Goal: Task Accomplishment & Management: Use online tool/utility

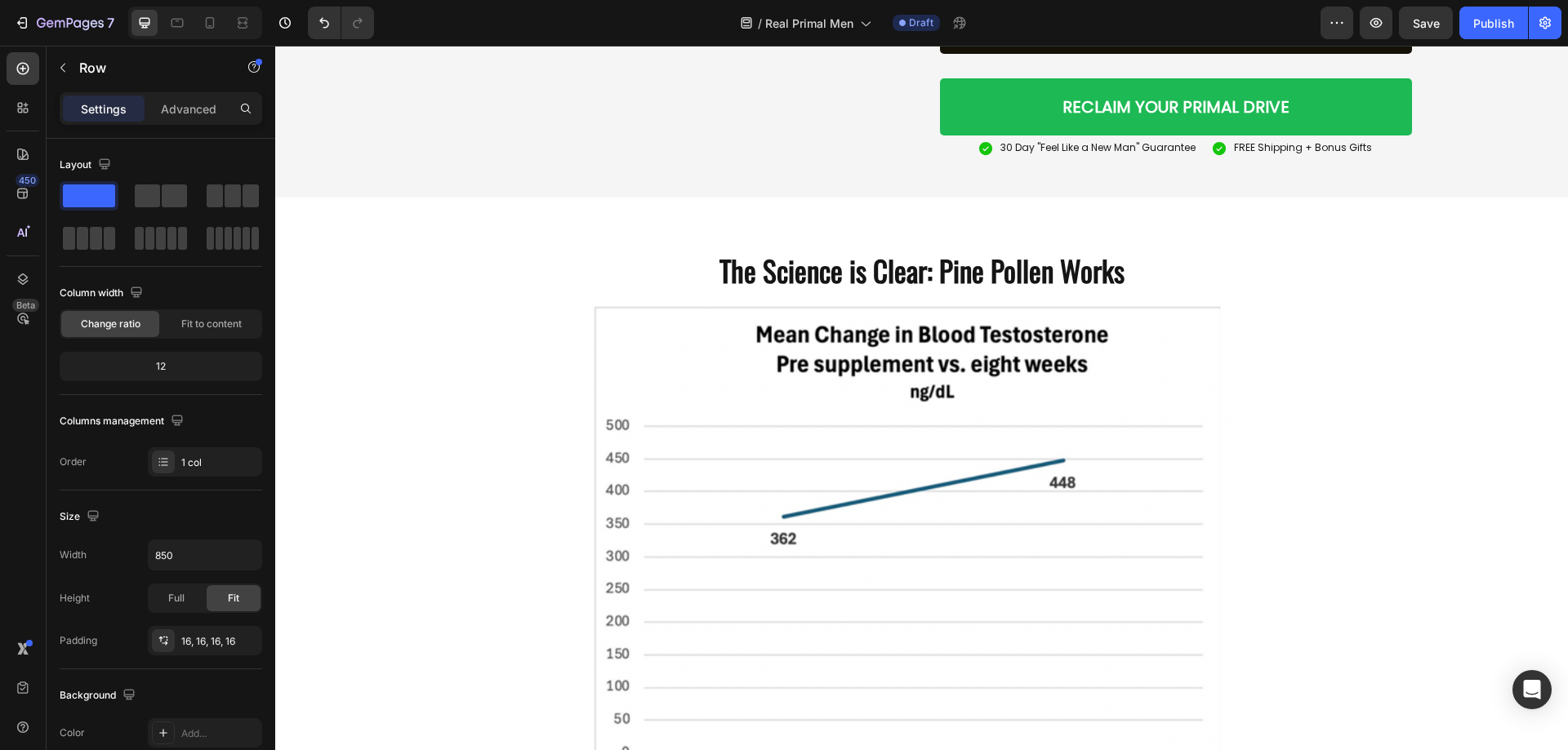
scroll to position [2871, 0]
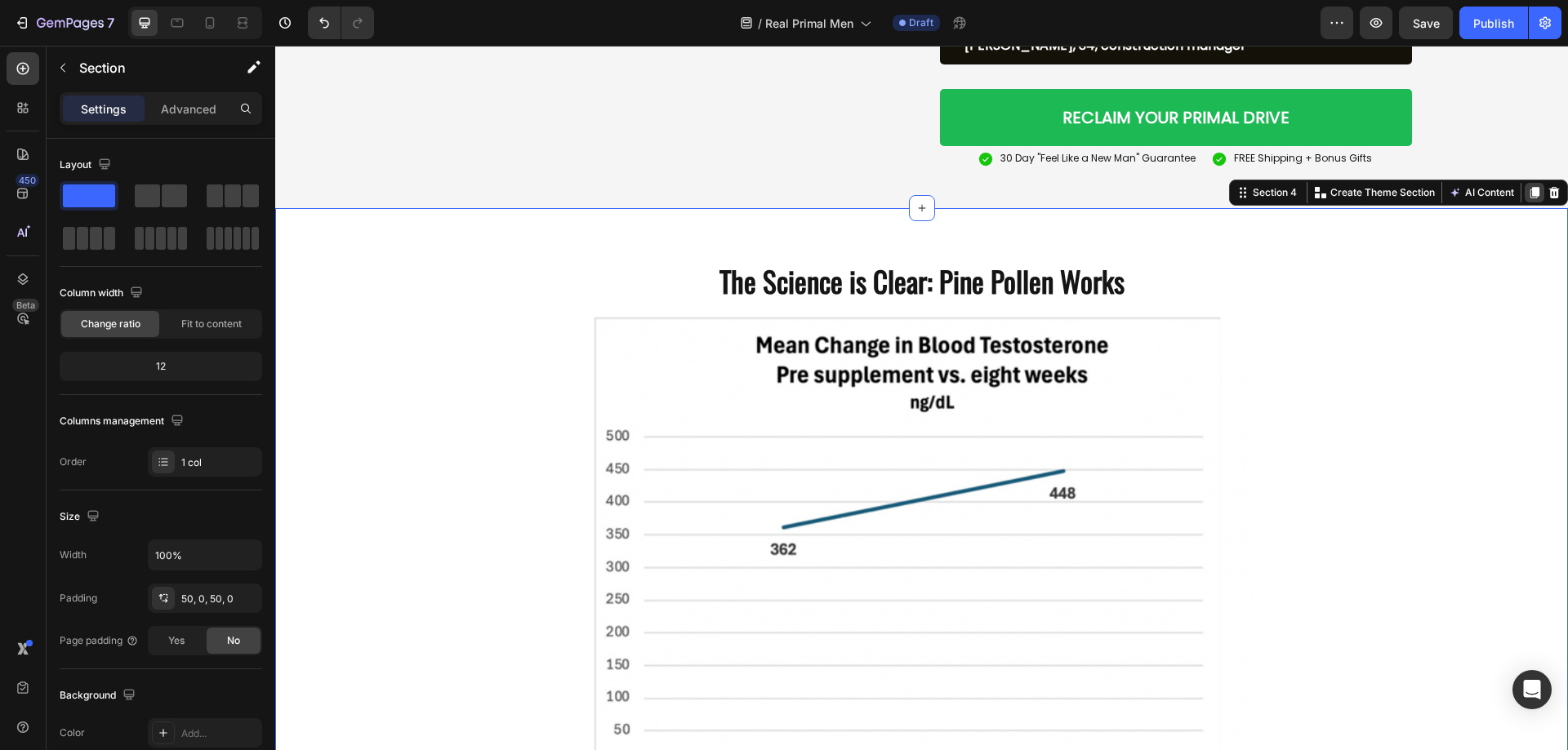
click at [1530, 198] on icon at bounding box center [1534, 192] width 9 height 12
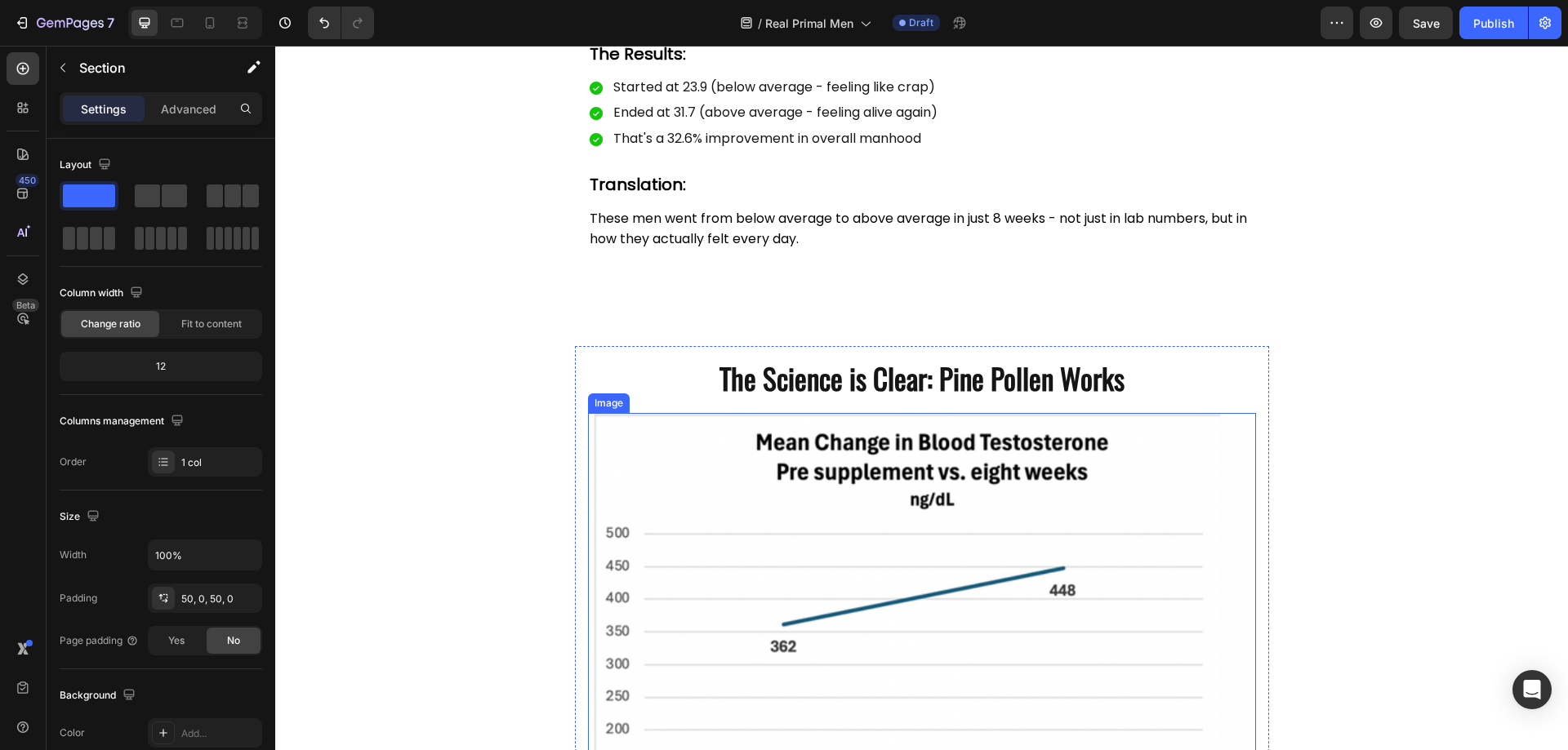
scroll to position [4522, 0]
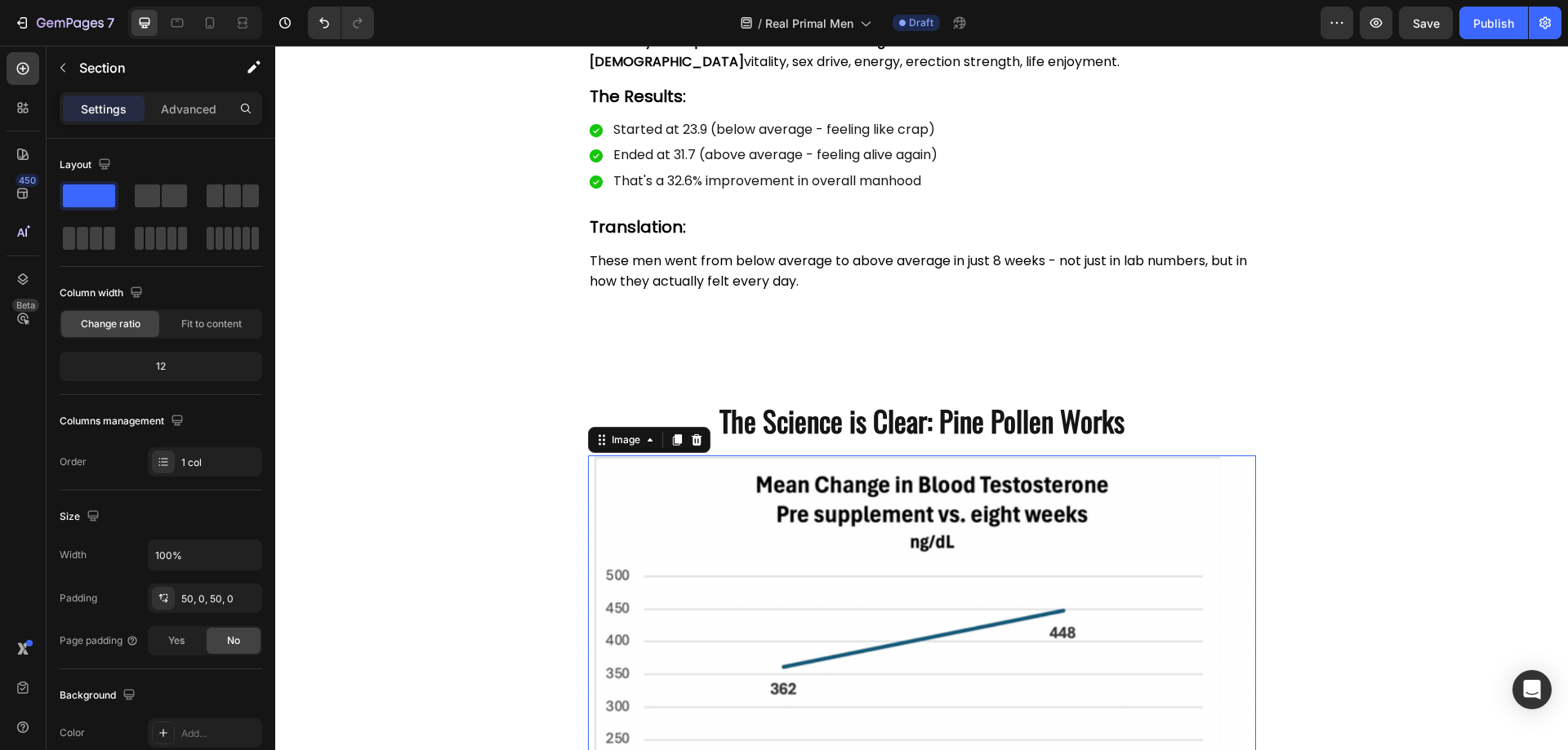
click at [693, 472] on img at bounding box center [922, 717] width 668 height 524
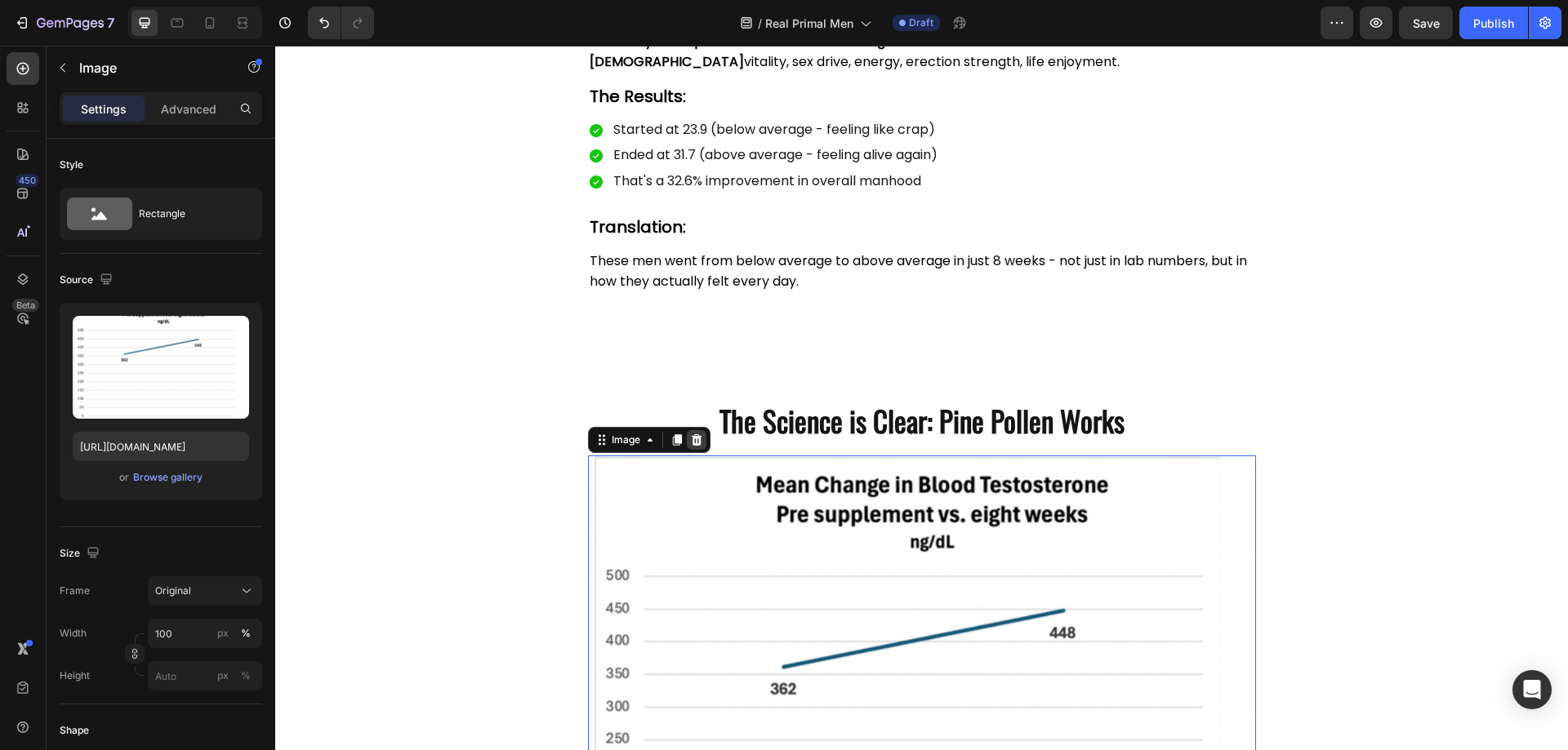
click at [690, 438] on icon at bounding box center [696, 439] width 13 height 13
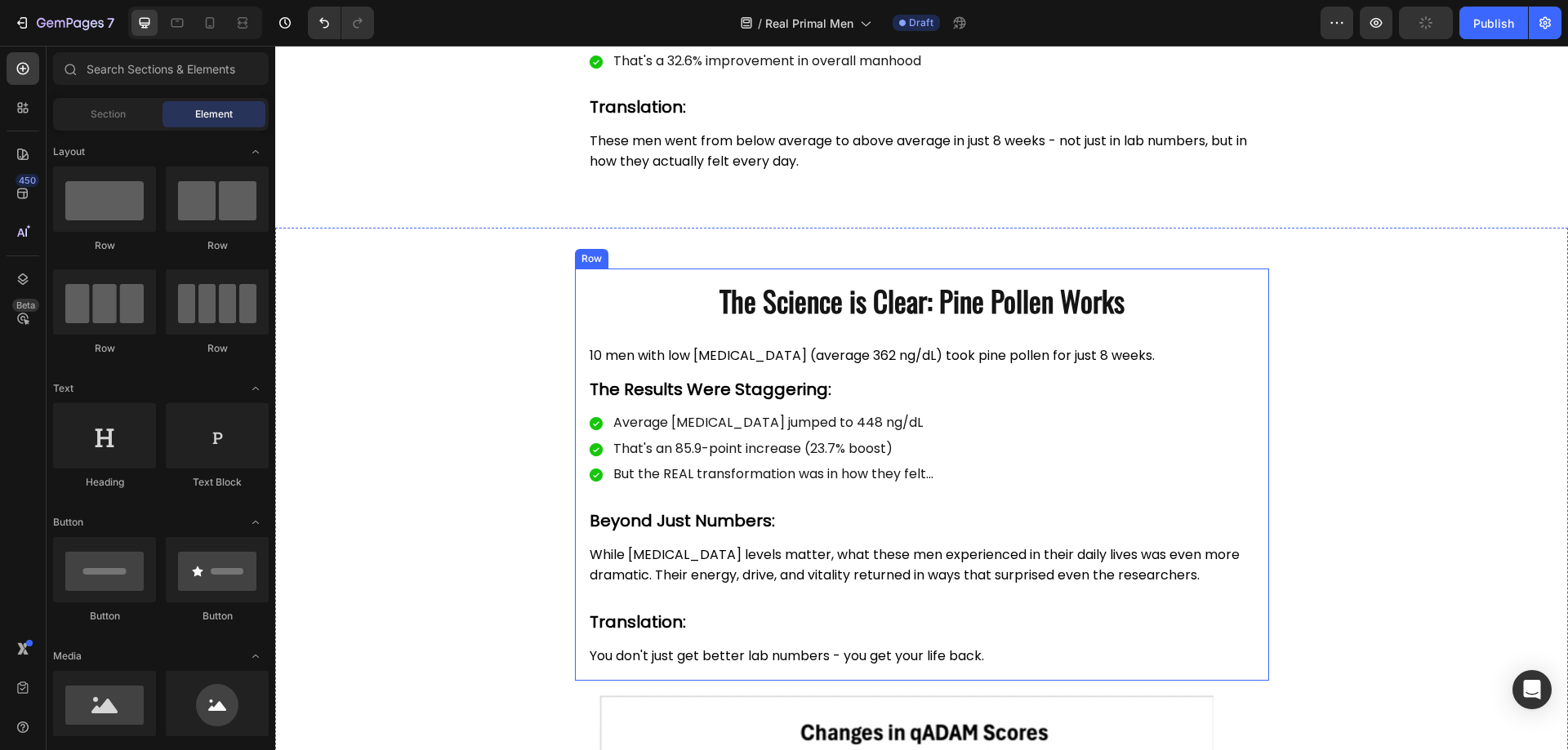
scroll to position [4766, 0]
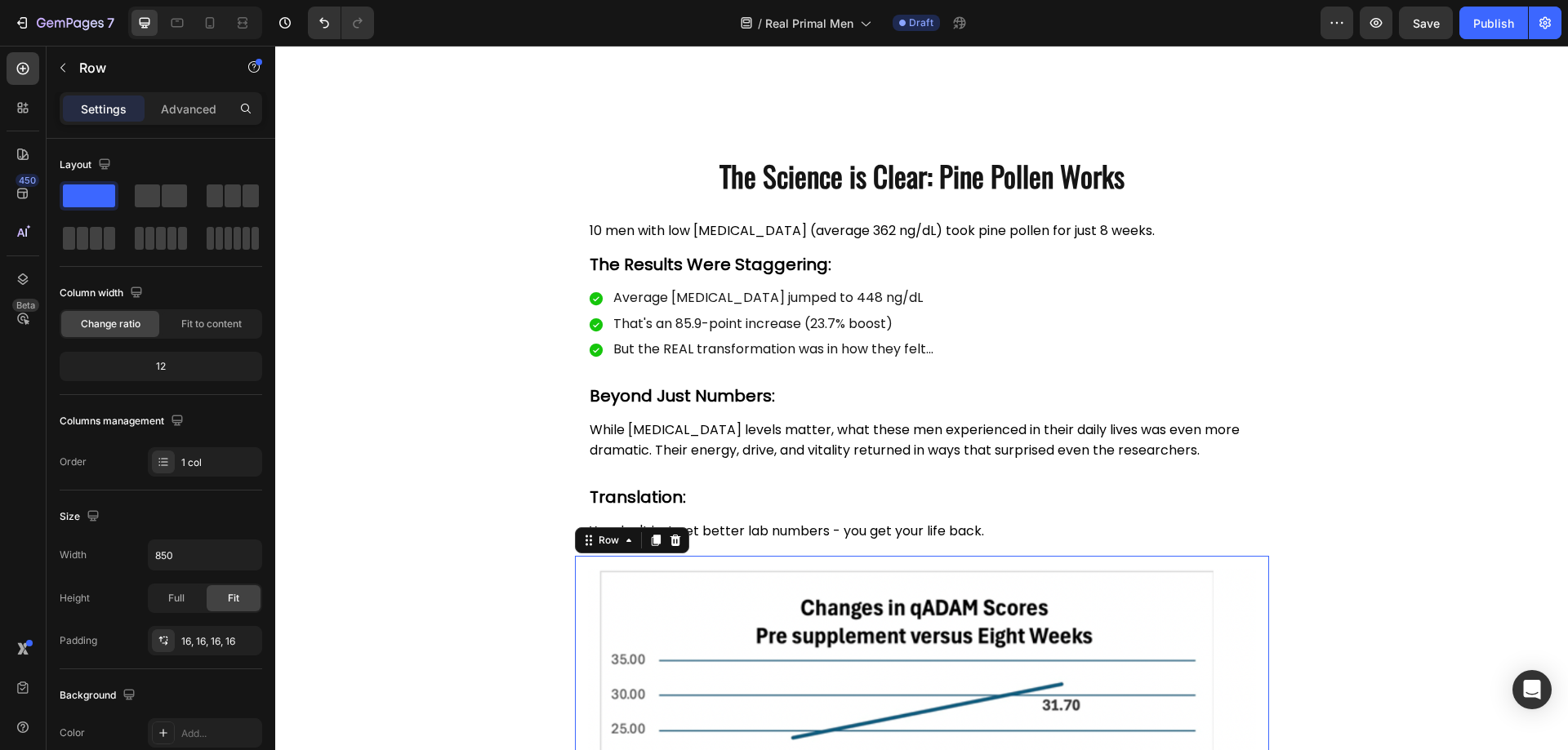
click at [669, 544] on icon at bounding box center [675, 540] width 13 height 13
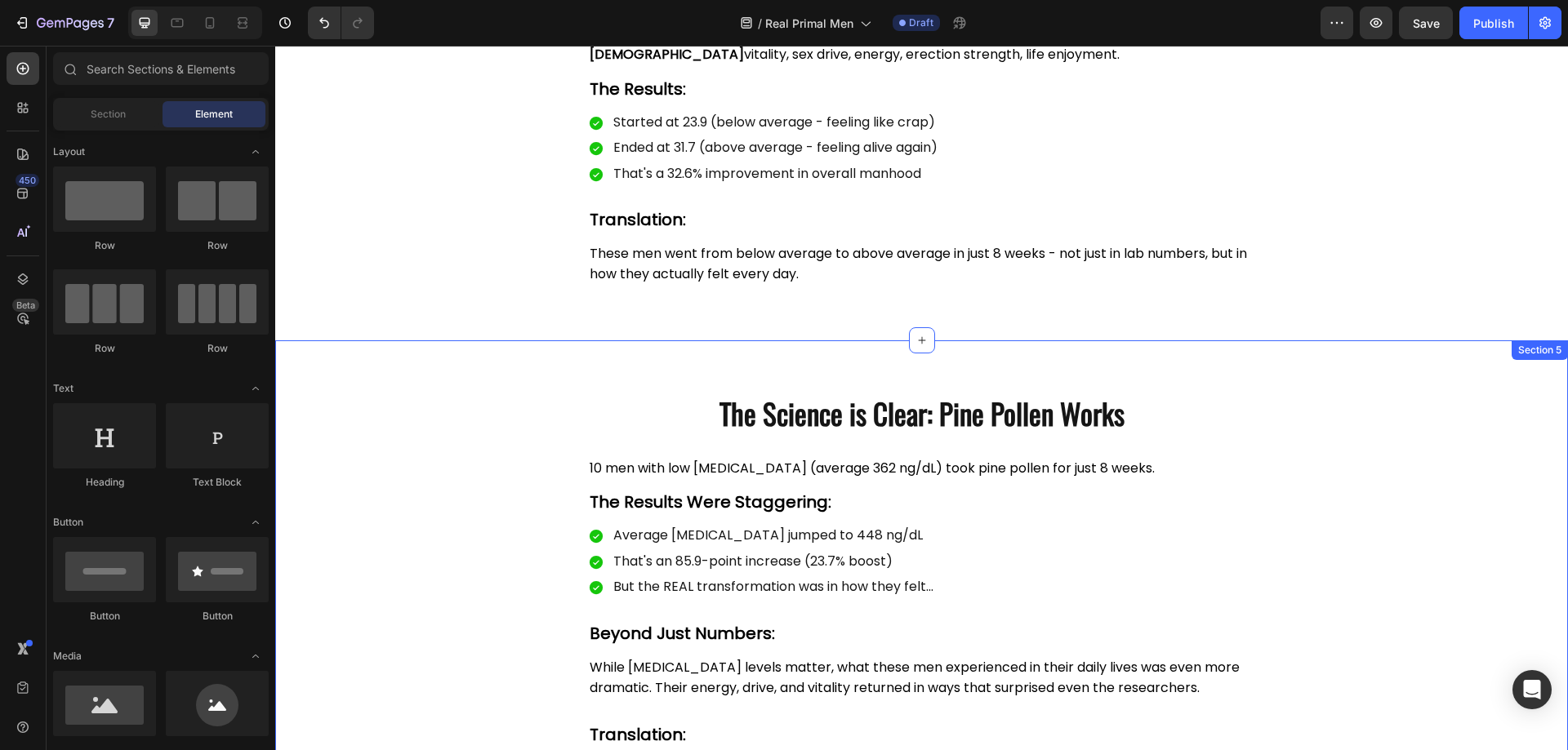
scroll to position [4522, 0]
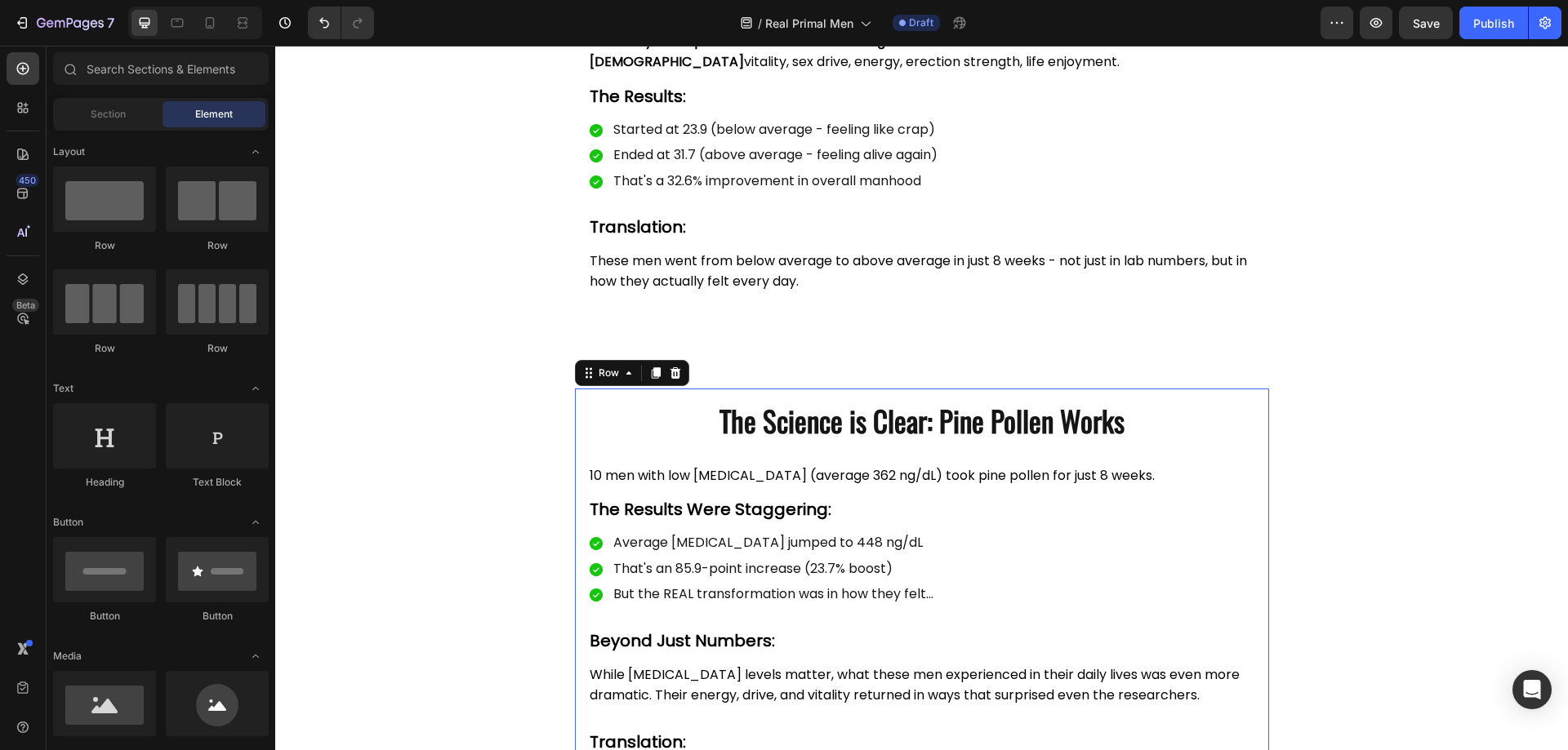
click at [579, 433] on div "The Science is Clear: Pine Pollen Works Heading 10 men with low testosterone (a…" at bounding box center [922, 595] width 695 height 413
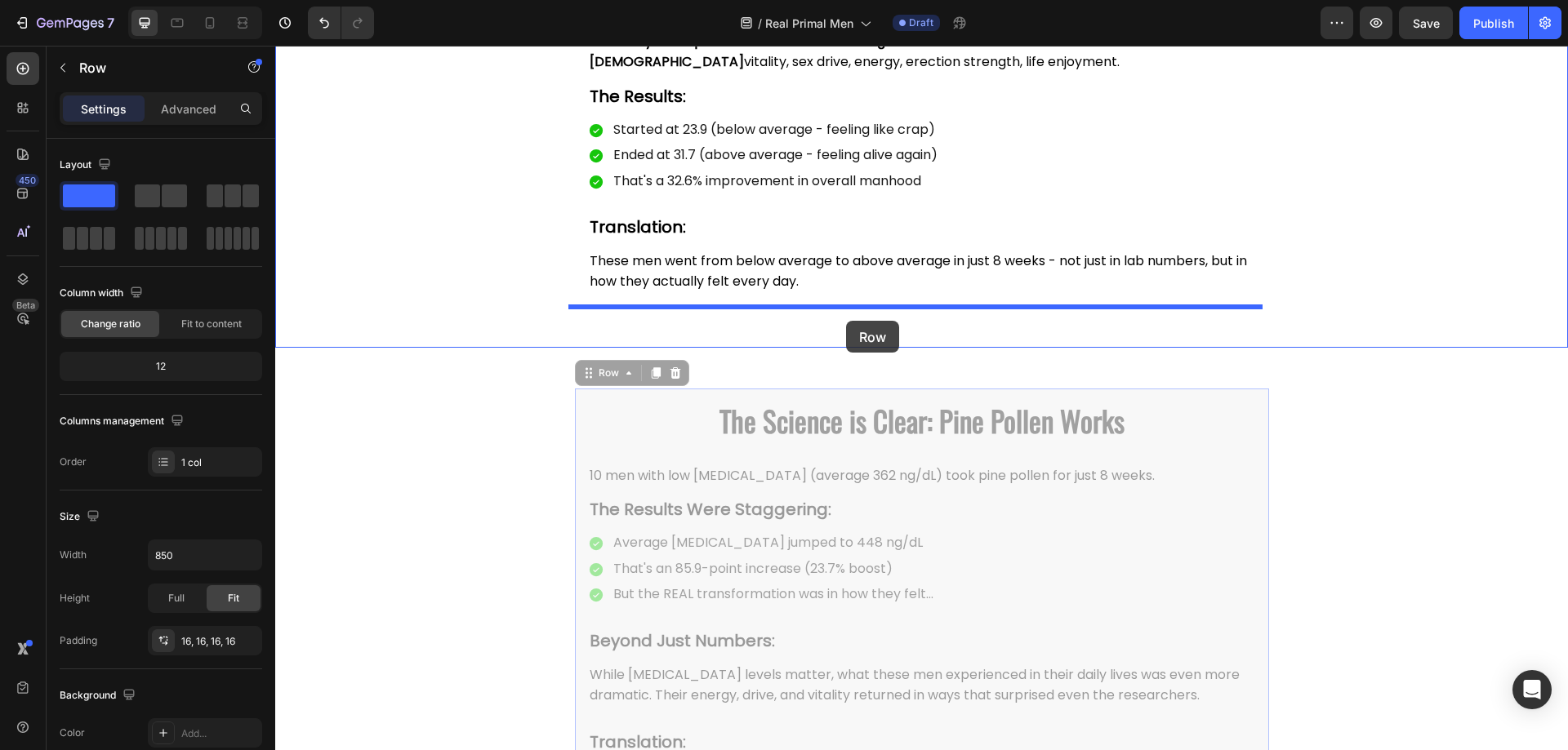
drag, startPoint x: 584, startPoint y: 382, endPoint x: 847, endPoint y: 320, distance: 270.2
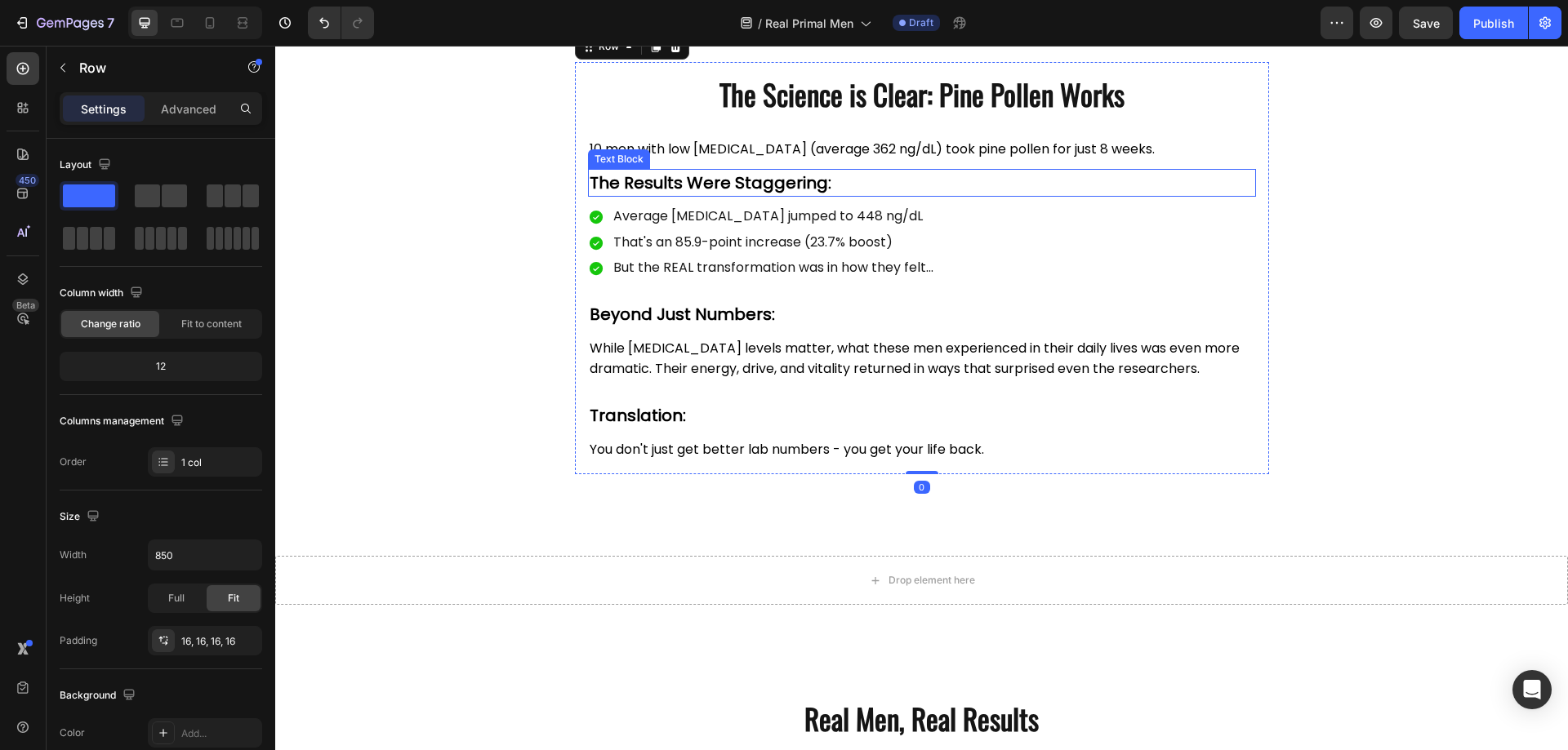
scroll to position [4930, 0]
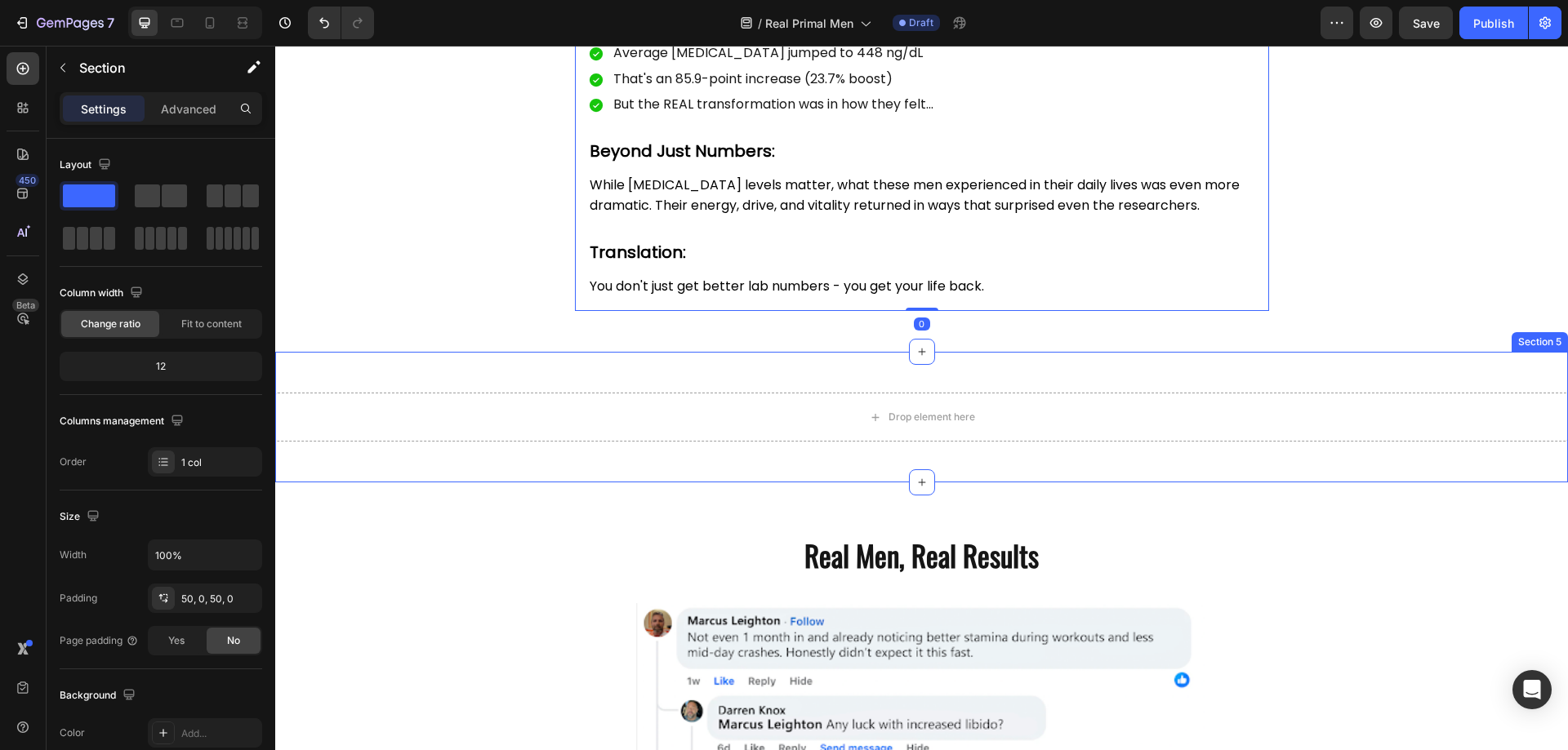
click at [1099, 368] on div "Drop element here Section 5" at bounding box center [921, 418] width 1293 height 131
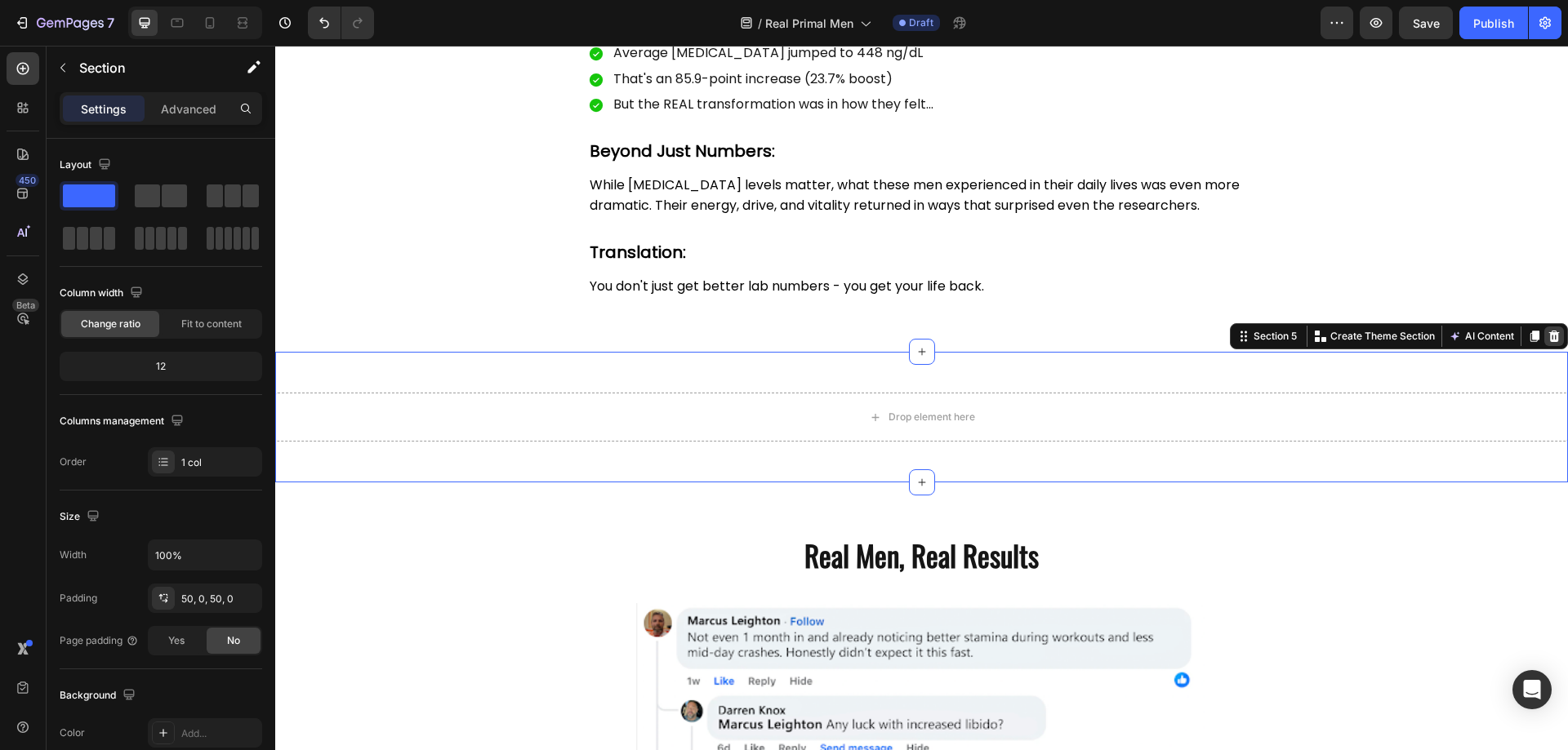
click at [1548, 340] on icon at bounding box center [1554, 335] width 13 height 13
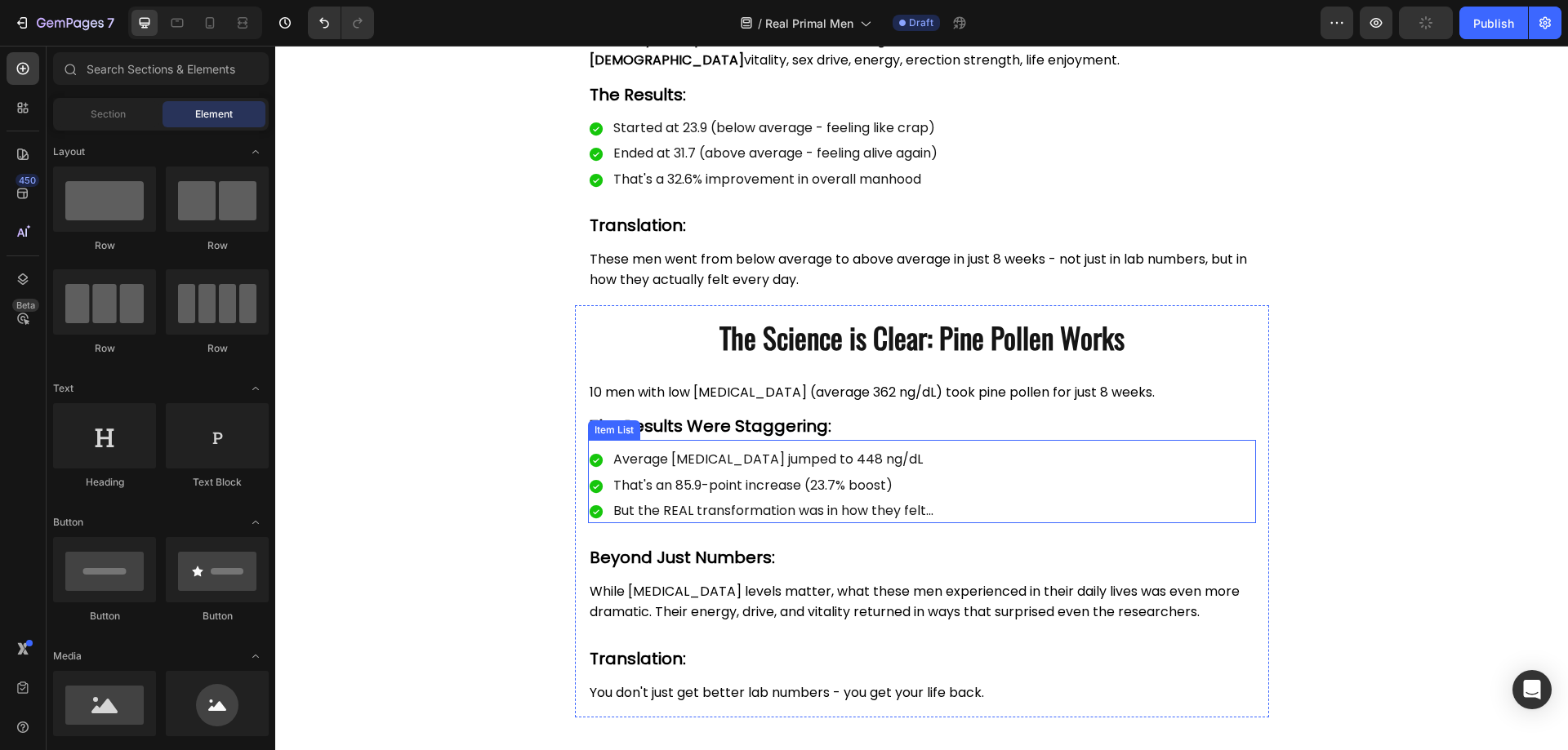
scroll to position [4522, 0]
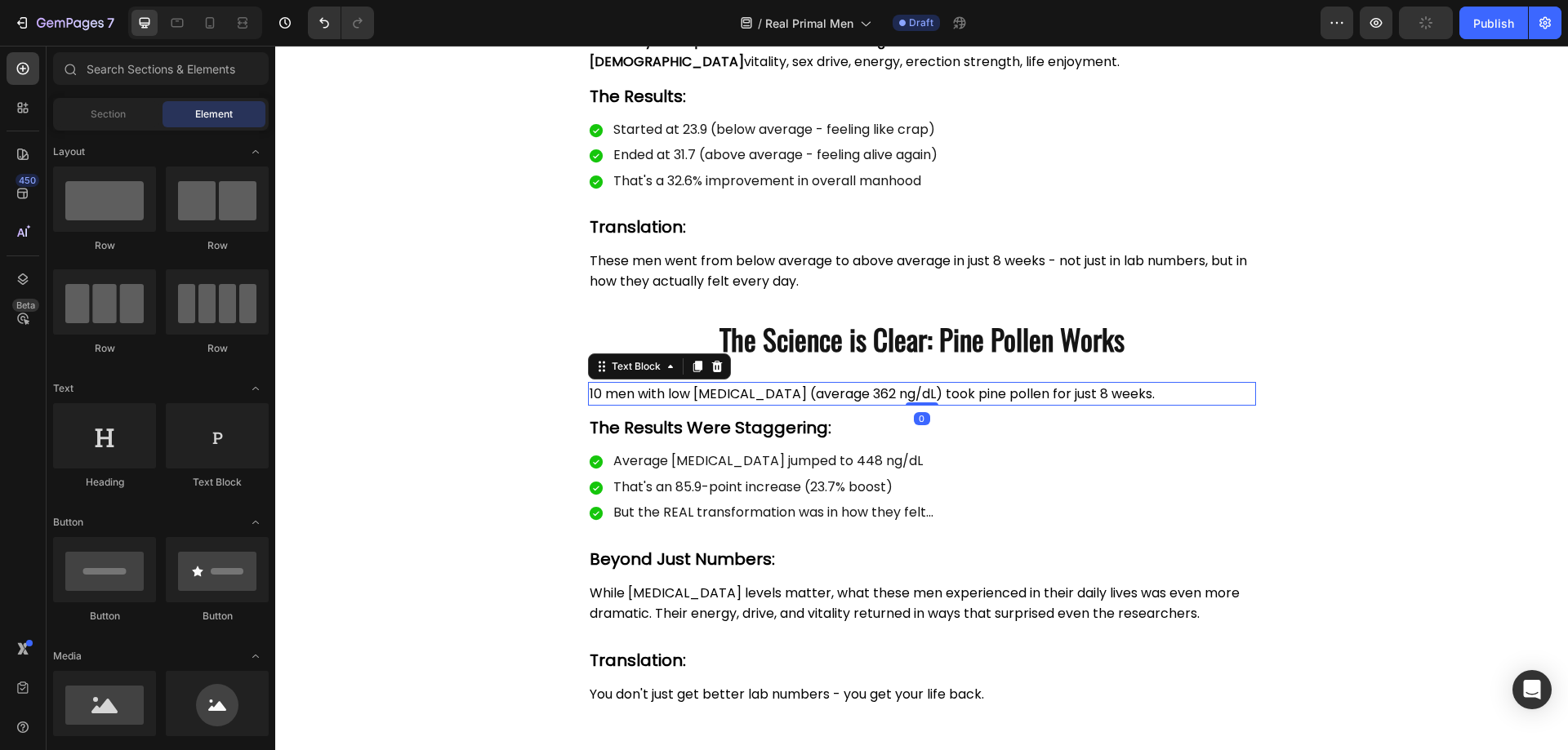
click at [726, 391] on span "10 men with low [MEDICAL_DATA] (average 362 ng/dL) took pine pollen for just 8 …" at bounding box center [871, 394] width 565 height 19
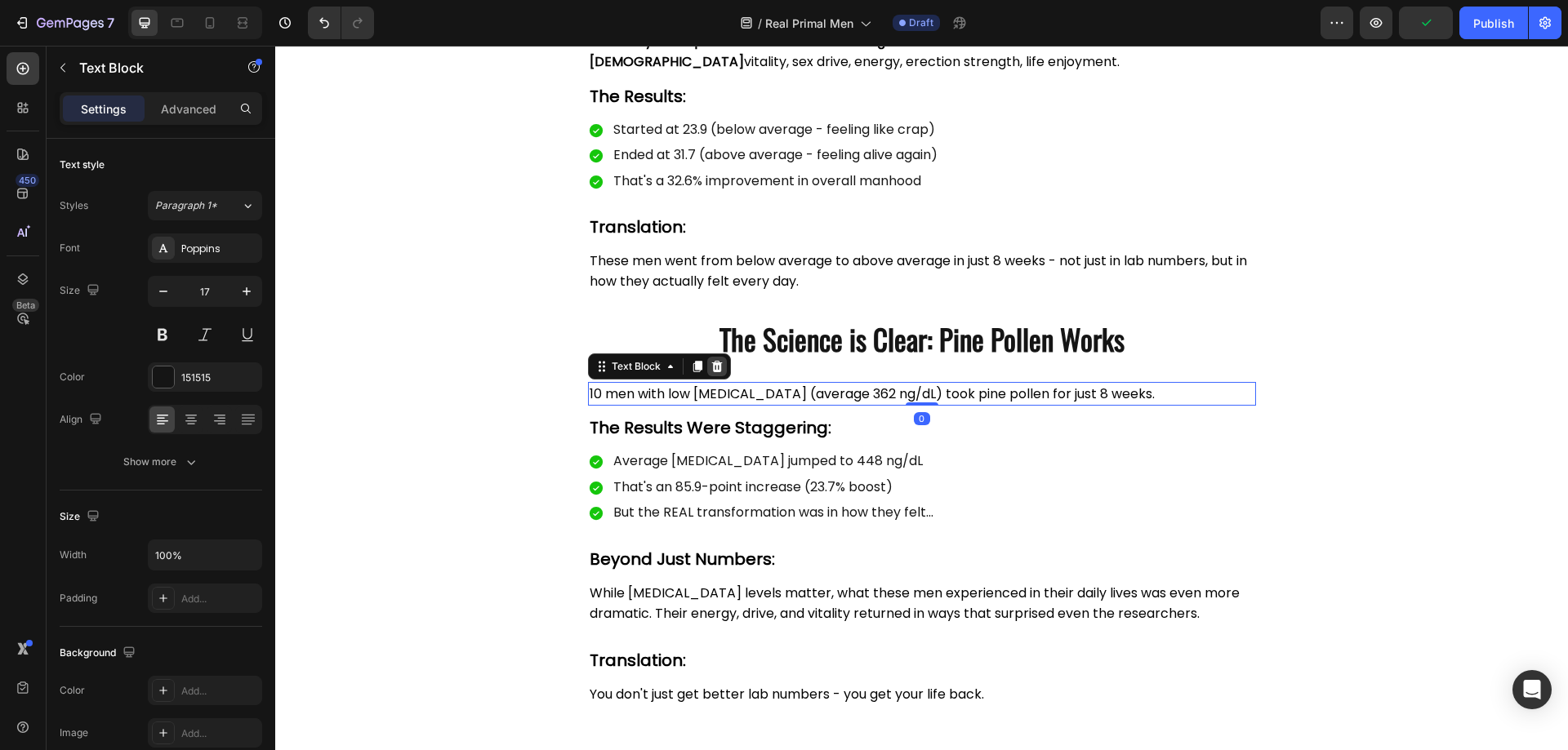
click at [712, 370] on icon at bounding box center [717, 366] width 13 height 13
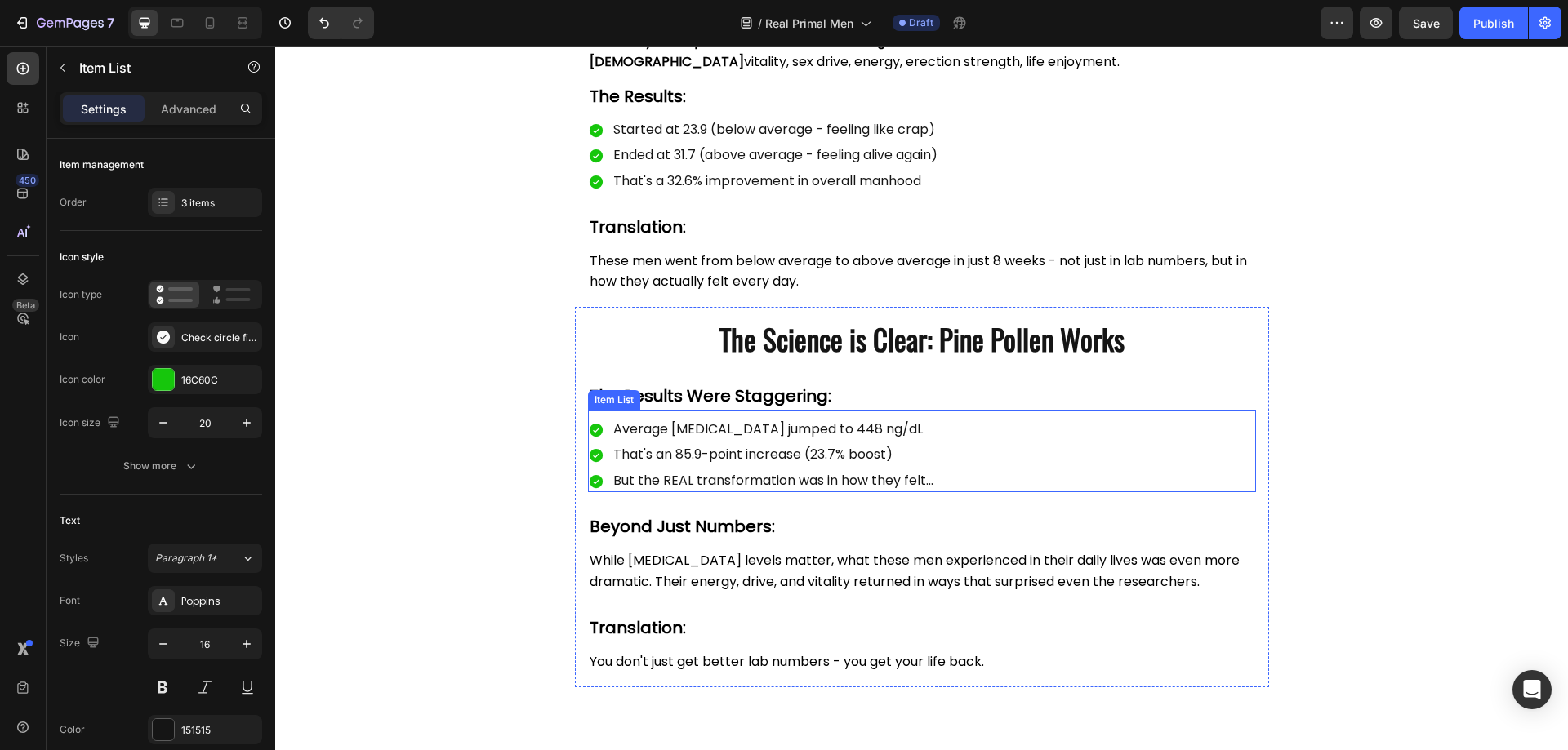
click at [592, 417] on div "Average testosterone jumped to 448 ng/dL That's an 85.9-point increase (23.7% b…" at bounding box center [922, 450] width 668 height 82
click at [701, 394] on icon at bounding box center [707, 394] width 13 height 13
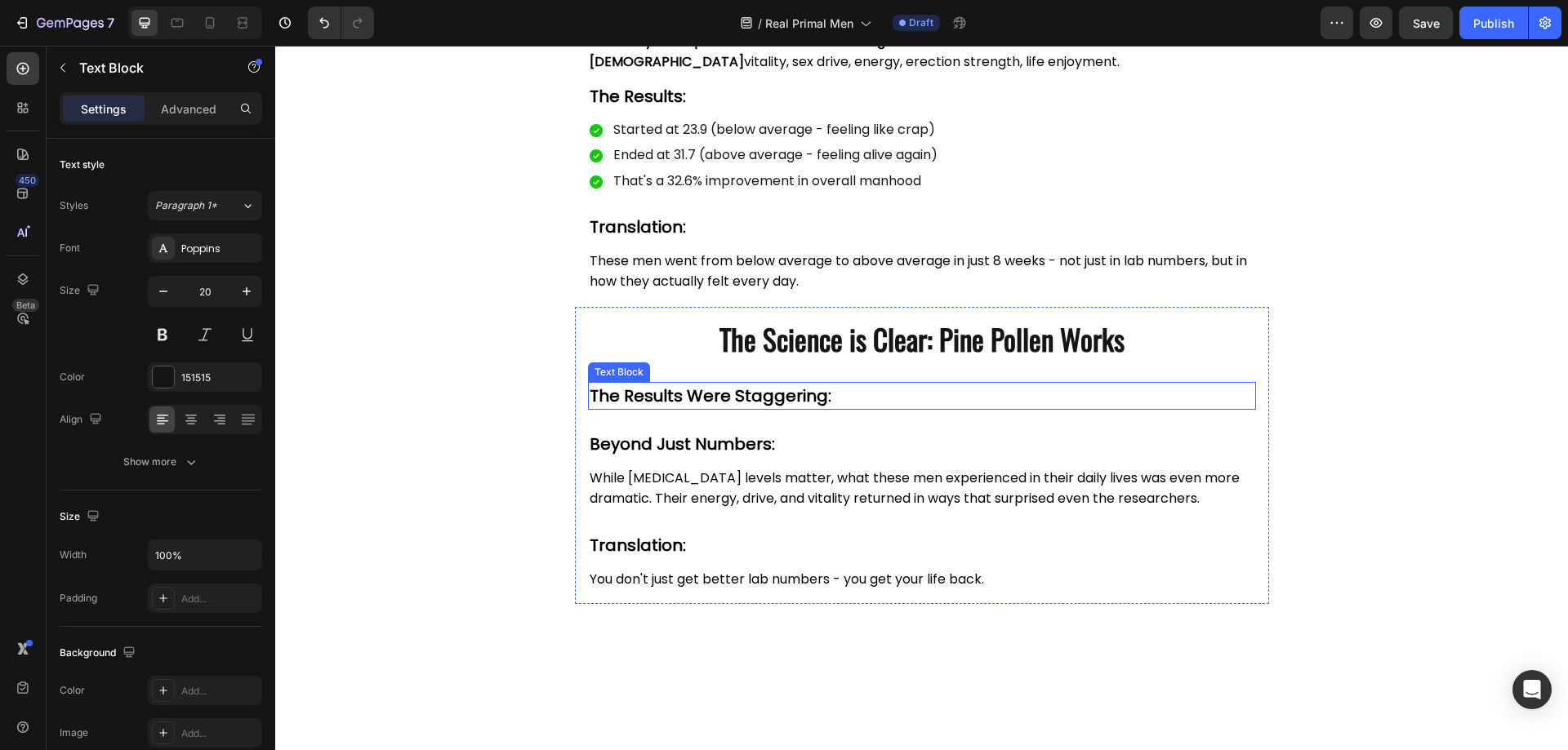
click at [686, 399] on strong "The Results Were Staggering:" at bounding box center [711, 396] width 242 height 23
click at [714, 366] on icon at bounding box center [717, 367] width 11 height 12
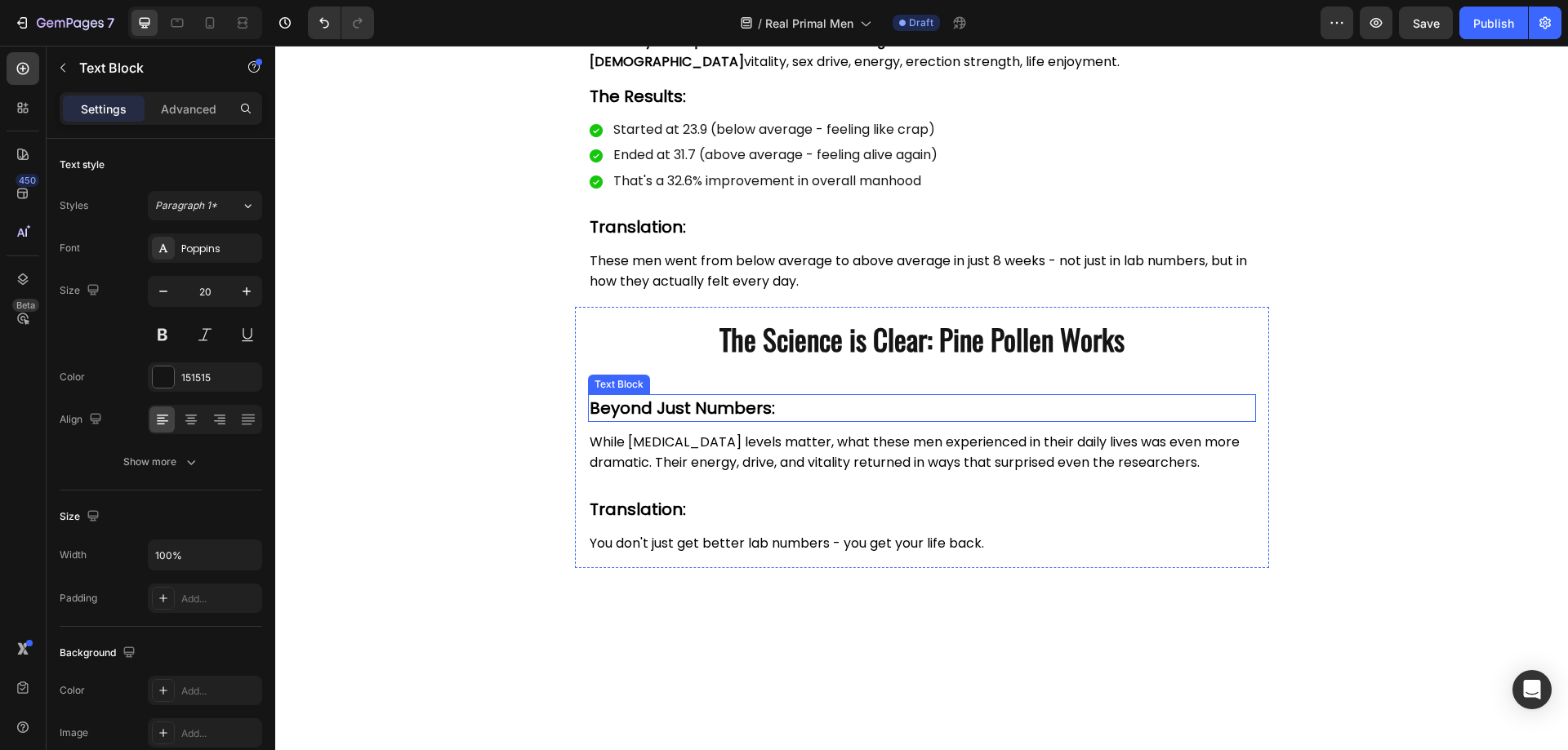
click at [690, 413] on strong "Beyond Just Numbers:" at bounding box center [682, 408] width 186 height 23
click at [712, 384] on icon at bounding box center [717, 379] width 11 height 12
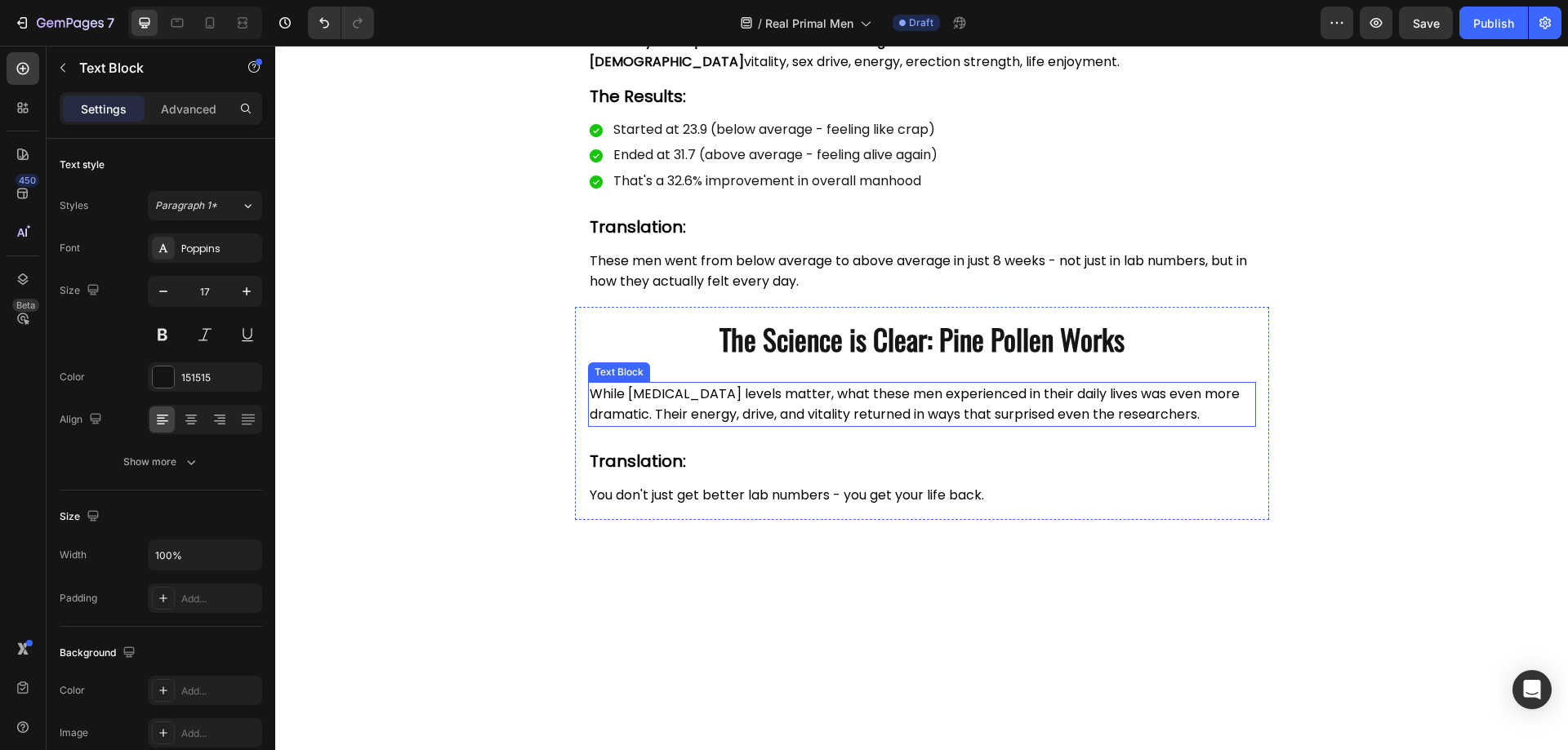
click at [685, 418] on span "While [MEDICAL_DATA] levels matter, what these men experienced in their daily l…" at bounding box center [914, 405] width 650 height 40
click at [712, 363] on icon at bounding box center [717, 367] width 11 height 12
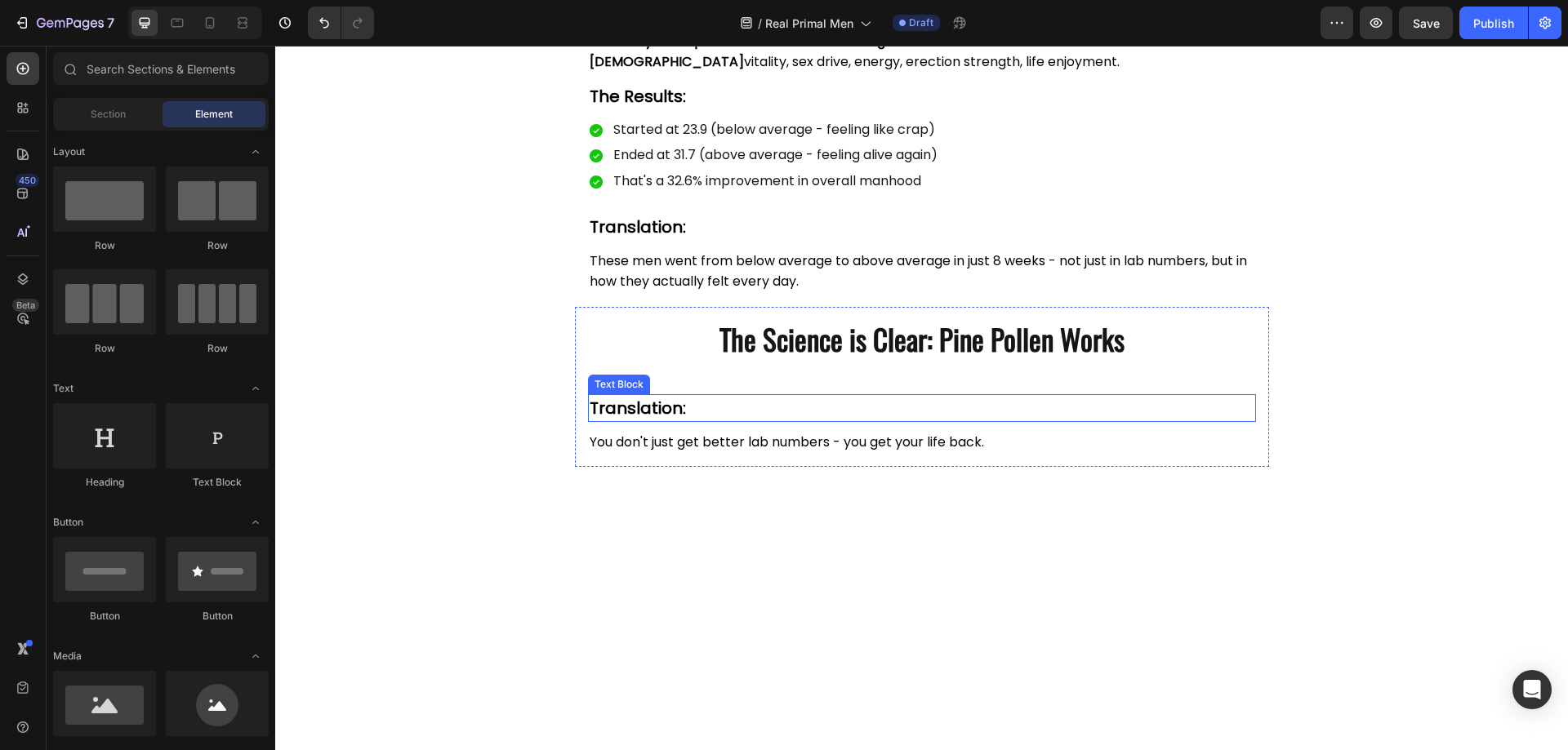
click at [703, 404] on p "Translation:" at bounding box center [922, 408] width 665 height 25
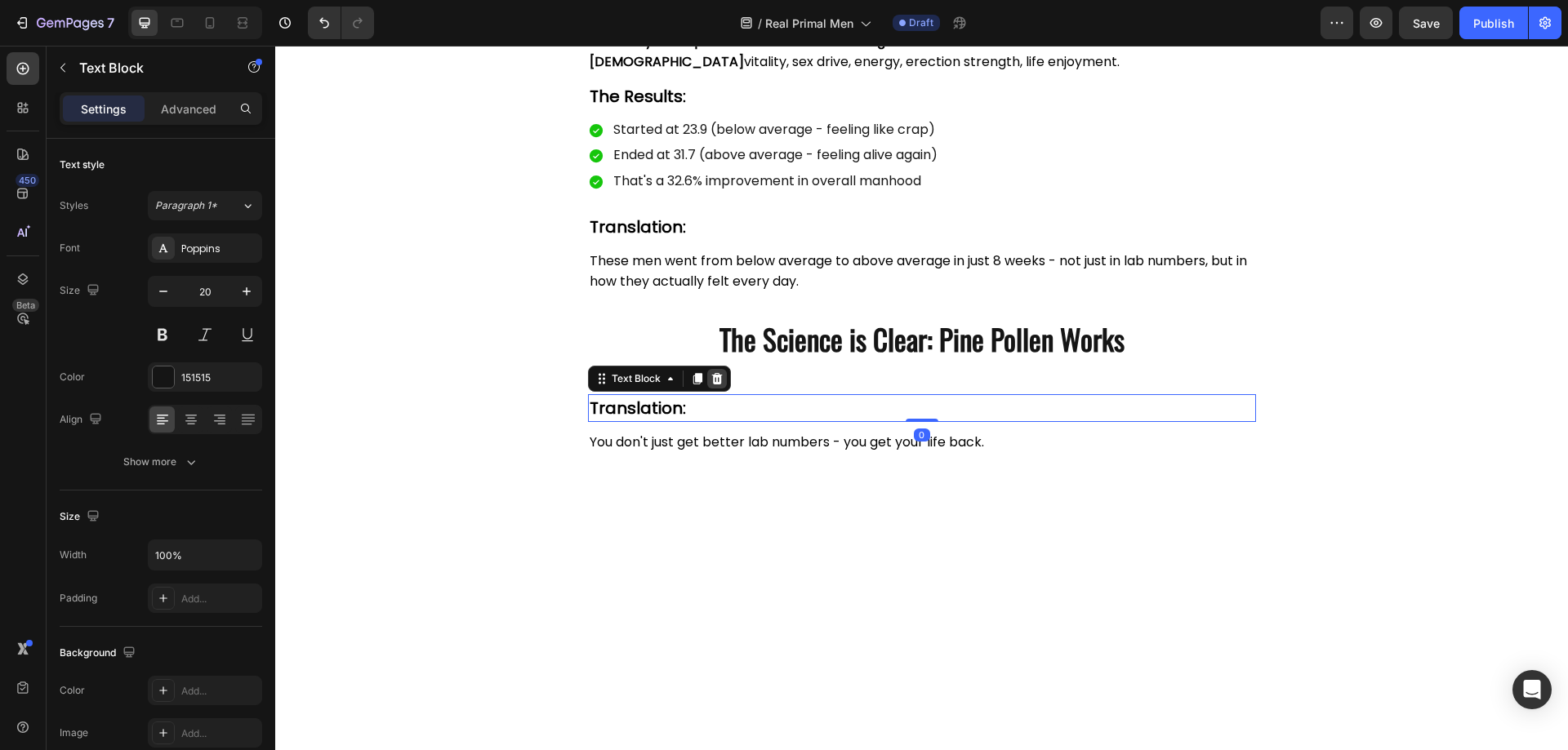
click at [713, 376] on icon at bounding box center [717, 379] width 11 height 12
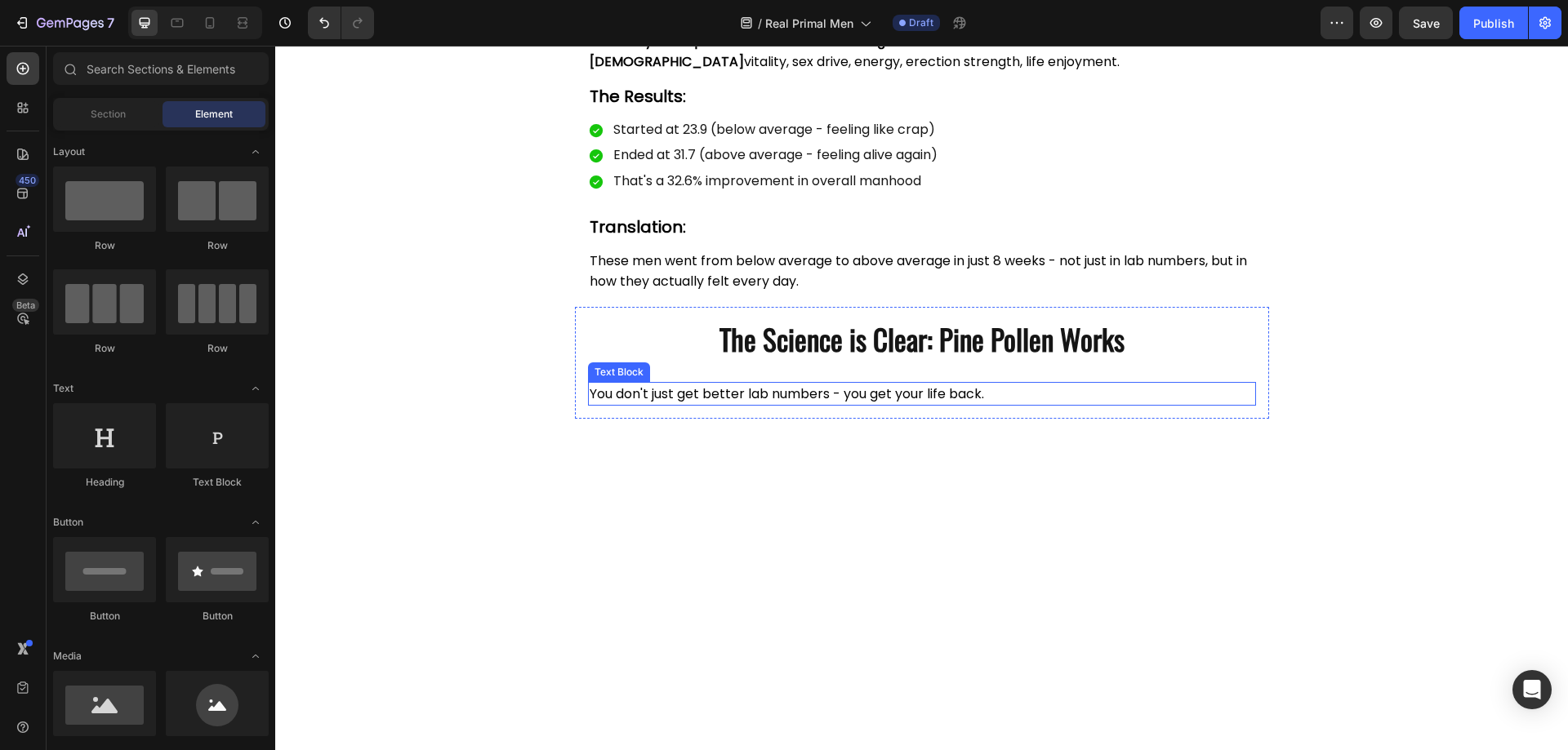
click at [701, 391] on span "You don't just get better lab numbers - you get your life back." at bounding box center [786, 394] width 394 height 19
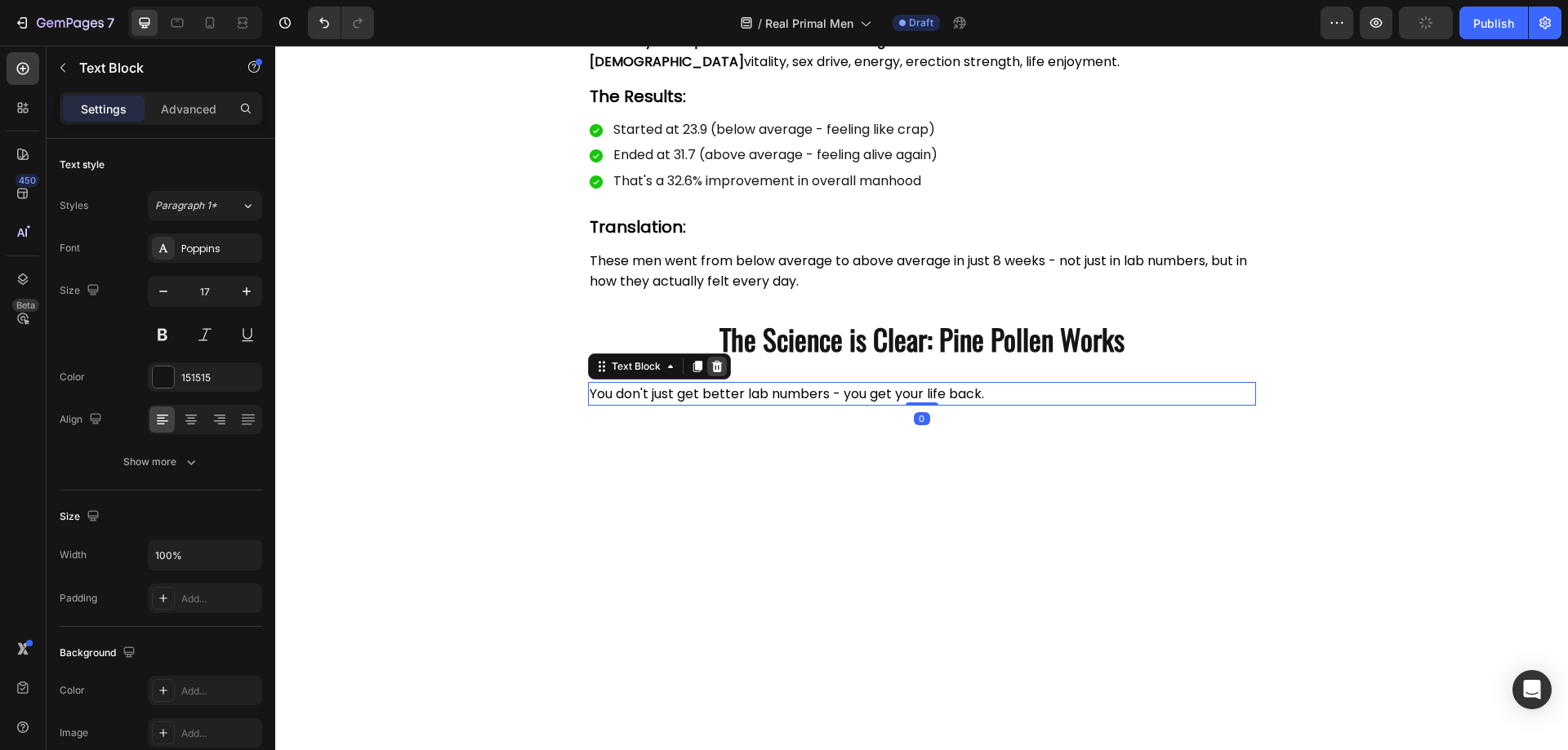
click at [713, 365] on icon at bounding box center [717, 367] width 11 height 12
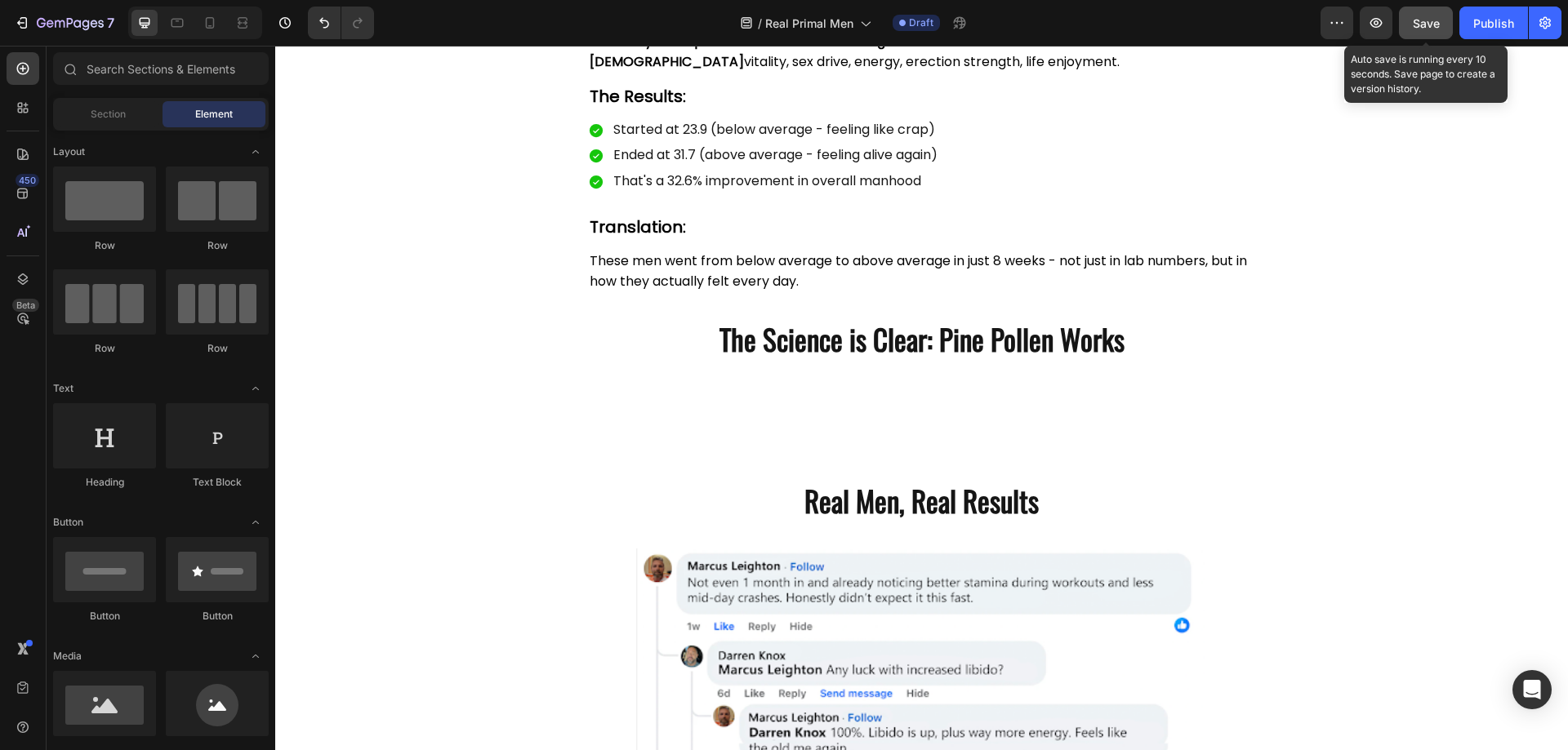
click at [1430, 21] on span "Save" at bounding box center [1426, 23] width 27 height 14
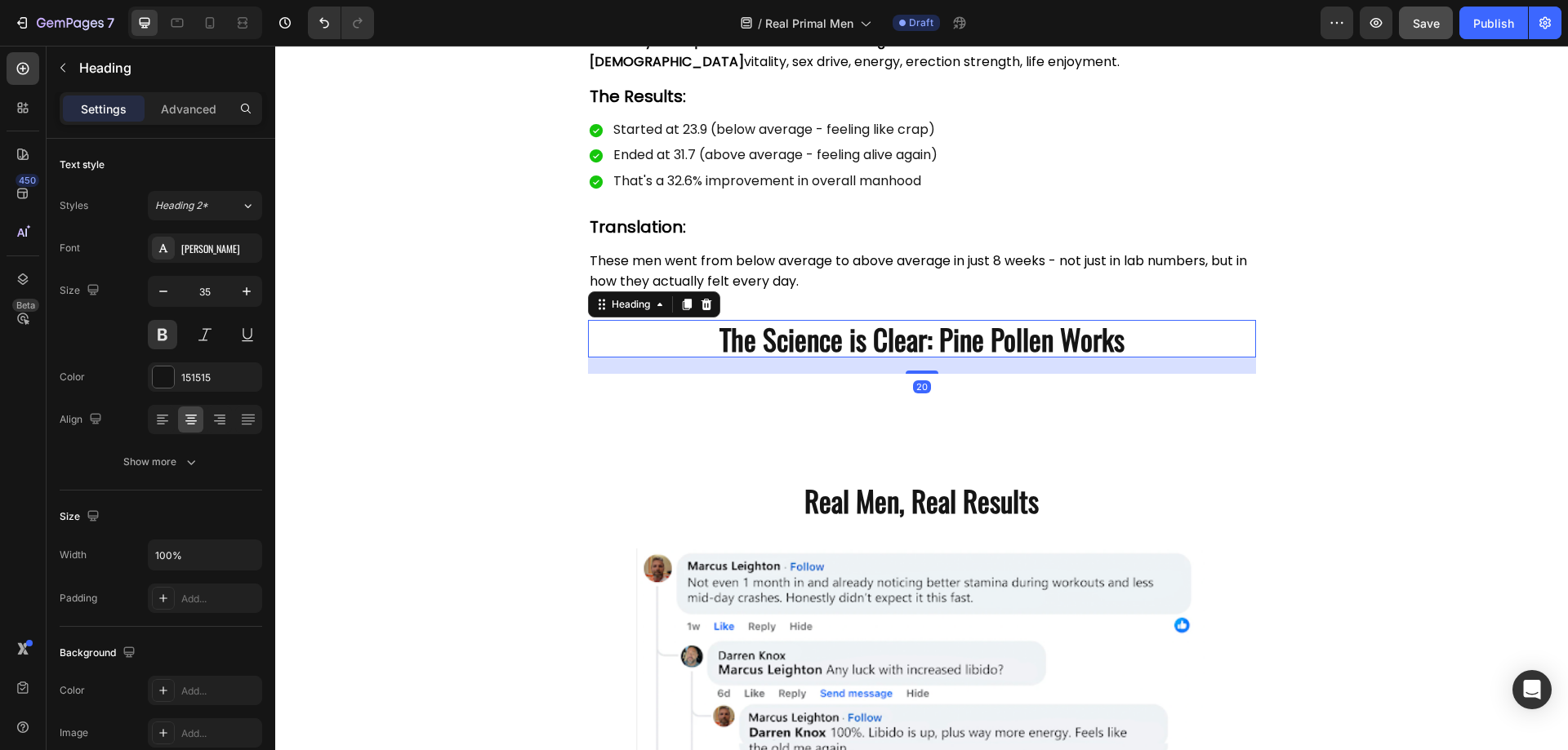
click at [897, 335] on h2 "The Science is Clear: Pine Pollen Works" at bounding box center [922, 339] width 668 height 38
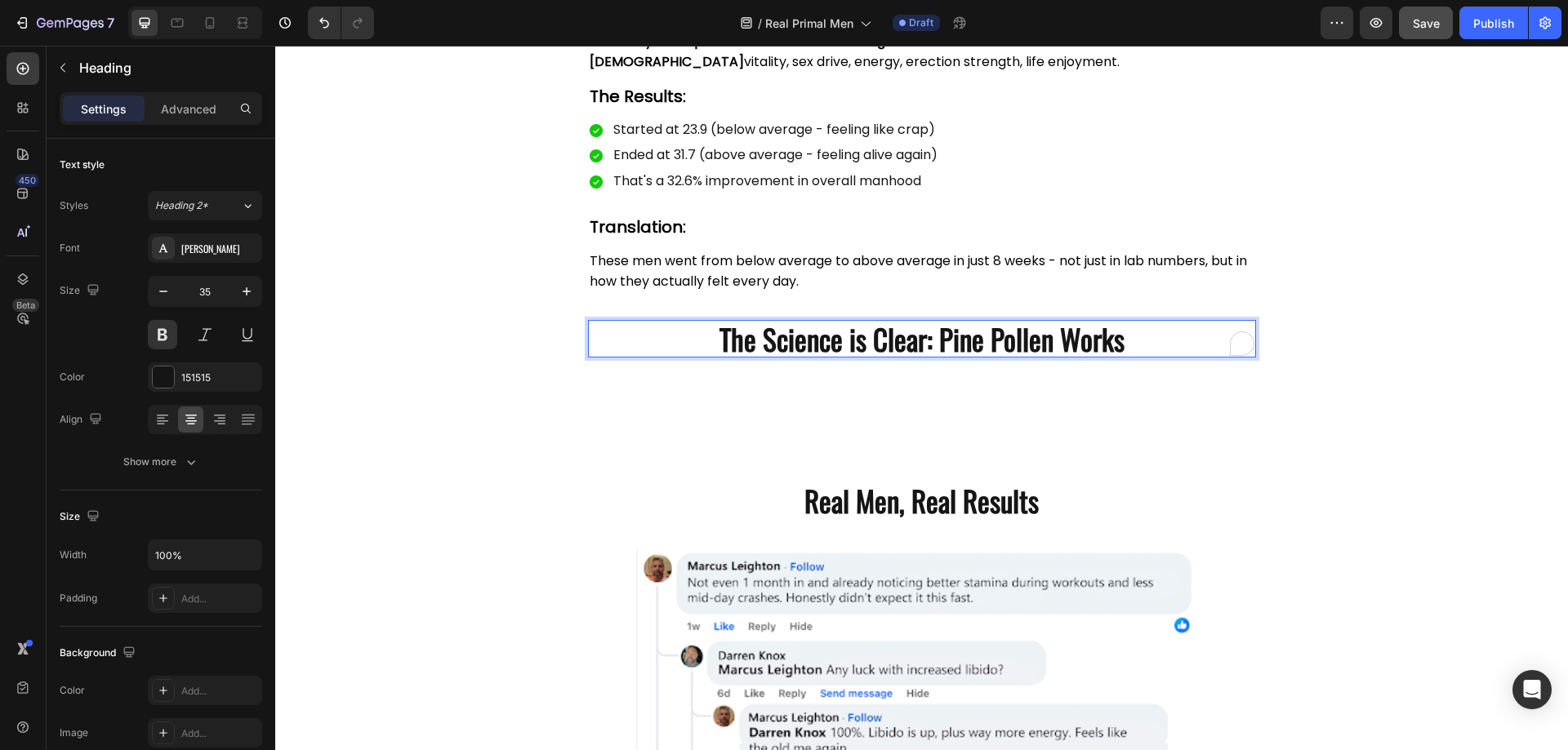
click at [897, 335] on h2 "The Science is Clear: Pine Pollen Works" at bounding box center [922, 339] width 668 height 38
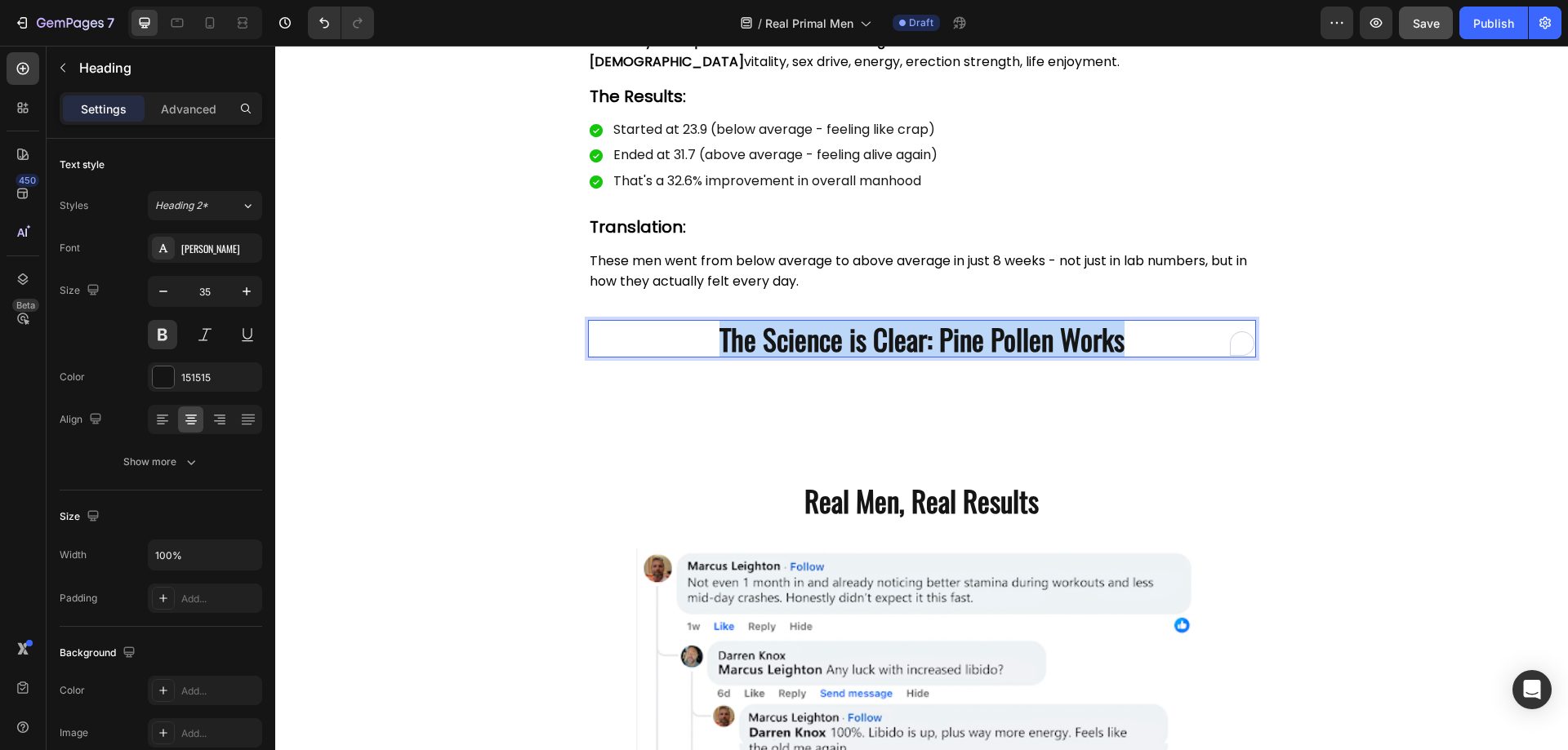
click at [897, 335] on p "The Science is Clear: Pine Pollen Works" at bounding box center [922, 338] width 665 height 35
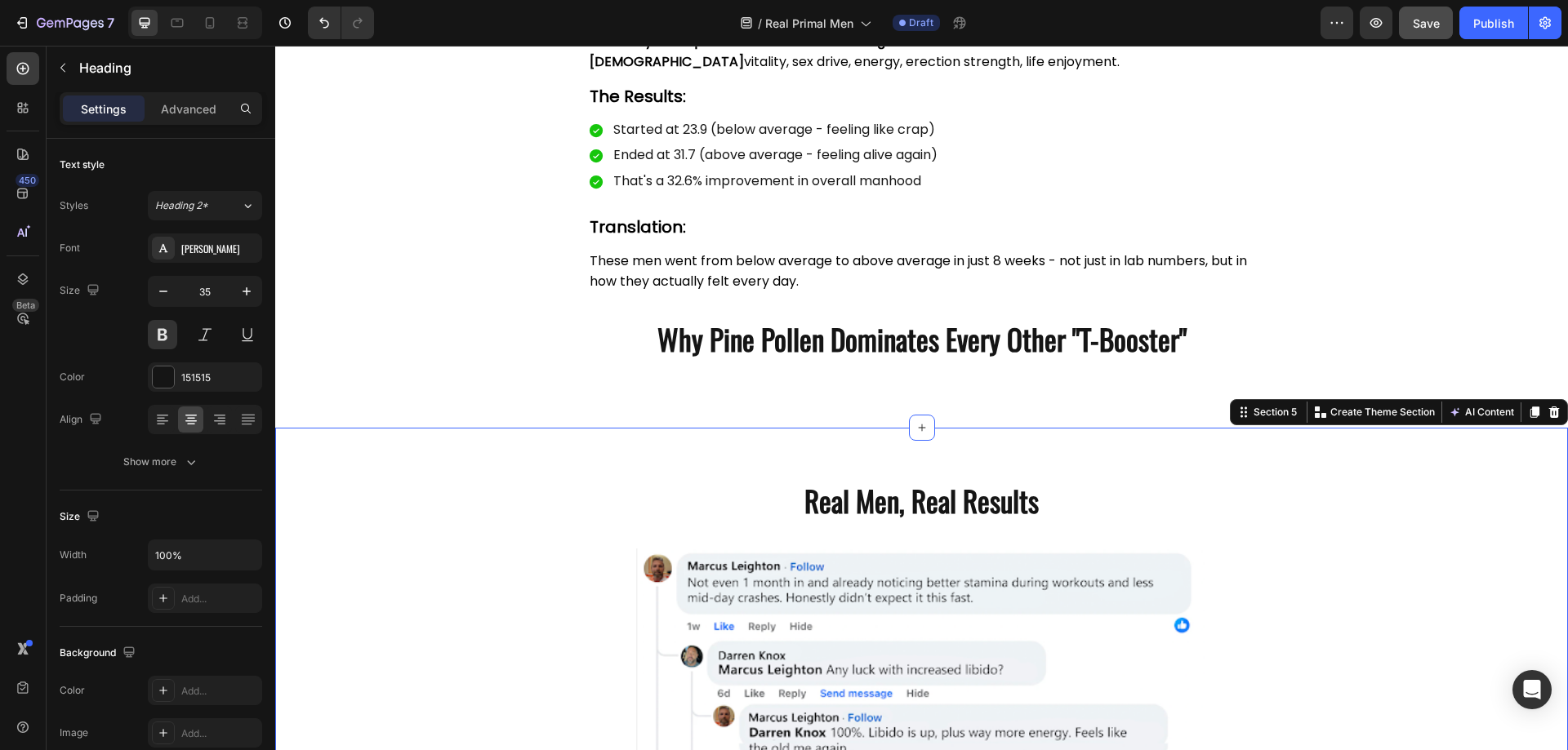
click at [1445, 428] on div "Real Men, Real Results Heading Row Image Image Row Section 5 You can create reu…" at bounding box center [921, 750] width 1293 height 646
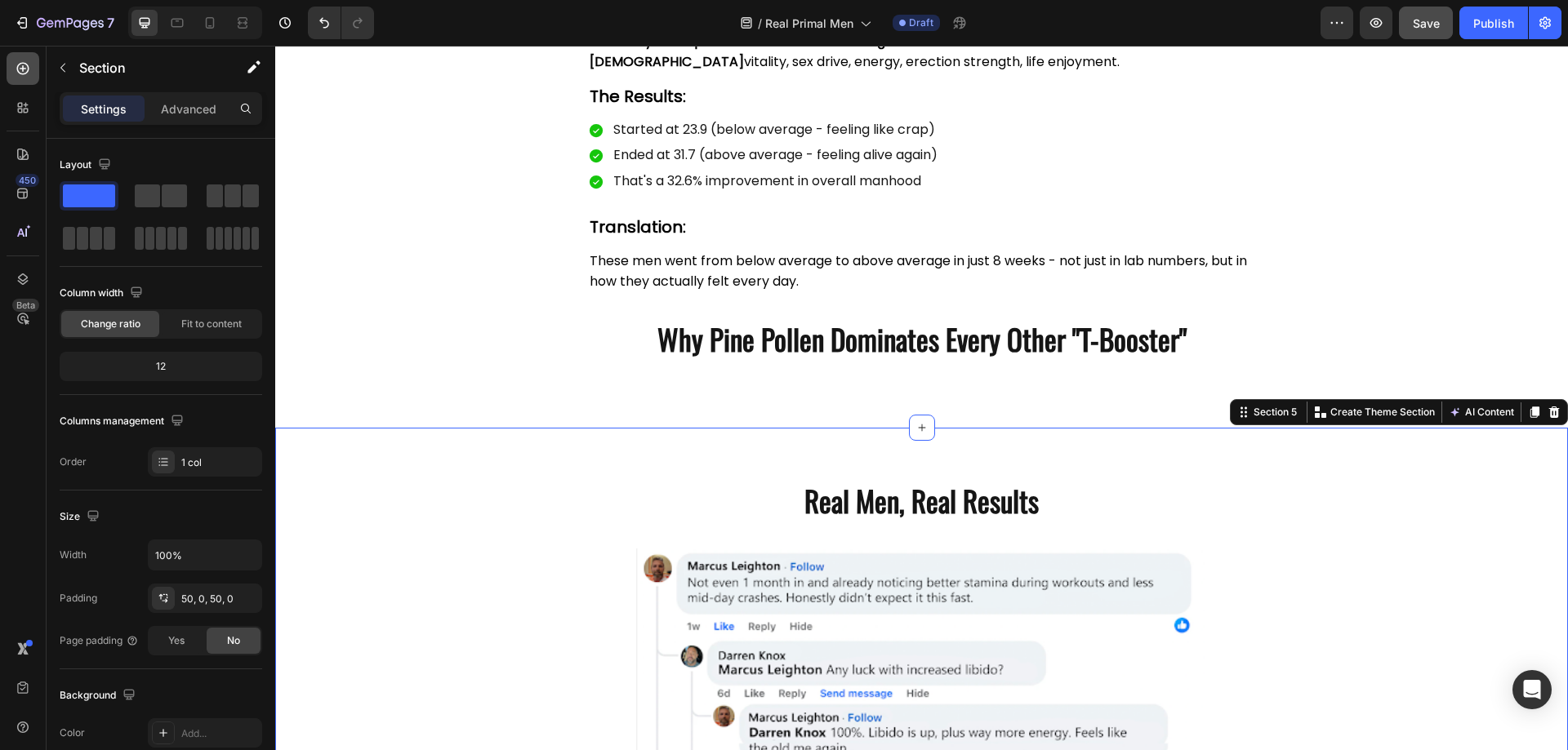
click at [20, 59] on div at bounding box center [23, 68] width 33 height 33
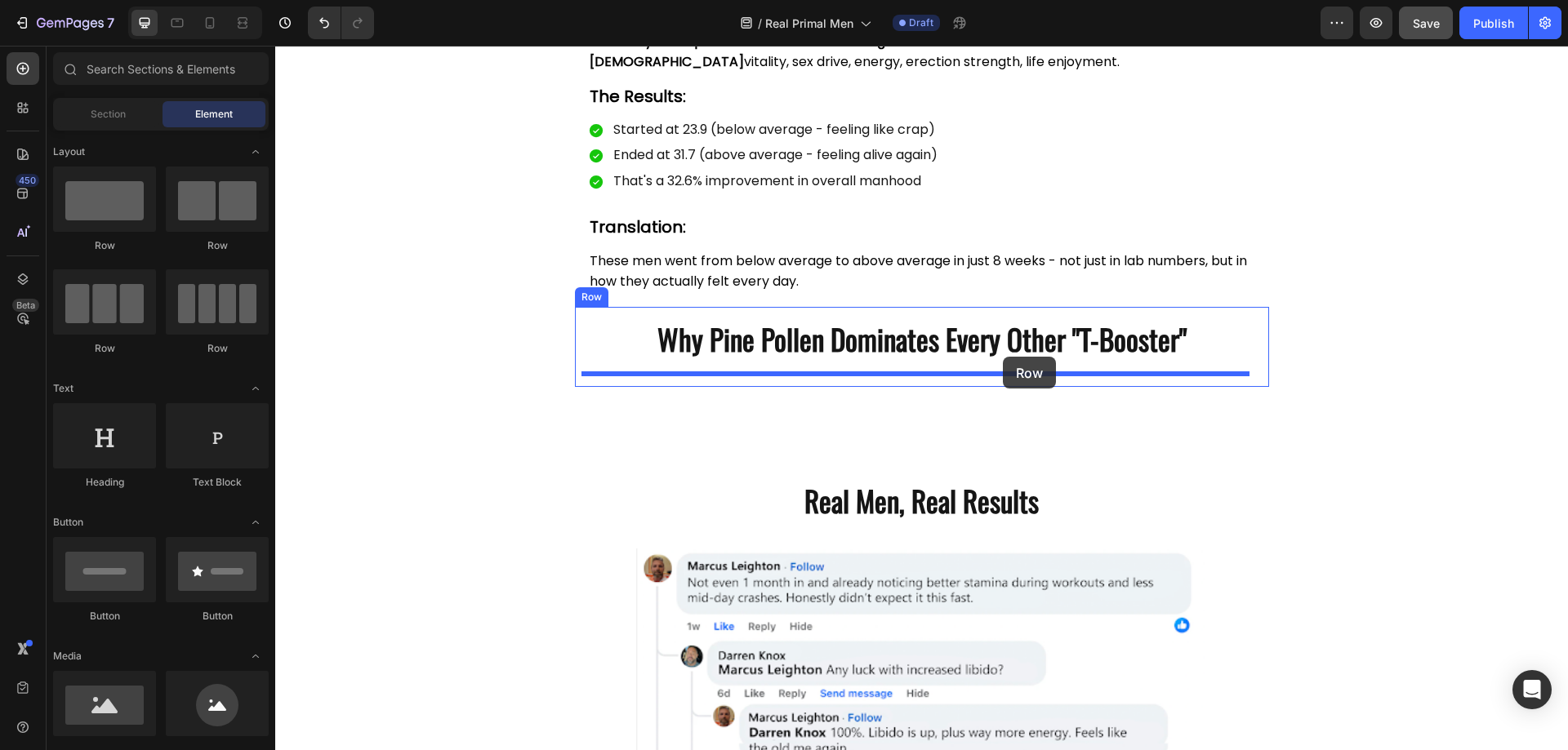
drag, startPoint x: 371, startPoint y: 348, endPoint x: 1003, endPoint y: 357, distance: 632.1
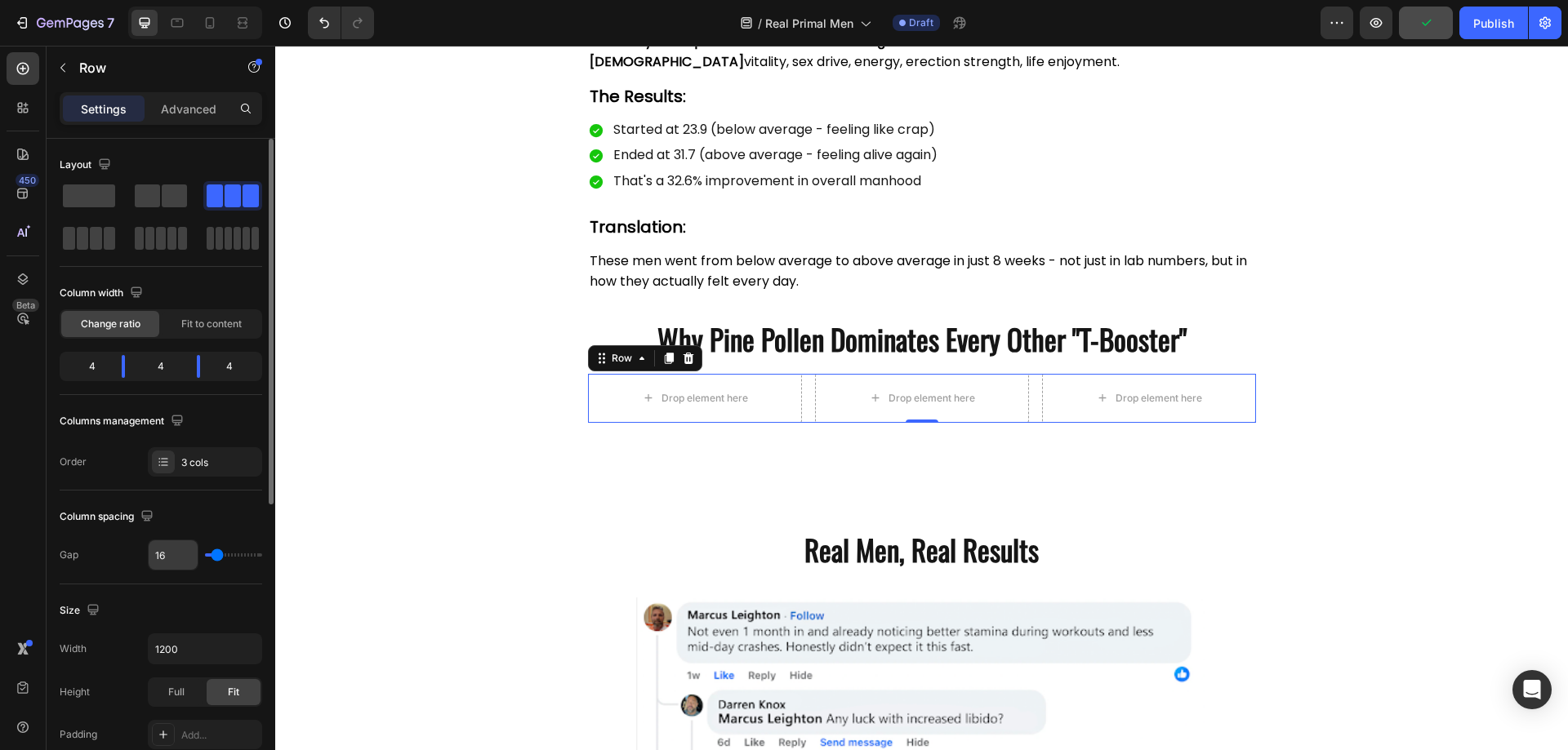
click at [173, 567] on input "16" at bounding box center [173, 556] width 49 height 30
type input "0"
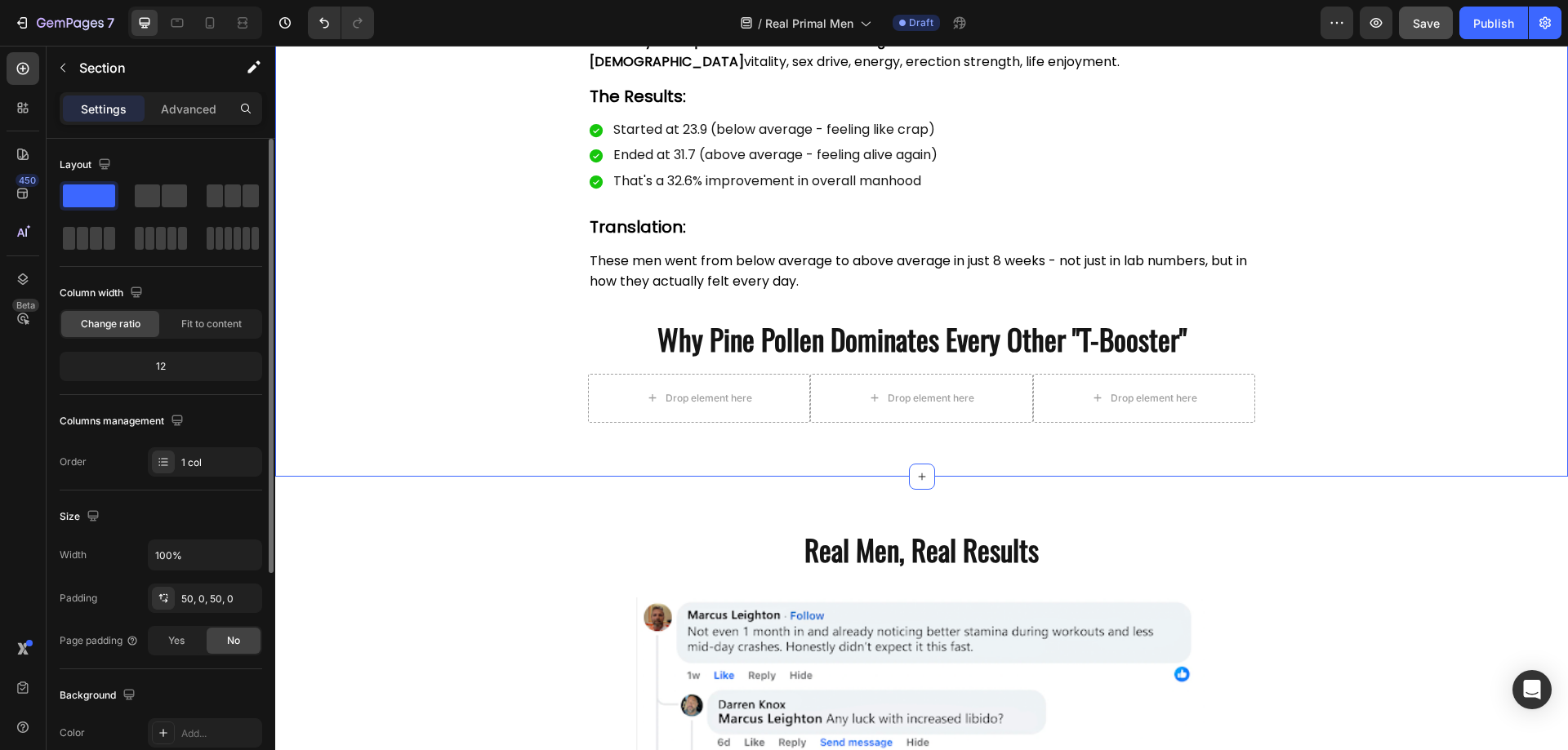
click at [1433, 20] on span "Save" at bounding box center [1426, 23] width 27 height 14
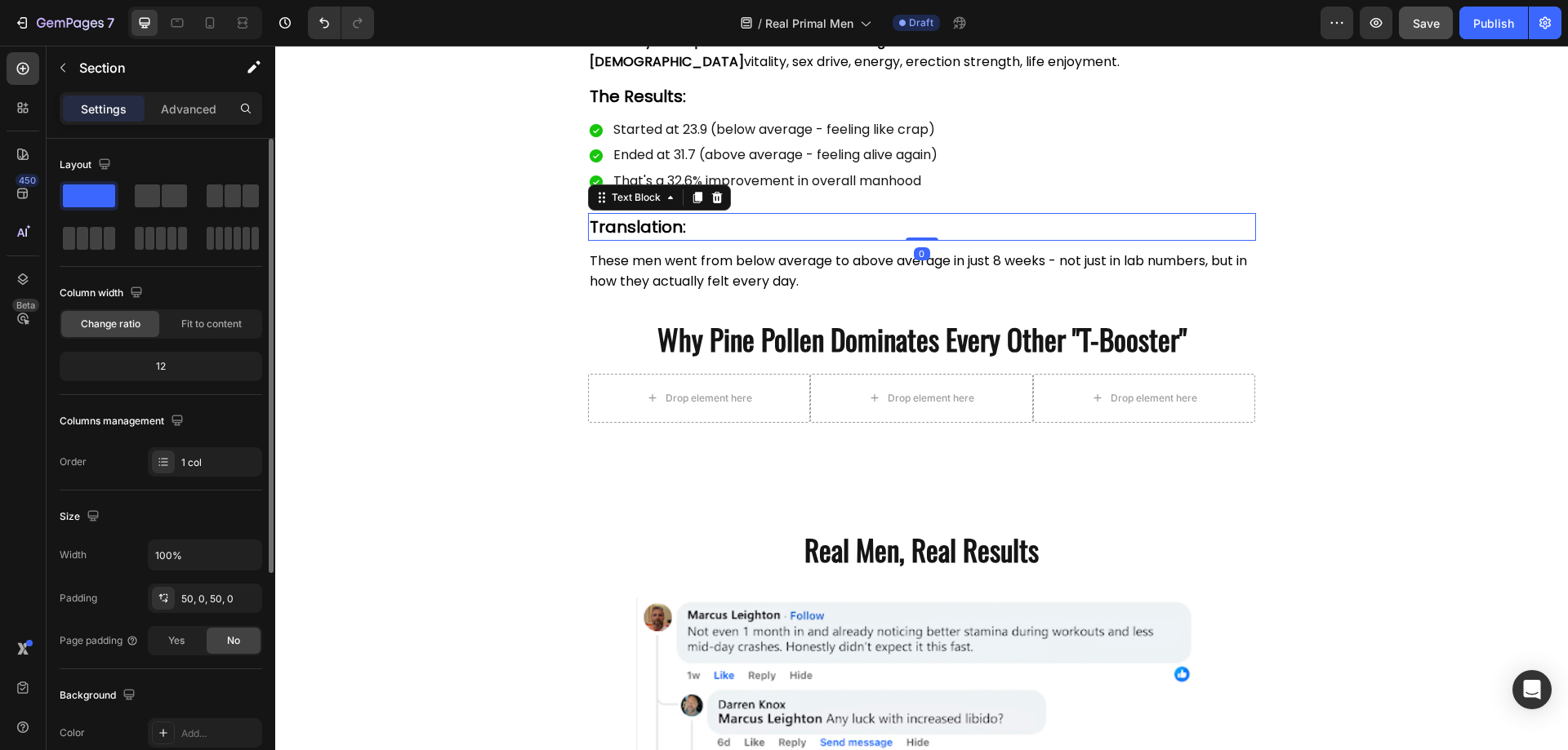
click at [603, 223] on strong "Translation:" at bounding box center [637, 226] width 96 height 23
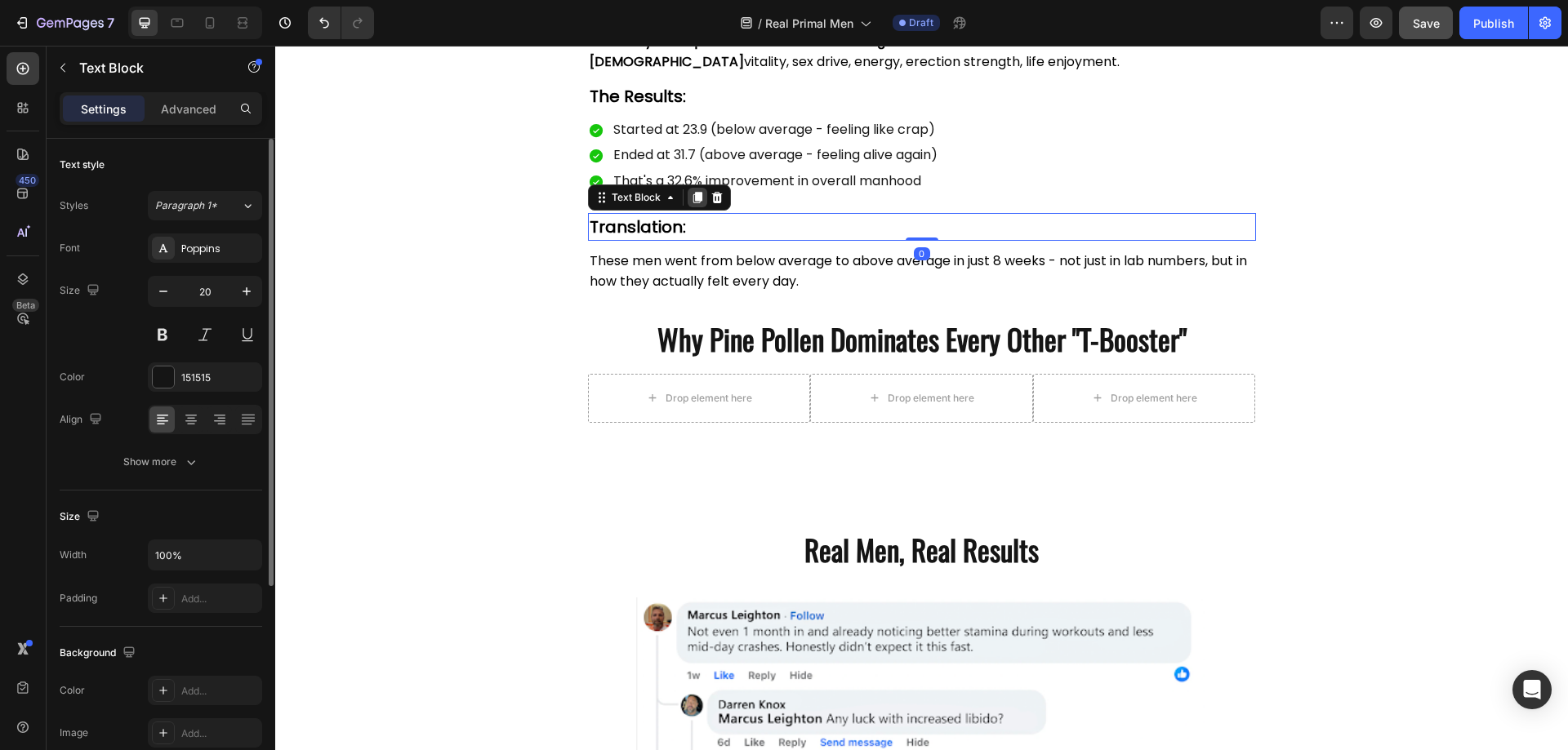
click at [691, 203] on icon at bounding box center [697, 197] width 13 height 13
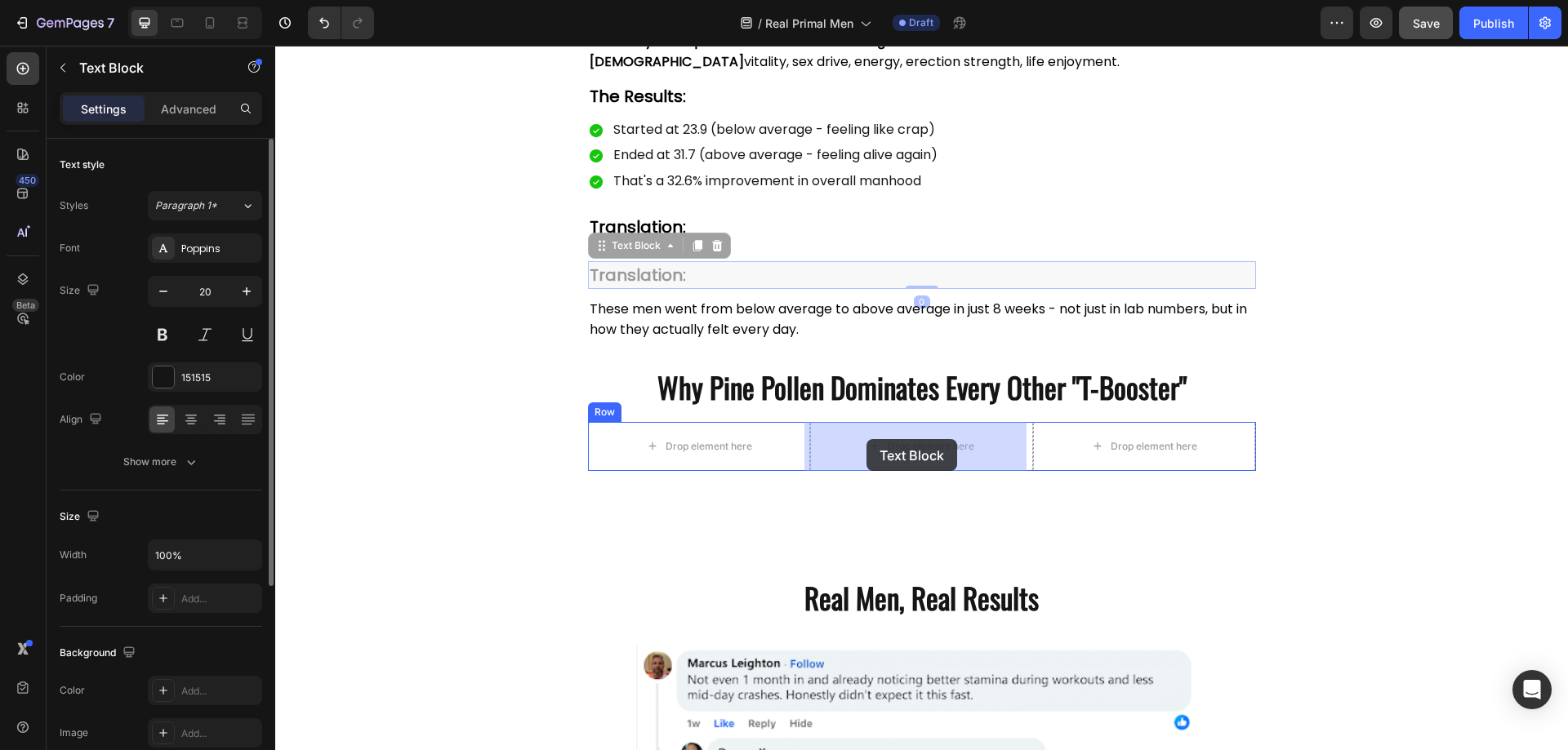
drag, startPoint x: 618, startPoint y: 237, endPoint x: 866, endPoint y: 439, distance: 319.9
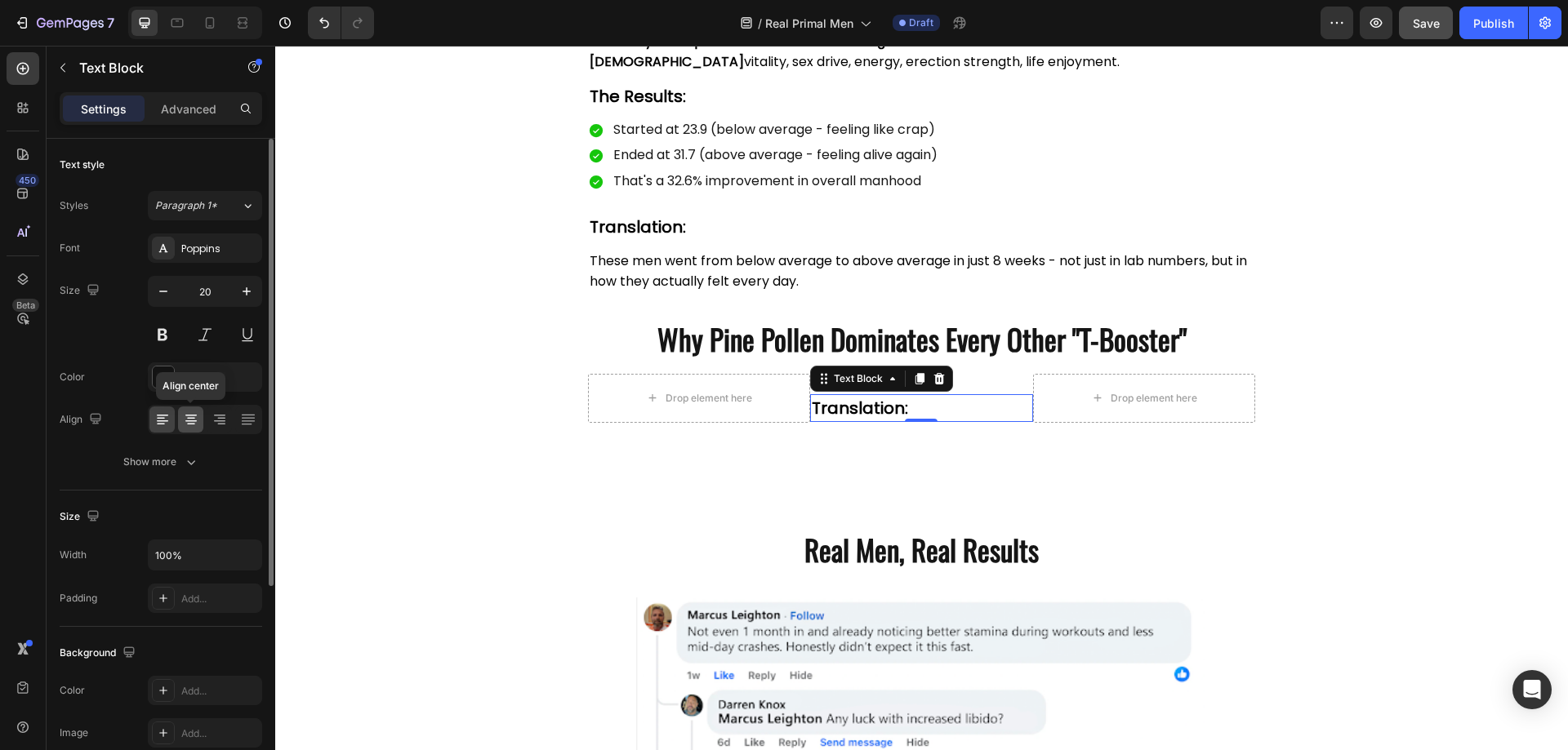
click at [197, 418] on icon at bounding box center [191, 420] width 16 height 16
click at [187, 99] on div "Advanced" at bounding box center [189, 108] width 81 height 26
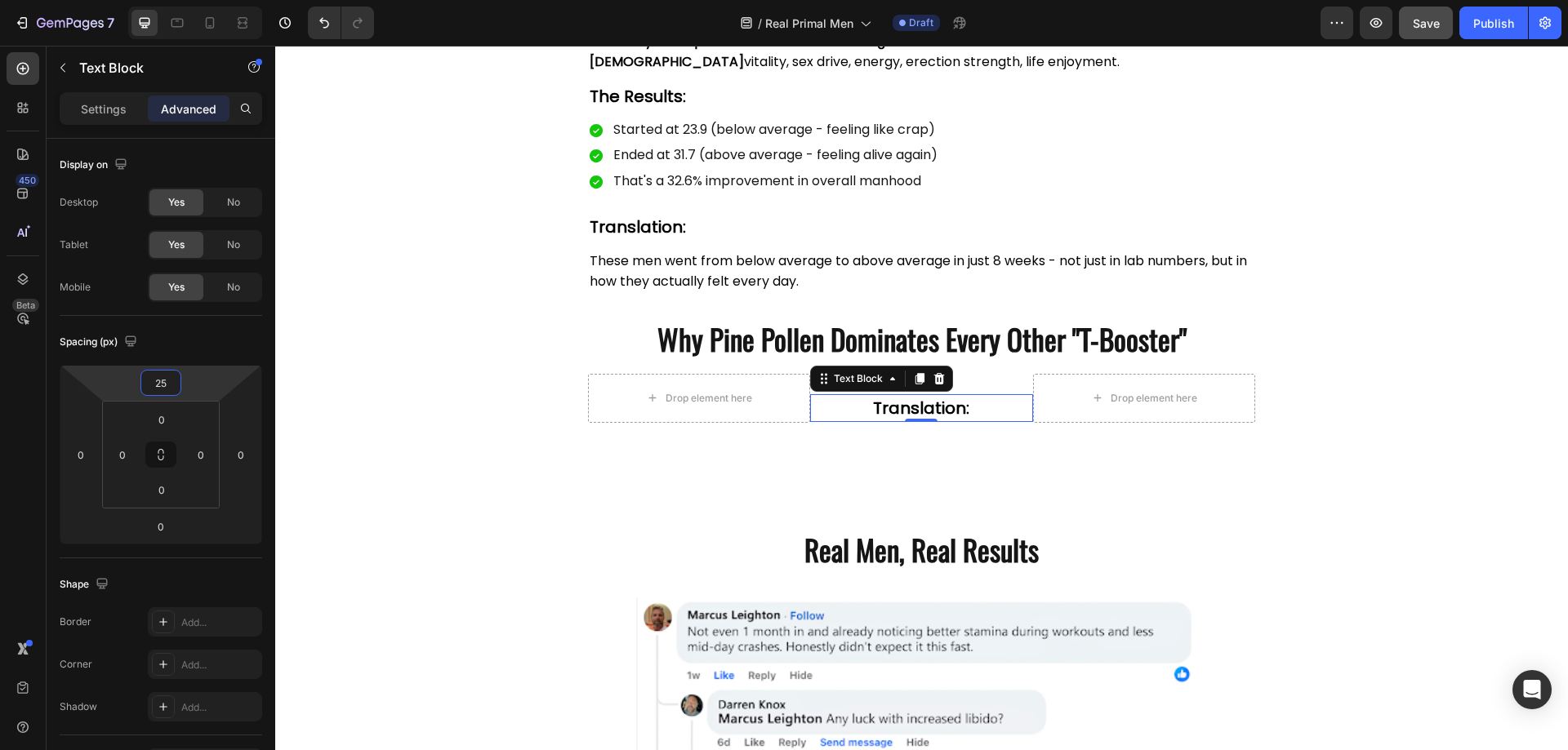
click at [166, 385] on input "25" at bounding box center [161, 383] width 33 height 25
type input "0"
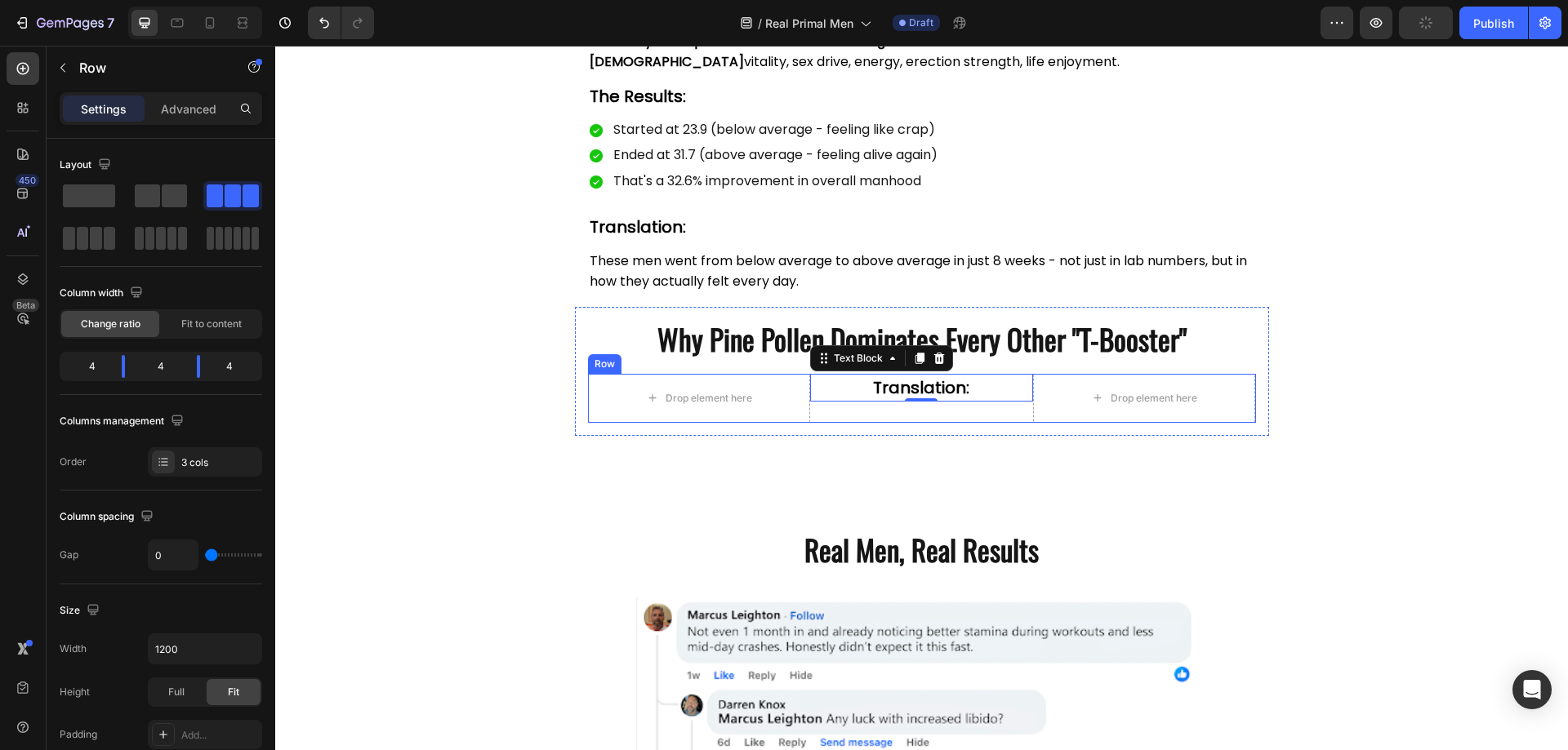
click at [880, 409] on div "Translation: Text Block 0" at bounding box center [921, 398] width 223 height 49
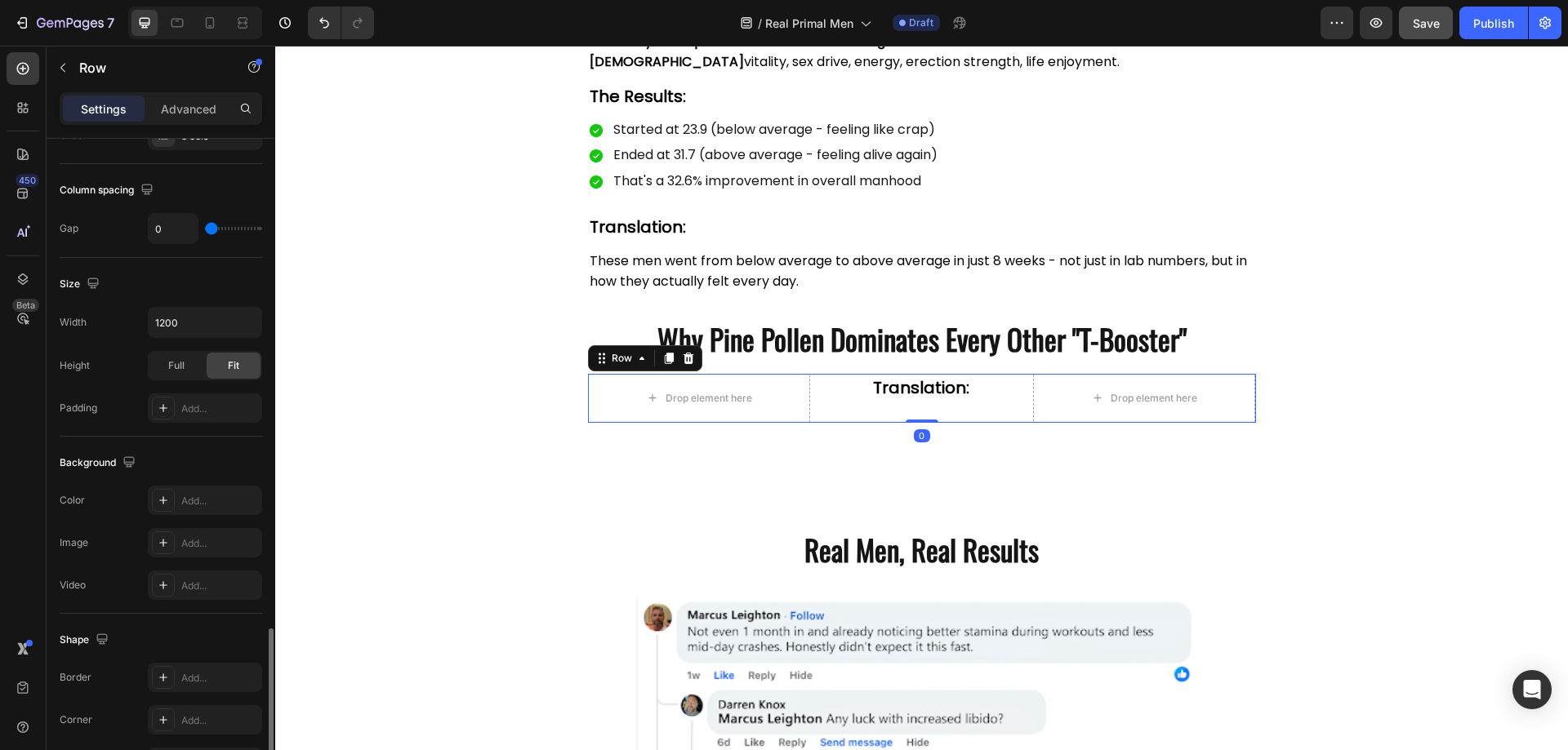
scroll to position [524, 0]
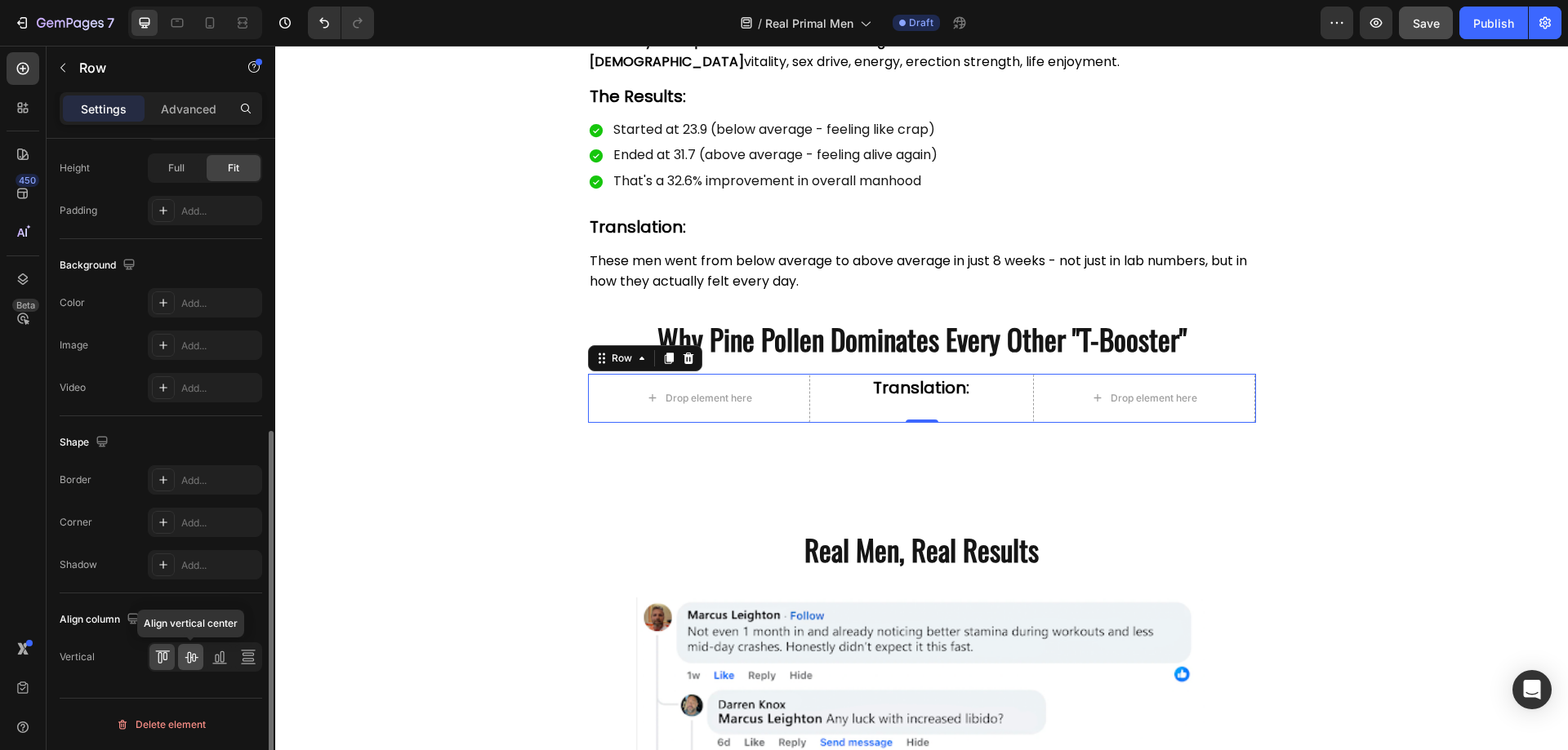
click at [188, 651] on icon at bounding box center [191, 657] width 16 height 16
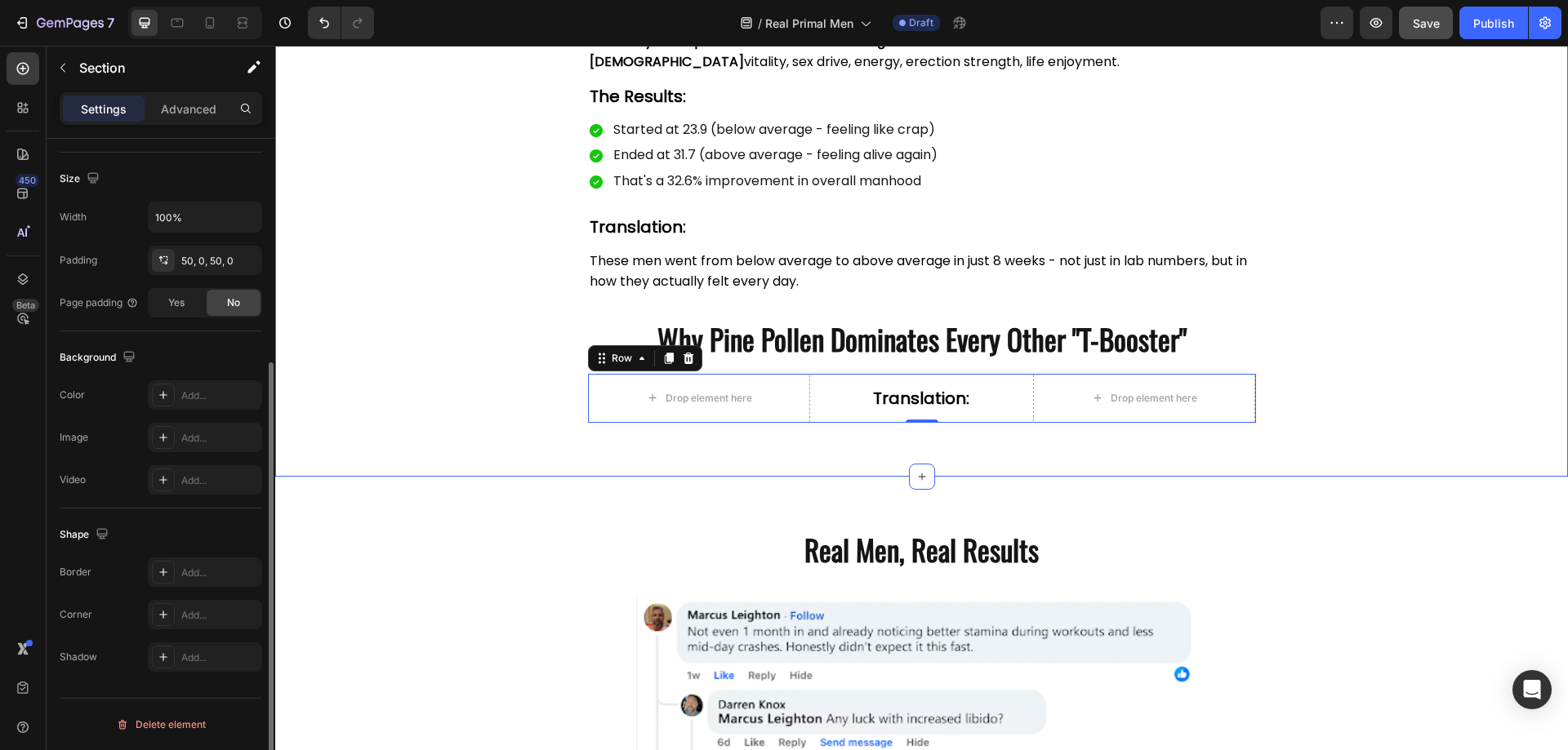
scroll to position [0, 0]
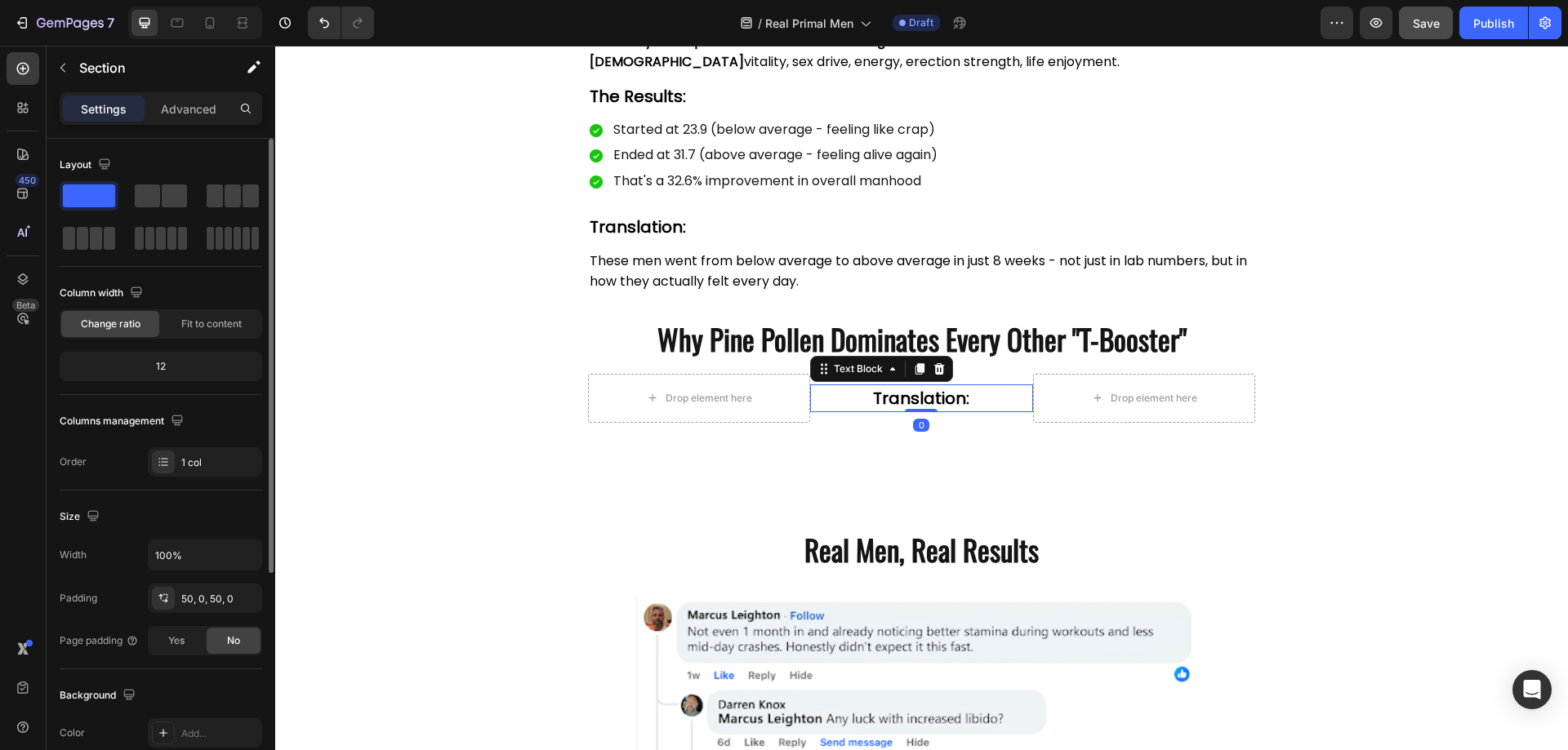
click at [882, 396] on strong "Translation:" at bounding box center [921, 398] width 96 height 23
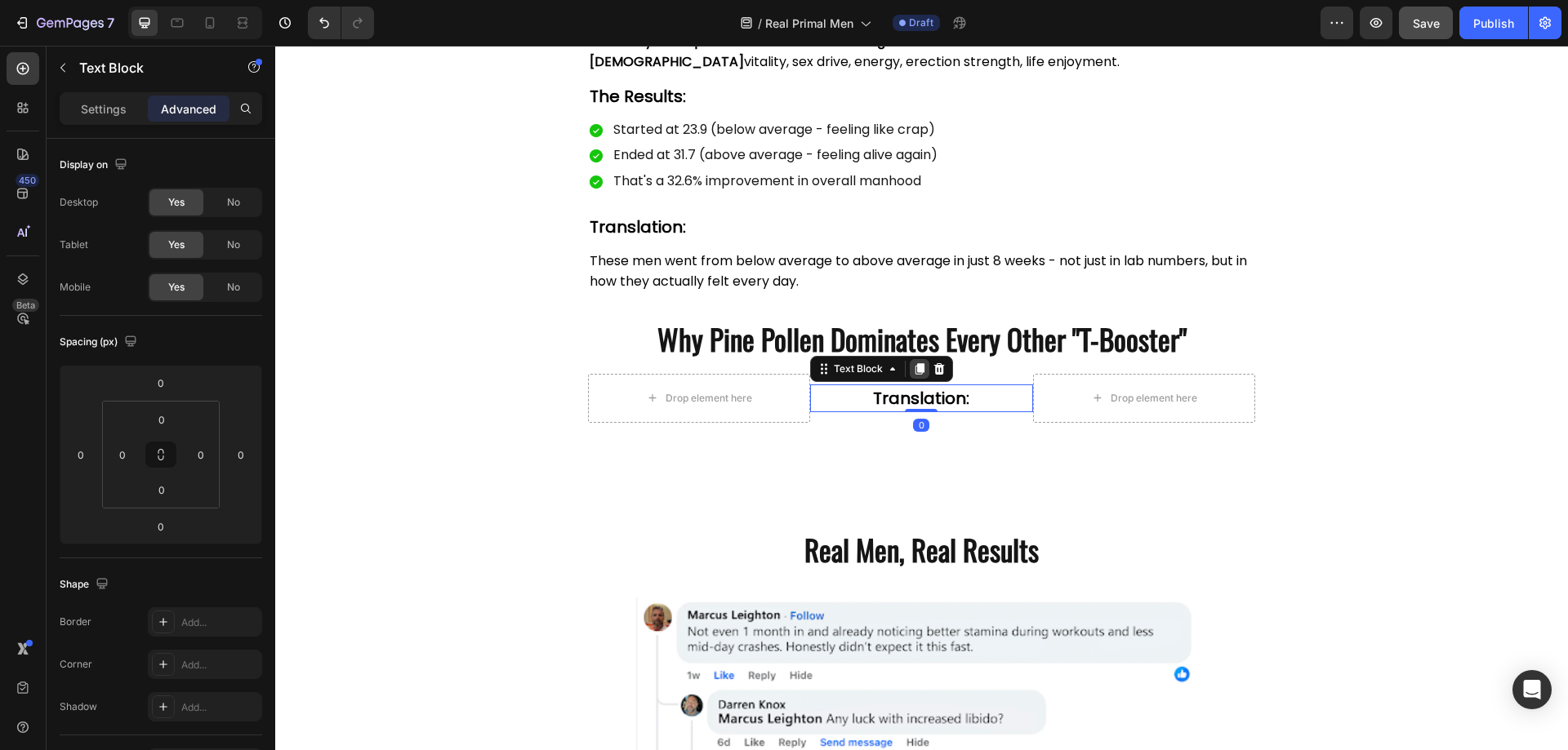
click at [913, 367] on icon at bounding box center [919, 368] width 13 height 13
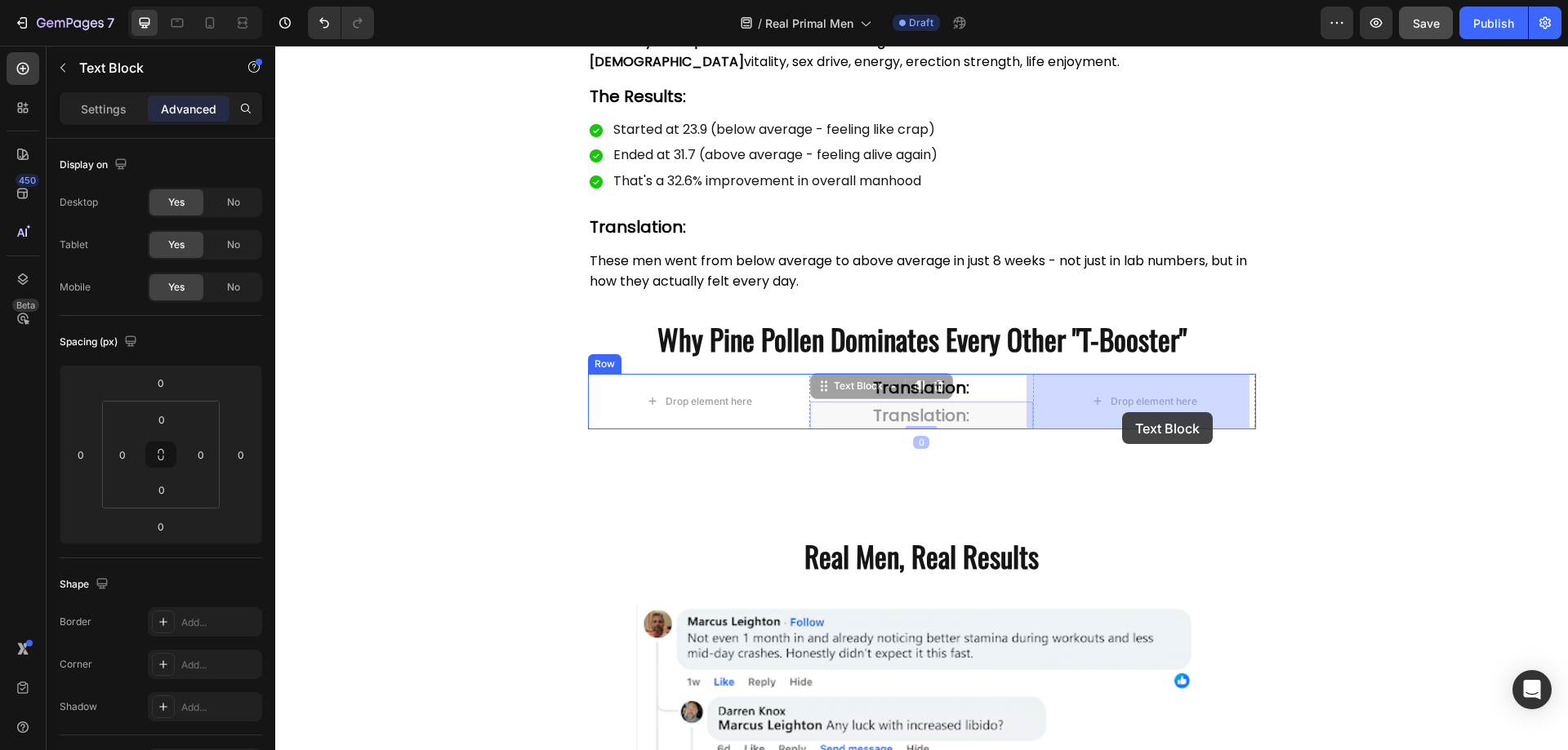
drag, startPoint x: 847, startPoint y: 391, endPoint x: 1122, endPoint y: 412, distance: 275.8
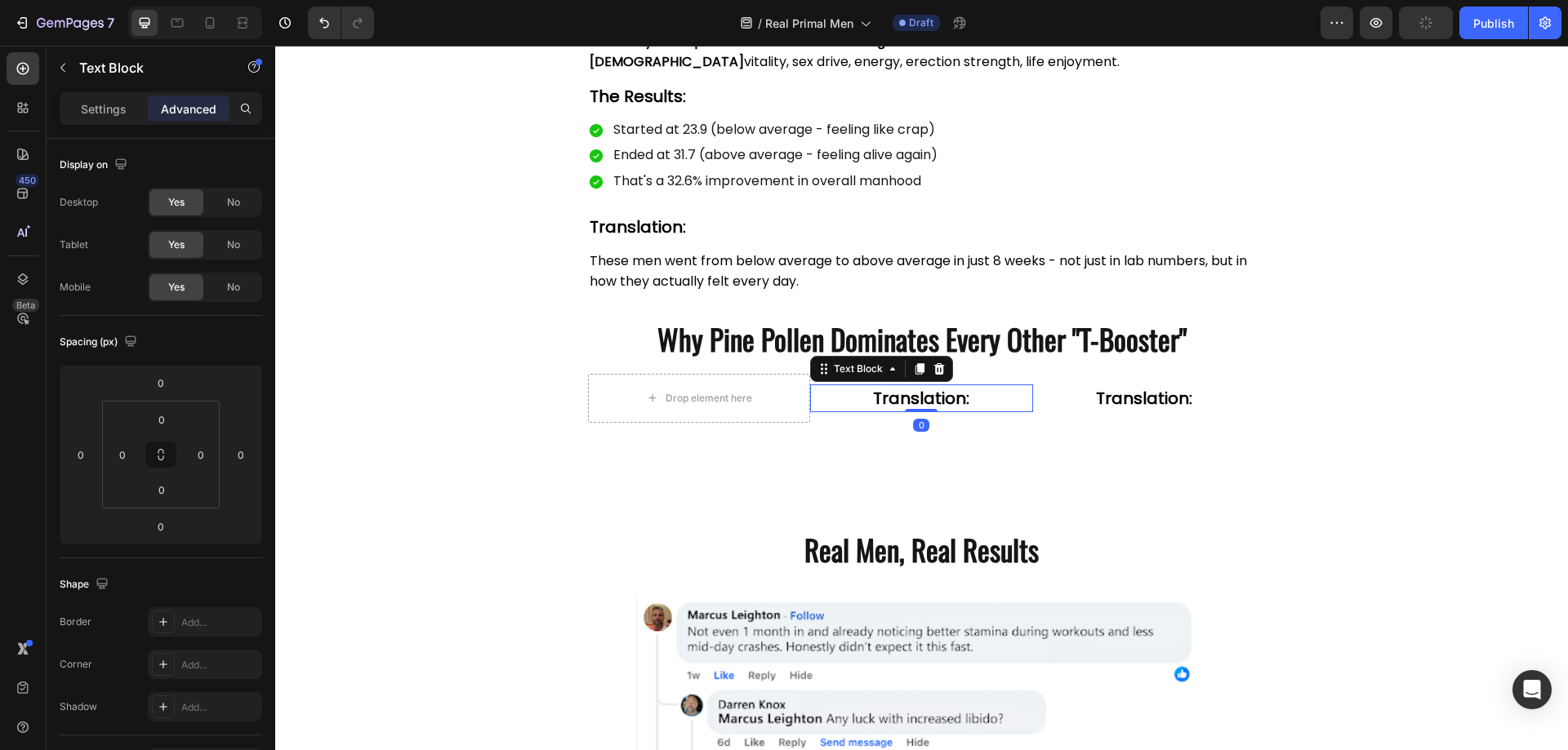
click at [939, 385] on div "Translation:" at bounding box center [921, 399] width 223 height 28
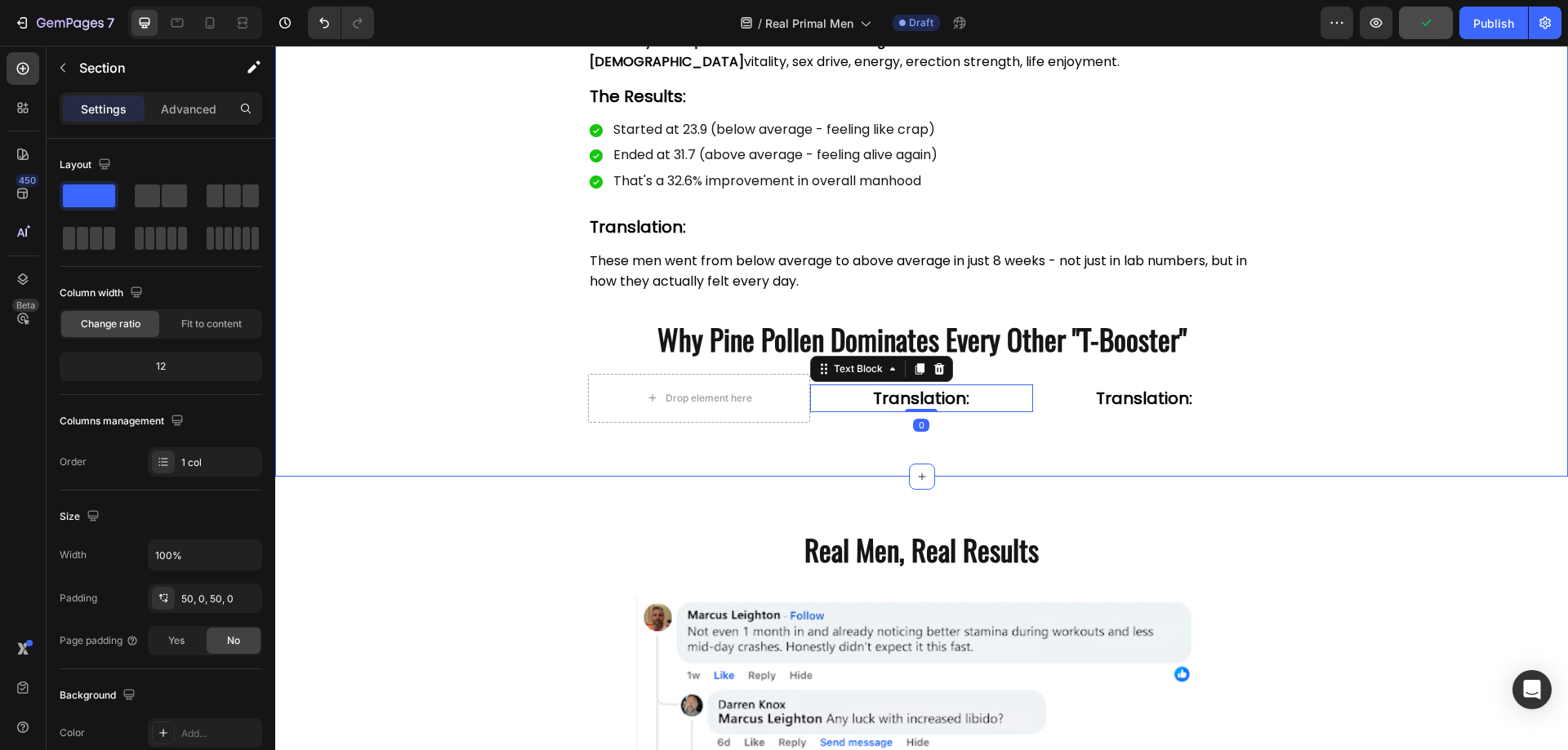
click at [20, 58] on div at bounding box center [23, 68] width 33 height 33
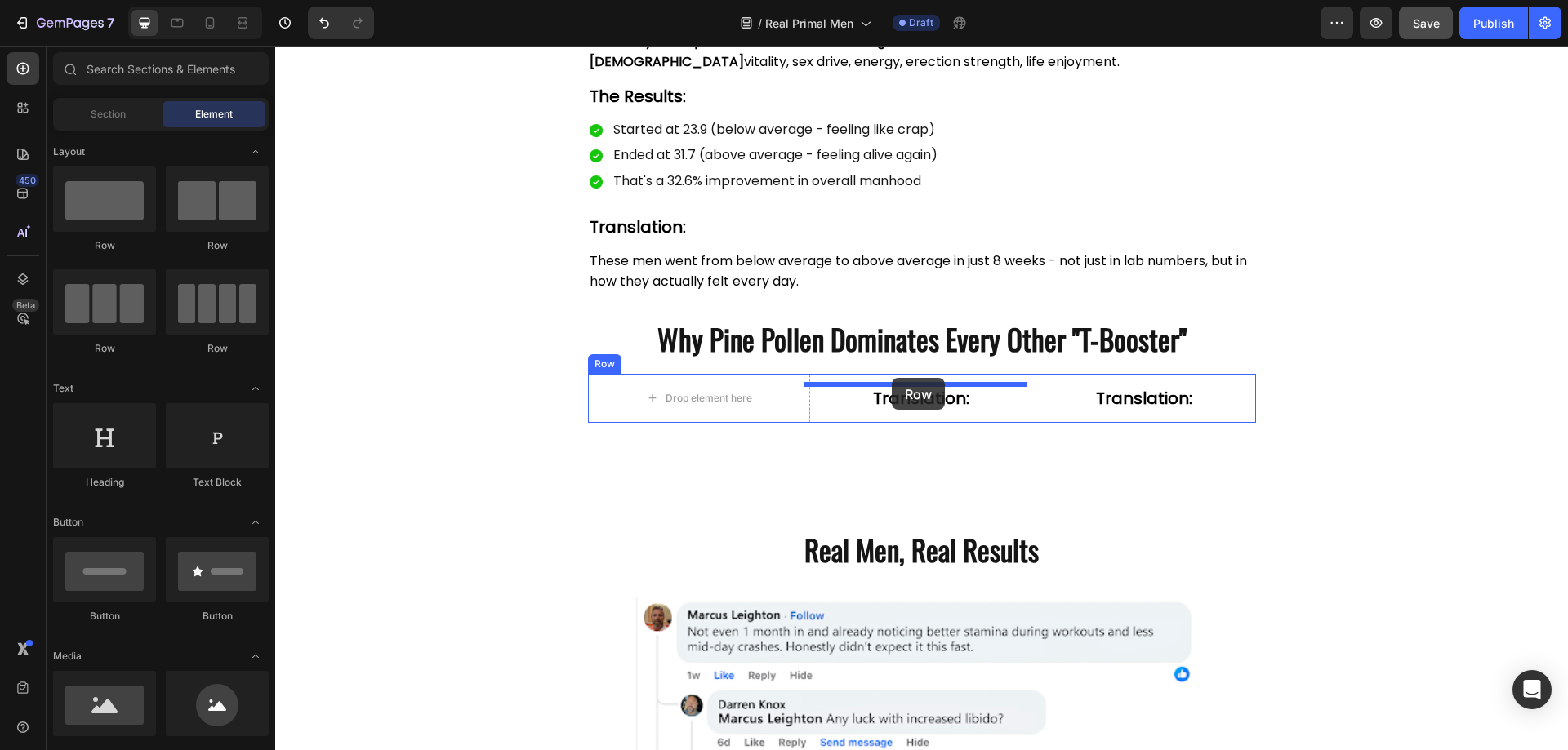
drag, startPoint x: 400, startPoint y: 258, endPoint x: 892, endPoint y: 378, distance: 506.4
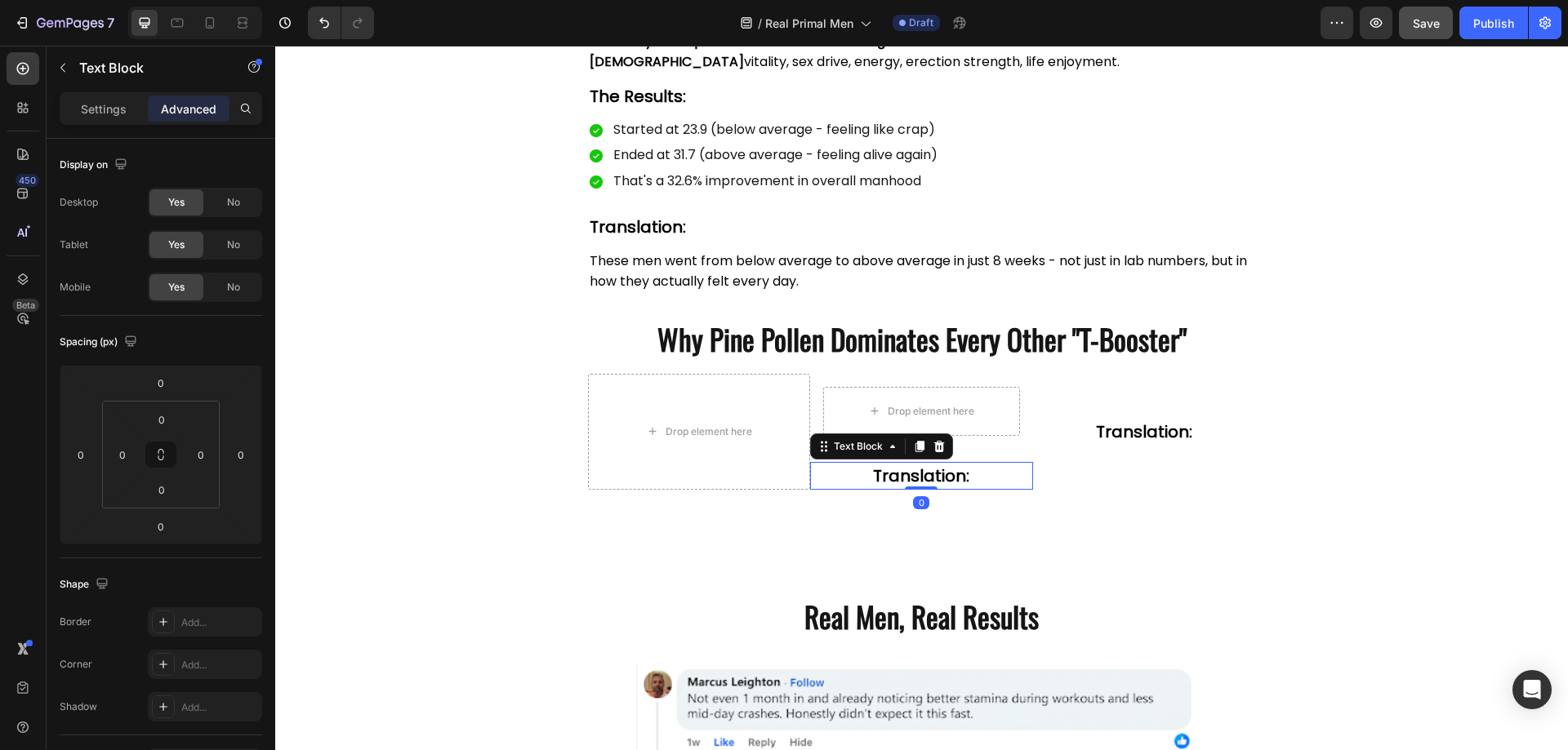
click at [873, 473] on strong "Translation:" at bounding box center [921, 475] width 96 height 23
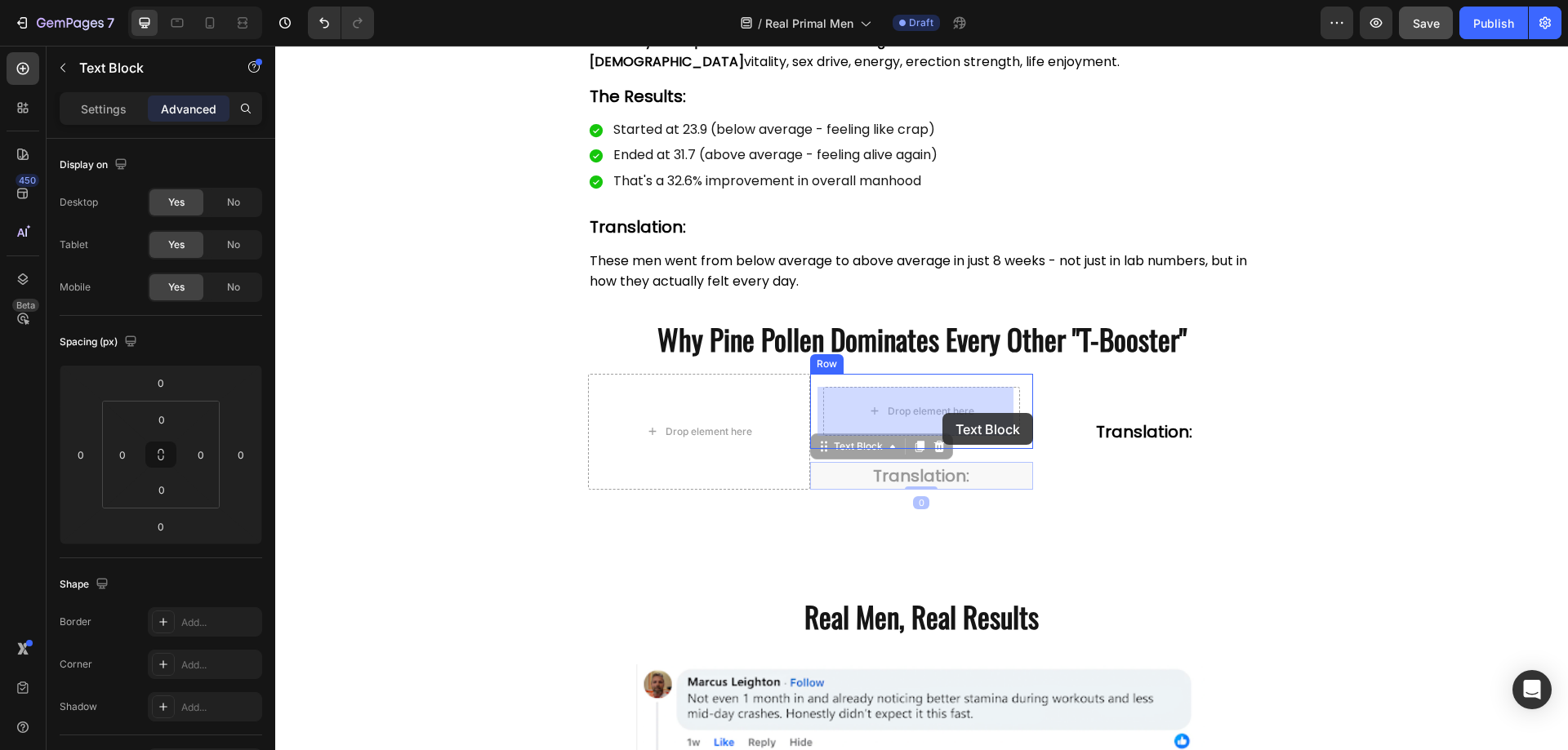
drag, startPoint x: 819, startPoint y: 449, endPoint x: 930, endPoint y: 420, distance: 114.7
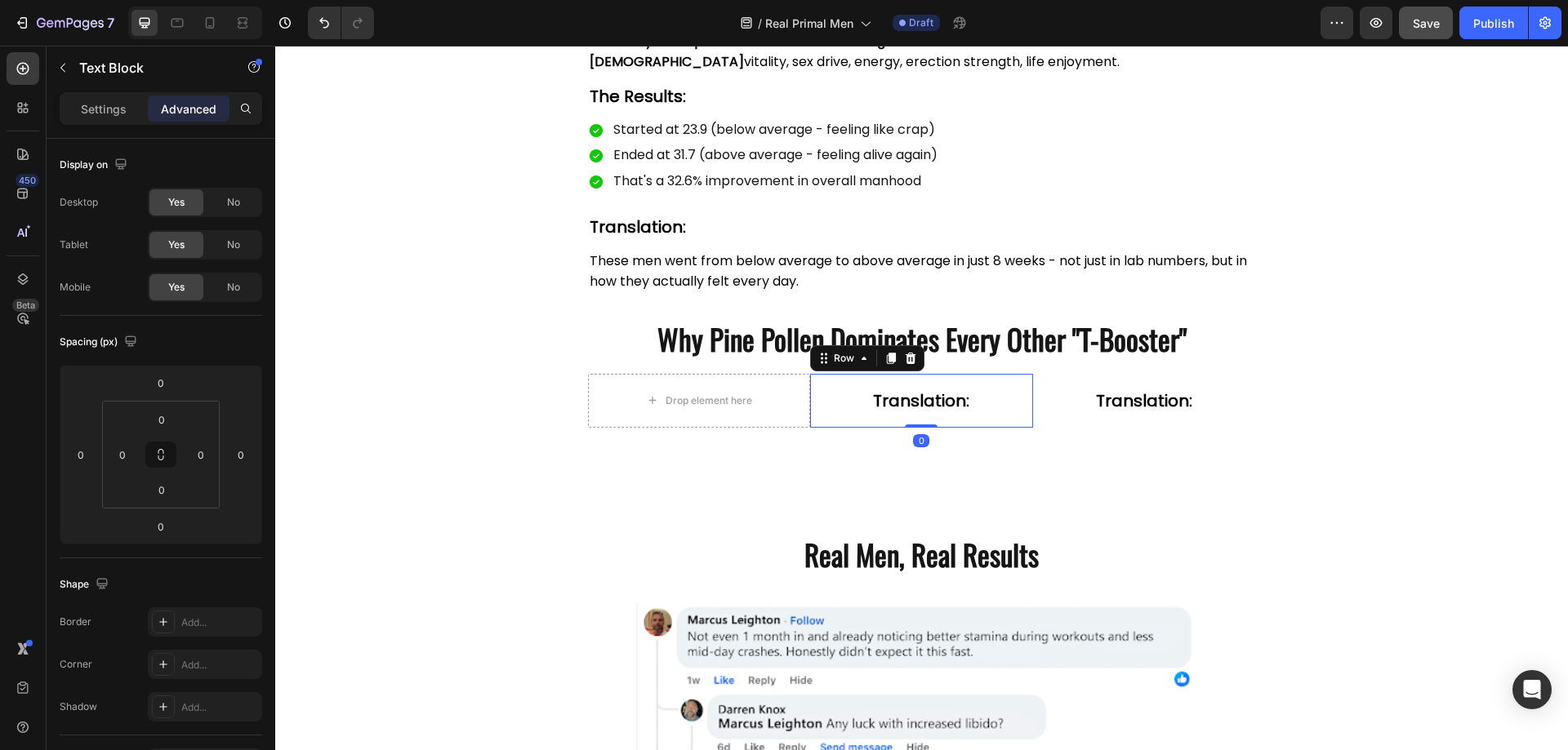
click at [810, 386] on div "Translation: Text Block Row 0" at bounding box center [921, 401] width 223 height 54
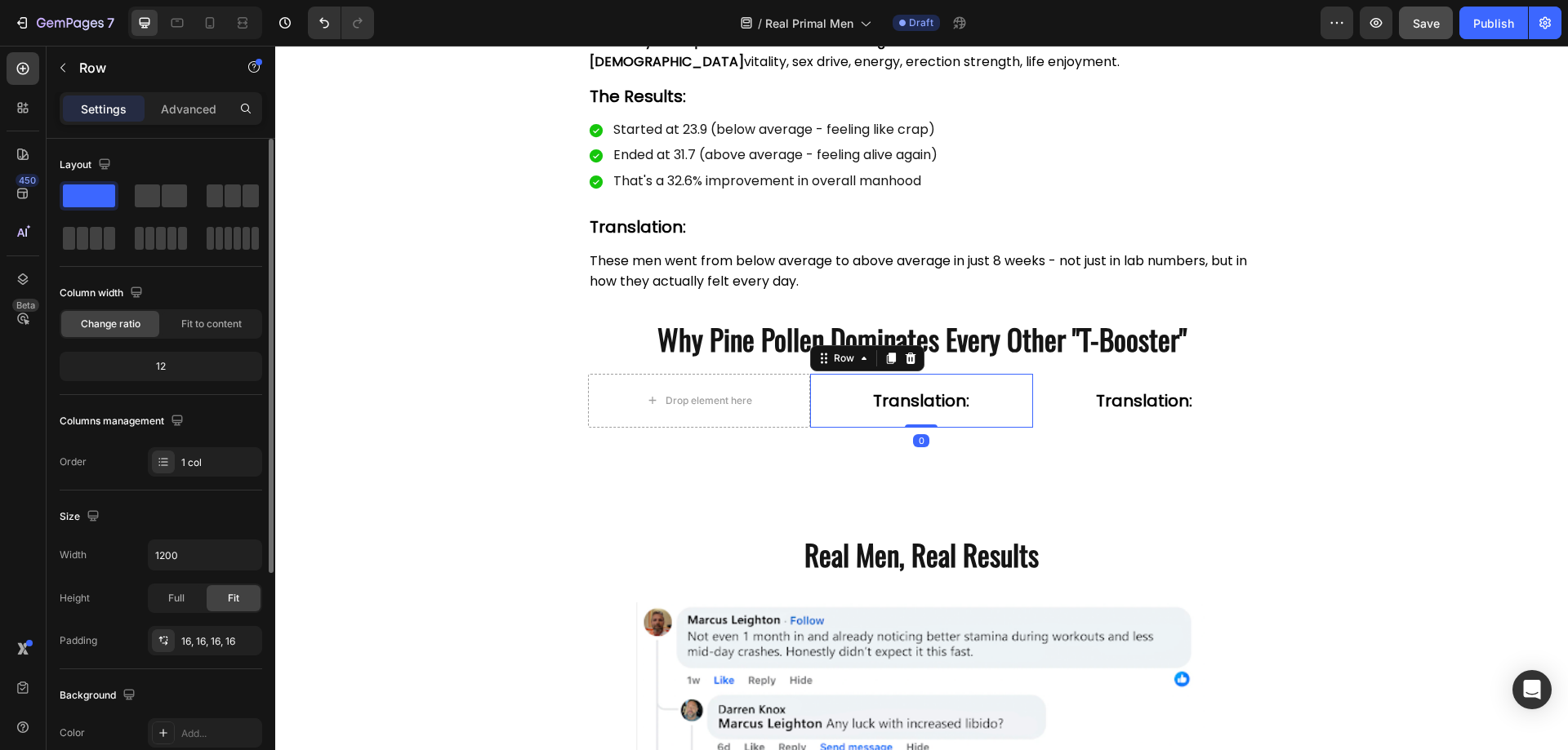
scroll to position [326, 0]
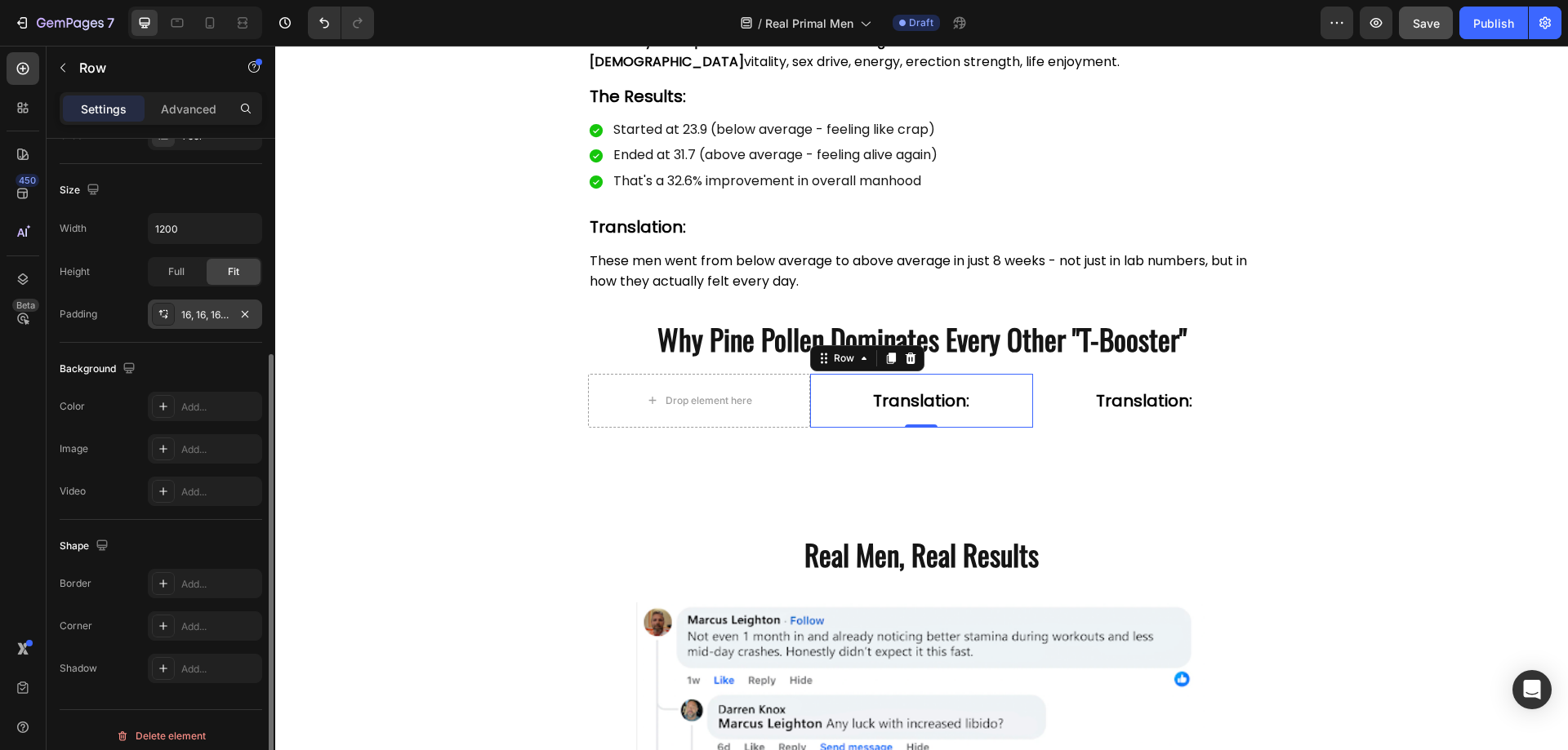
click at [208, 322] on div "16, 16, 16, 16" at bounding box center [204, 314] width 114 height 30
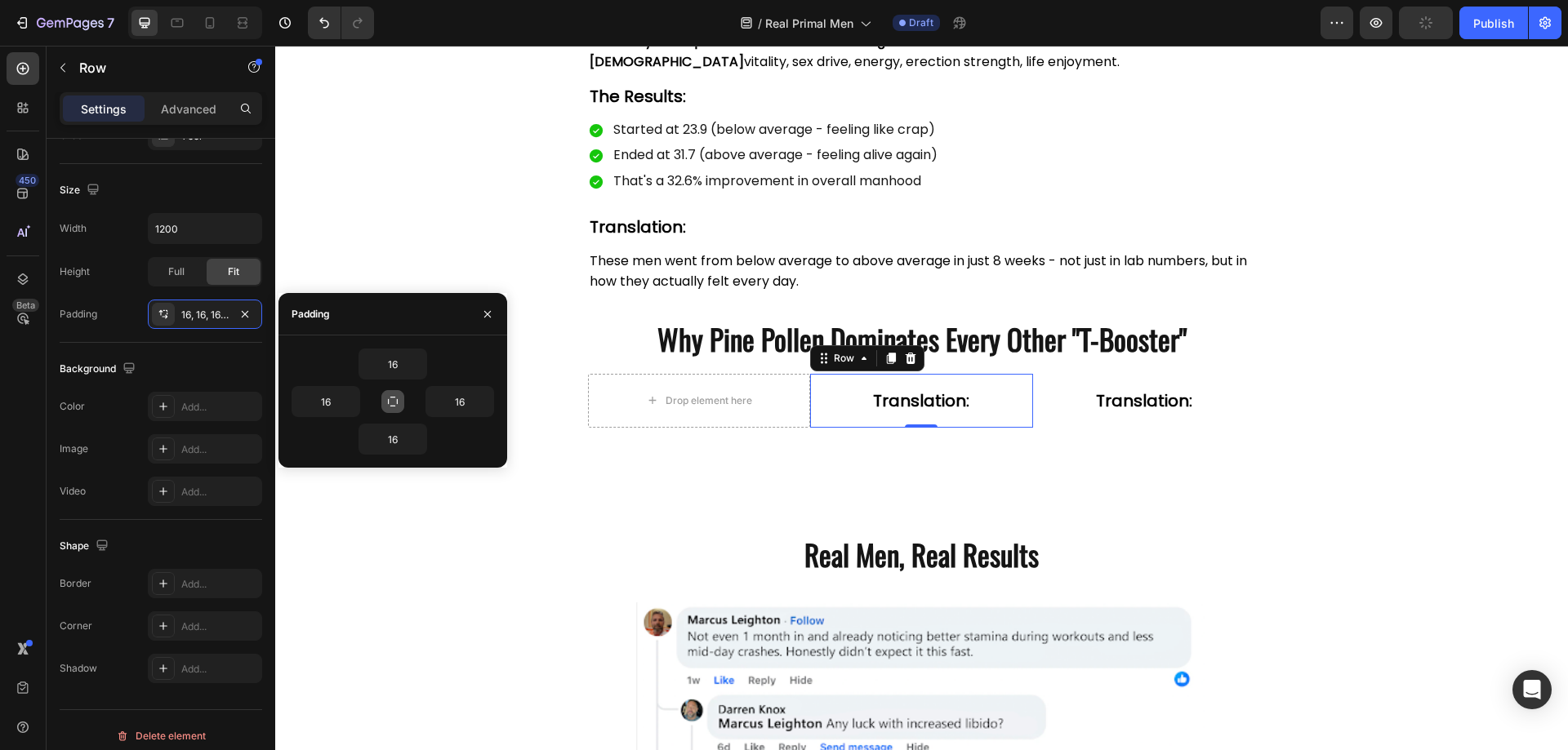
click at [389, 399] on icon "button" at bounding box center [392, 401] width 13 height 13
click at [395, 363] on input "16" at bounding box center [392, 364] width 66 height 30
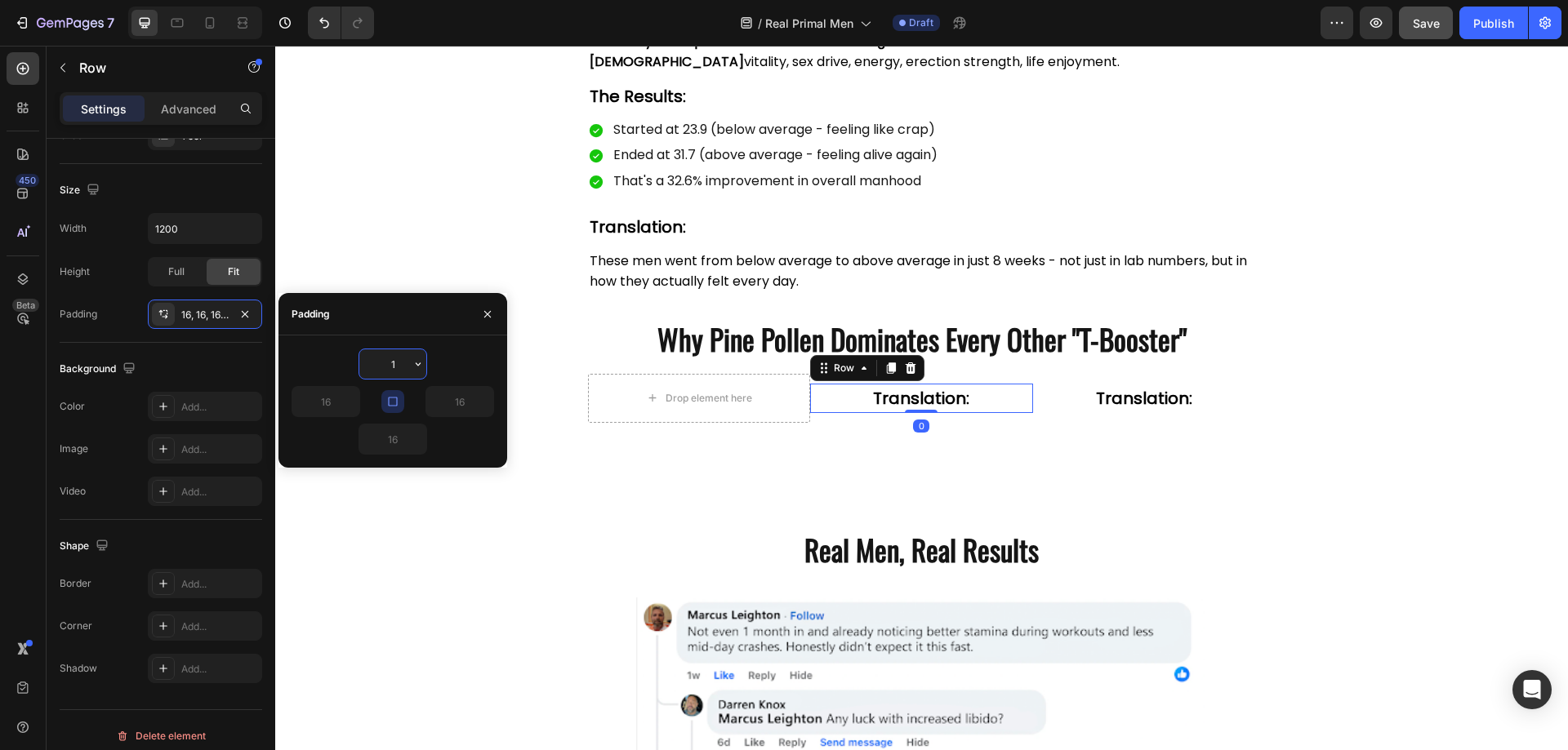
type input "10"
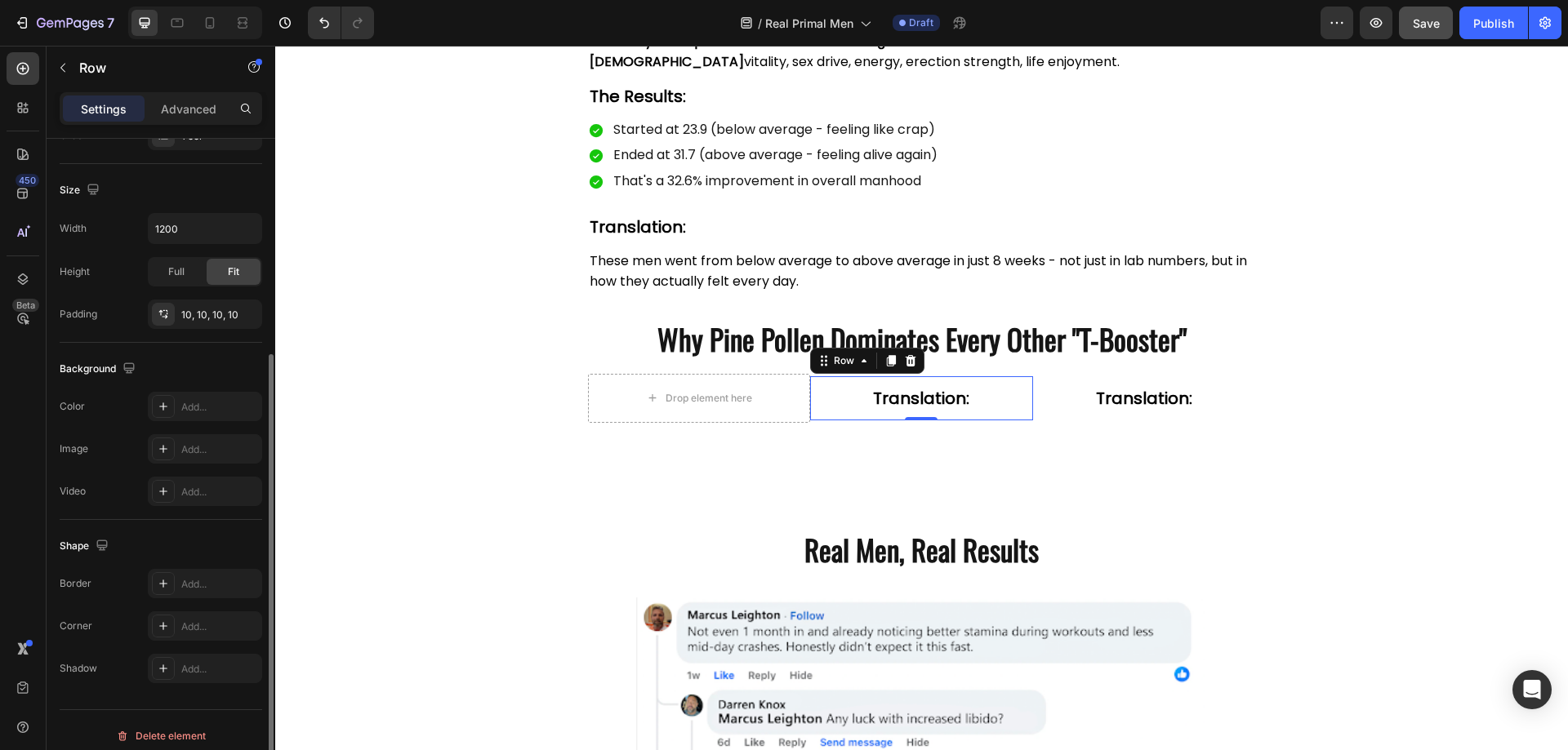
click at [220, 368] on div "Background" at bounding box center [161, 369] width 202 height 26
click at [188, 420] on div "Add..." at bounding box center [204, 407] width 114 height 30
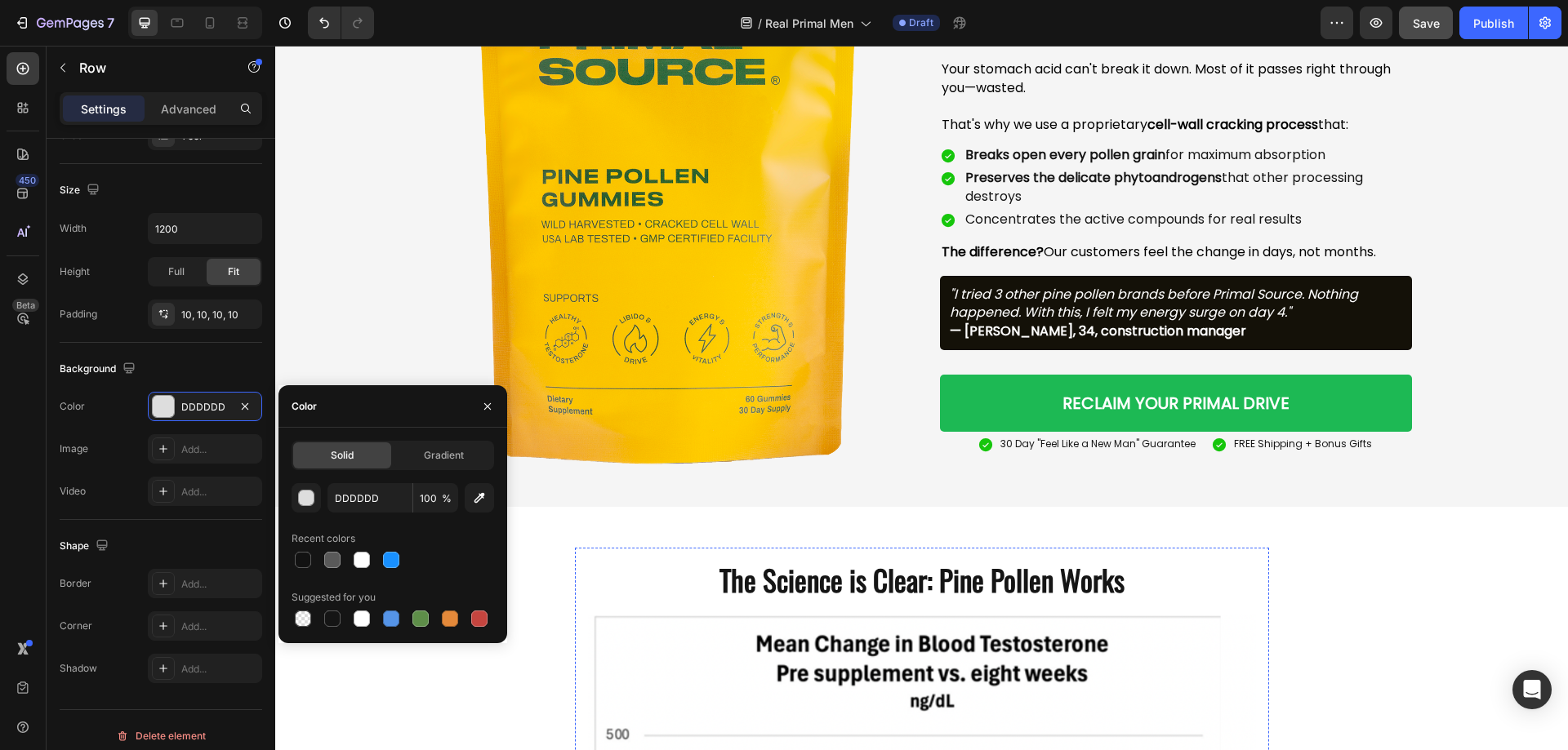
scroll to position [2575, 0]
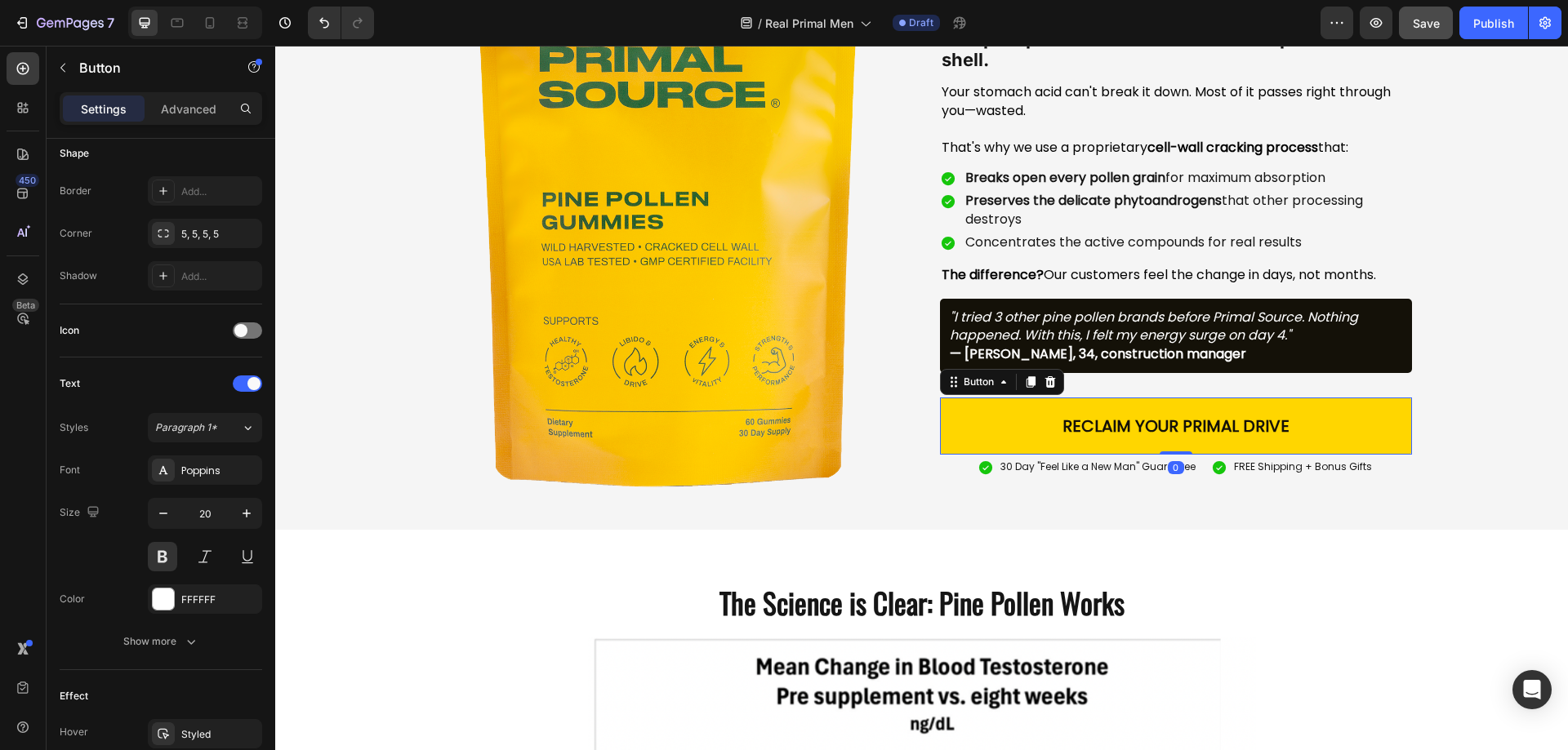
click at [998, 421] on button "RECLAIM YOUR PRIMAL DRIVE" at bounding box center [1176, 427] width 472 height 58
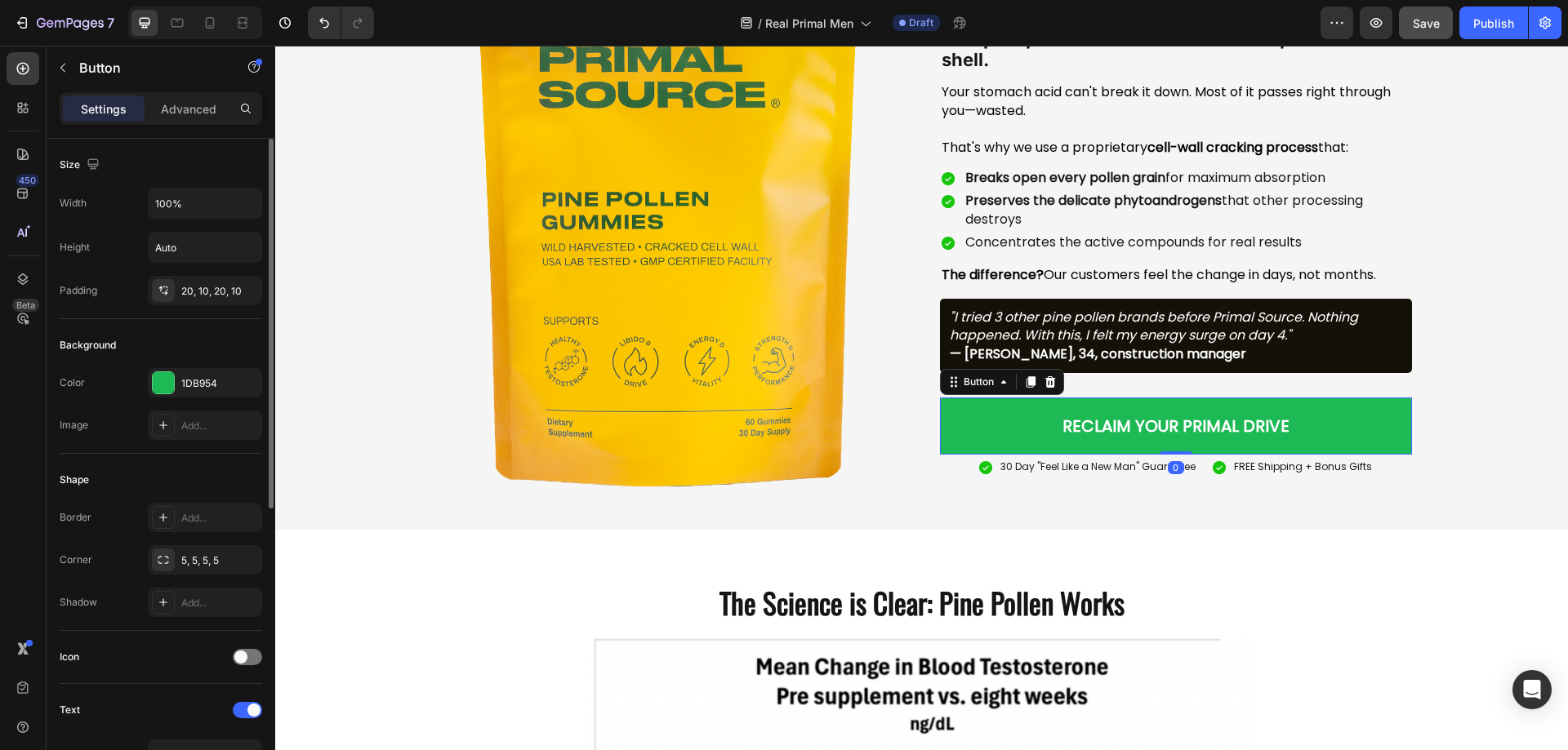
scroll to position [490, 0]
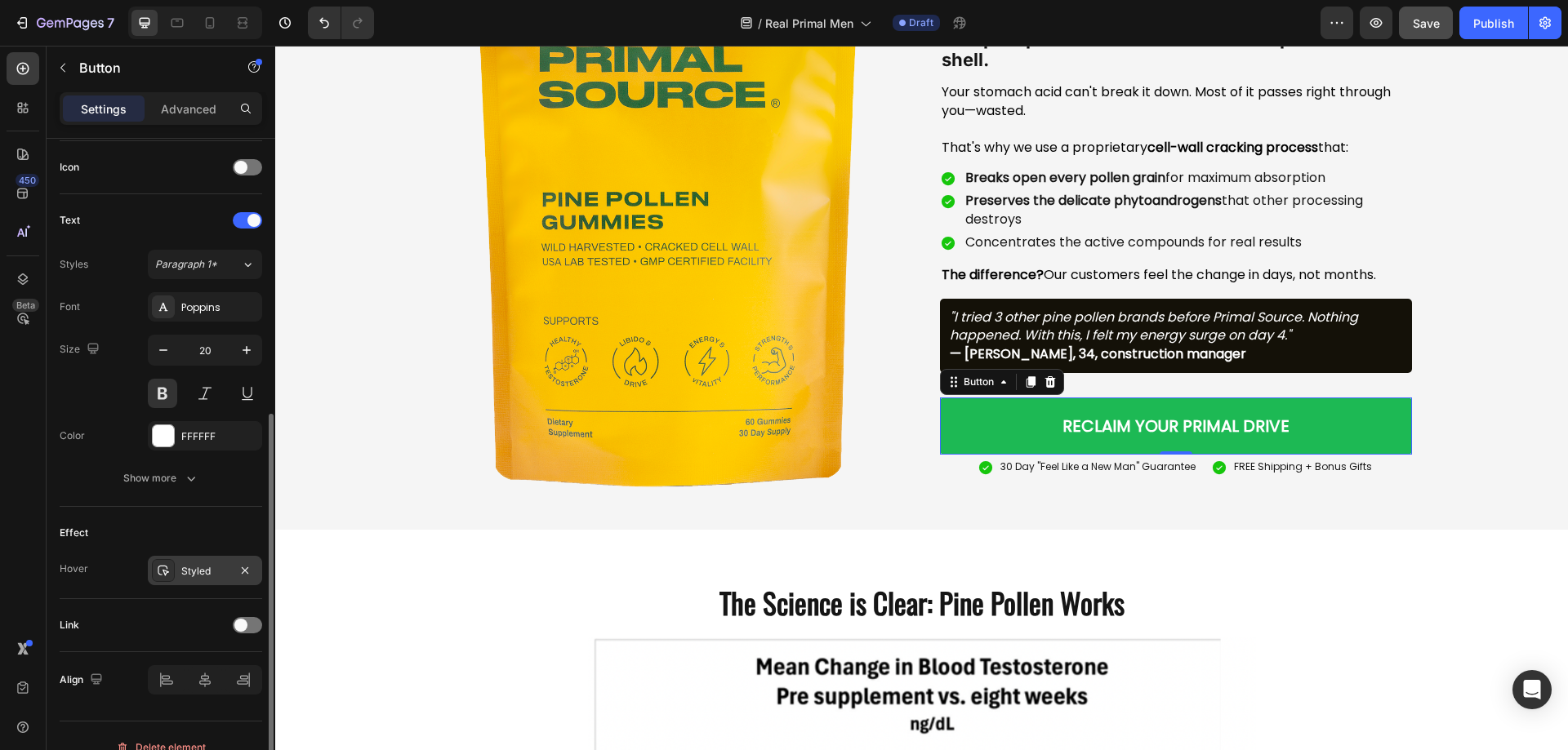
click at [196, 564] on div "Styled" at bounding box center [205, 571] width 48 height 15
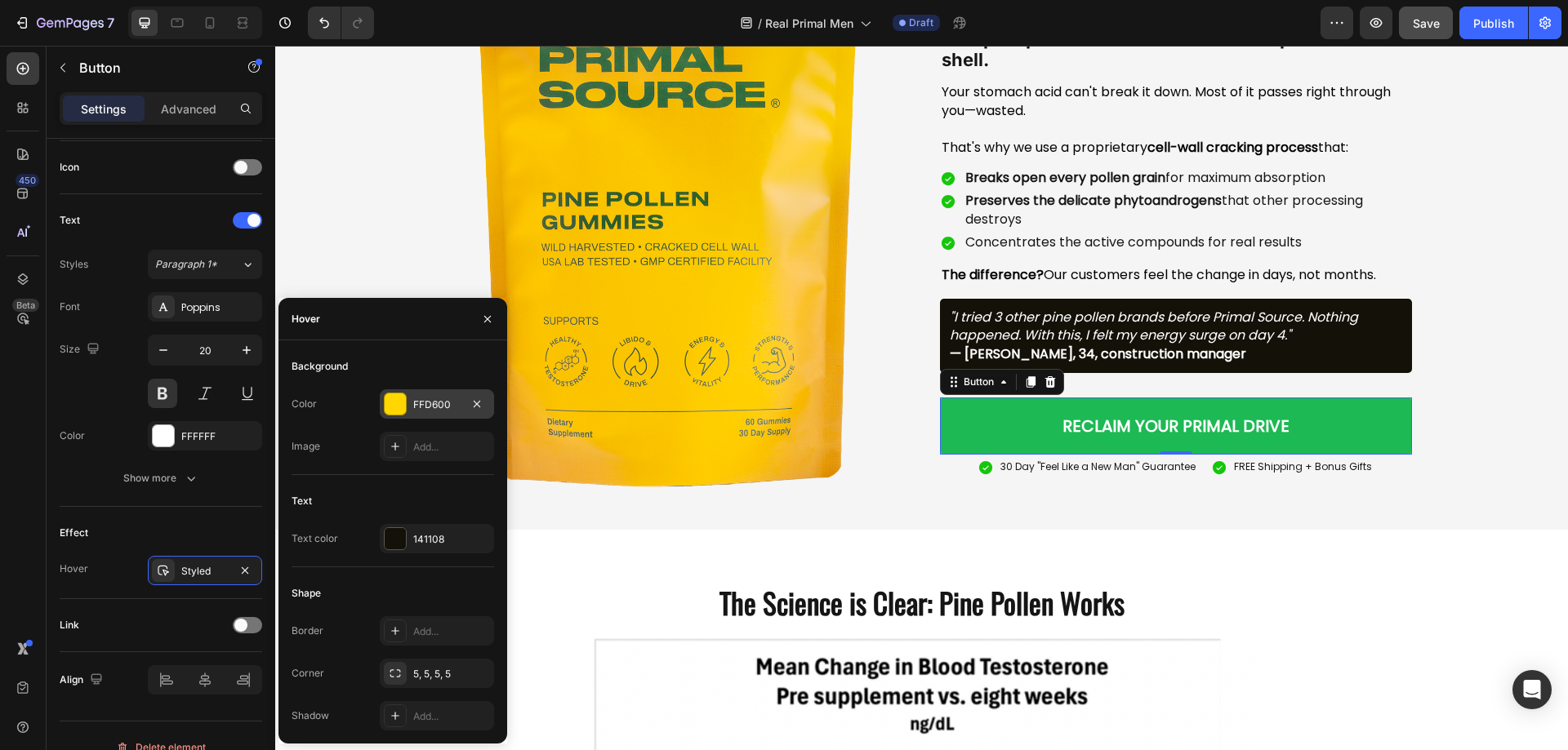
click at [431, 404] on div "FFD600" at bounding box center [437, 405] width 48 height 15
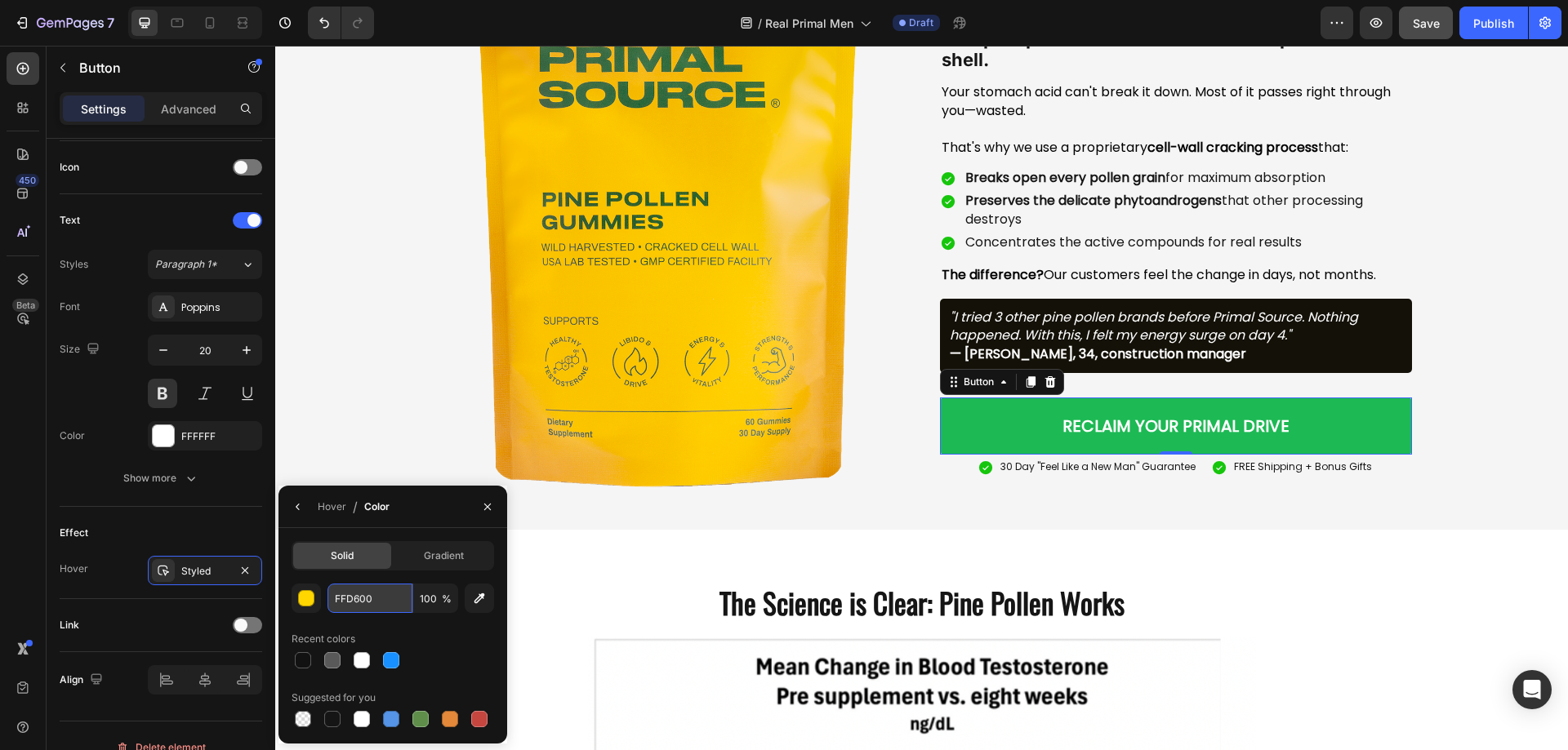
click at [370, 598] on input "FFD600" at bounding box center [370, 598] width 85 height 30
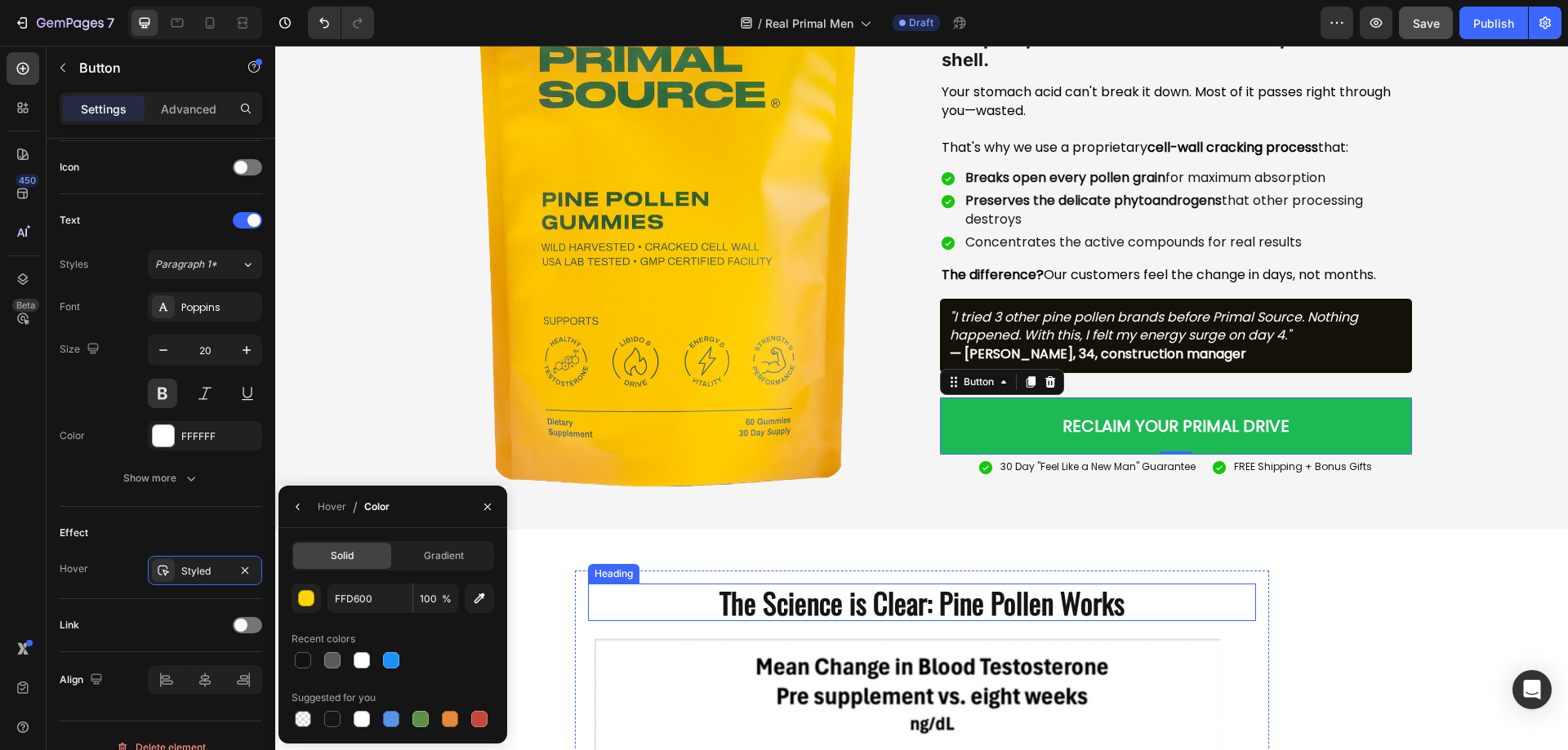
scroll to position [0, 0]
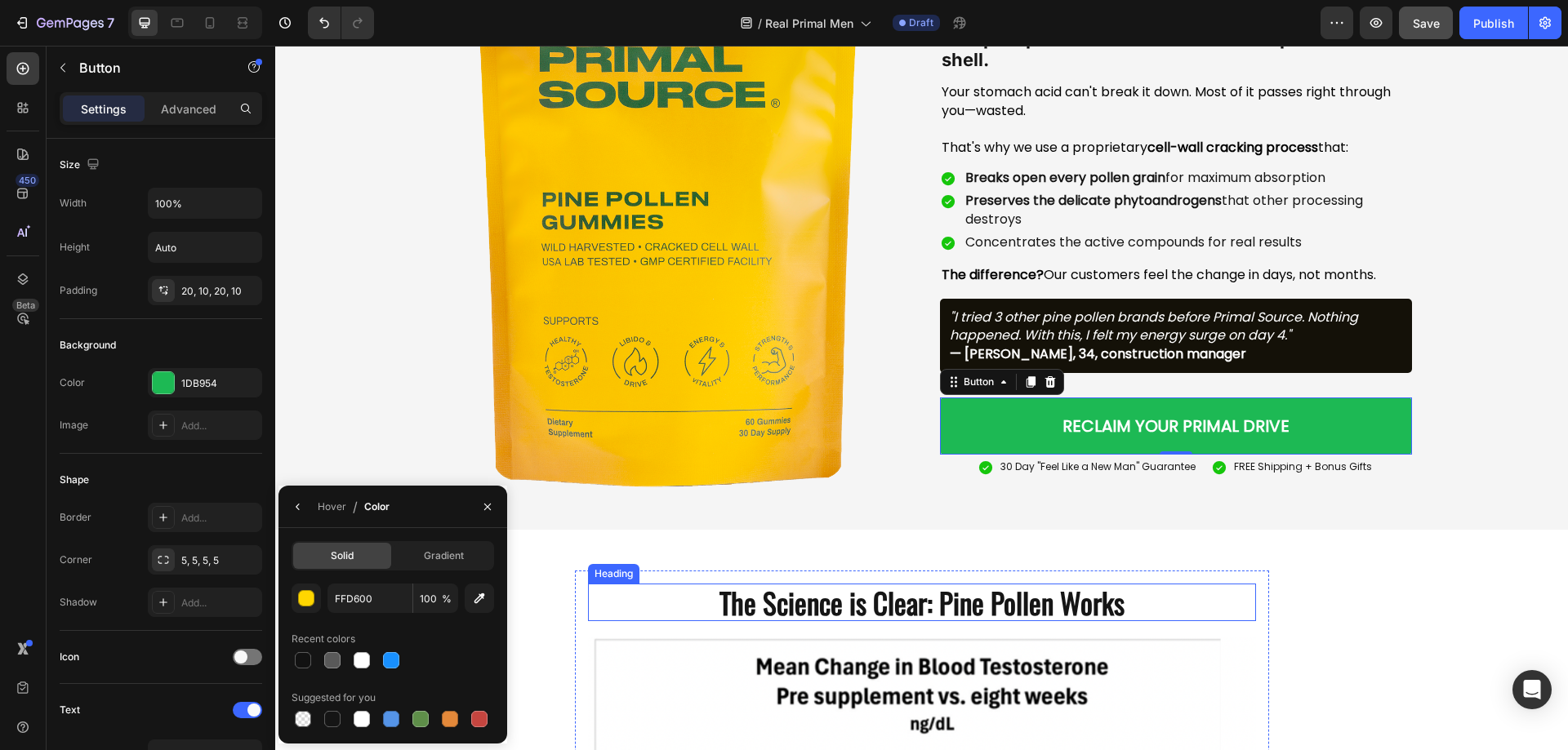
click at [948, 586] on h2 "The Science is Clear: Pine Pollen Works" at bounding box center [922, 602] width 668 height 38
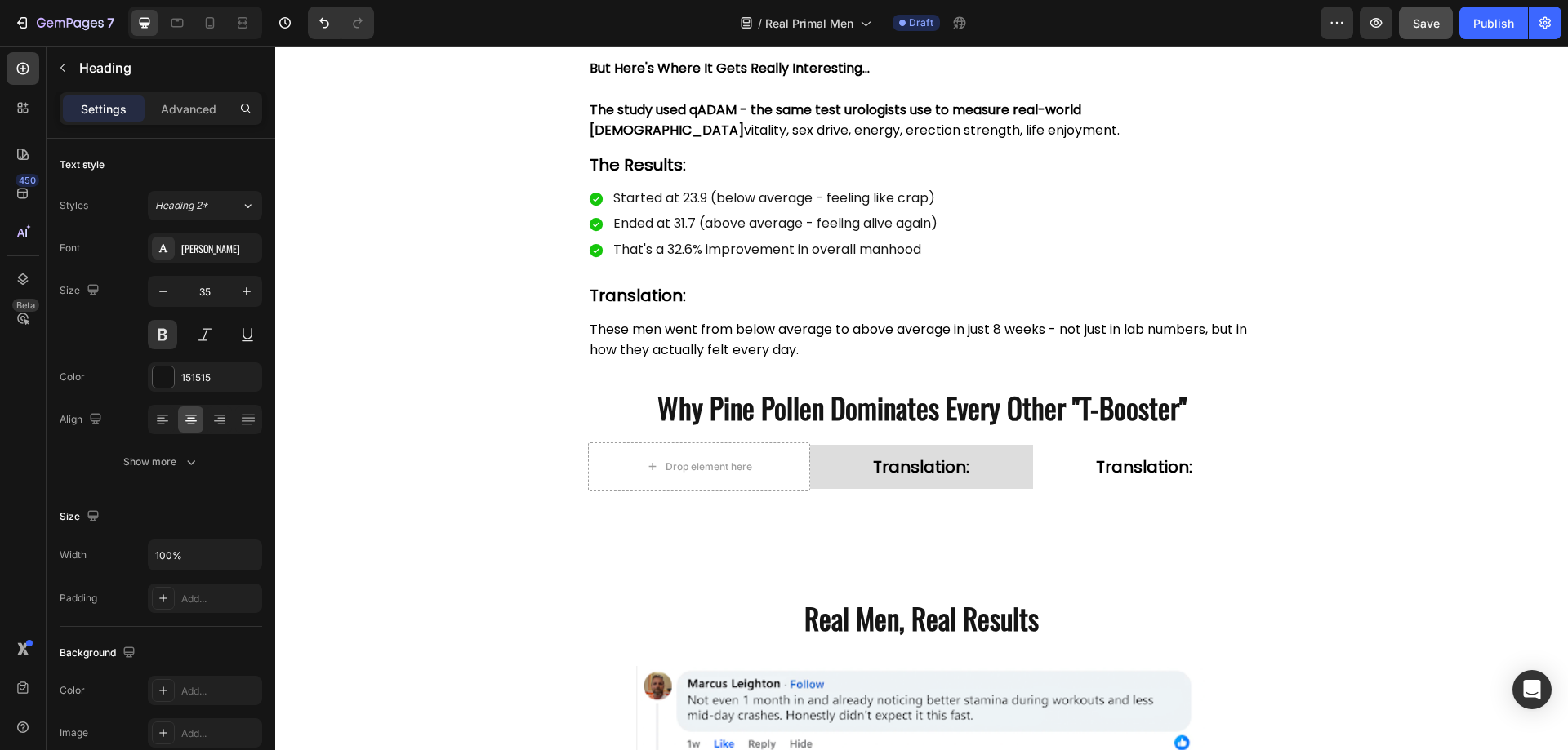
scroll to position [4616, 0]
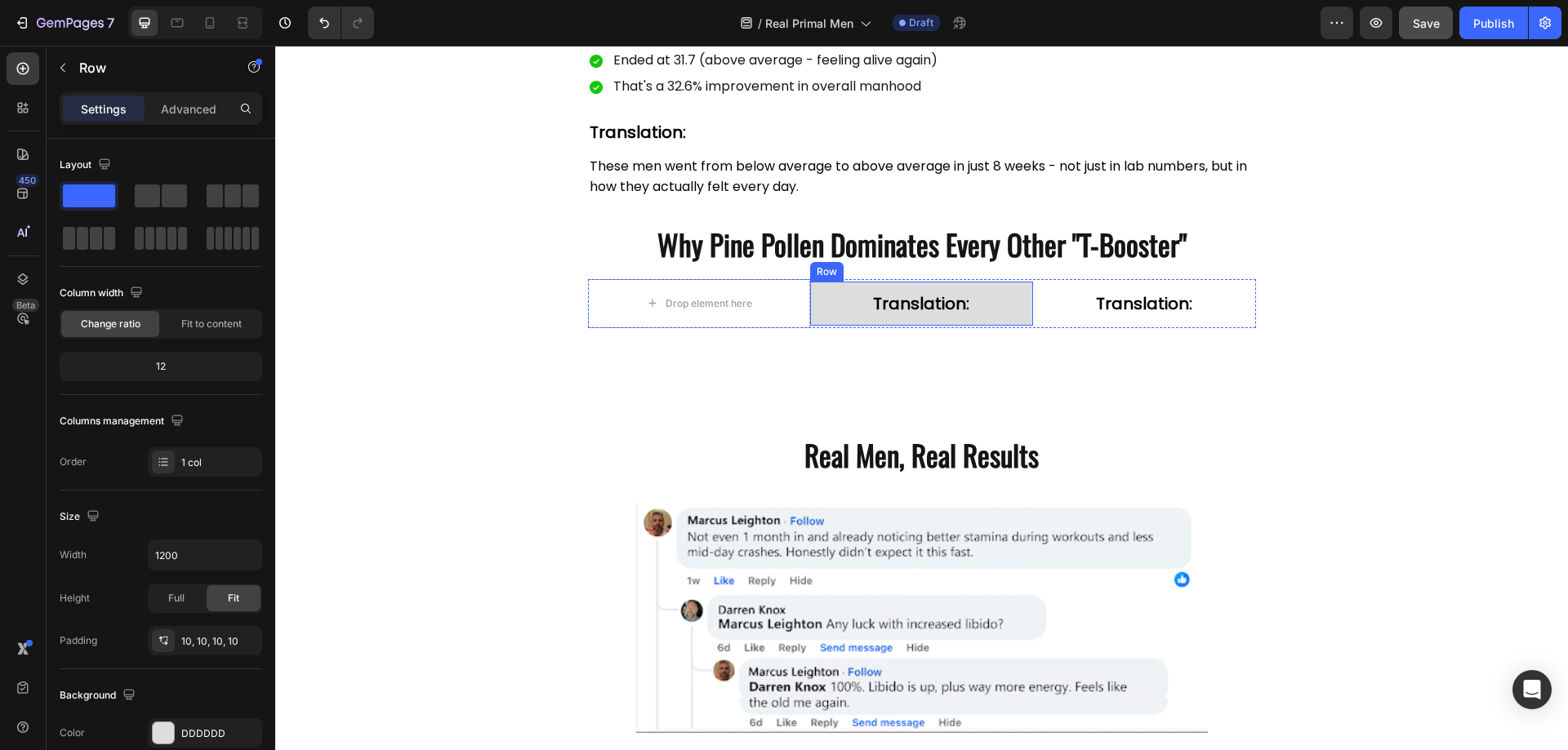
click at [977, 289] on div "Translation: Text Block Row" at bounding box center [921, 304] width 223 height 44
click at [208, 733] on div "DDDDDD" at bounding box center [205, 733] width 48 height 15
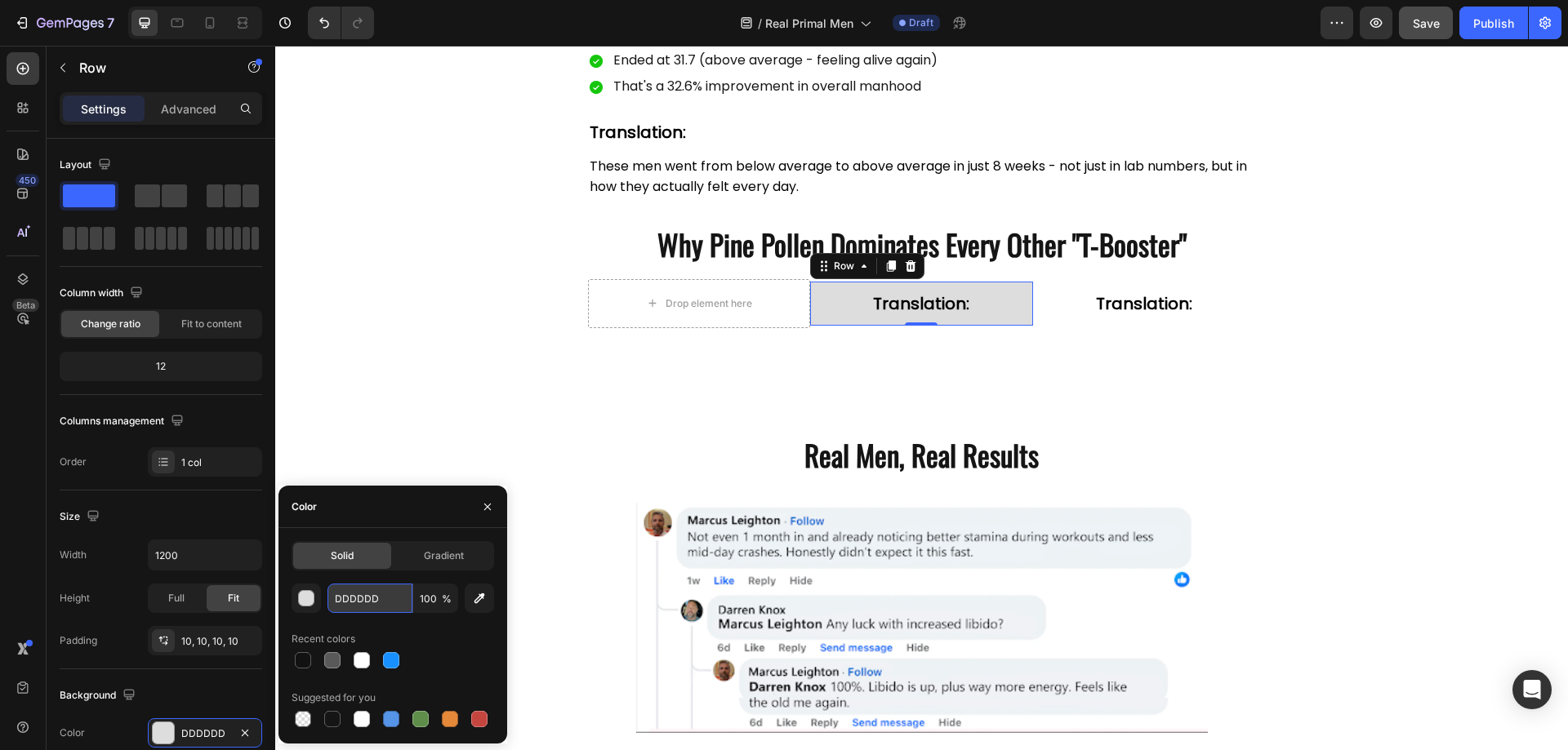
click at [376, 585] on input "DDDDDD" at bounding box center [370, 598] width 85 height 30
paste input "FFD600"
type input "FFD600"
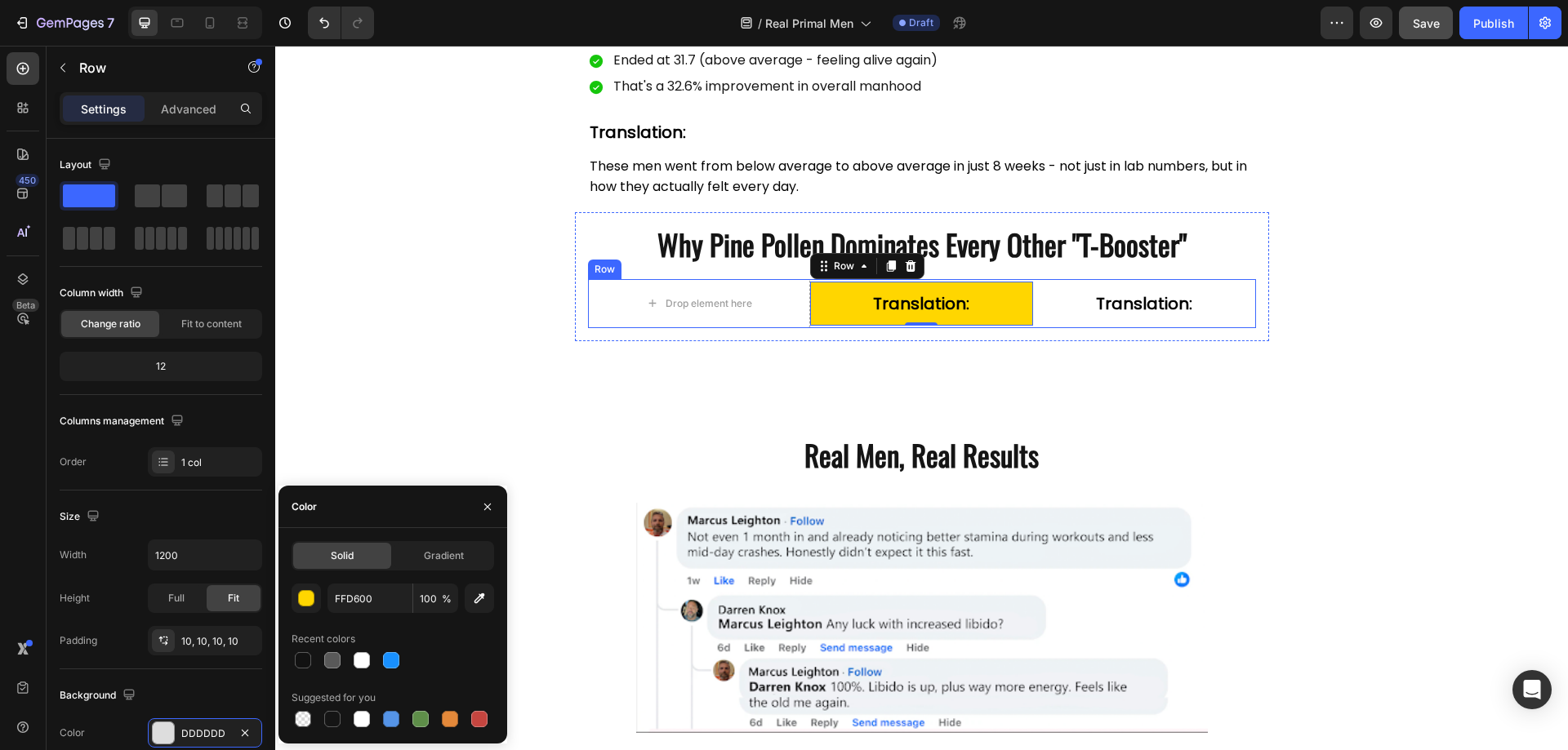
click at [1051, 324] on div "Translation: Text Block" at bounding box center [1144, 303] width 223 height 49
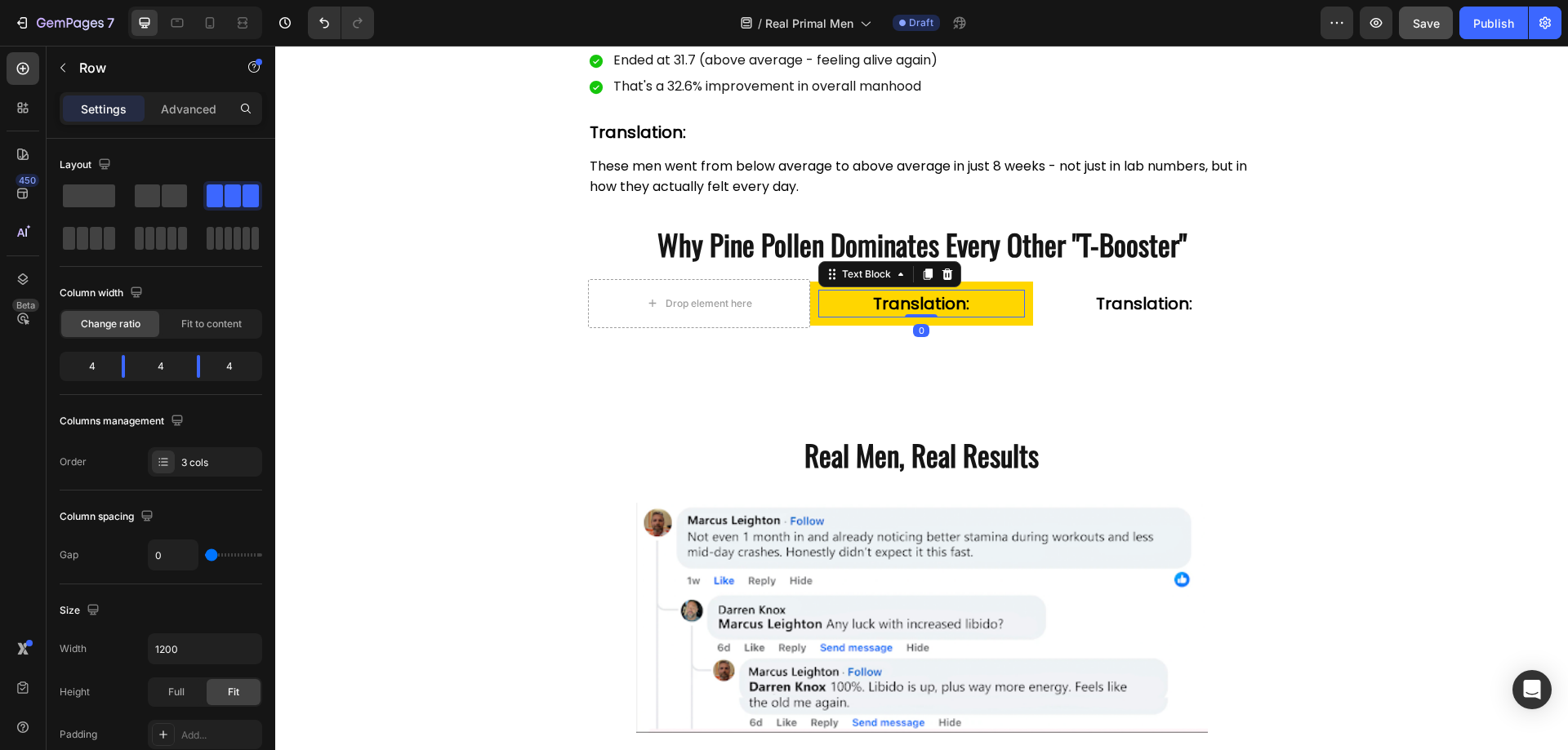
click at [867, 304] on p "Translation:" at bounding box center [921, 304] width 203 height 25
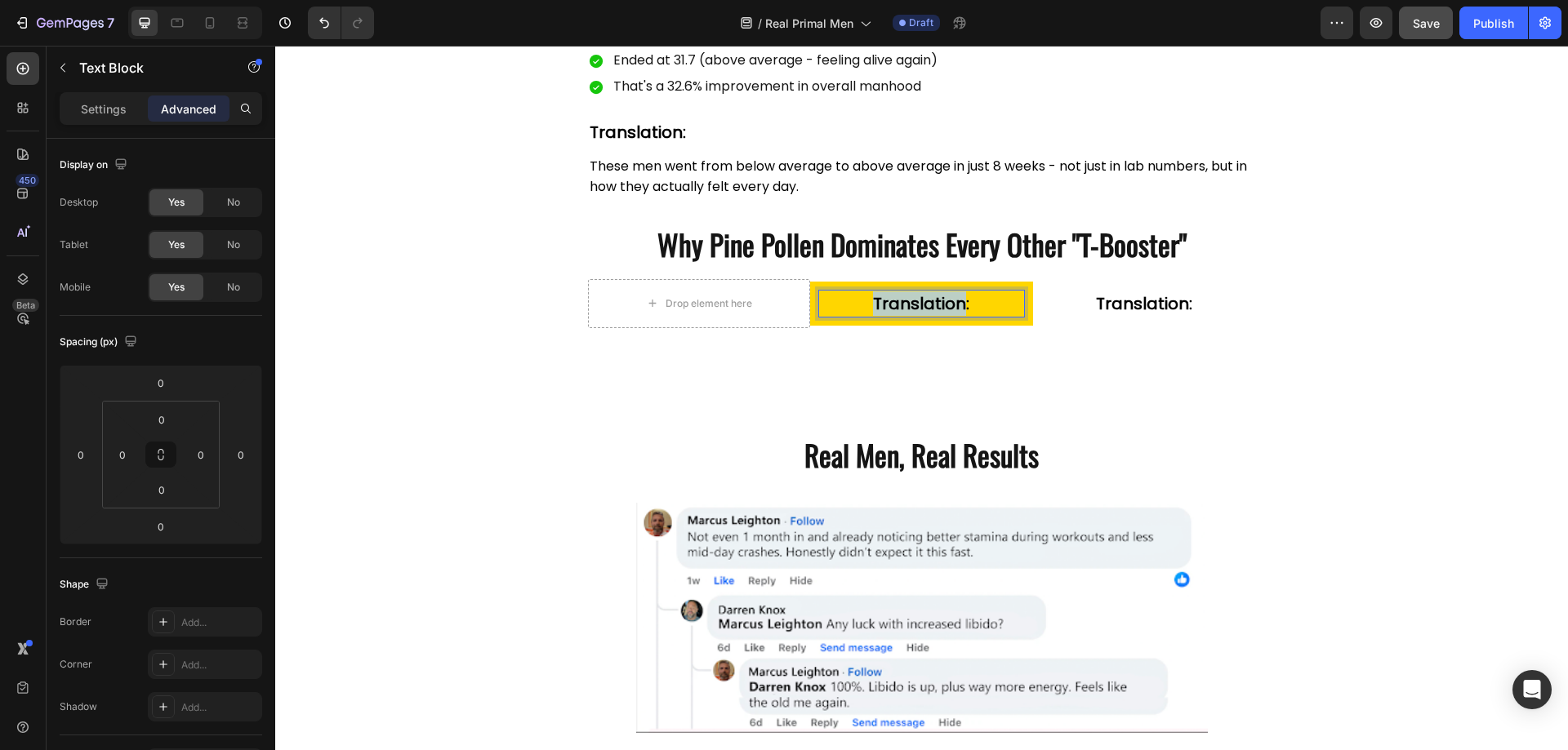
click at [867, 304] on p "Translation:" at bounding box center [921, 304] width 203 height 25
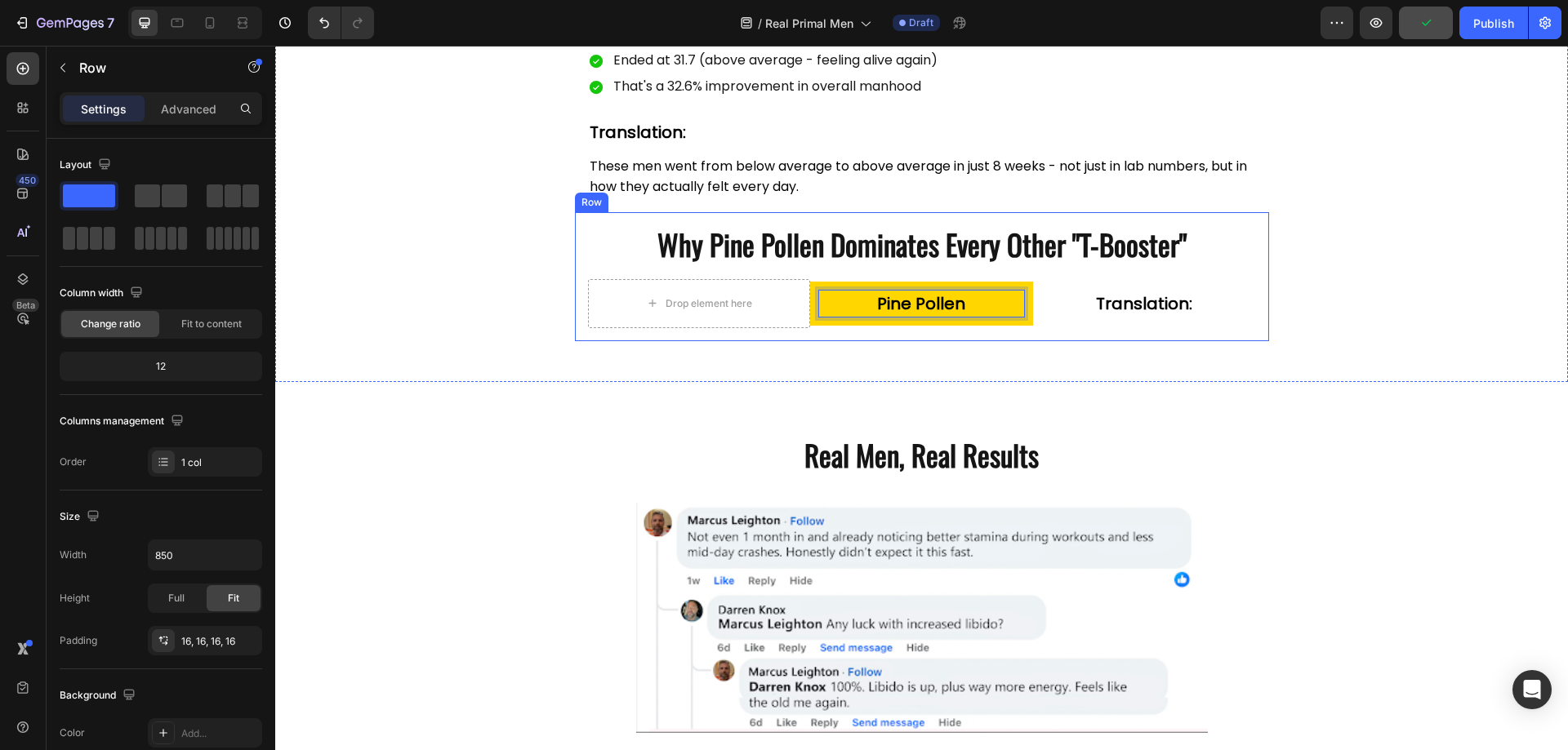
click at [1029, 328] on div "Why Pine Pollen Dominates Every Other "T-Booster" Heading Drop element here Pin…" at bounding box center [922, 277] width 695 height 129
click at [1023, 290] on div "Pine Pollen Text Block Row 0" at bounding box center [921, 304] width 223 height 44
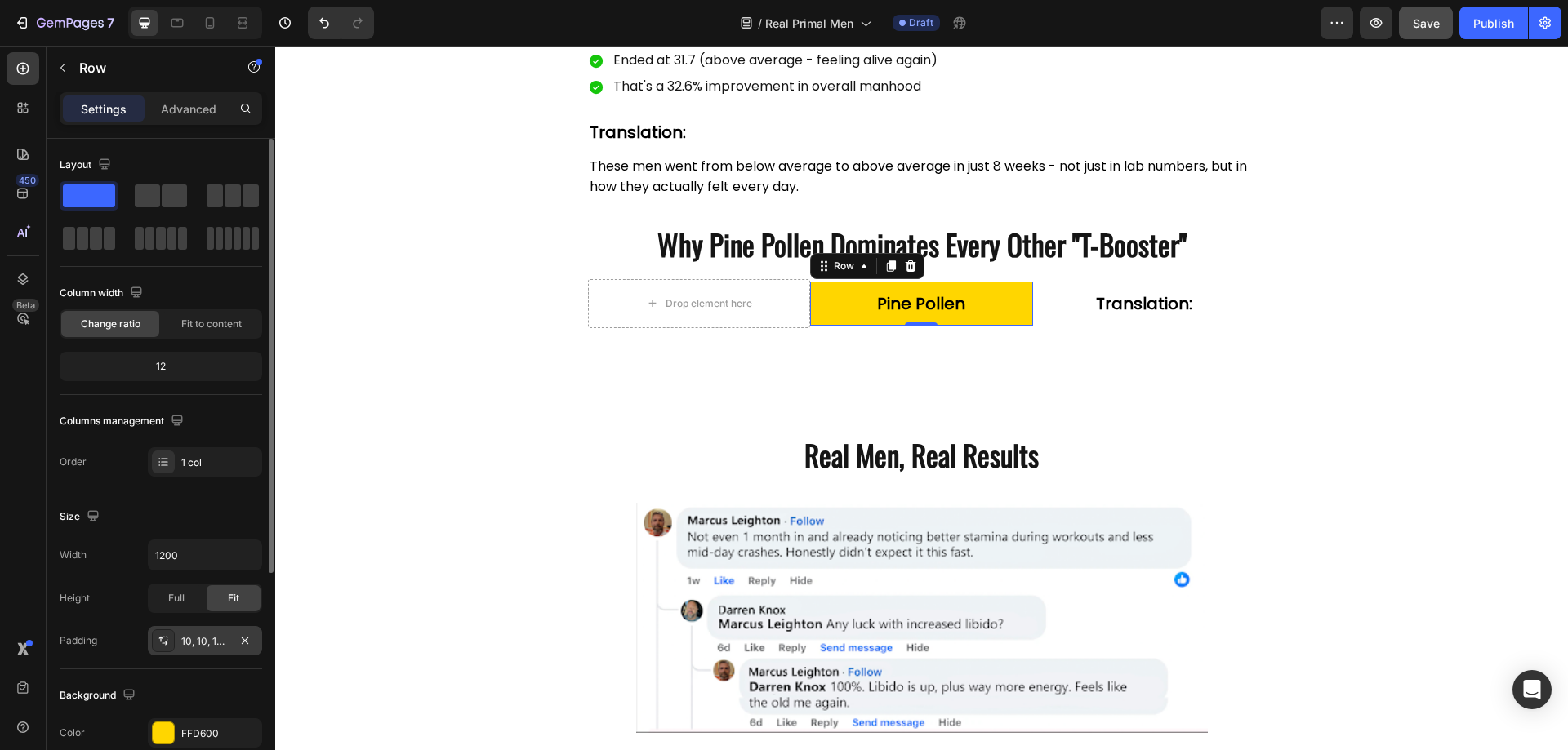
click at [215, 644] on div "10, 10, 10, 10" at bounding box center [205, 641] width 48 height 15
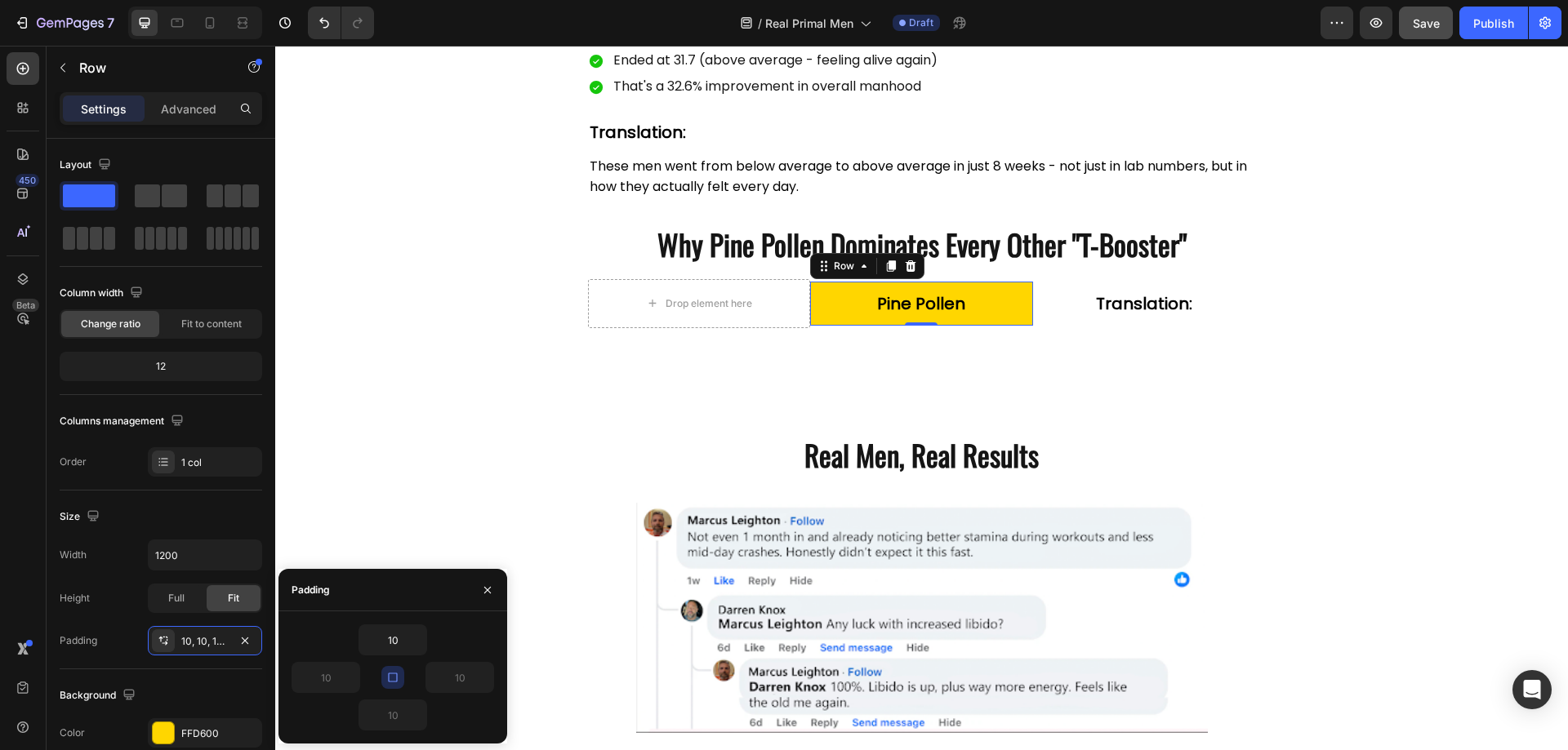
click at [388, 680] on icon "button" at bounding box center [392, 677] width 13 height 13
click at [392, 644] on input "10" at bounding box center [392, 640] width 66 height 30
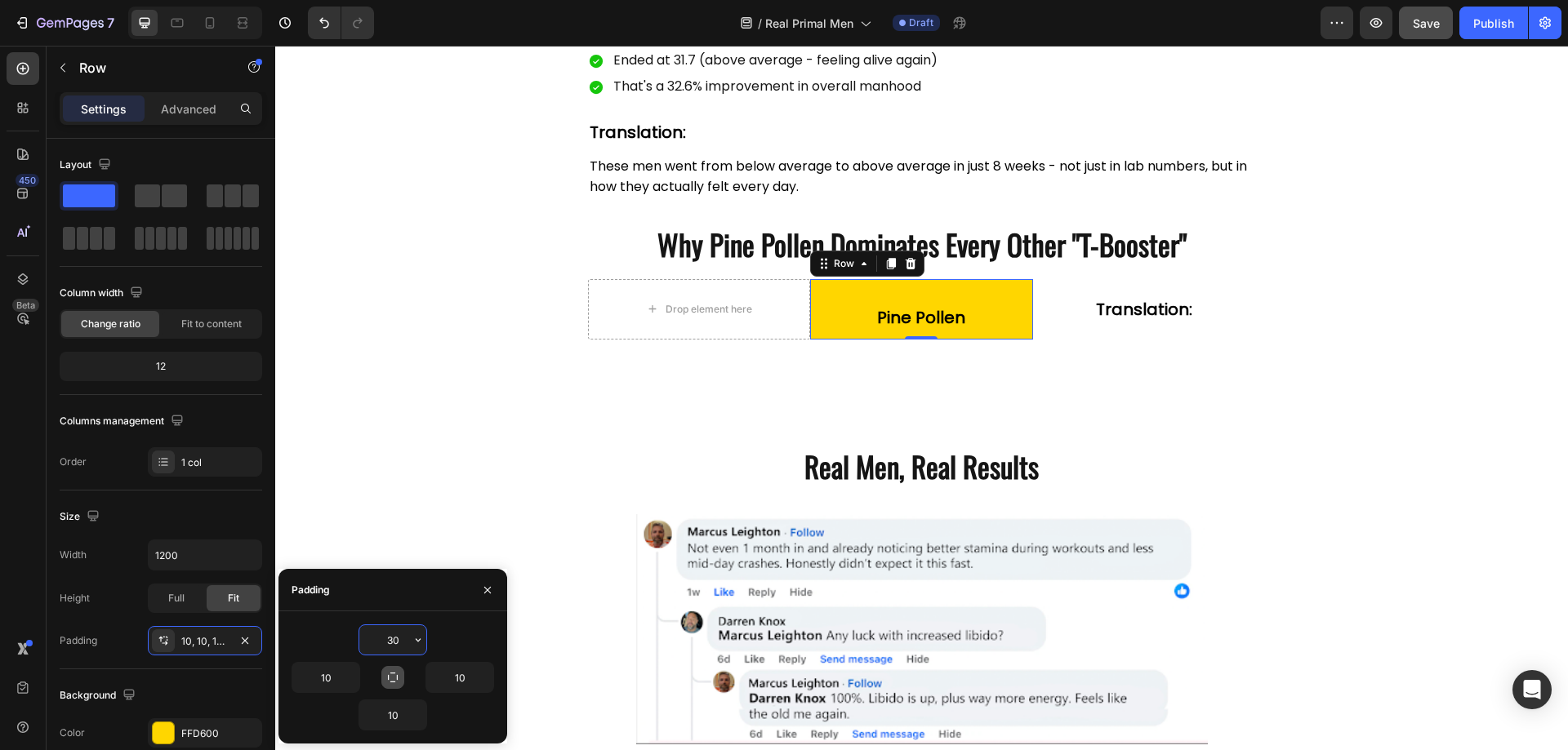
drag, startPoint x: 395, startPoint y: 643, endPoint x: 368, endPoint y: 637, distance: 27.7
click at [368, 637] on input "30" at bounding box center [392, 640] width 66 height 30
type input "20"
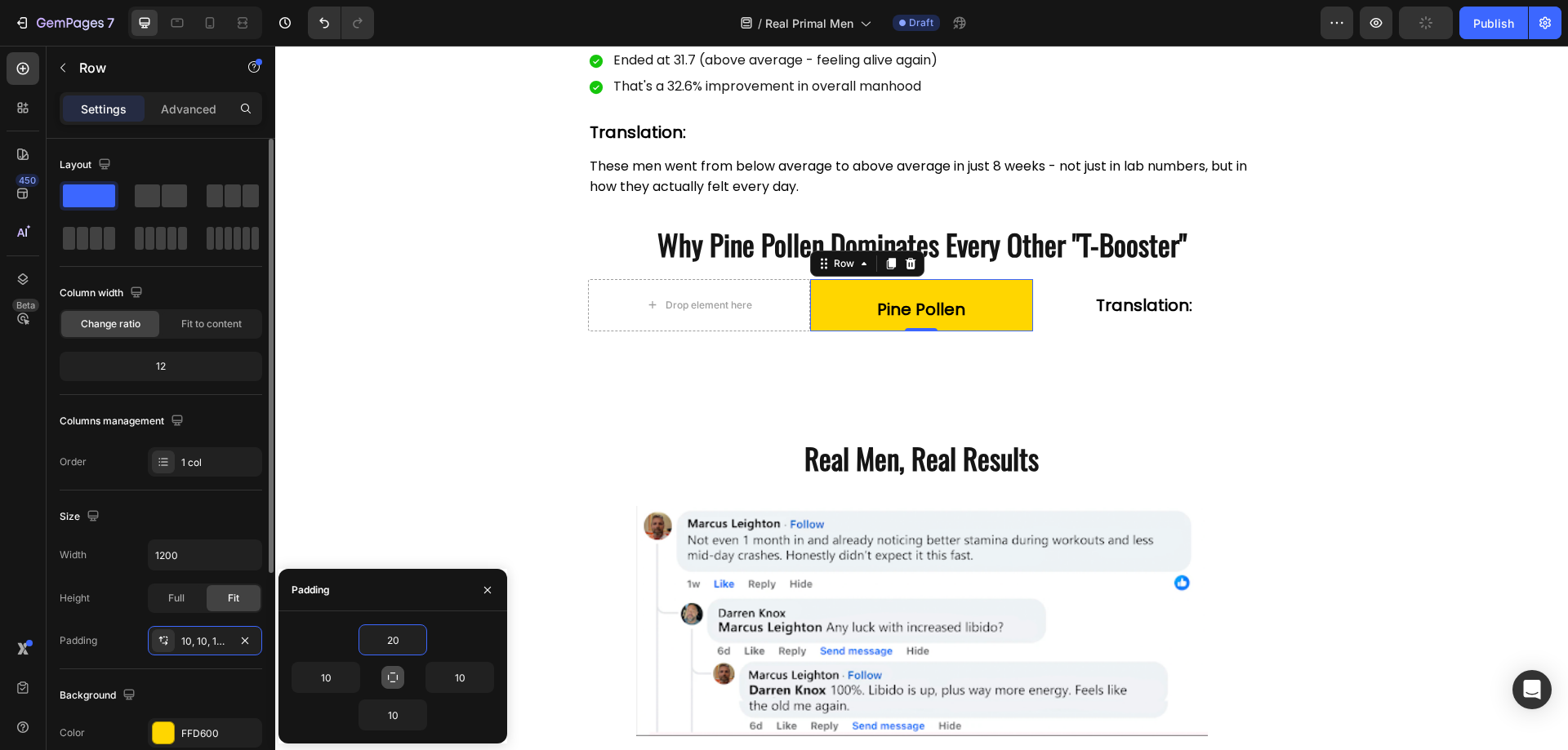
click at [214, 533] on div "Size Width 1200 Height Full Fit Padding 10, 10, 10, 10" at bounding box center [161, 580] width 202 height 179
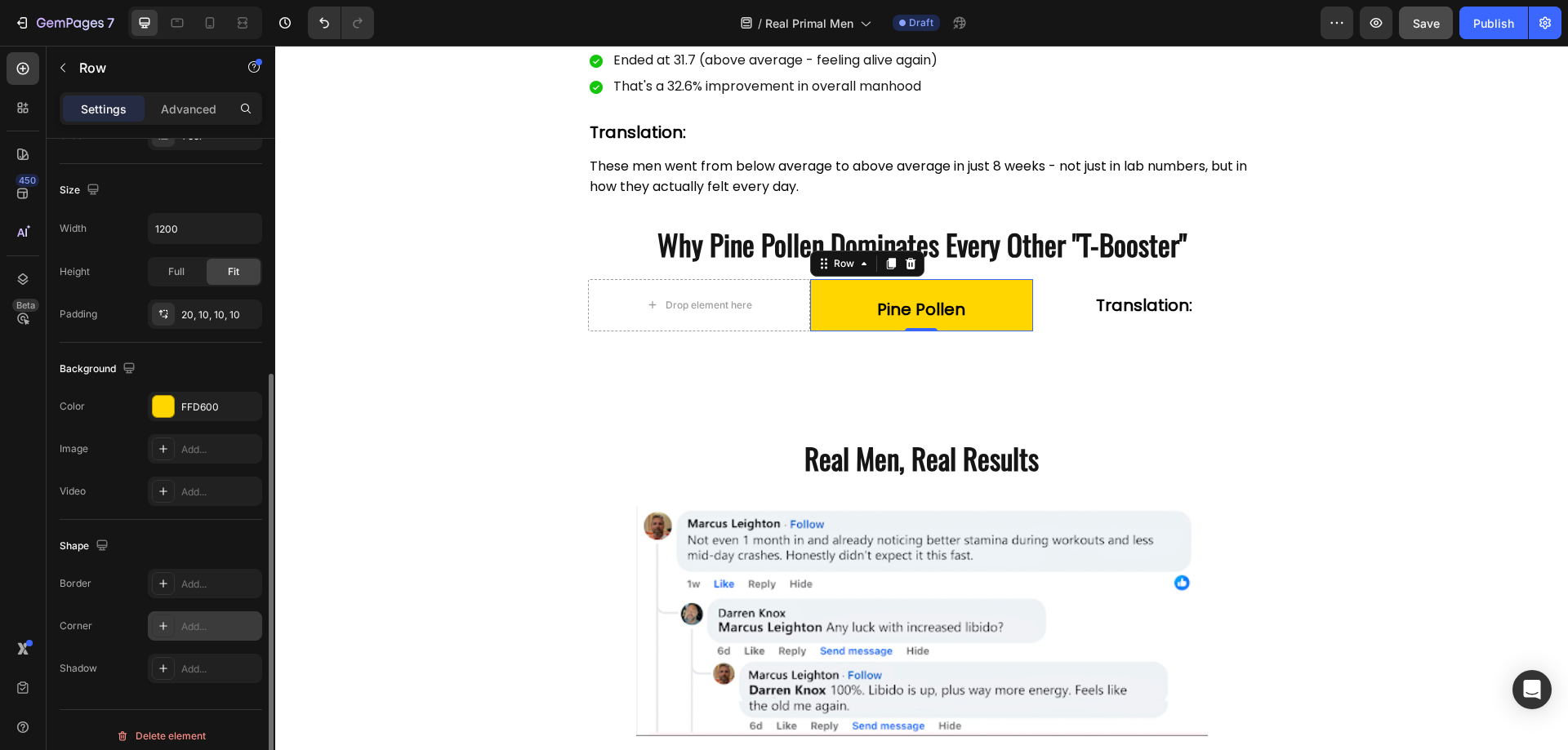
scroll to position [338, 0]
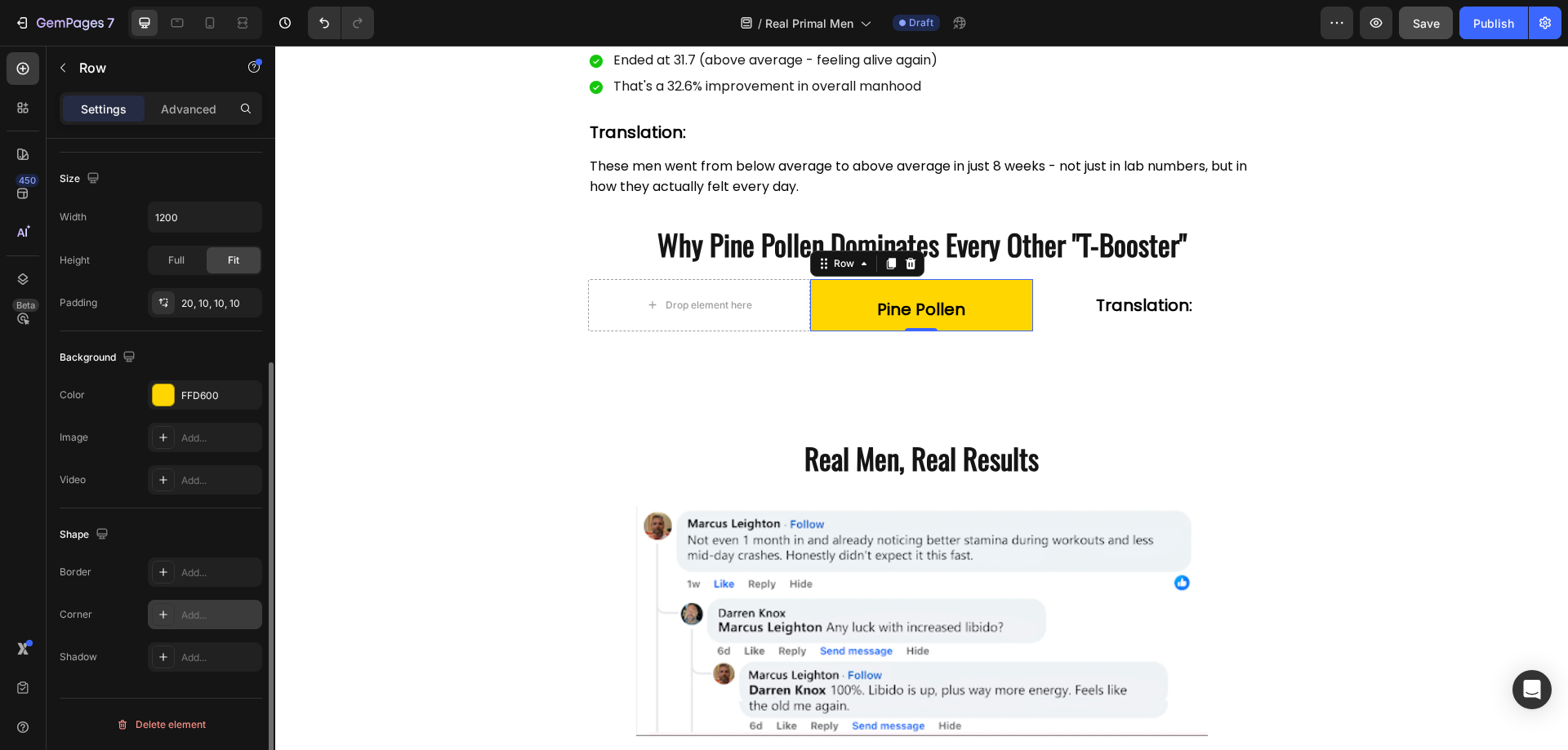
click at [218, 613] on div "Add..." at bounding box center [219, 615] width 76 height 15
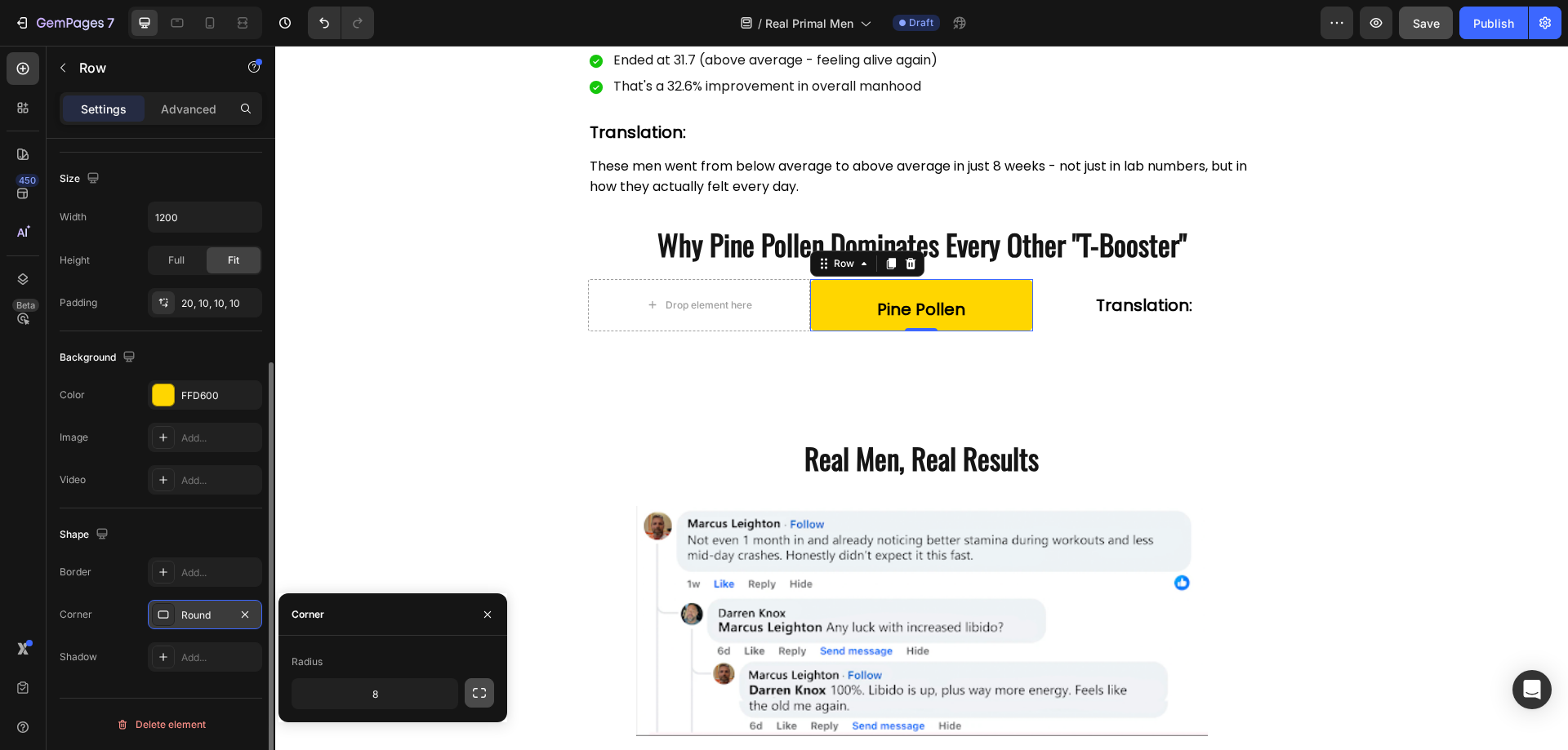
click at [479, 694] on icon "button" at bounding box center [479, 692] width 16 height 16
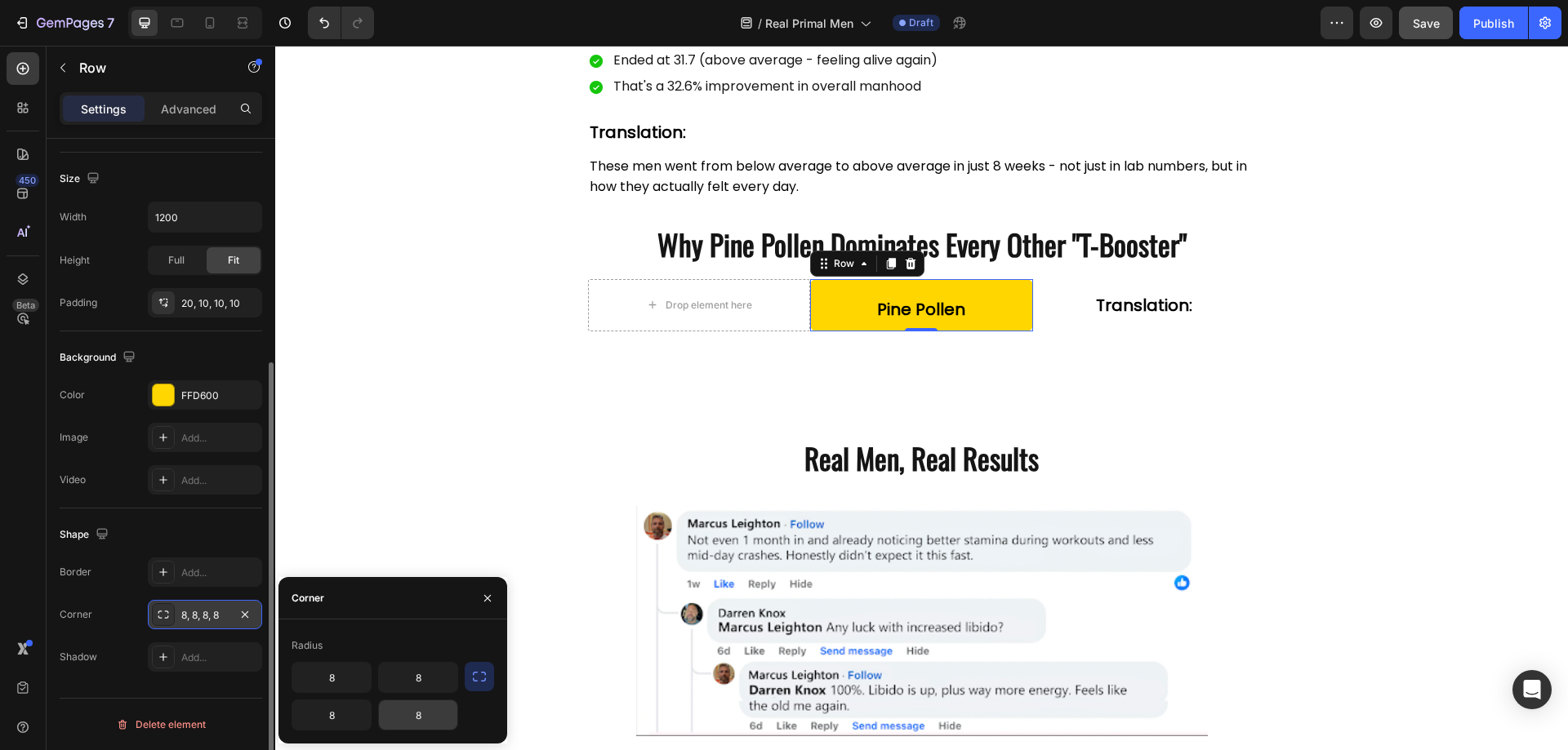
click at [405, 718] on input "8" at bounding box center [418, 715] width 78 height 30
type input "0"
click at [341, 720] on input "8" at bounding box center [331, 715] width 78 height 30
type input "0"
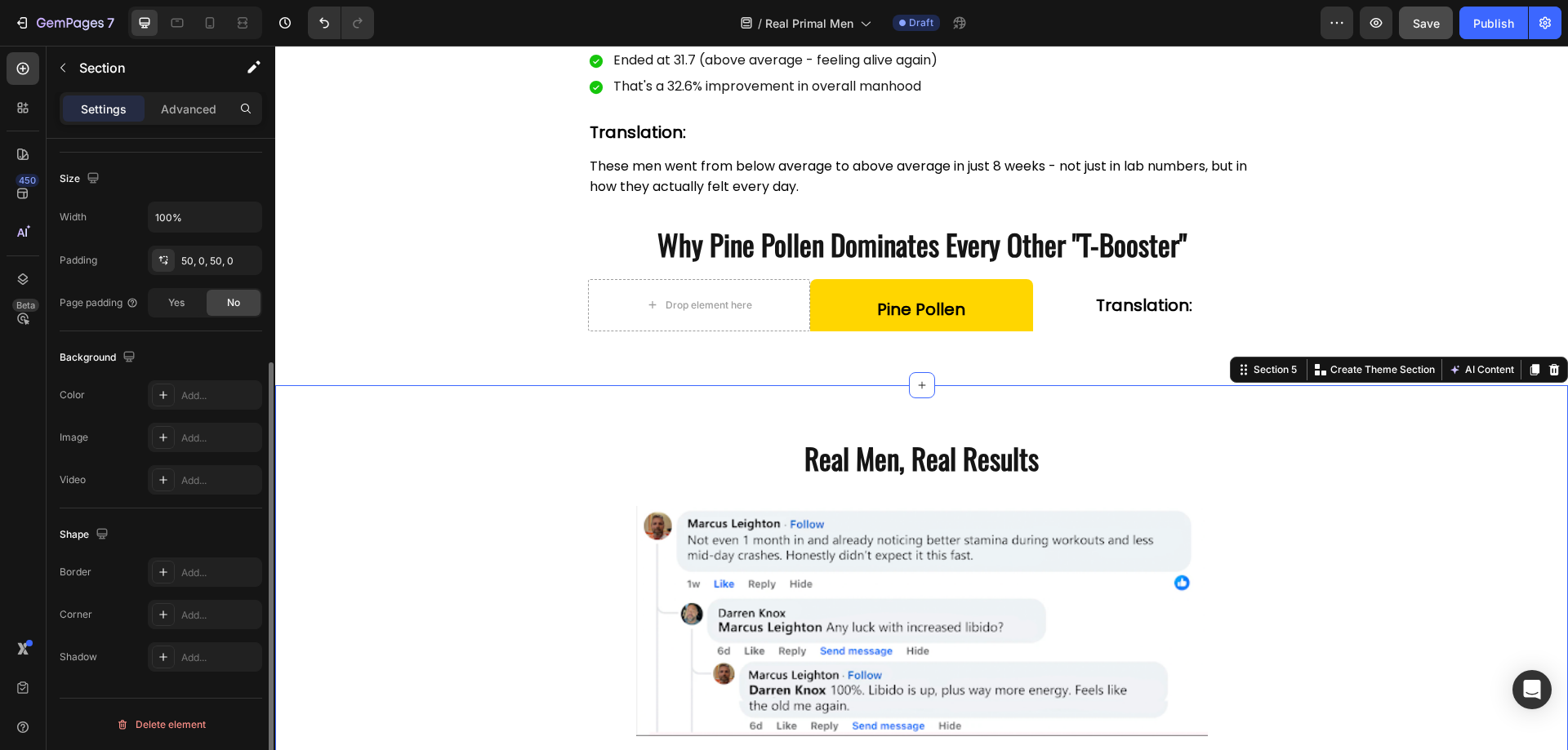
click at [450, 503] on div "Real Men, Real Results Heading Row Image Image Row" at bounding box center [921, 708] width 1293 height 564
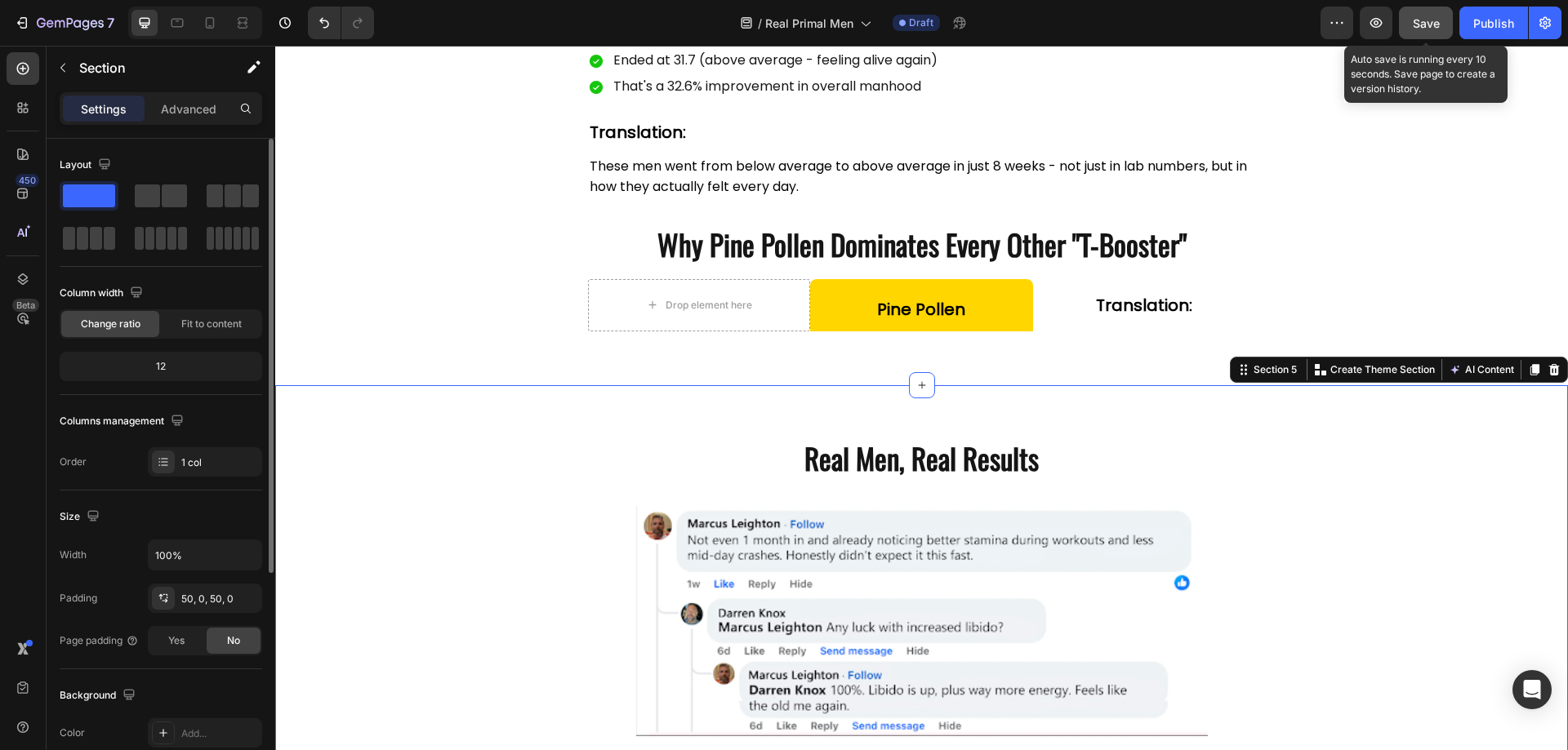
click at [1416, 30] on div "Save" at bounding box center [1426, 23] width 27 height 17
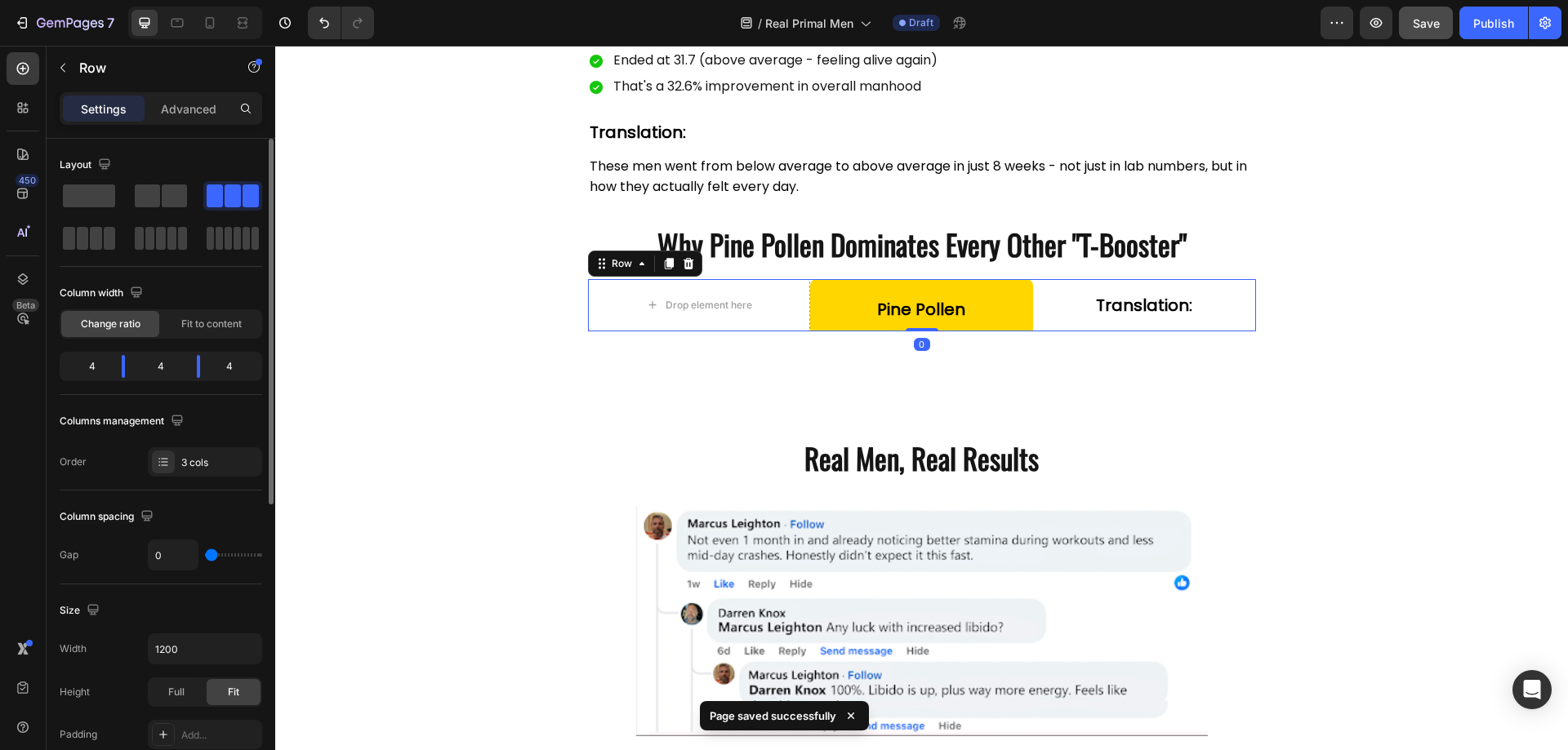
click at [1045, 284] on div "Translation: Text Block" at bounding box center [1144, 305] width 223 height 53
drag, startPoint x: 199, startPoint y: 367, endPoint x: 214, endPoint y: 368, distance: 15.0
click at [214, 0] on body "7 Version history / Real Primal Men Draft Preview Save Publish 450 Beta Section…" at bounding box center [784, 0] width 1568 height 0
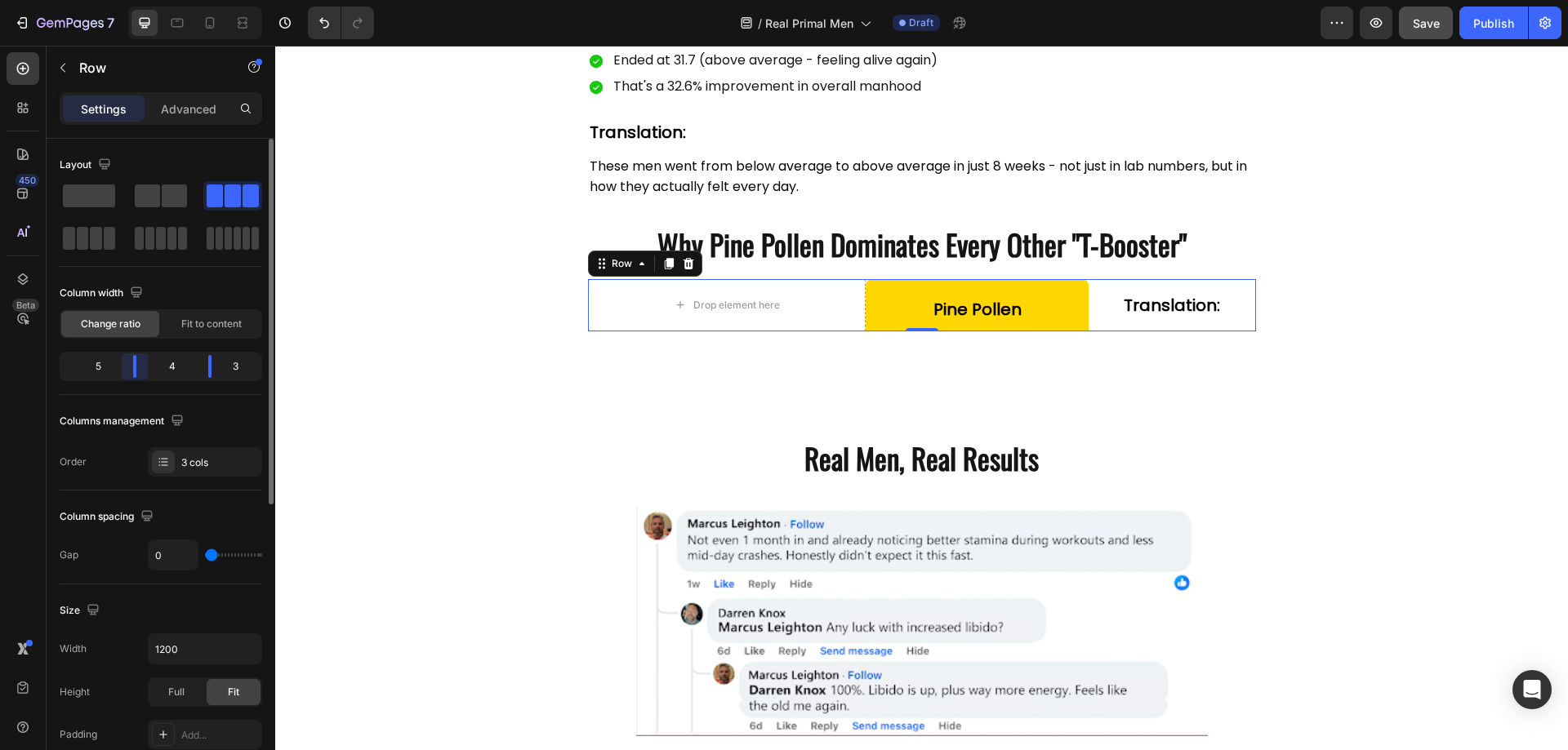
drag, startPoint x: 131, startPoint y: 365, endPoint x: 149, endPoint y: 370, distance: 18.7
click at [149, 0] on body "7 Version history / Real Primal Men Draft Preview Save Publish 450 Beta Section…" at bounding box center [784, 0] width 1568 height 0
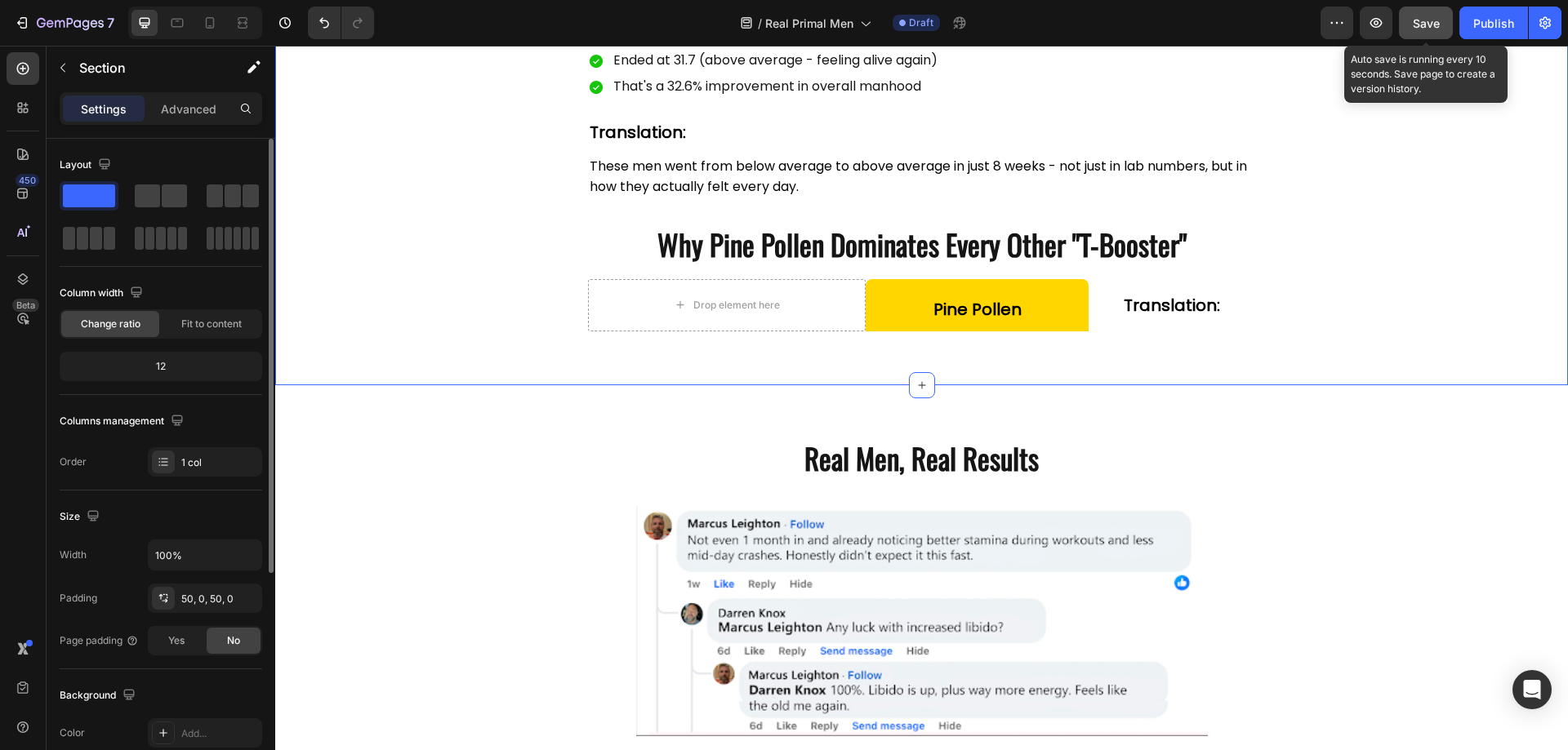
click at [1416, 30] on span "Save" at bounding box center [1426, 23] width 27 height 14
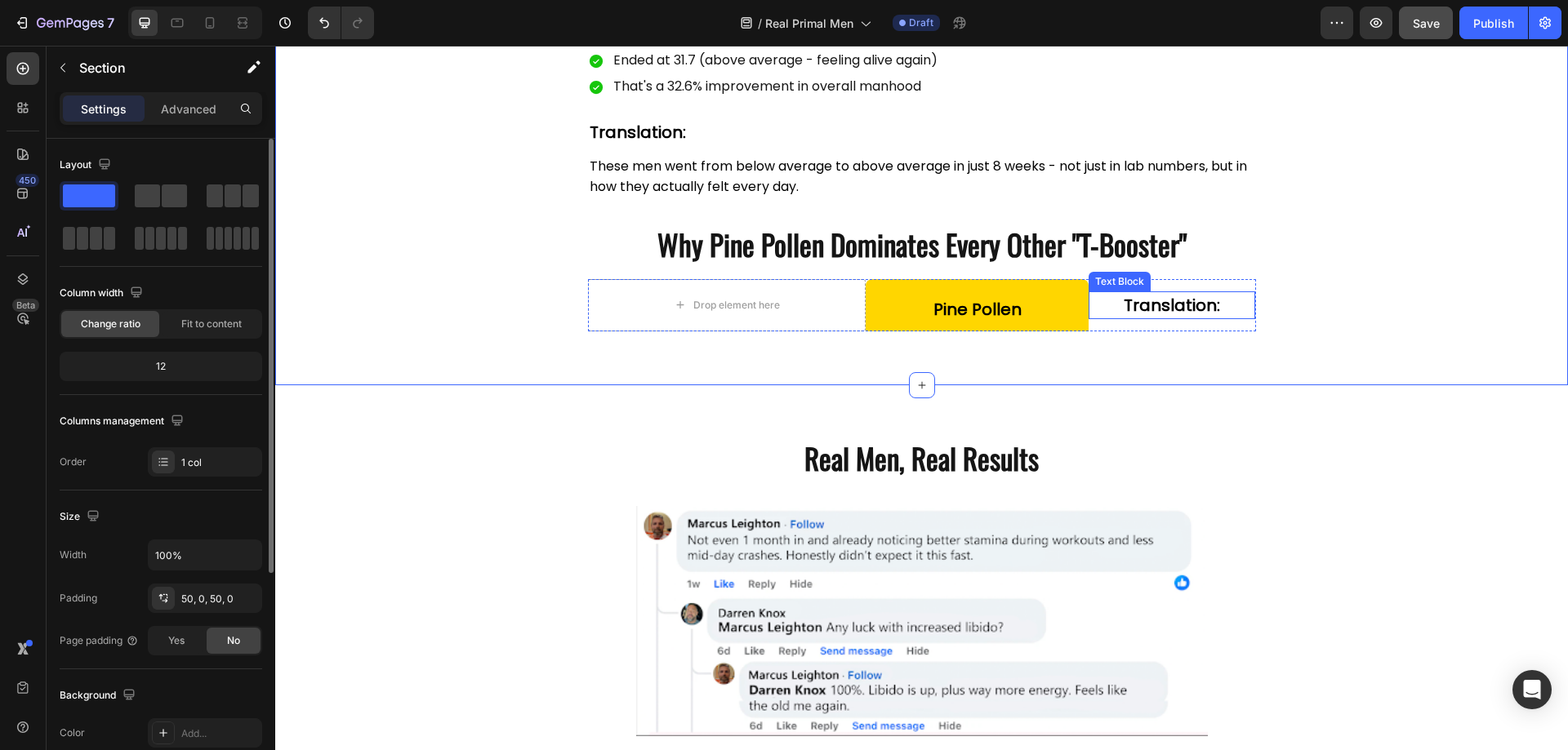
click at [1141, 307] on strong "Translation:" at bounding box center [1171, 305] width 96 height 23
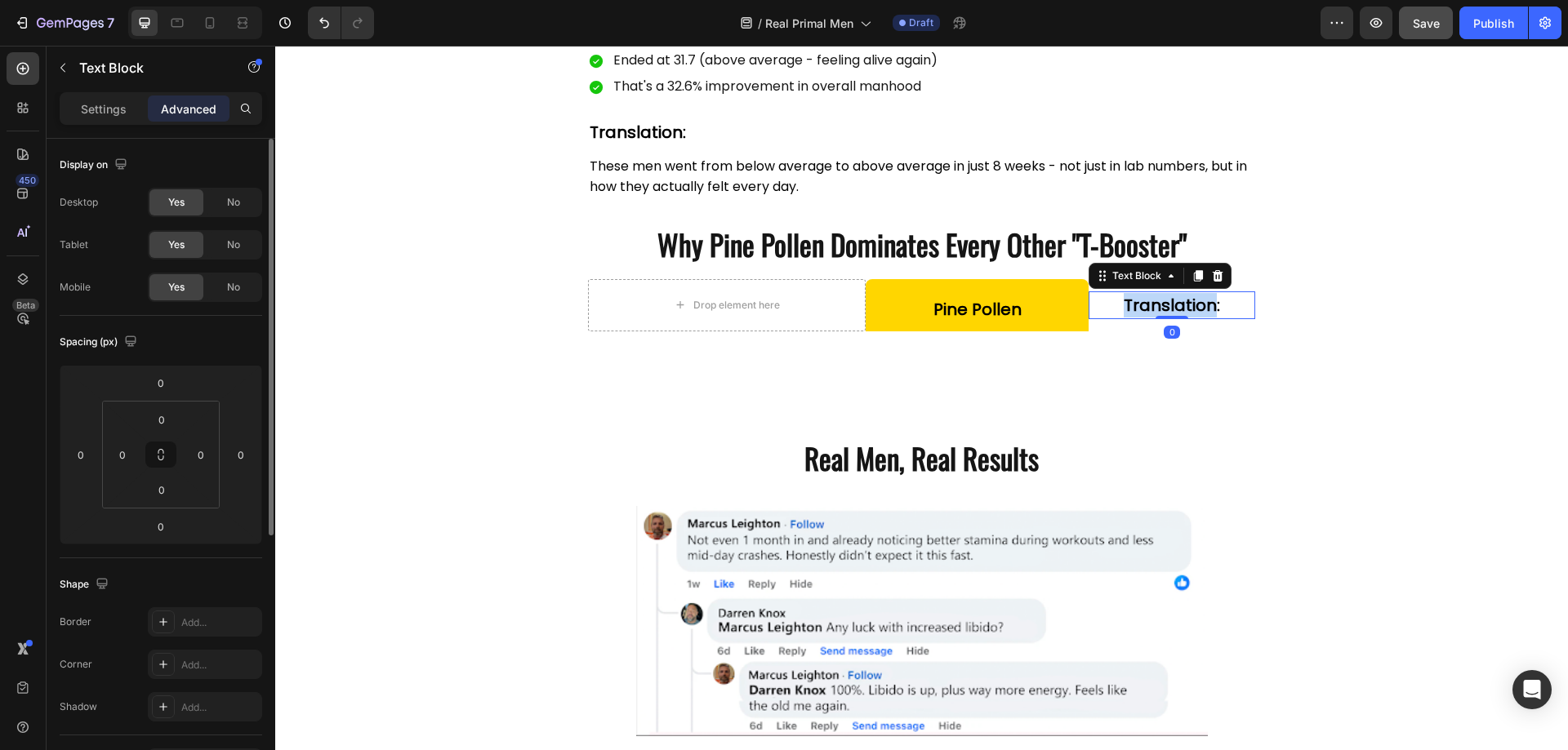
click at [1141, 307] on strong "Translation:" at bounding box center [1171, 305] width 96 height 23
click at [89, 98] on div "Settings" at bounding box center [103, 108] width 81 height 26
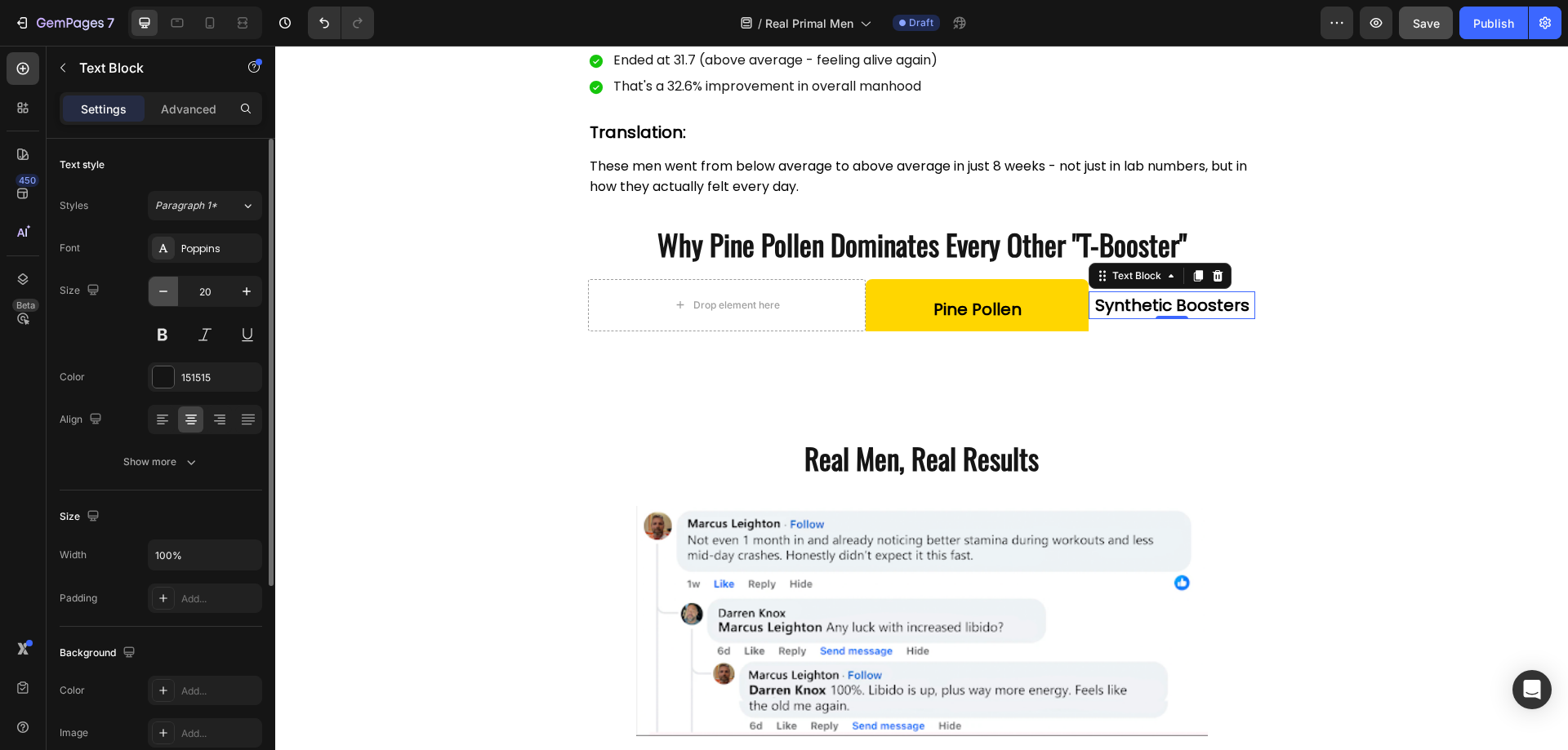
click at [164, 294] on icon "button" at bounding box center [163, 292] width 16 height 16
type input "19"
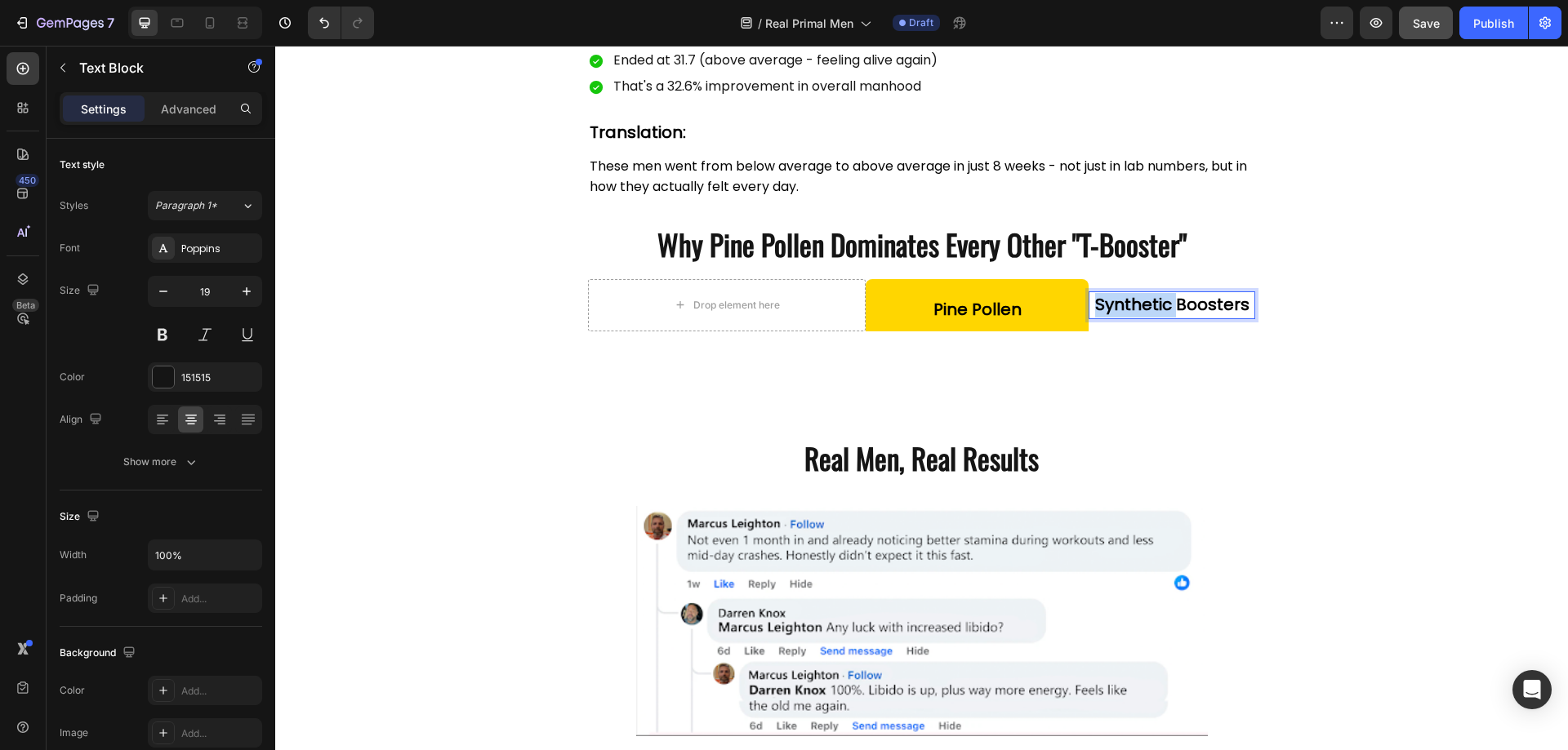
click at [1128, 308] on strong "Synthetic Boosters" at bounding box center [1173, 304] width 155 height 23
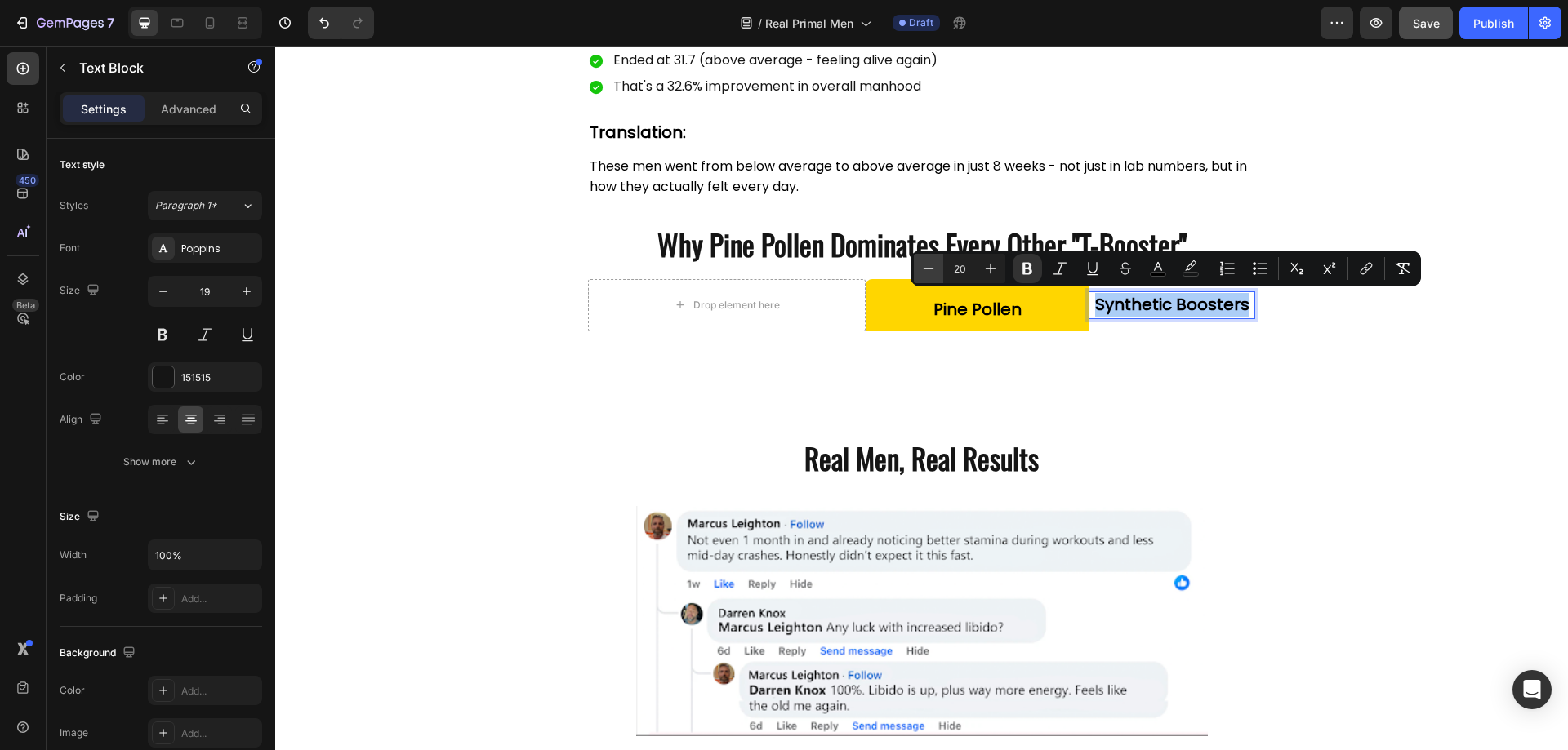
click at [927, 273] on icon "Editor contextual toolbar" at bounding box center [928, 269] width 16 height 16
type input "19"
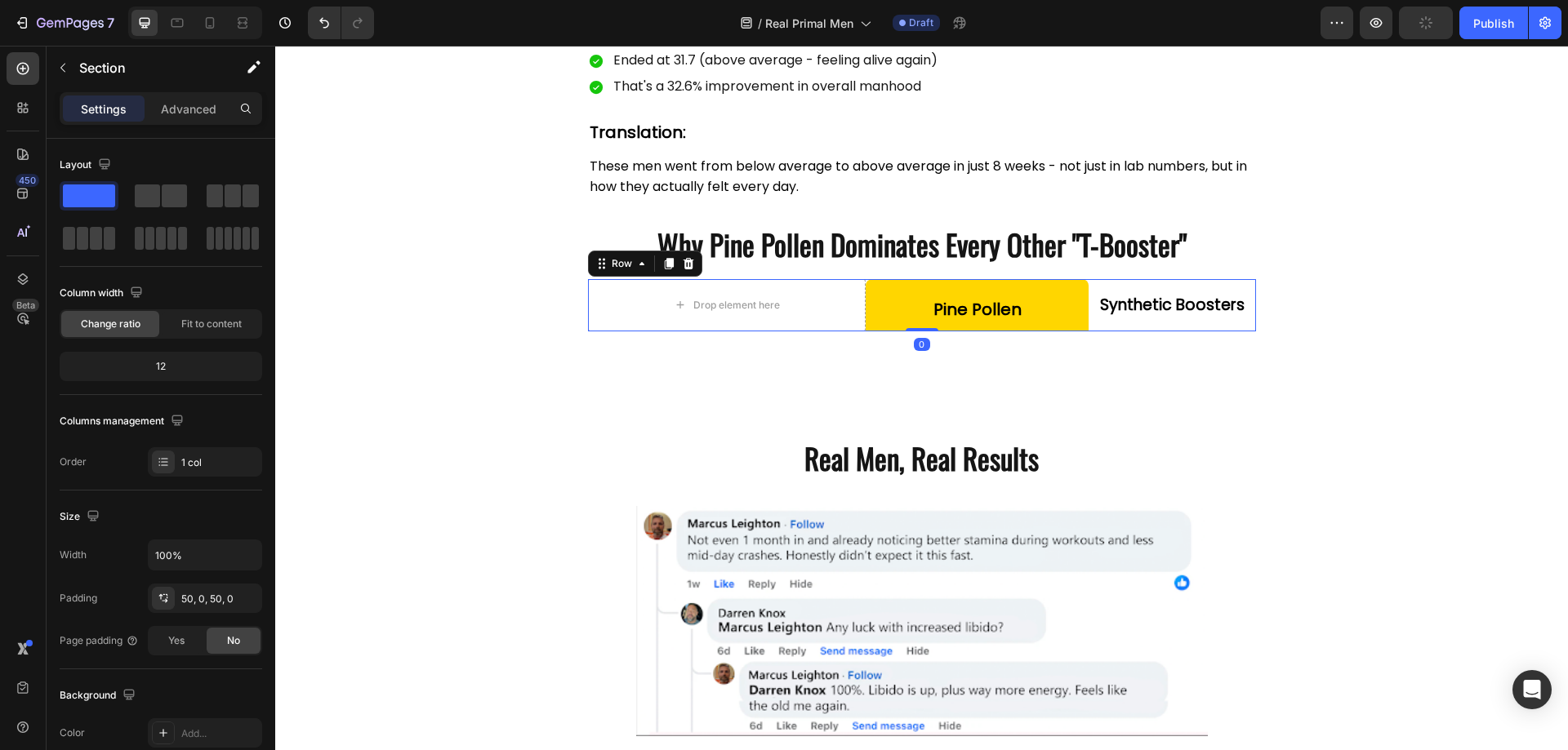
click at [1165, 319] on div "Synthetic Boosters Text Block" at bounding box center [1172, 305] width 168 height 53
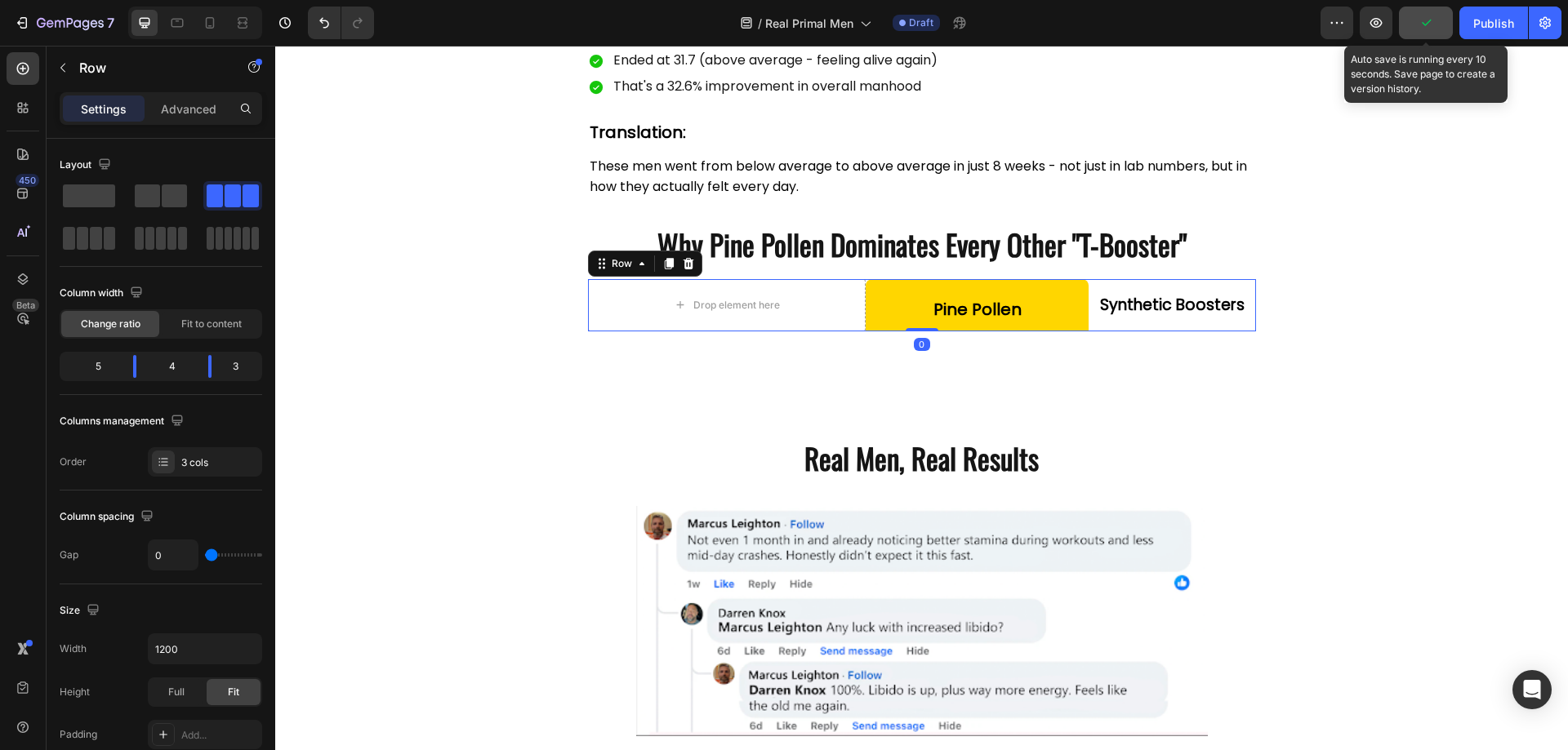
click at [1422, 24] on icon "button" at bounding box center [1426, 23] width 16 height 16
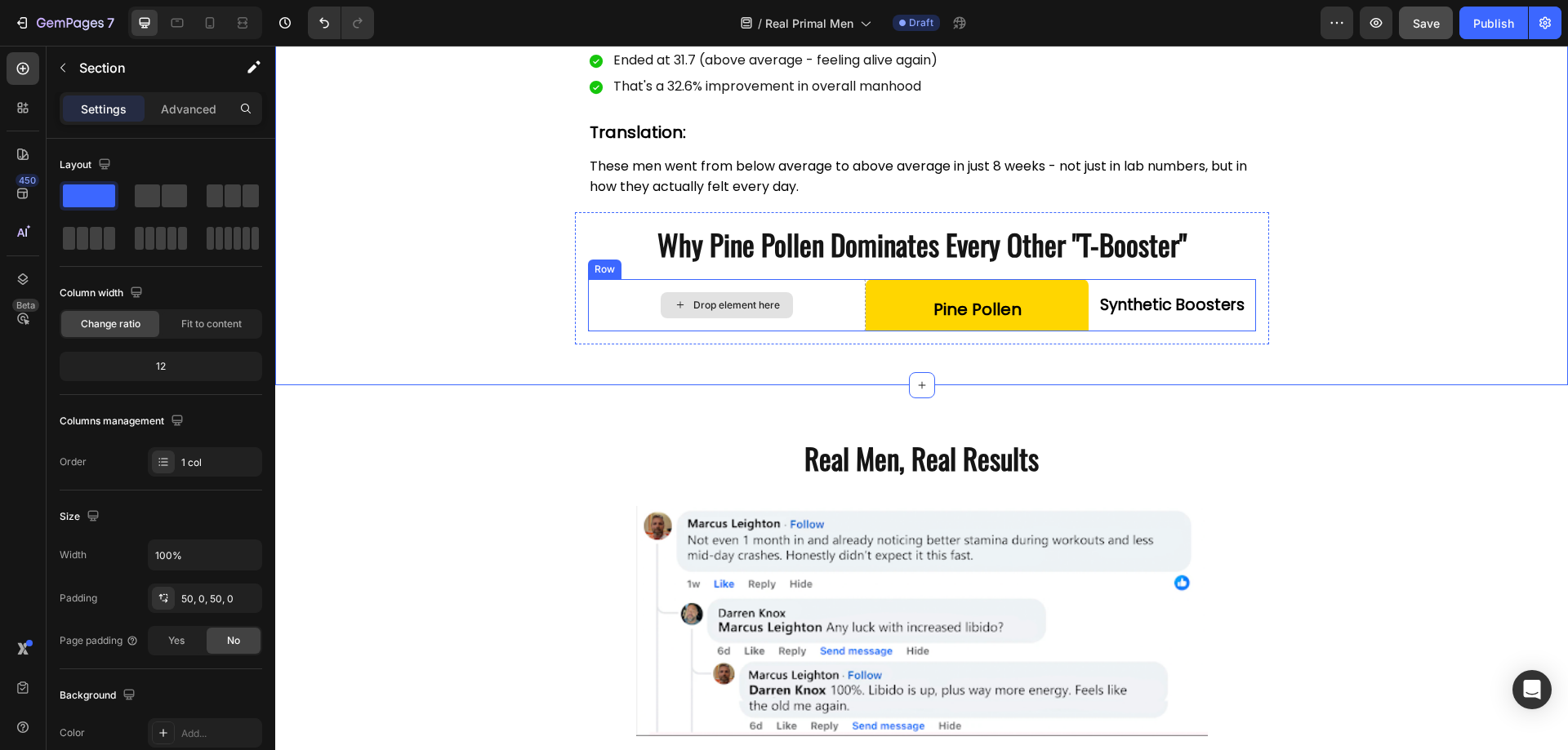
click at [594, 289] on div "Drop element here" at bounding box center [727, 305] width 279 height 53
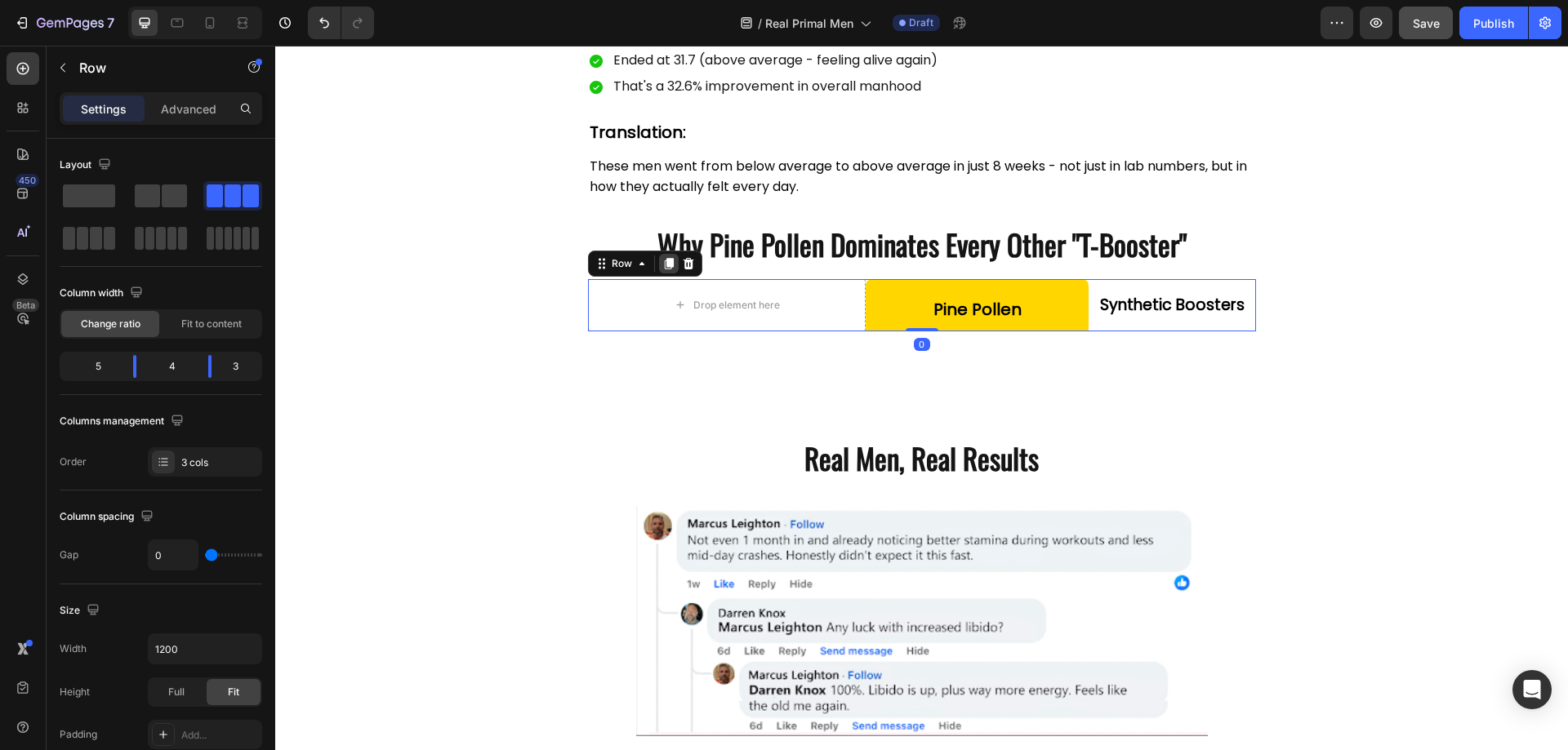
click at [663, 272] on div at bounding box center [669, 264] width 20 height 20
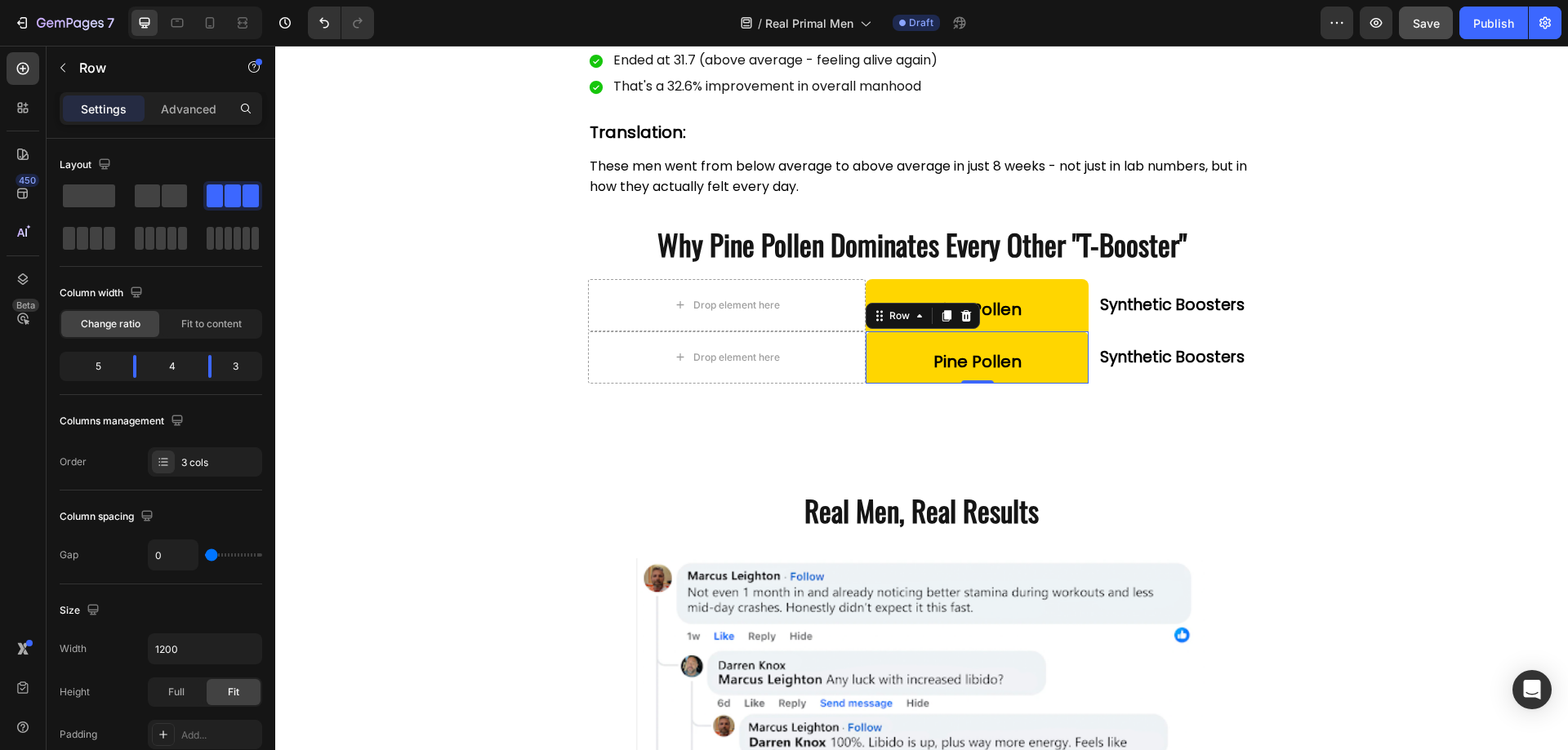
click at [1074, 341] on div "Pine Pollen Text Block Row 0" at bounding box center [977, 357] width 223 height 53
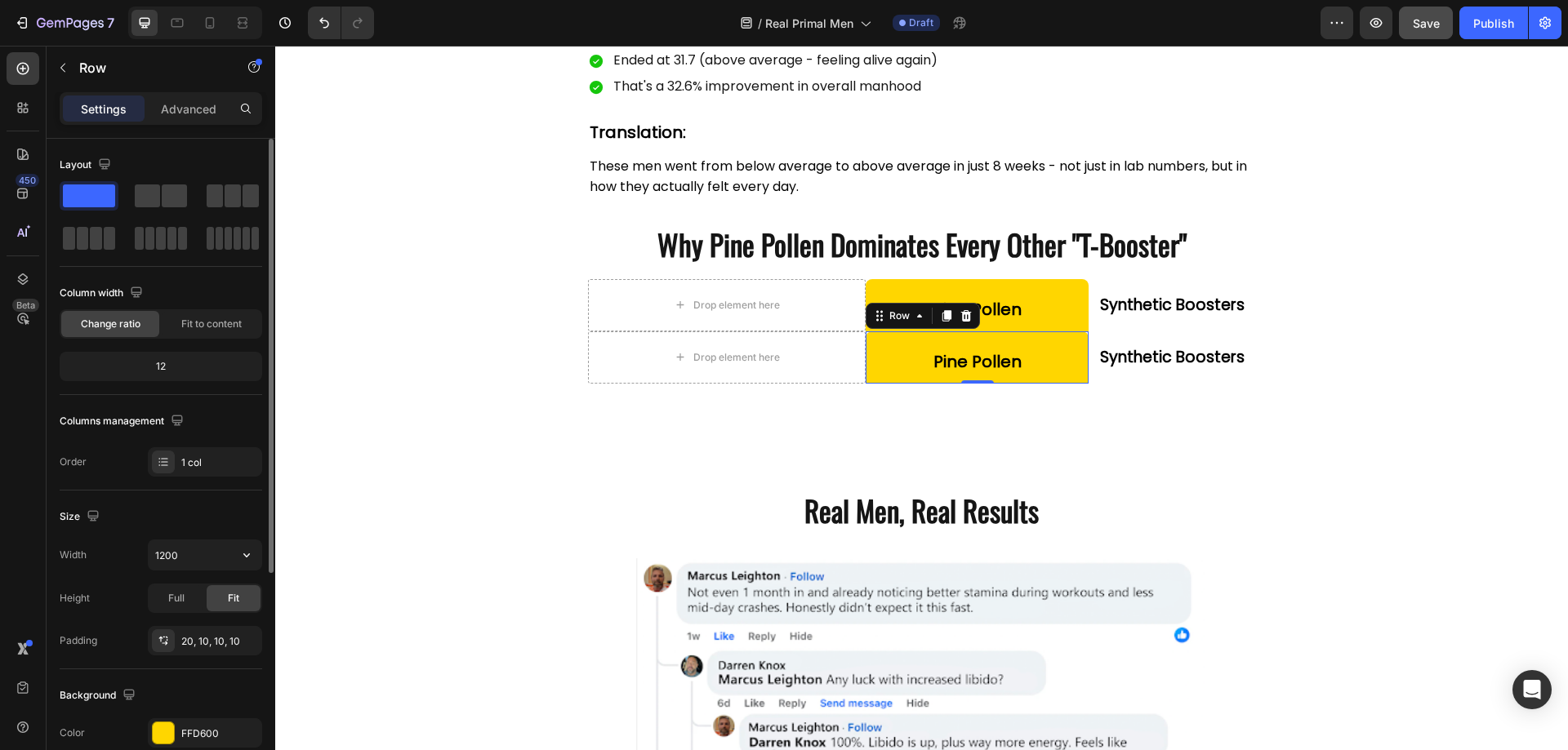
scroll to position [338, 0]
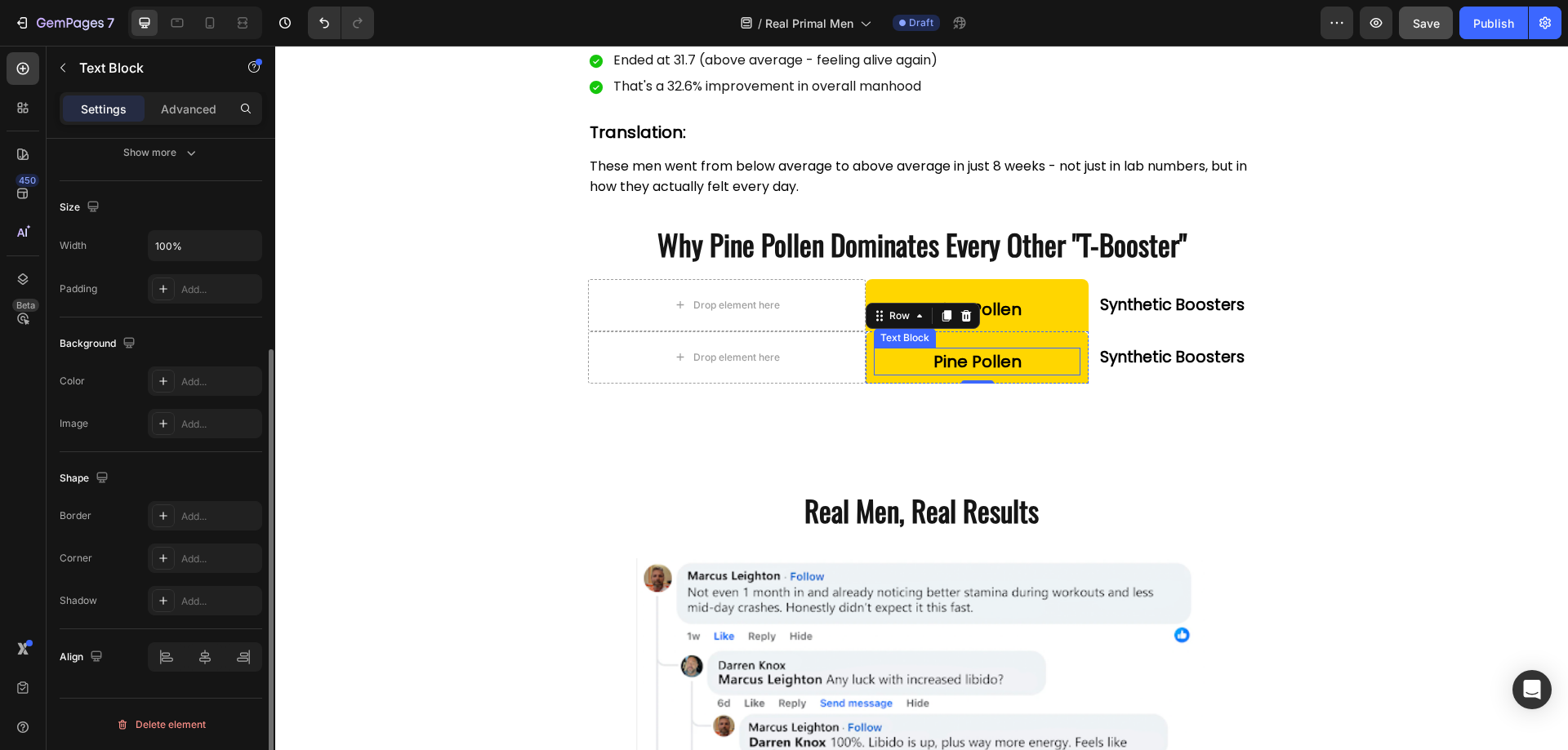
click at [977, 362] on strong "Pine Pollen" at bounding box center [978, 361] width 88 height 23
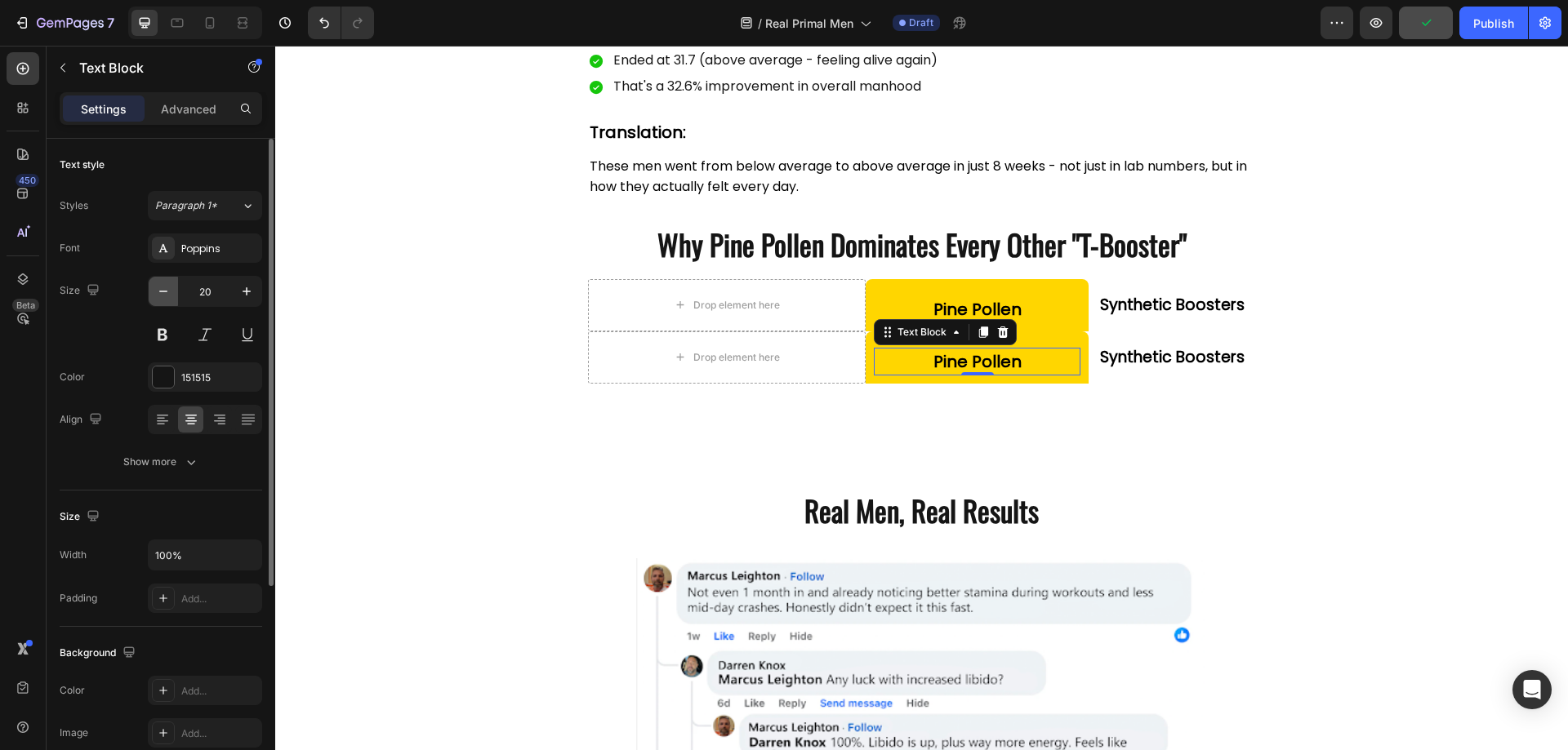
click at [164, 292] on icon "button" at bounding box center [163, 292] width 8 height 2
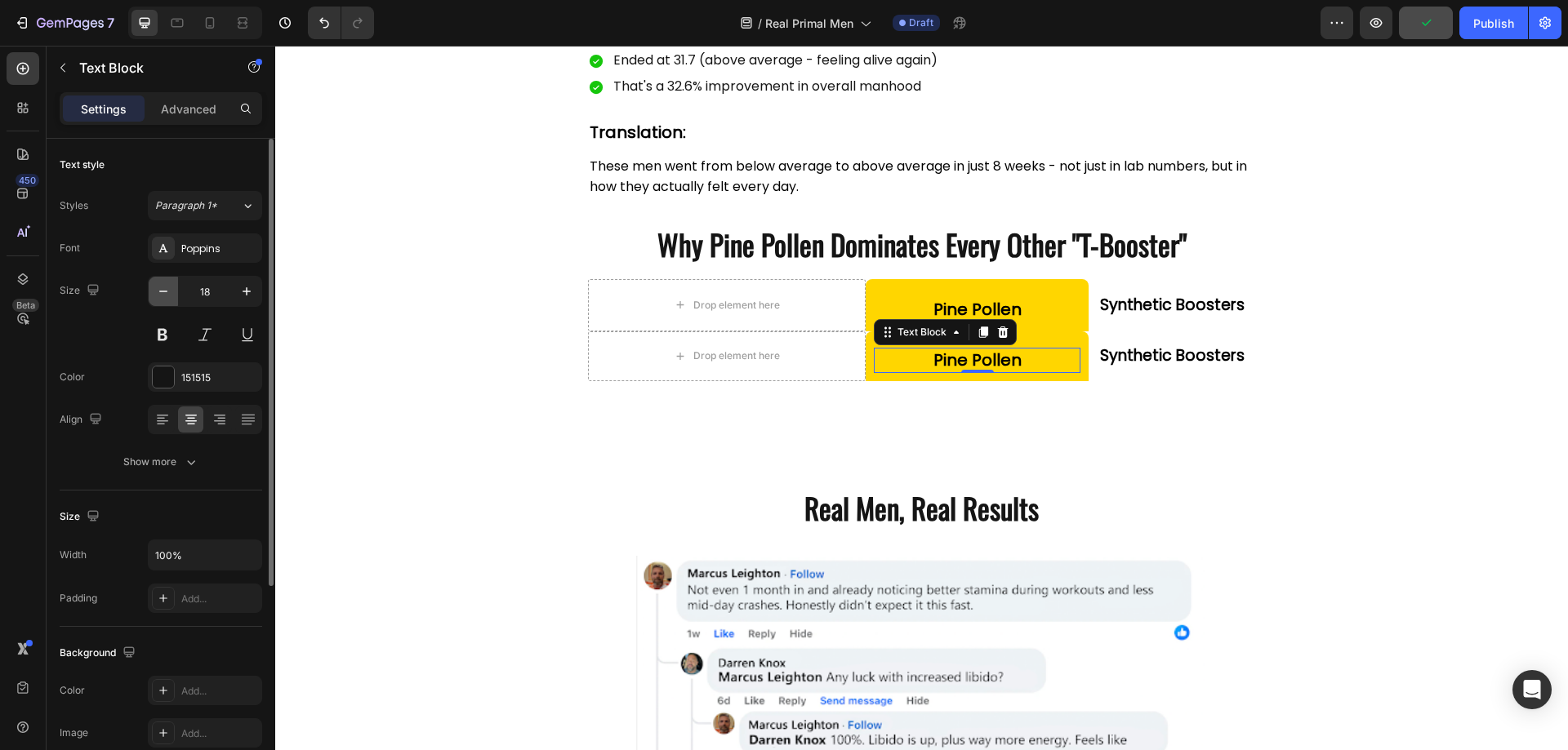
click at [164, 292] on icon "button" at bounding box center [163, 292] width 8 height 2
type input "16"
click at [958, 350] on strong "Pine Pollen" at bounding box center [978, 359] width 88 height 23
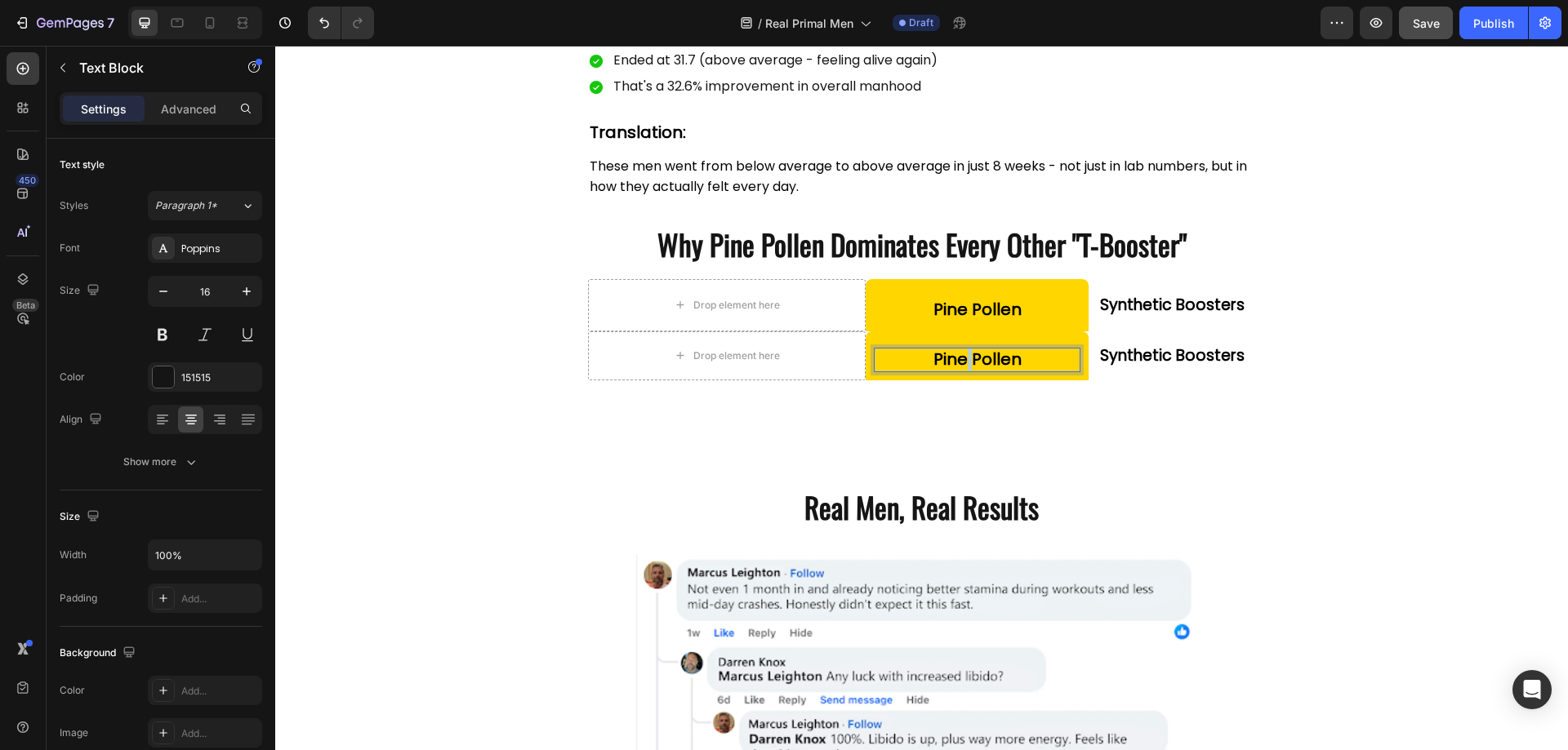
click at [958, 350] on strong "Pine Pollen" at bounding box center [978, 359] width 88 height 23
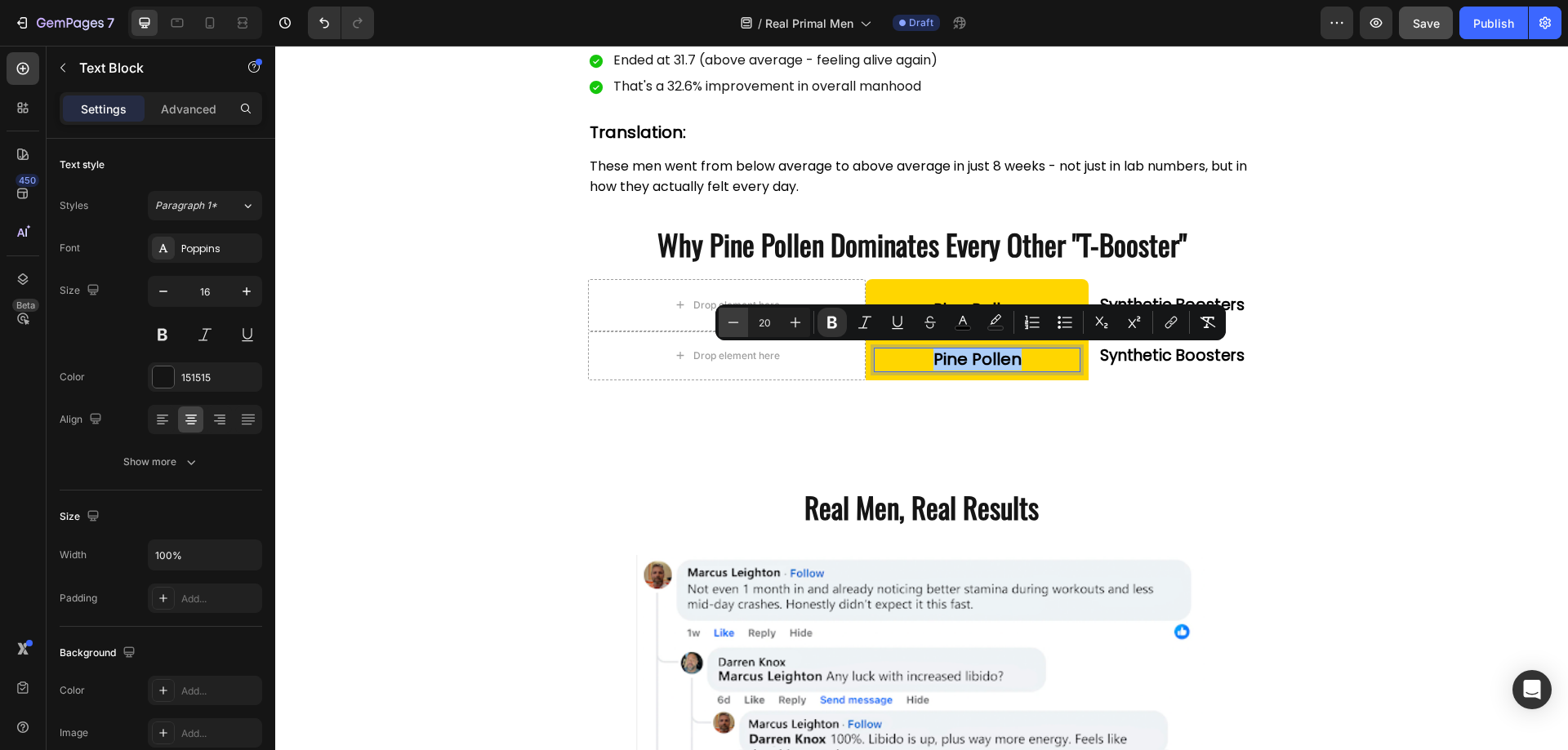
click at [726, 320] on icon "Editor contextual toolbar" at bounding box center [733, 322] width 16 height 16
type input "16"
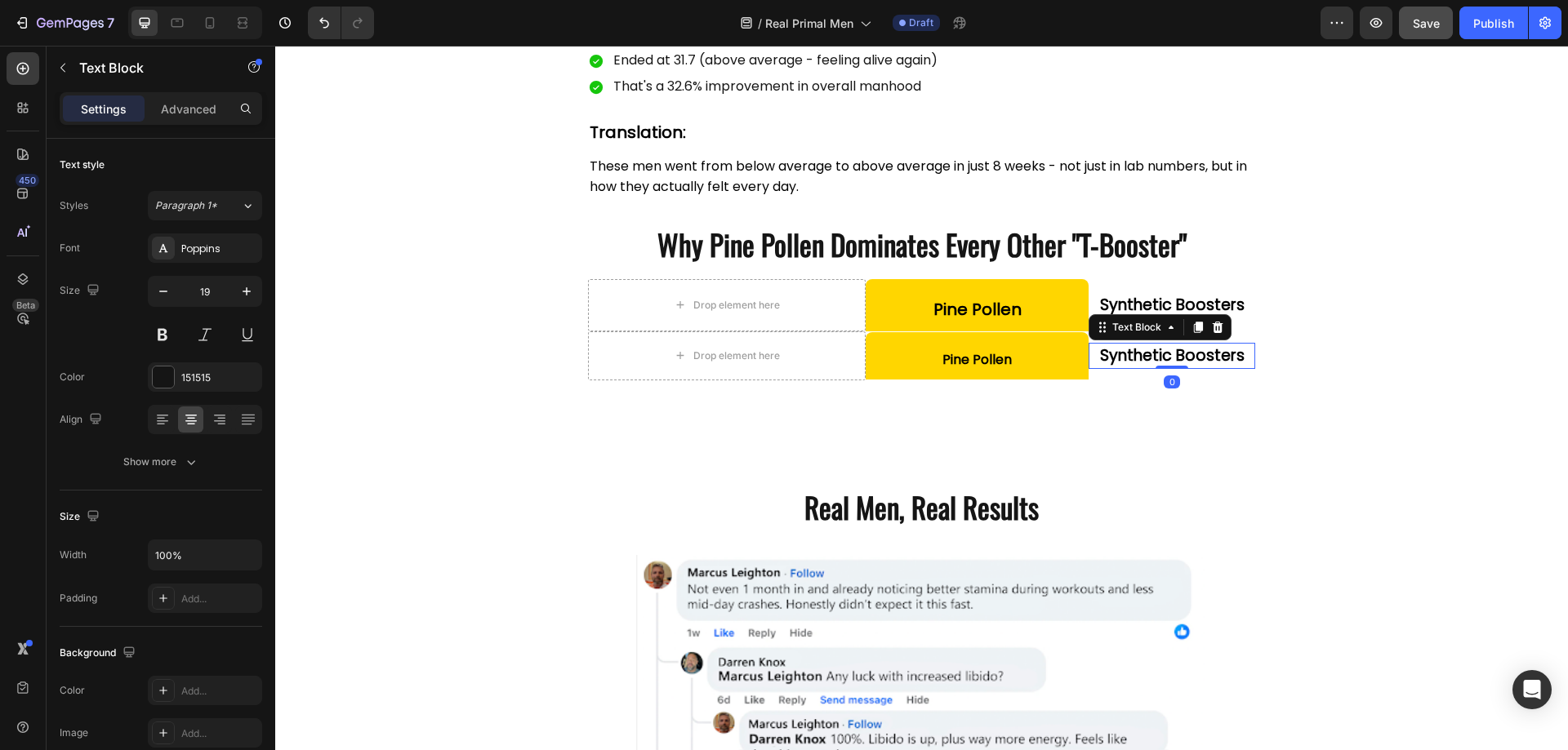
click at [1120, 348] on strong "Synthetic Boosters" at bounding box center [1173, 355] width 145 height 22
click at [166, 293] on icon "button" at bounding box center [163, 292] width 16 height 16
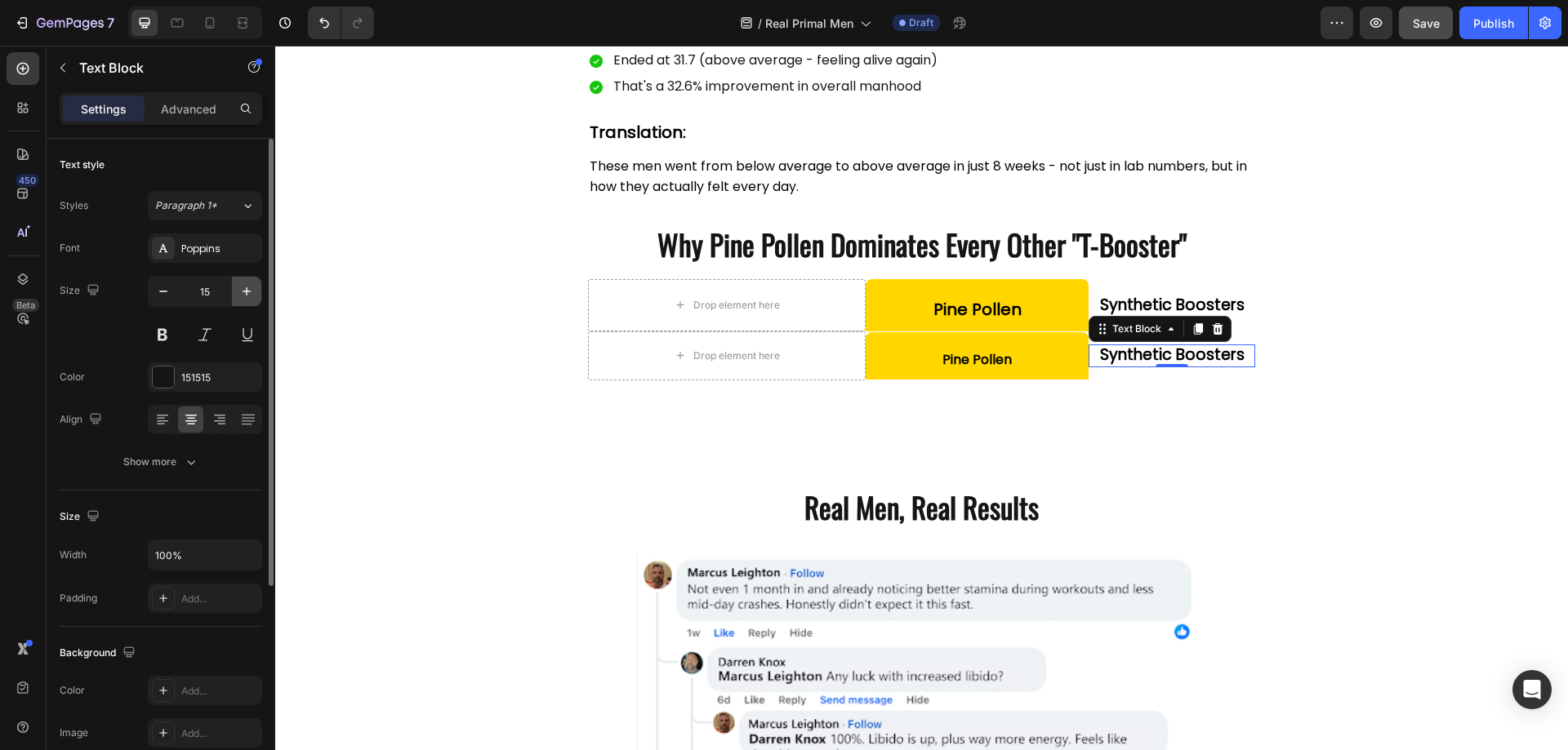
click at [242, 292] on icon "button" at bounding box center [246, 292] width 16 height 16
click at [172, 296] on button "button" at bounding box center [164, 292] width 30 height 30
type input "16"
click at [1105, 358] on strong "Synthetic Boosters" at bounding box center [1173, 354] width 145 height 22
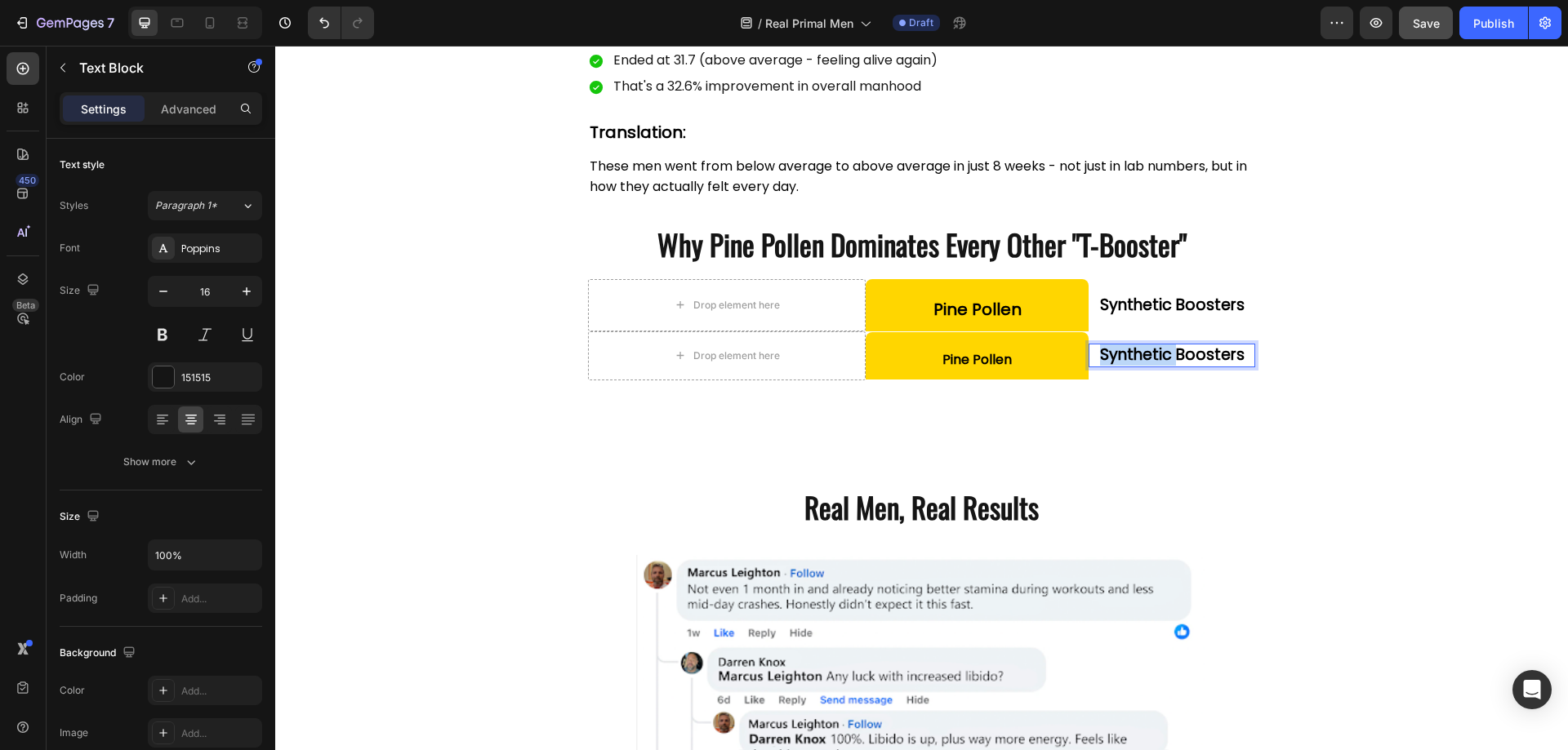
click at [1105, 358] on strong "Synthetic Boosters" at bounding box center [1173, 354] width 145 height 22
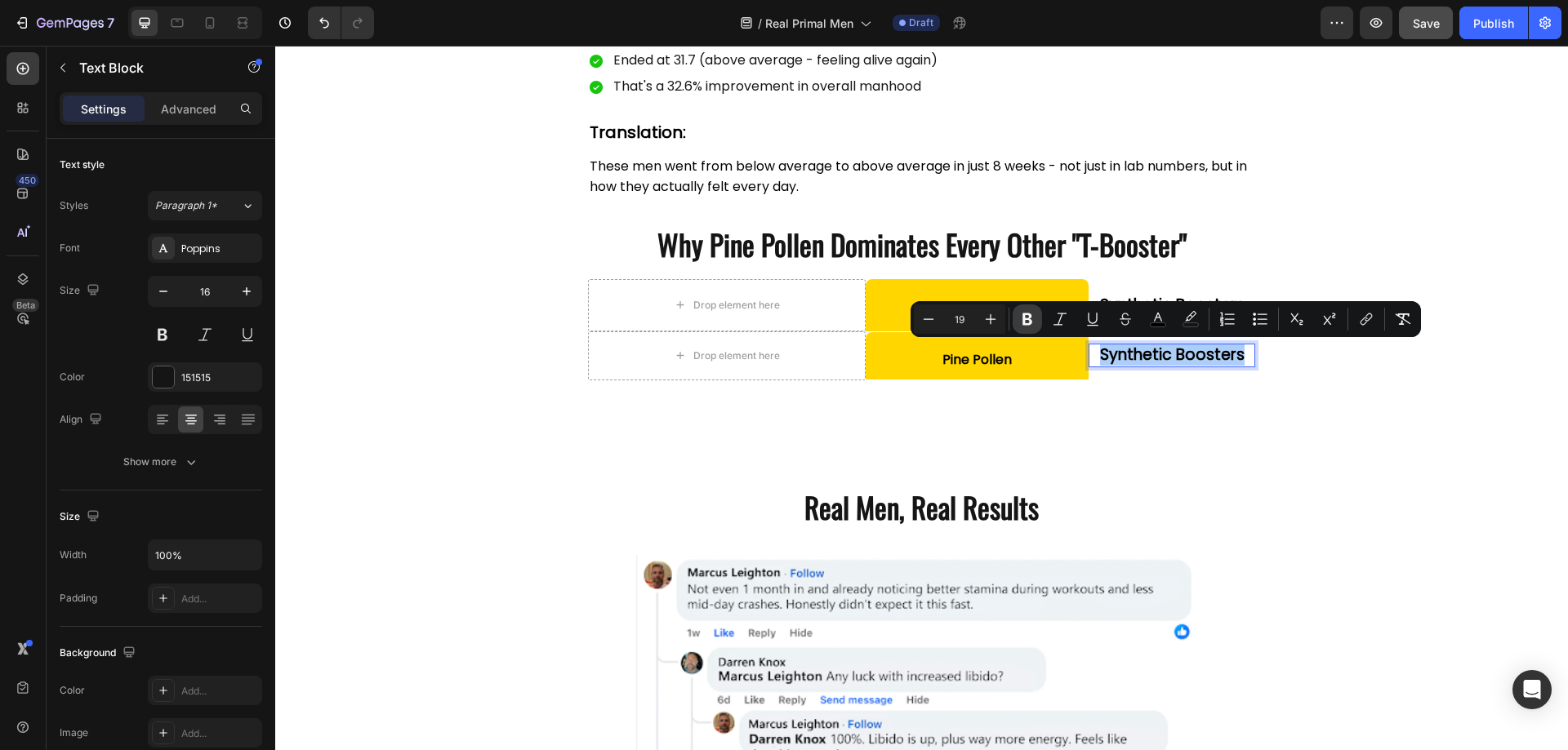
click at [1017, 312] on button "Bold" at bounding box center [1027, 319] width 30 height 30
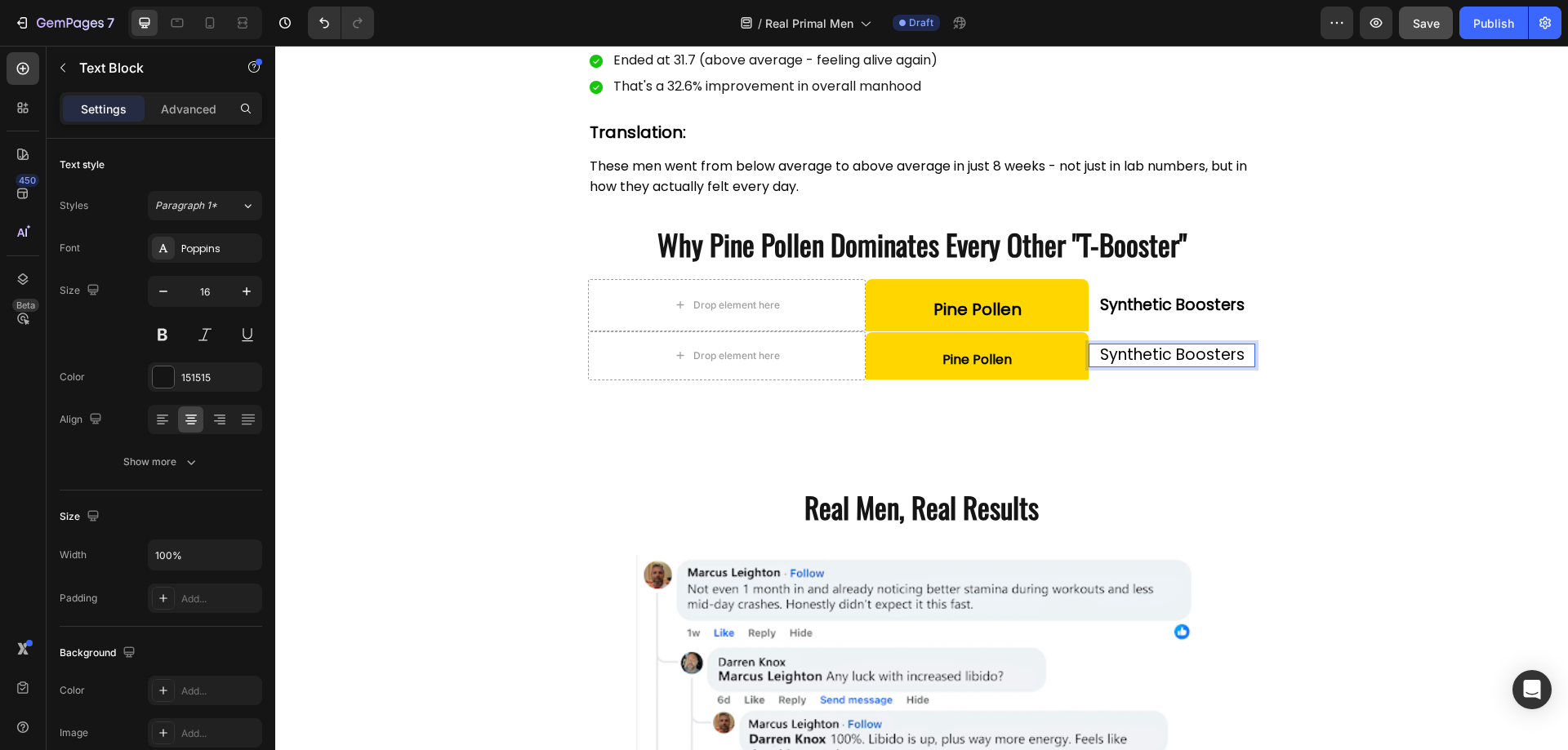
click at [1103, 351] on span "Synthetic Boosters" at bounding box center [1173, 354] width 145 height 22
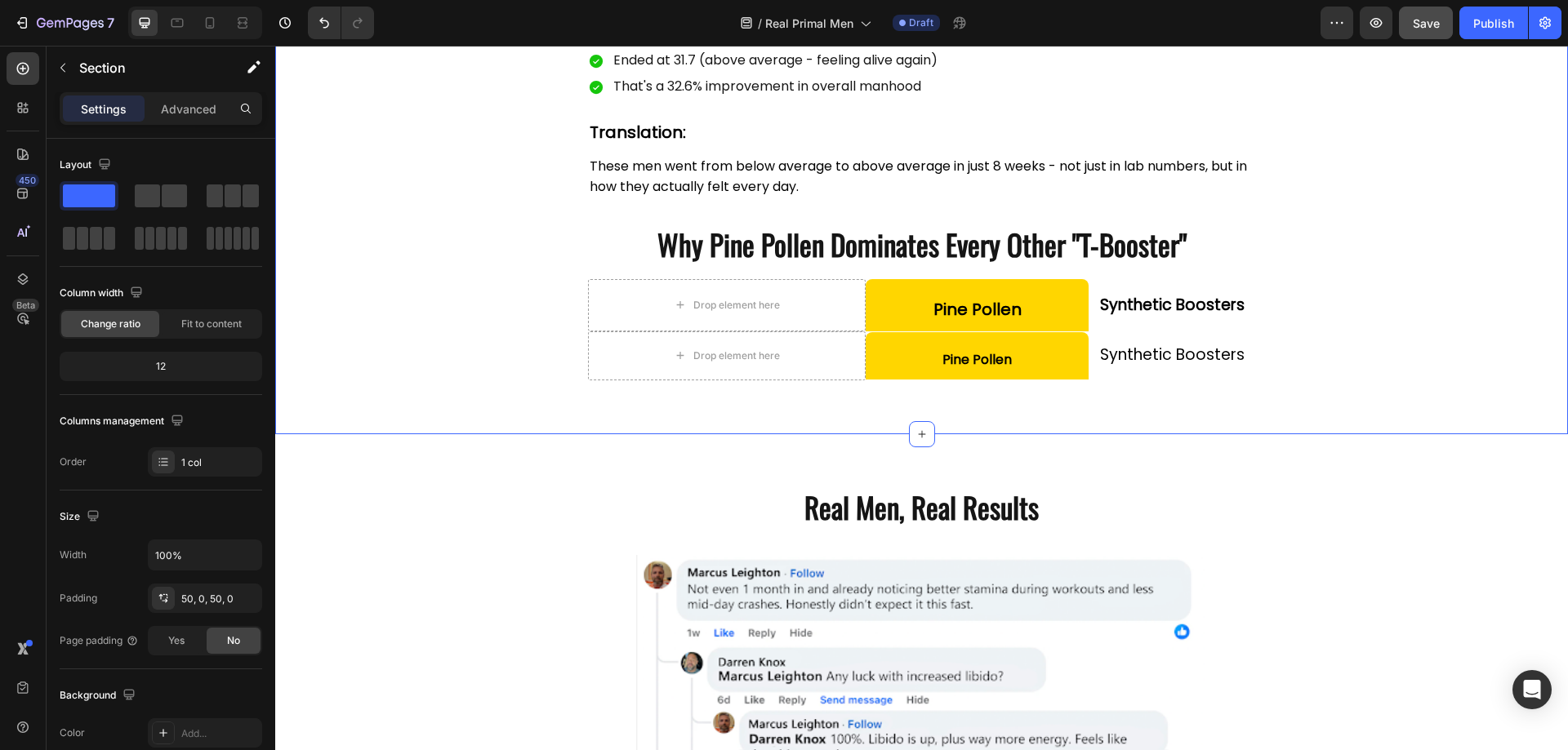
click at [1114, 351] on span "Synthetic Boosters" at bounding box center [1173, 354] width 145 height 22
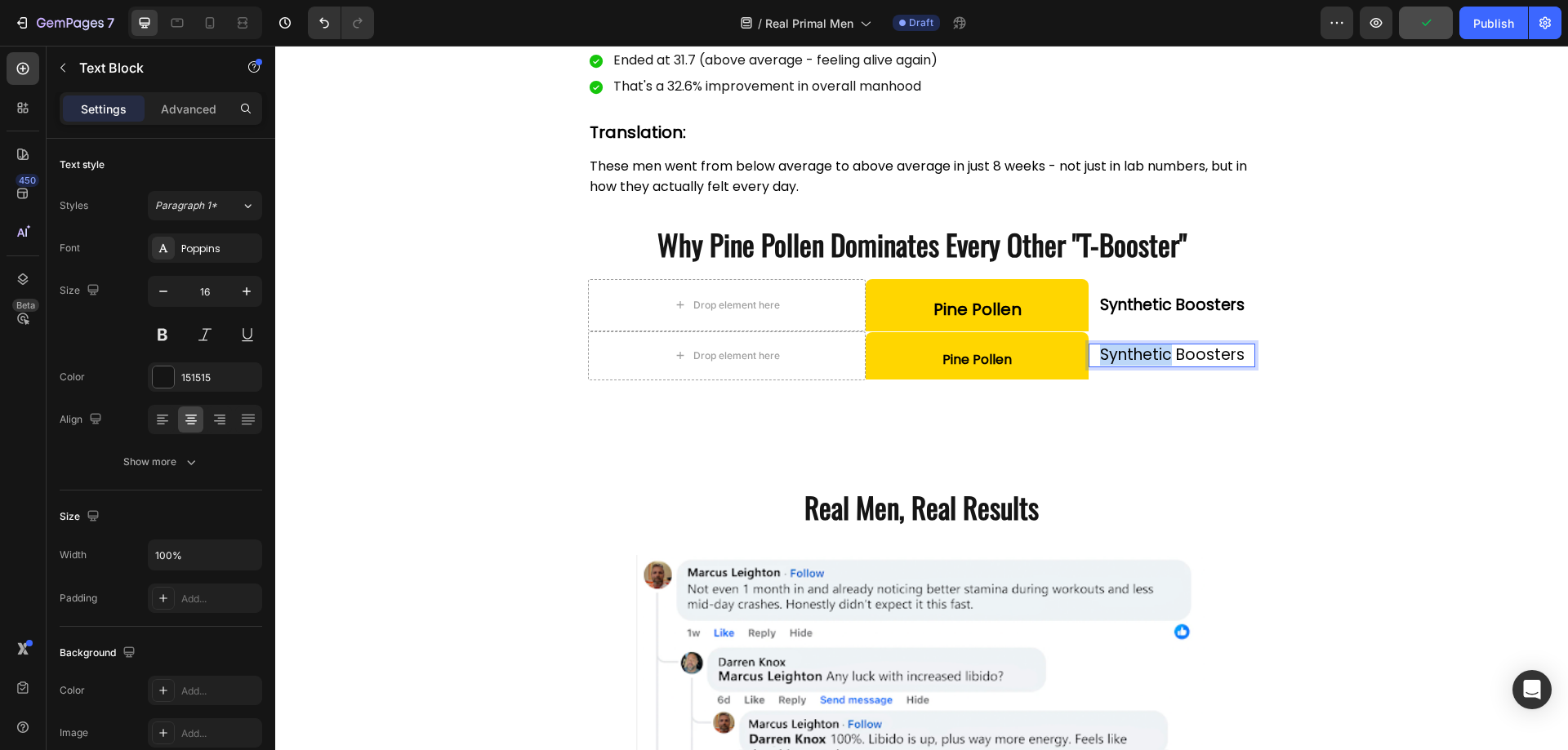
click at [1110, 347] on span "Synthetic Boosters" at bounding box center [1173, 354] width 145 height 22
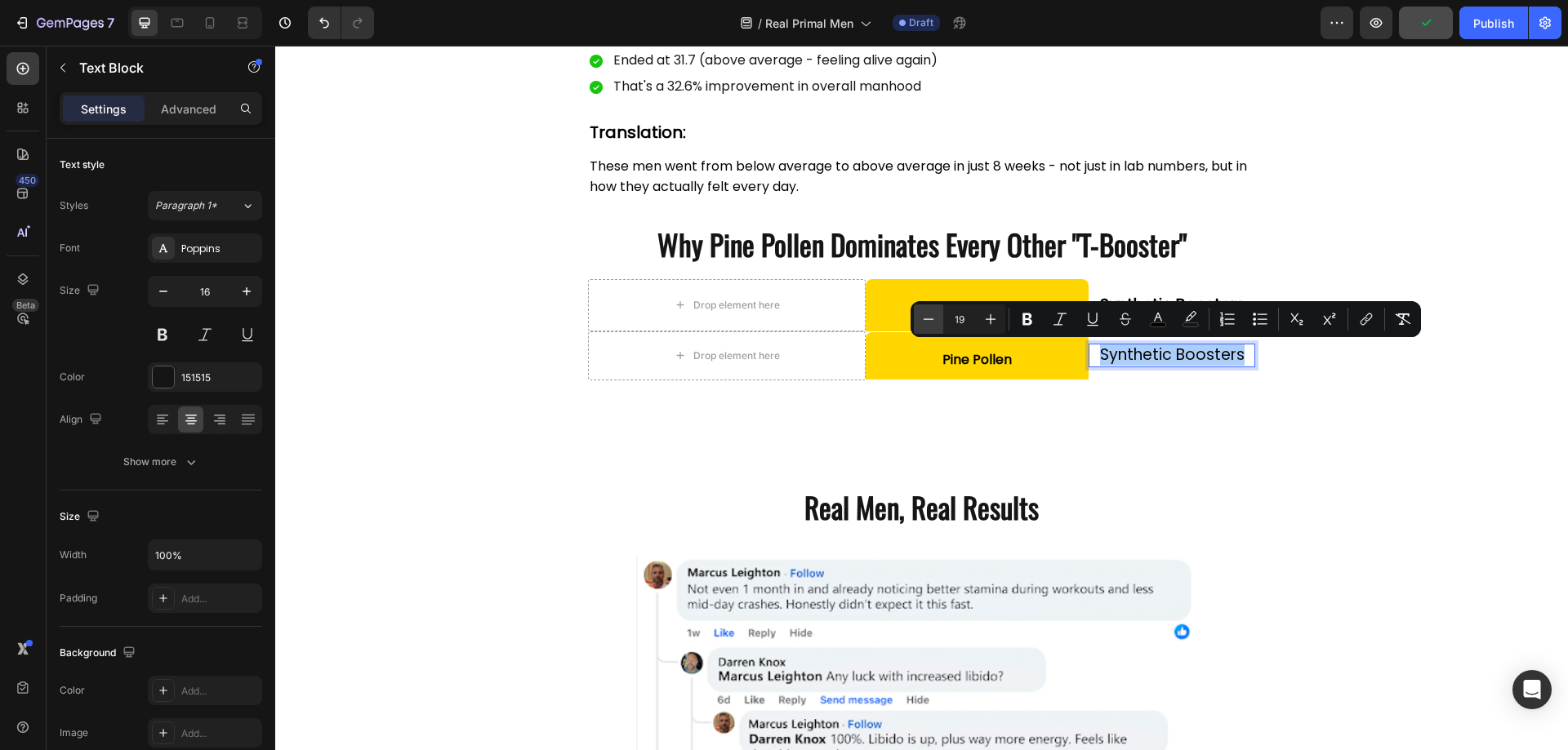
click at [934, 313] on icon "Editor contextual toolbar" at bounding box center [928, 319] width 16 height 16
type input "16"
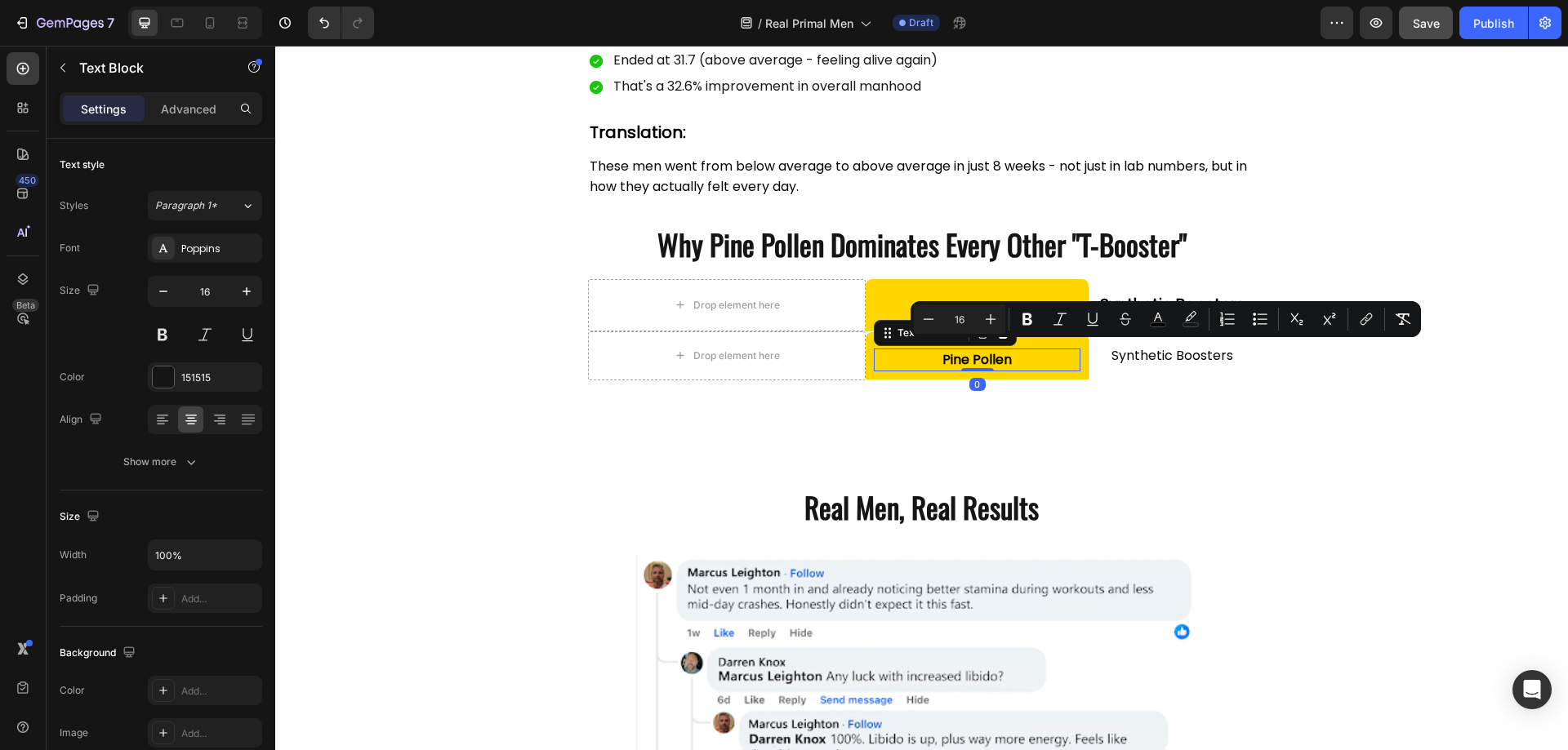
click at [962, 356] on strong "Pine Pollen" at bounding box center [978, 359] width 69 height 19
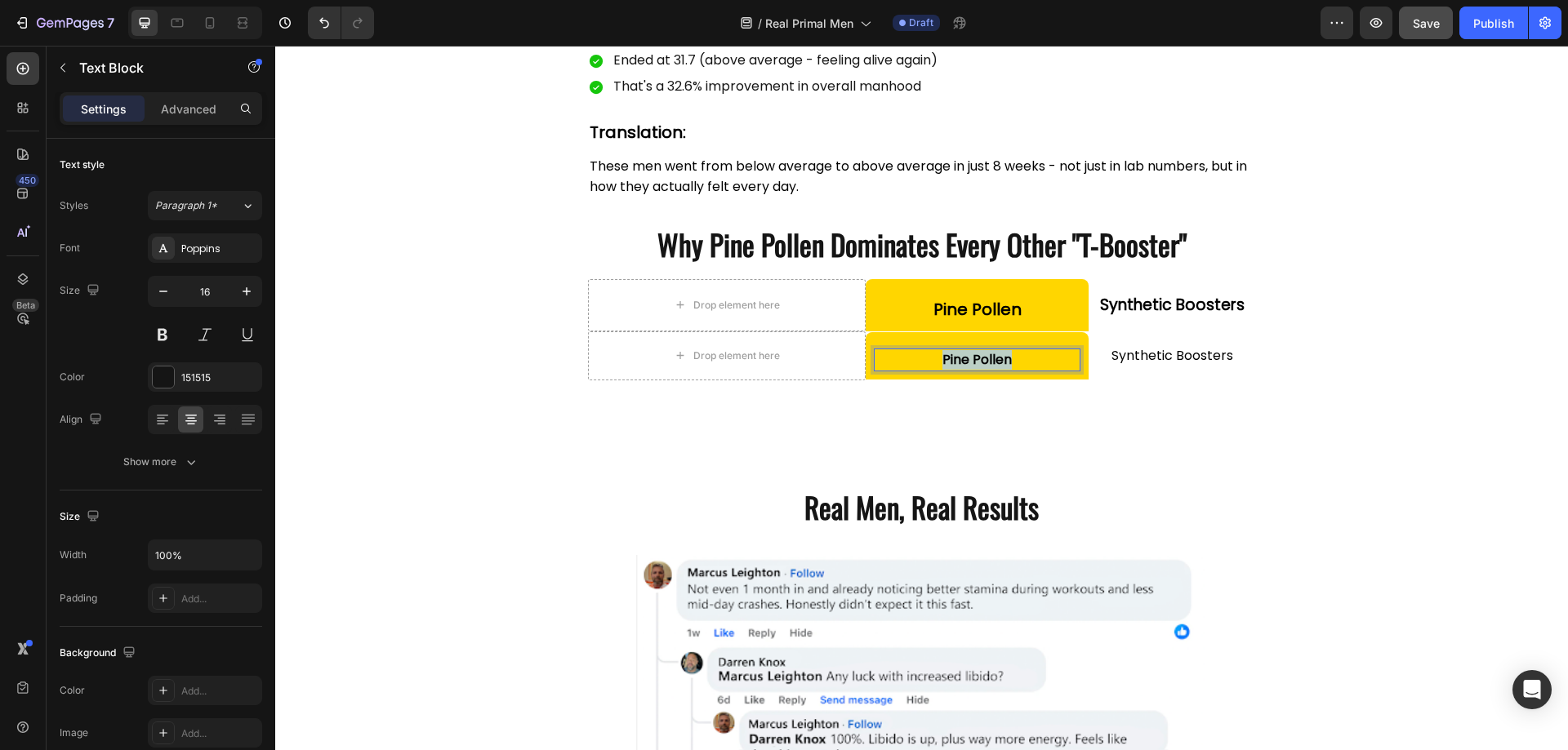
click at [962, 356] on strong "Pine Pollen" at bounding box center [978, 359] width 69 height 19
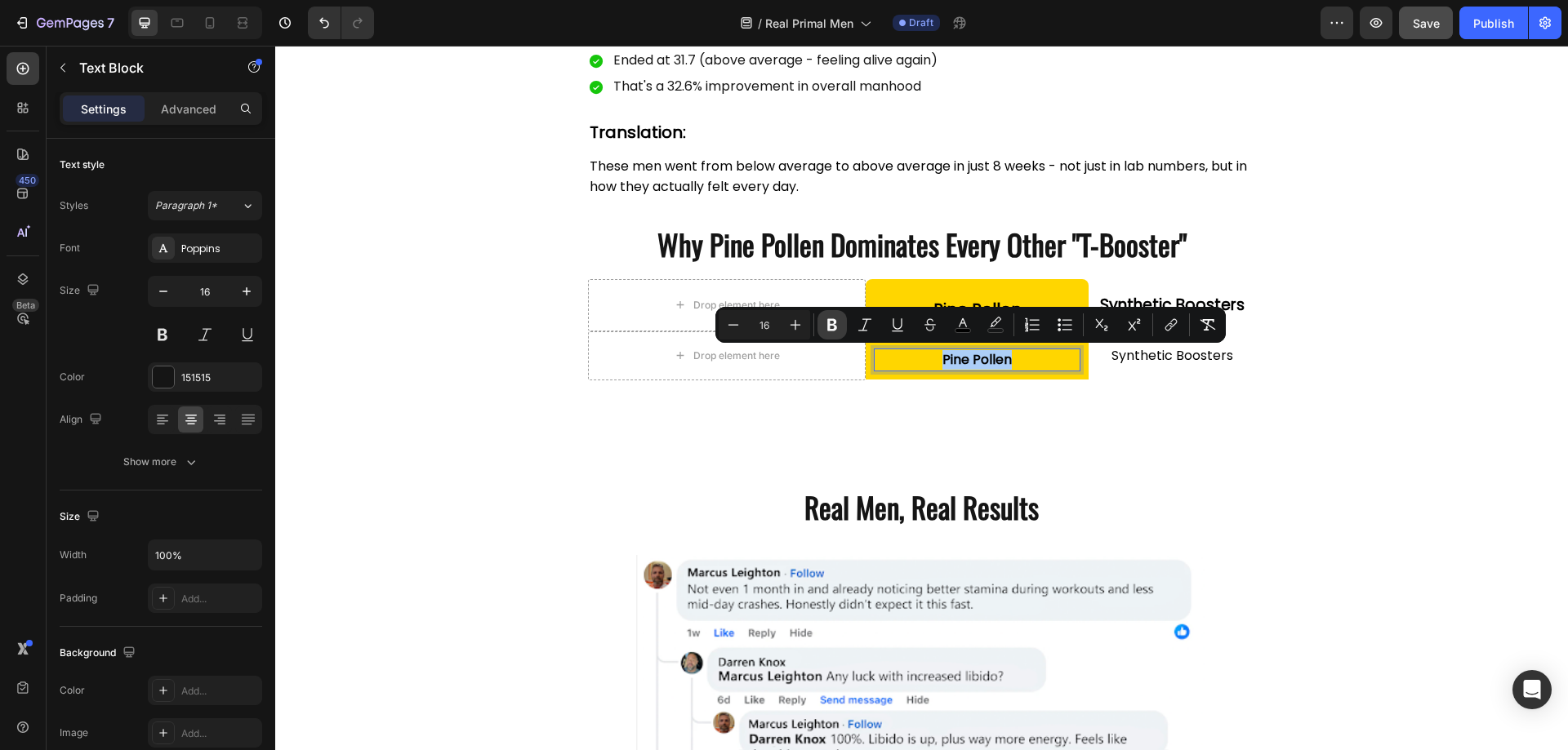
click at [830, 328] on icon "Editor contextual toolbar" at bounding box center [833, 325] width 10 height 12
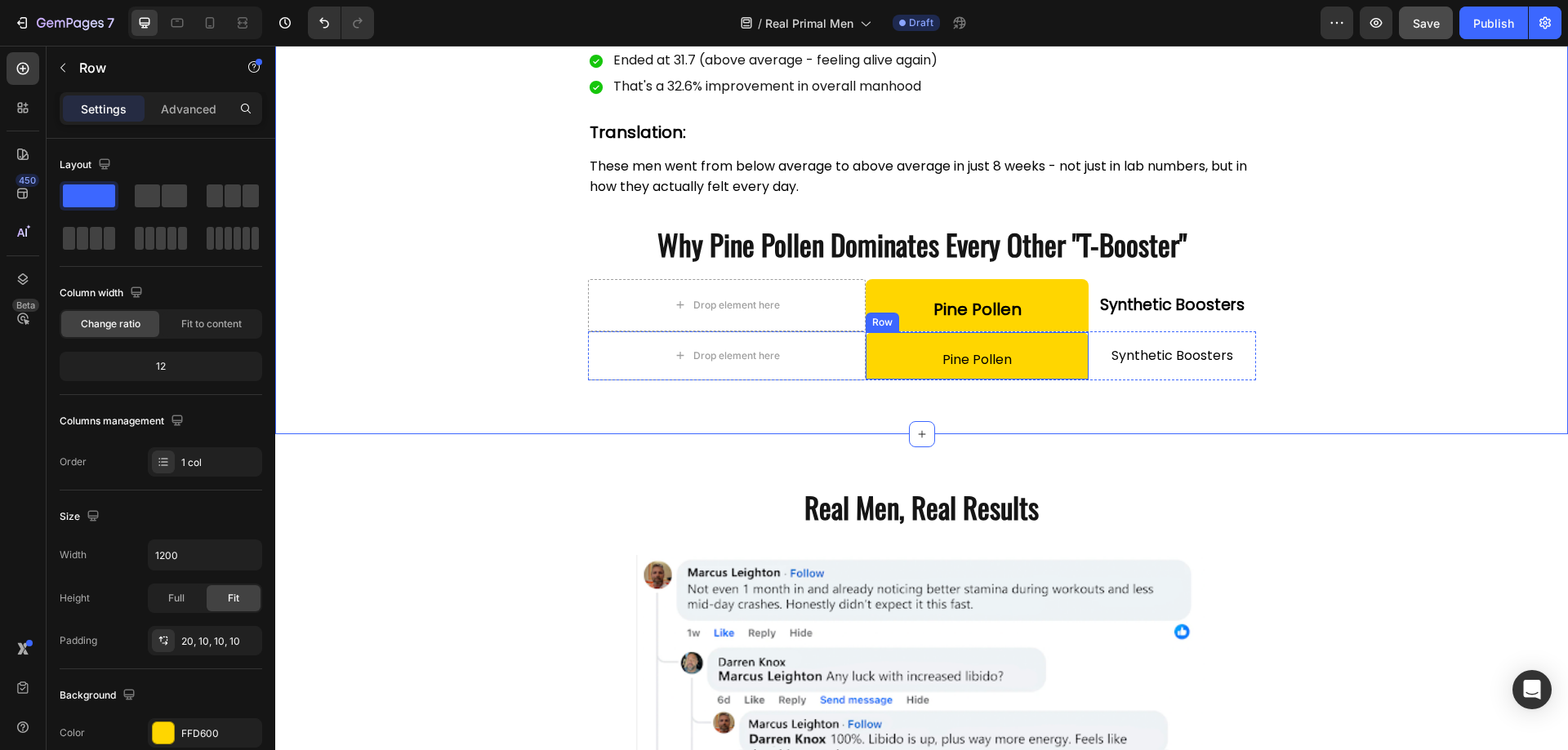
click at [1075, 335] on div "Pine Pollen Text Block Row" at bounding box center [977, 356] width 223 height 48
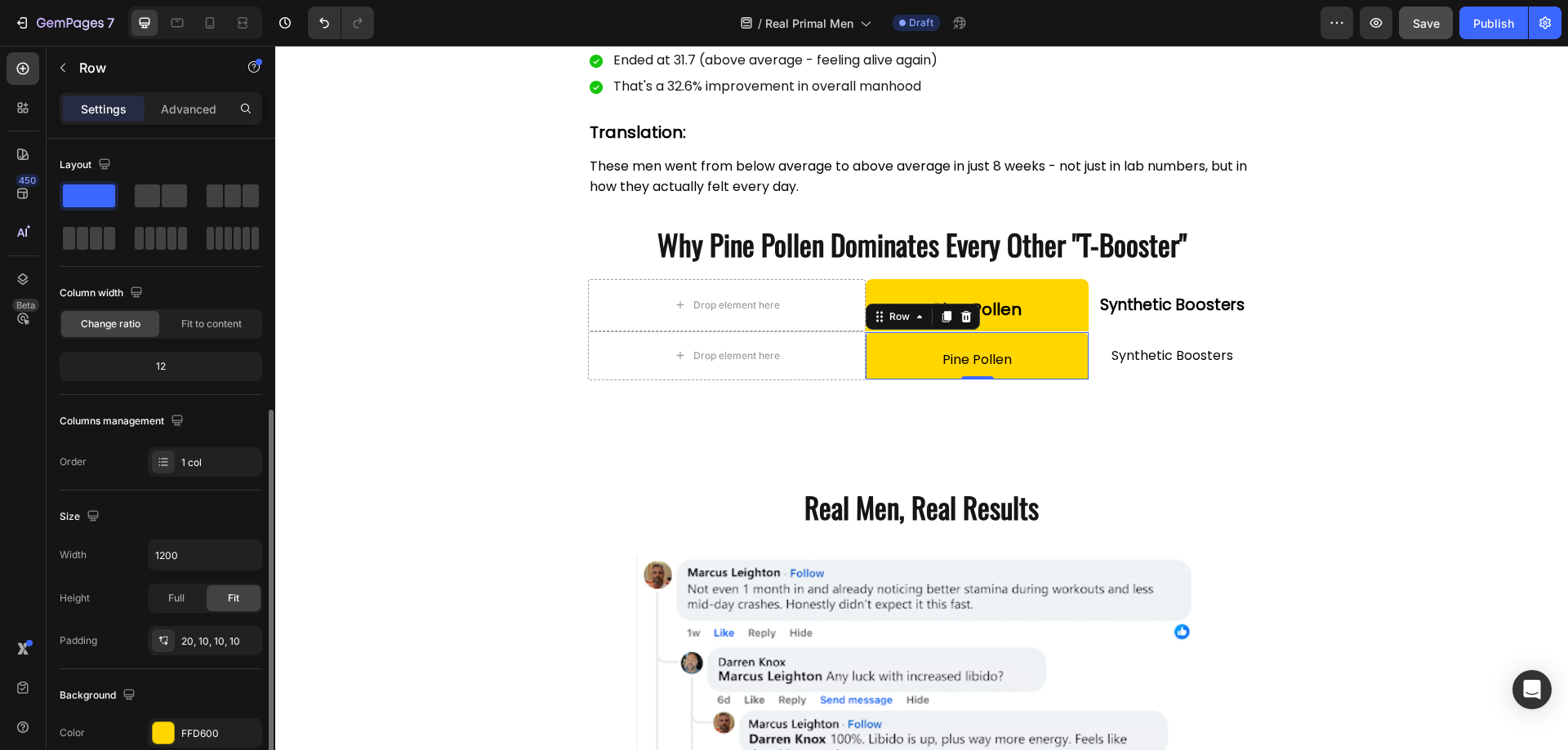
scroll to position [338, 0]
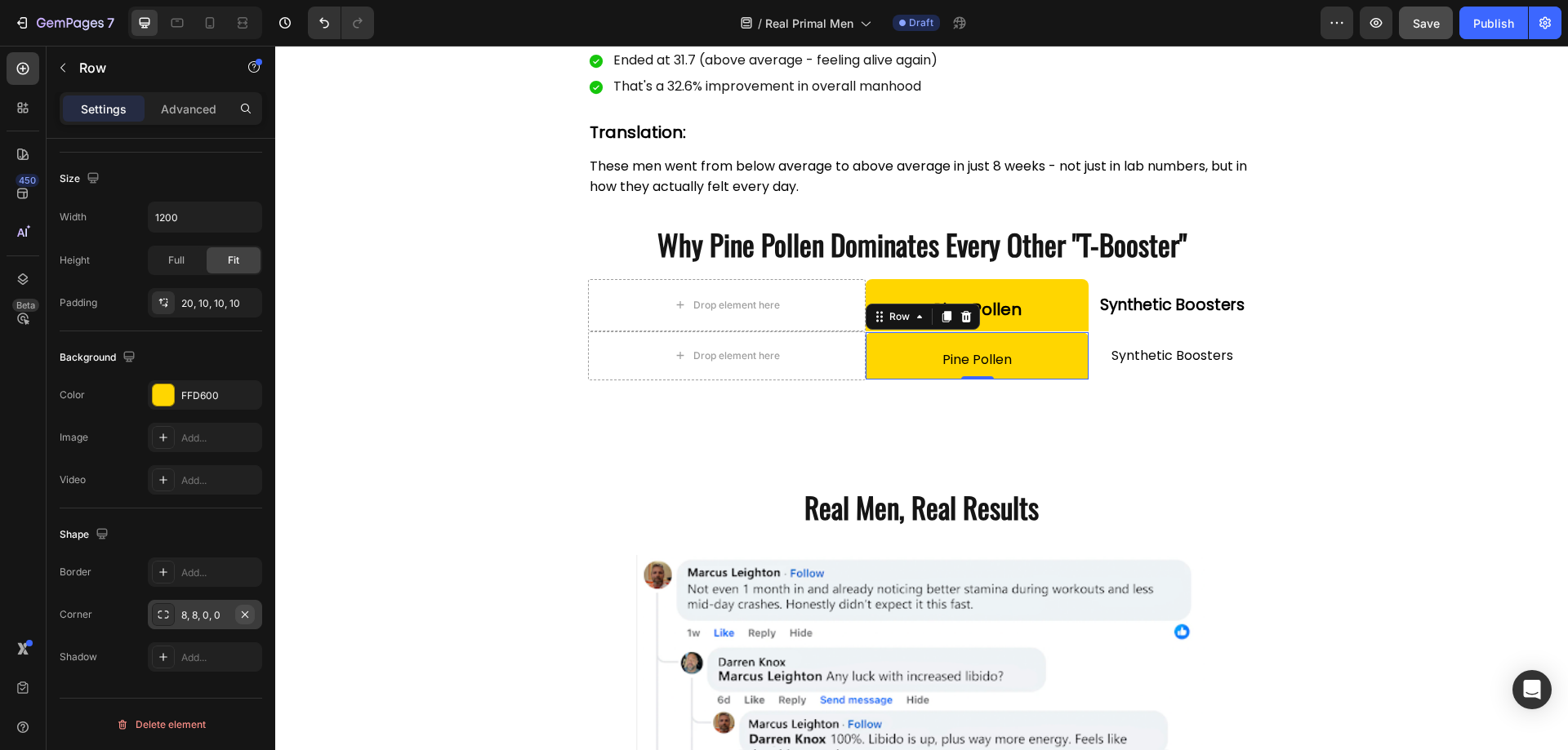
click at [247, 609] on icon "button" at bounding box center [244, 614] width 13 height 13
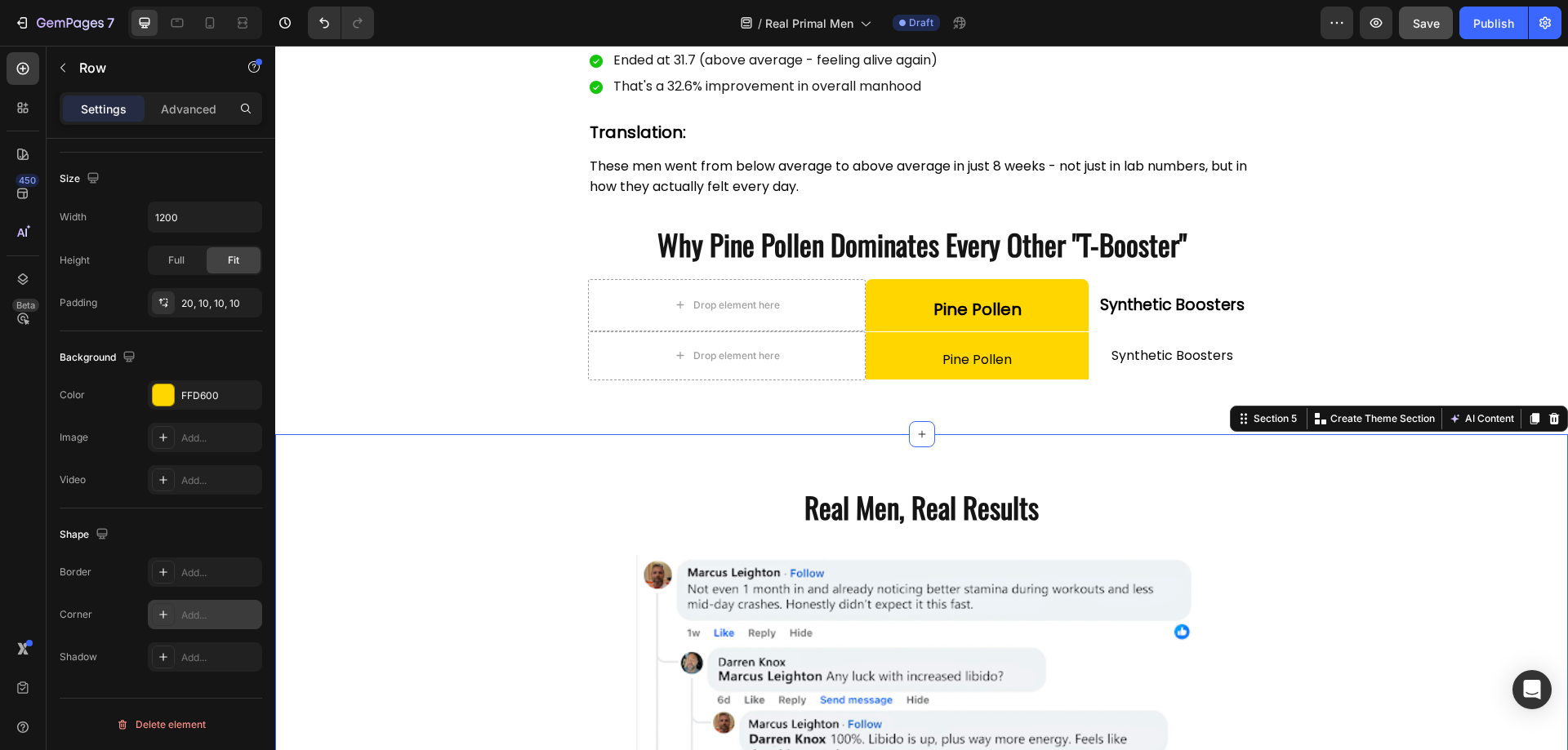
click at [514, 485] on div "Real Men, Real Results Heading Row Image Image Row" at bounding box center [921, 757] width 1293 height 564
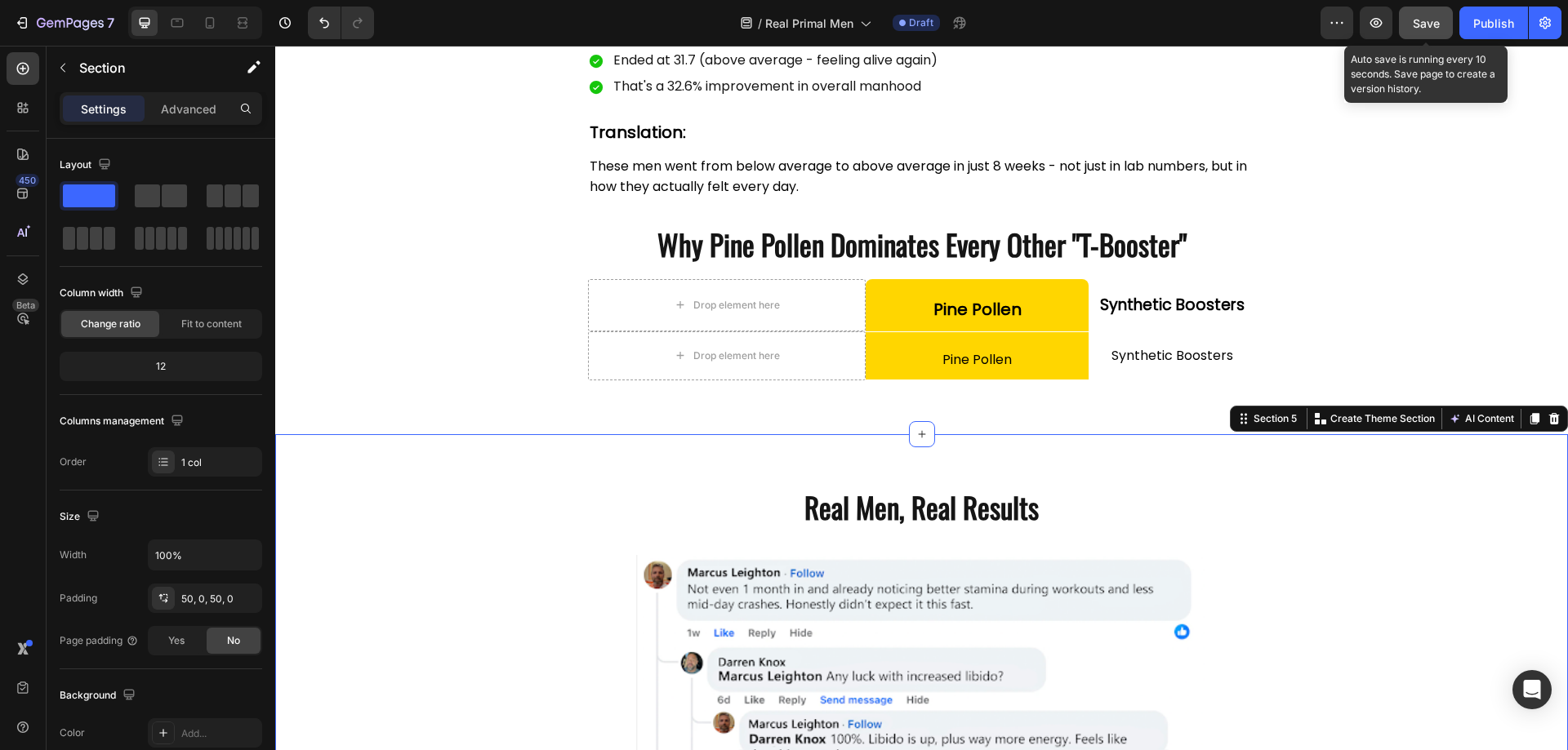
click at [1416, 31] on div "Save" at bounding box center [1426, 23] width 27 height 17
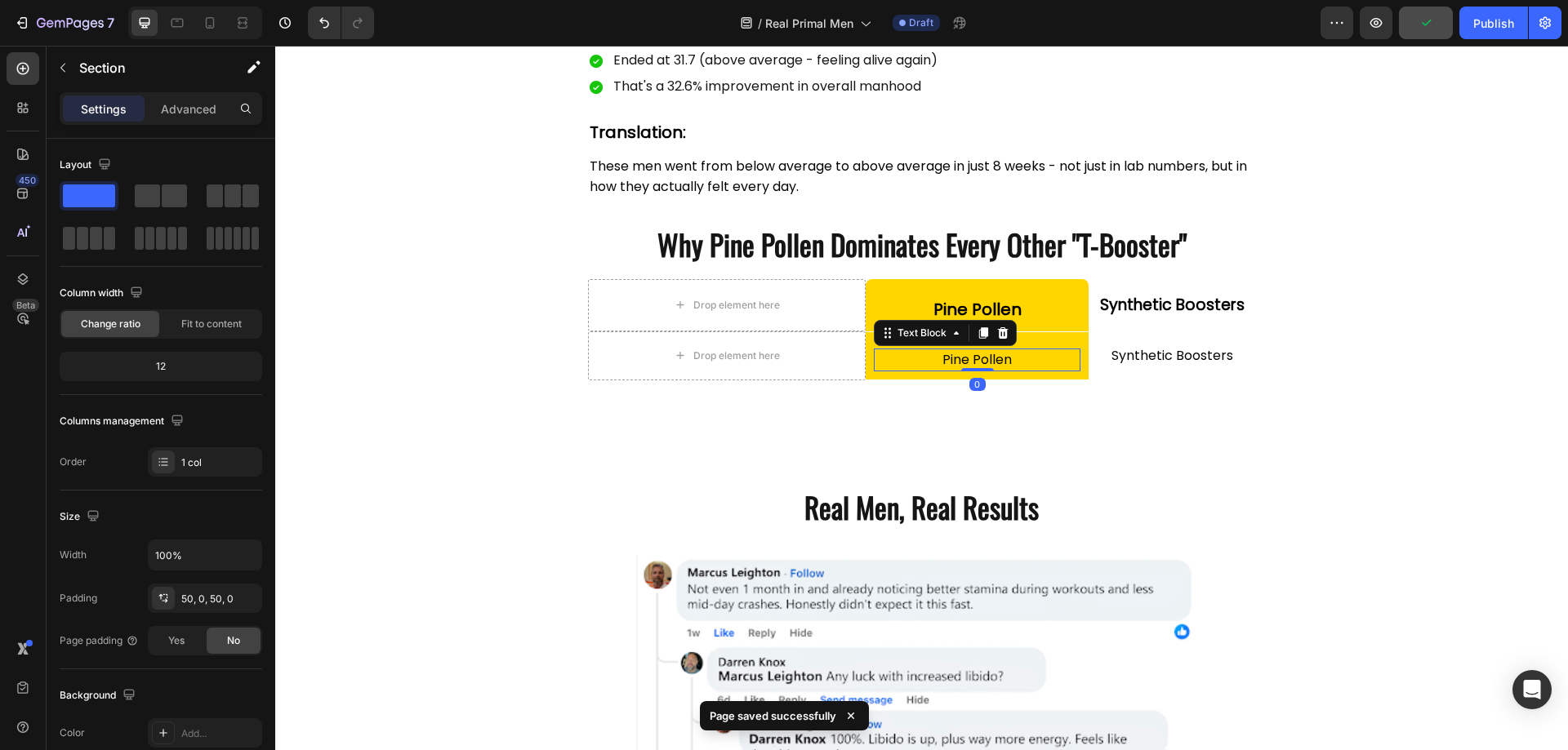
click at [957, 353] on span "Pine Pollen" at bounding box center [978, 359] width 69 height 19
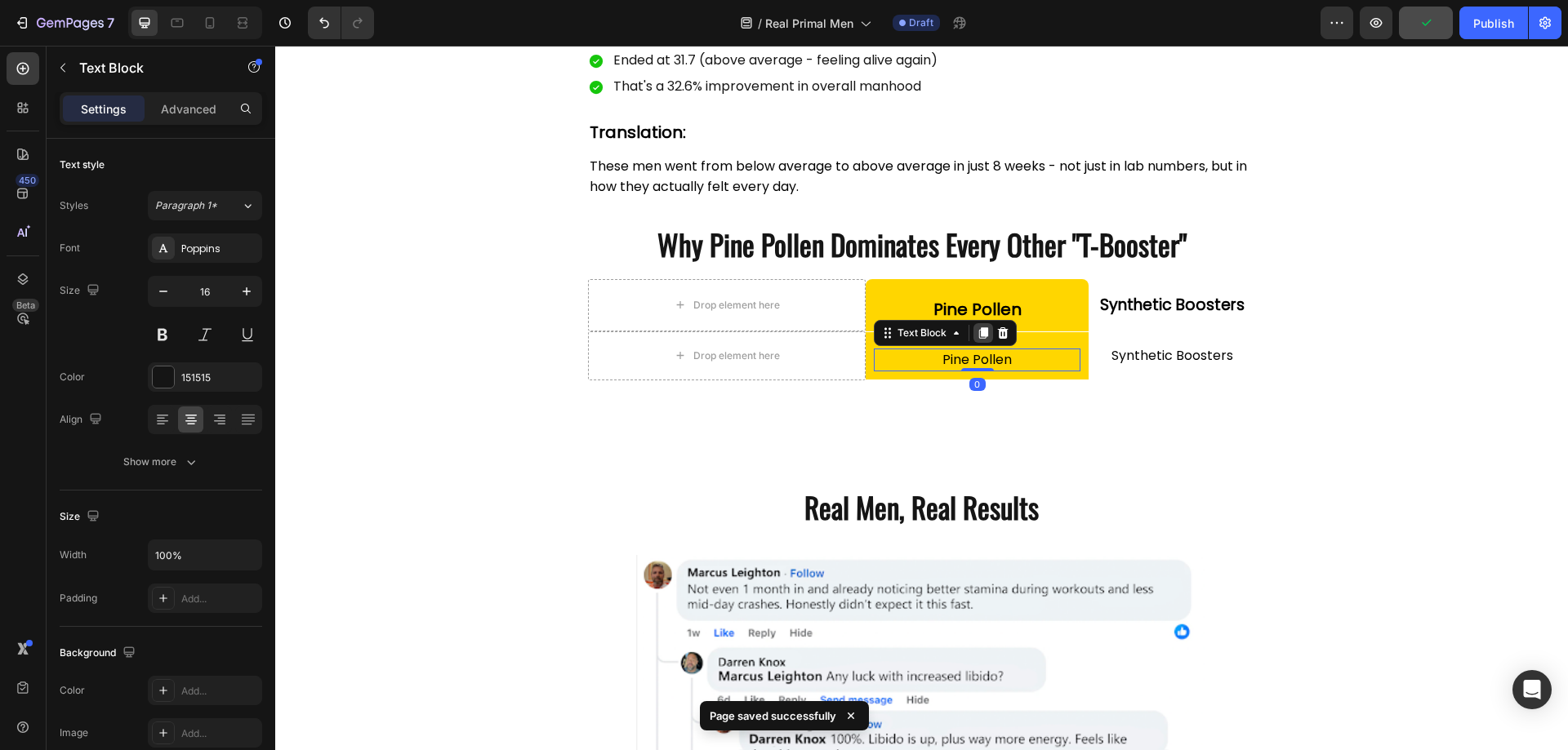
click at [979, 326] on icon at bounding box center [982, 332] width 13 height 13
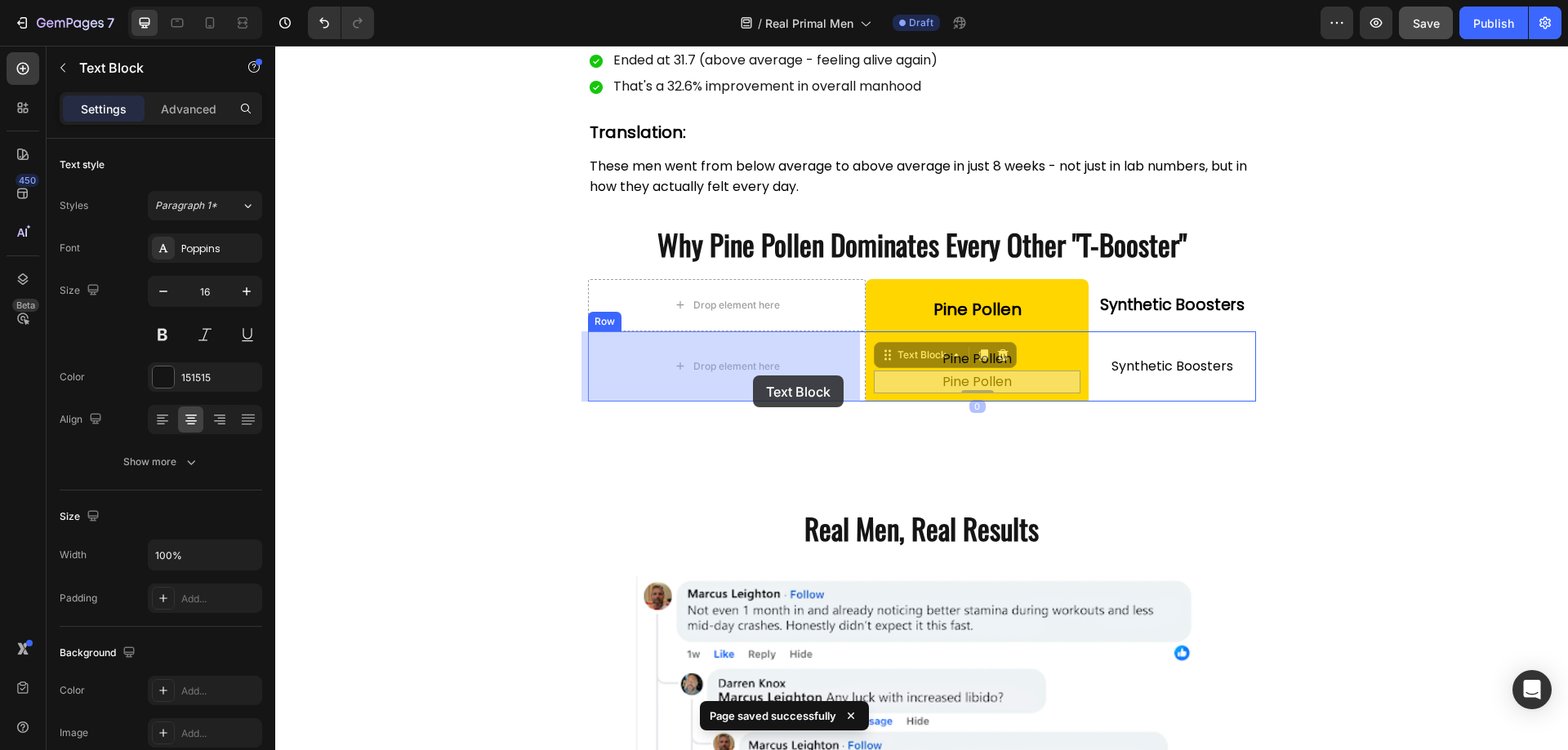
drag, startPoint x: 922, startPoint y: 354, endPoint x: 753, endPoint y: 375, distance: 170.3
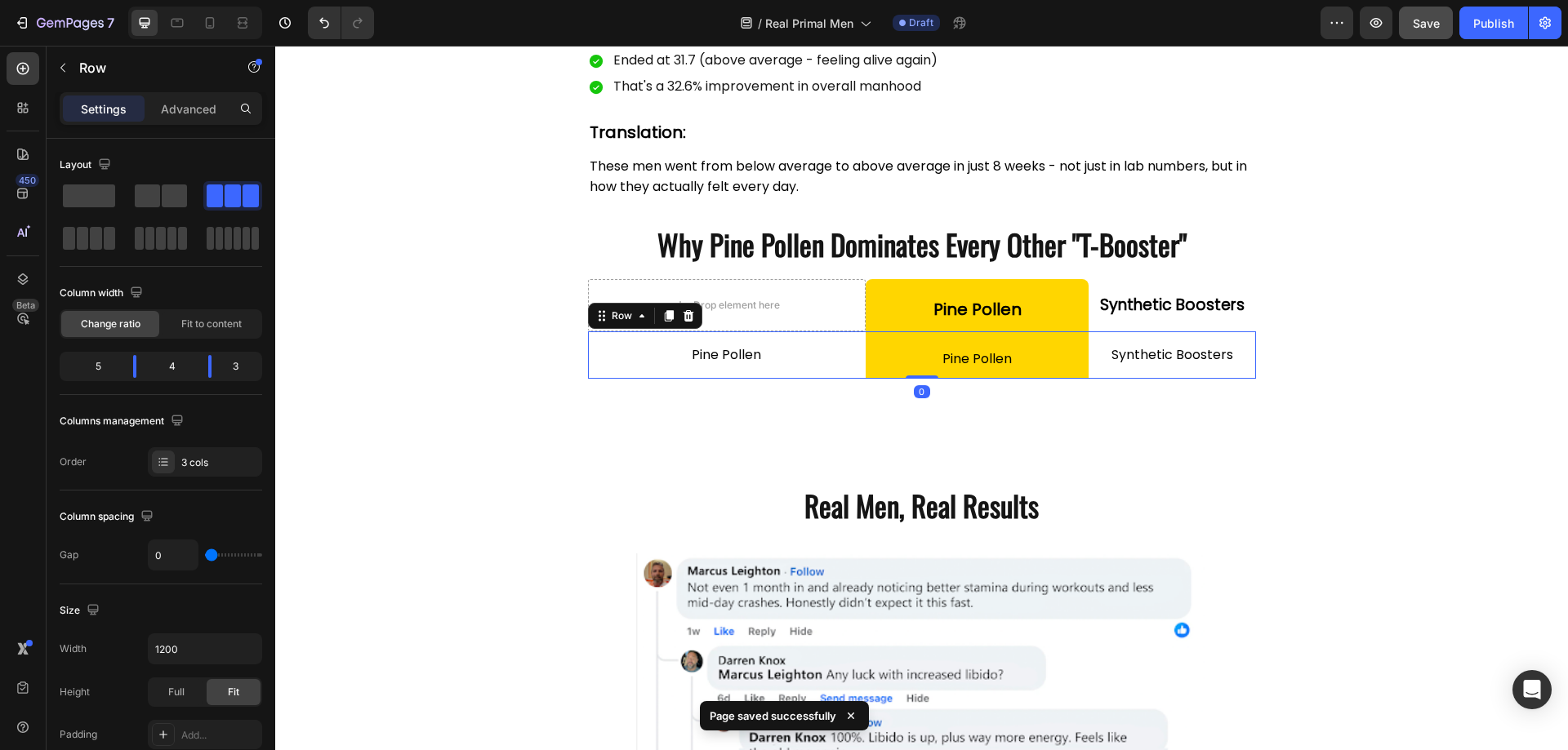
click at [810, 373] on div "Pine Pollen Text Block" at bounding box center [727, 355] width 279 height 48
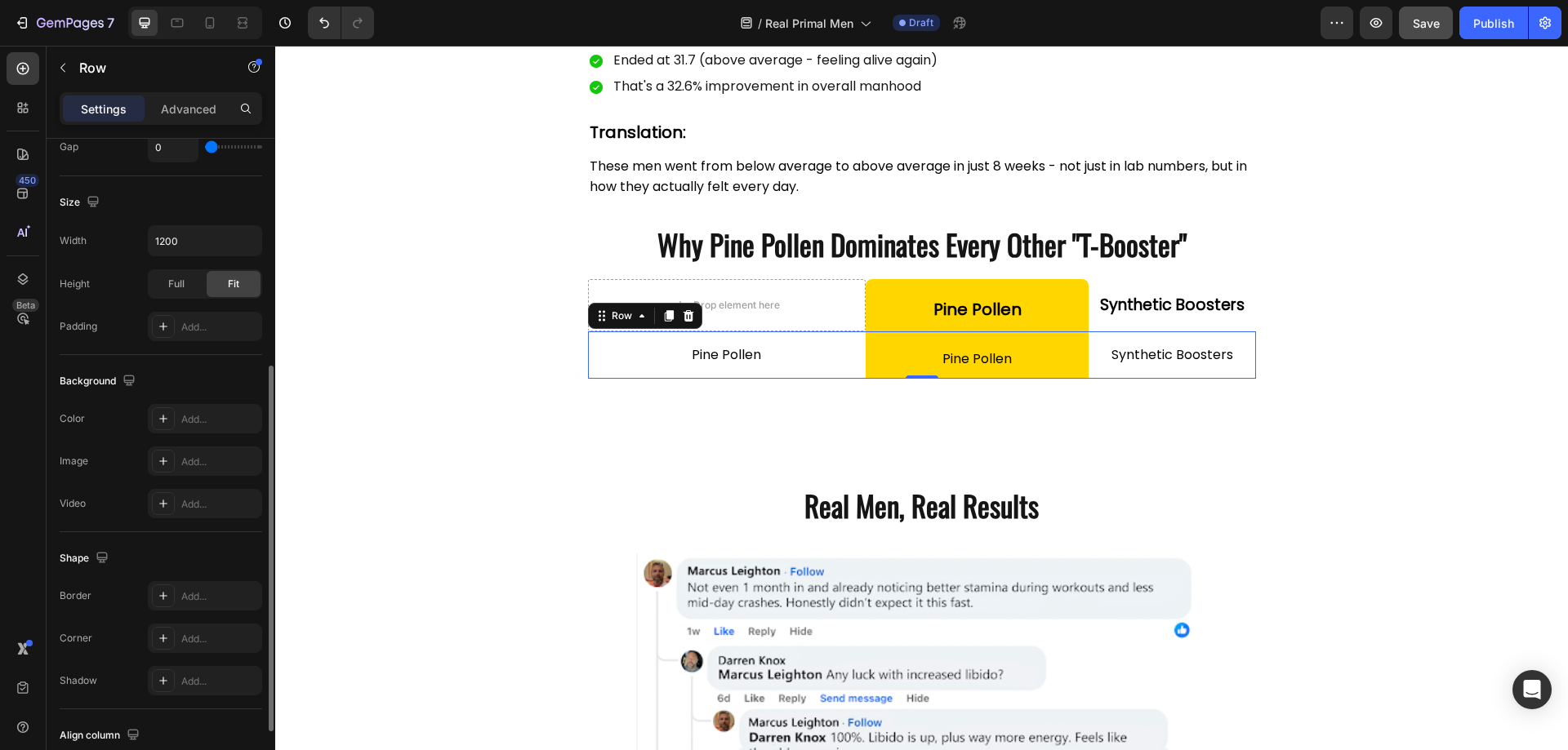
scroll to position [490, 0]
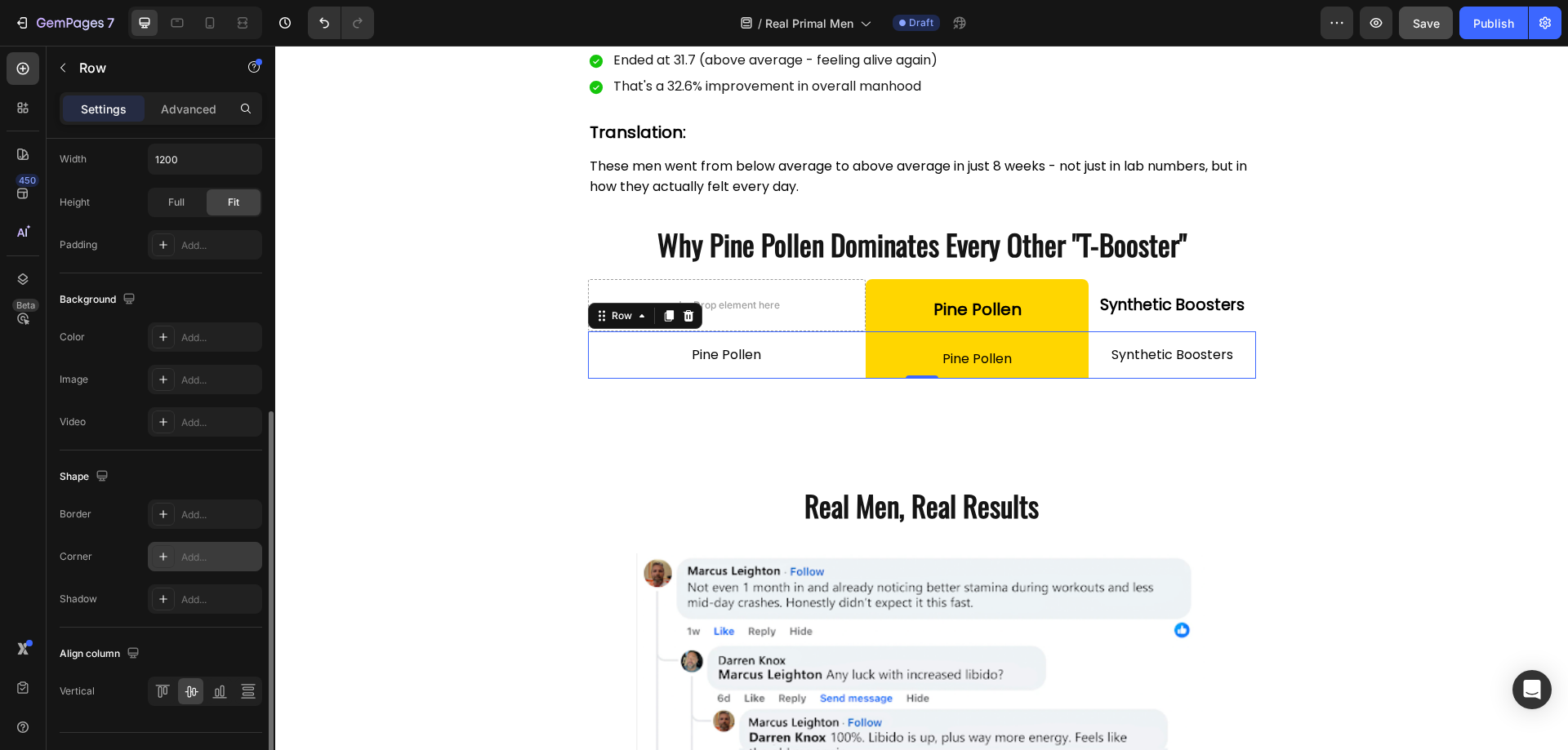
click at [185, 556] on div "Add..." at bounding box center [219, 558] width 76 height 15
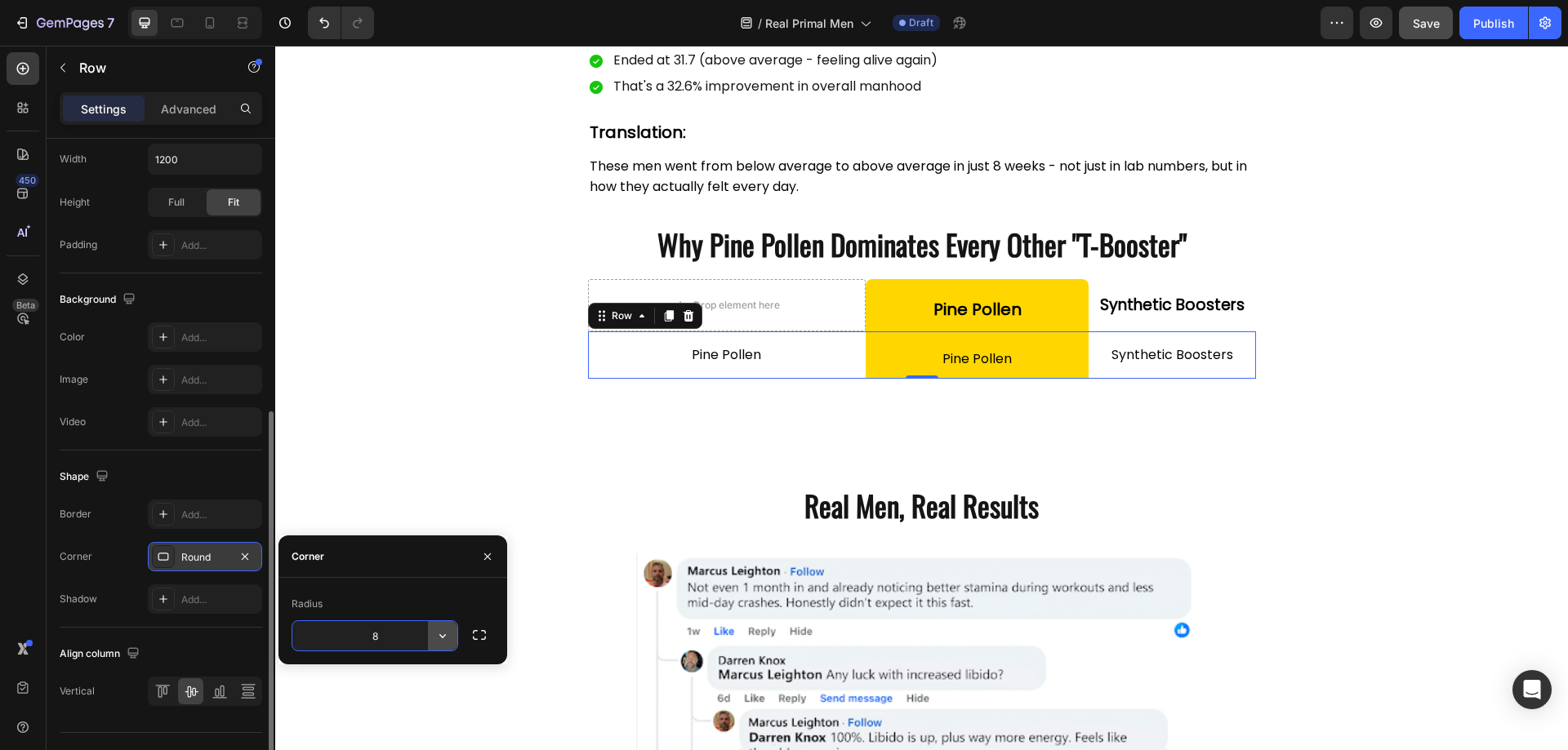
click at [437, 630] on icon "button" at bounding box center [443, 636] width 16 height 16
click at [473, 641] on icon "button" at bounding box center [479, 635] width 16 height 16
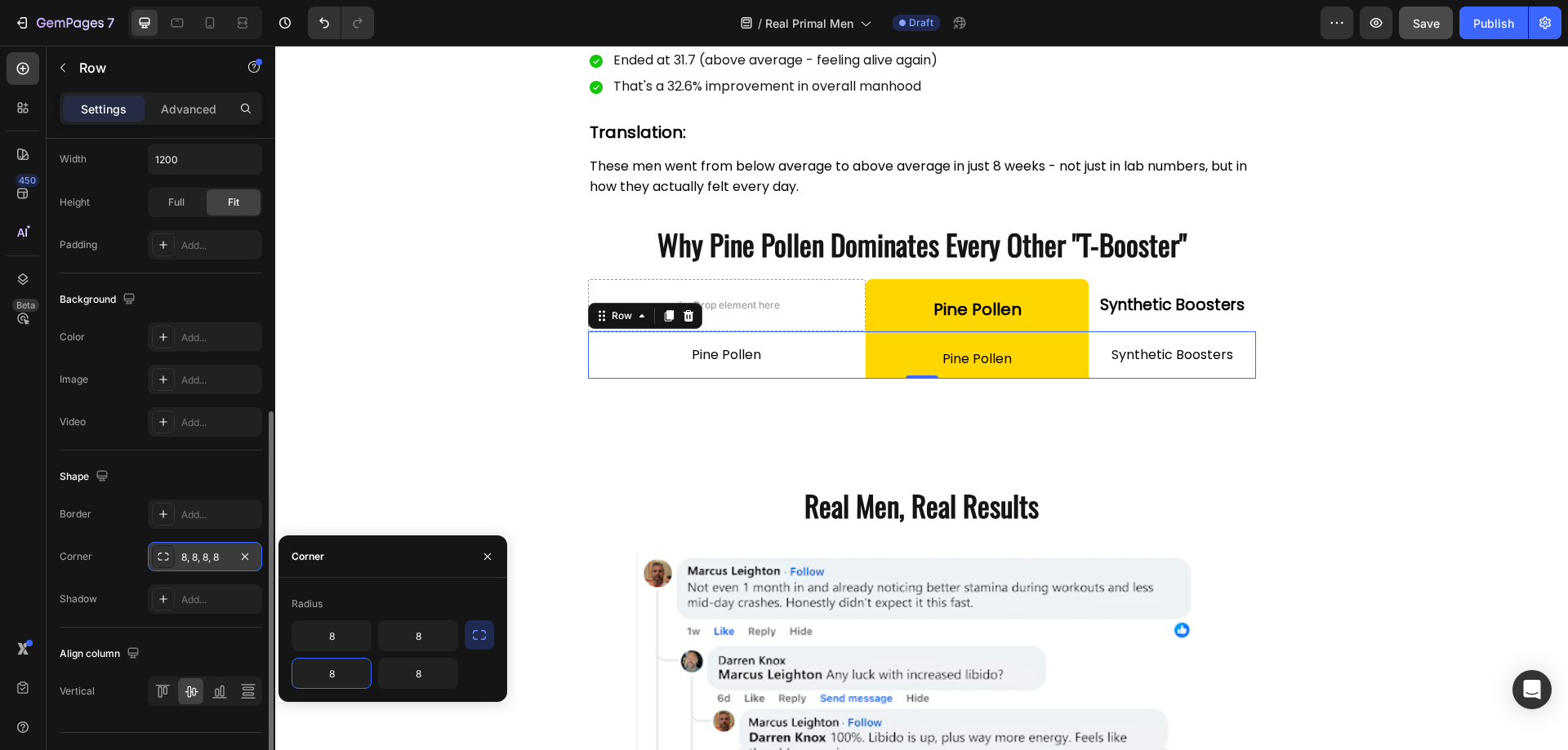
click at [340, 675] on input "8" at bounding box center [331, 674] width 78 height 30
type input "0"
click at [404, 682] on input "8" at bounding box center [418, 674] width 78 height 30
type input "0"
click at [116, 609] on div "Shadow Add..." at bounding box center [161, 599] width 202 height 30
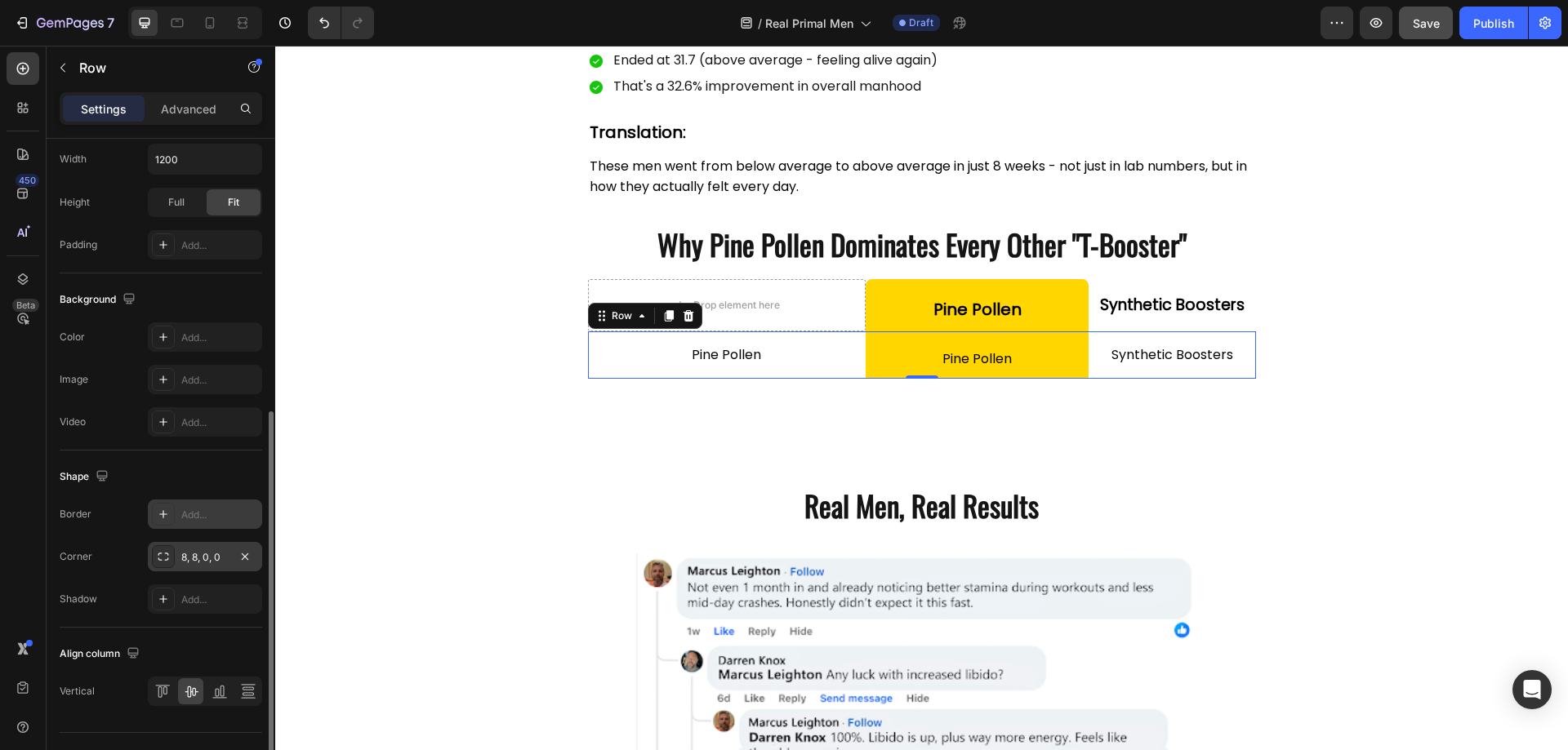
click at [191, 512] on div "Add..." at bounding box center [219, 515] width 76 height 15
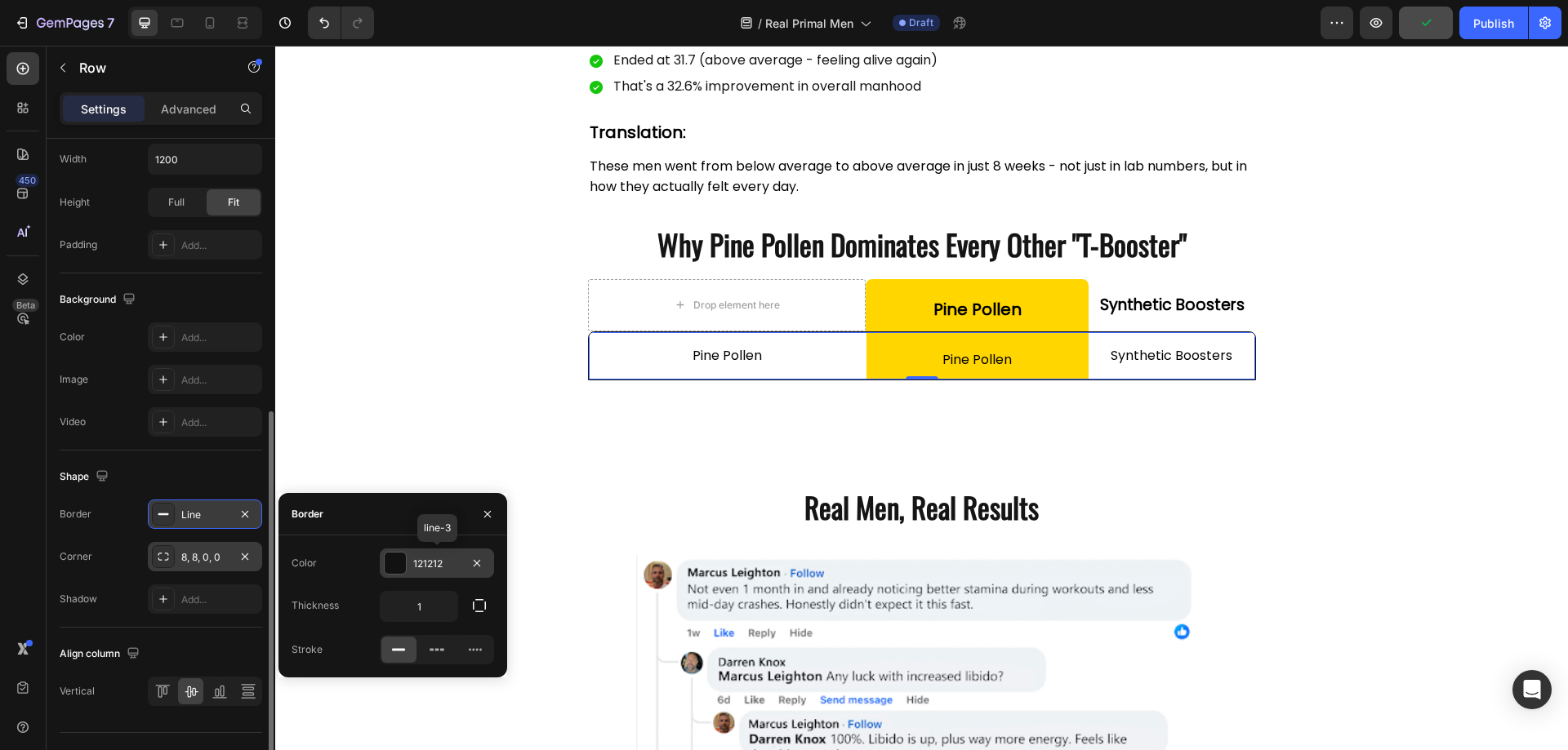
click at [399, 566] on div at bounding box center [395, 562] width 21 height 21
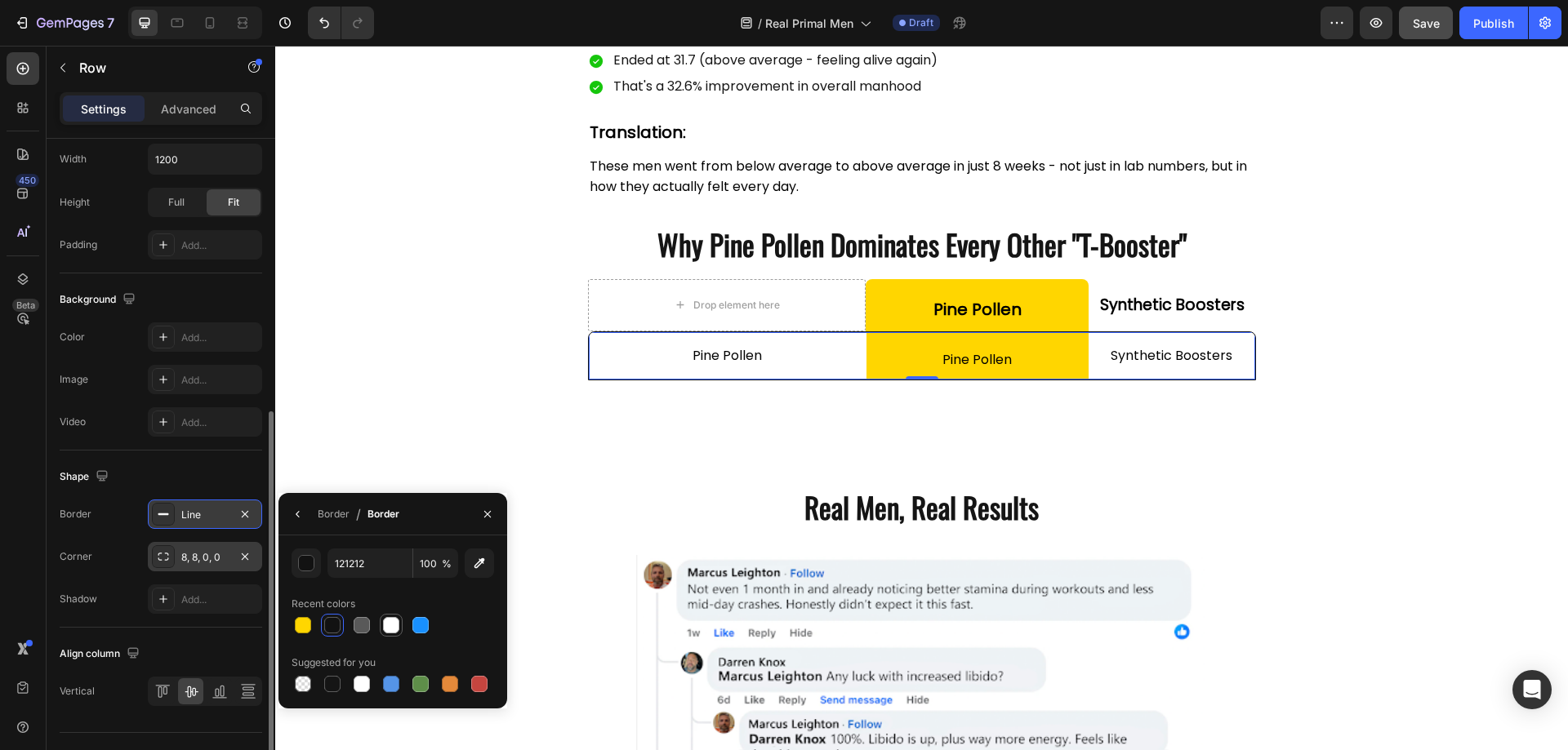
click at [387, 631] on div at bounding box center [391, 625] width 16 height 16
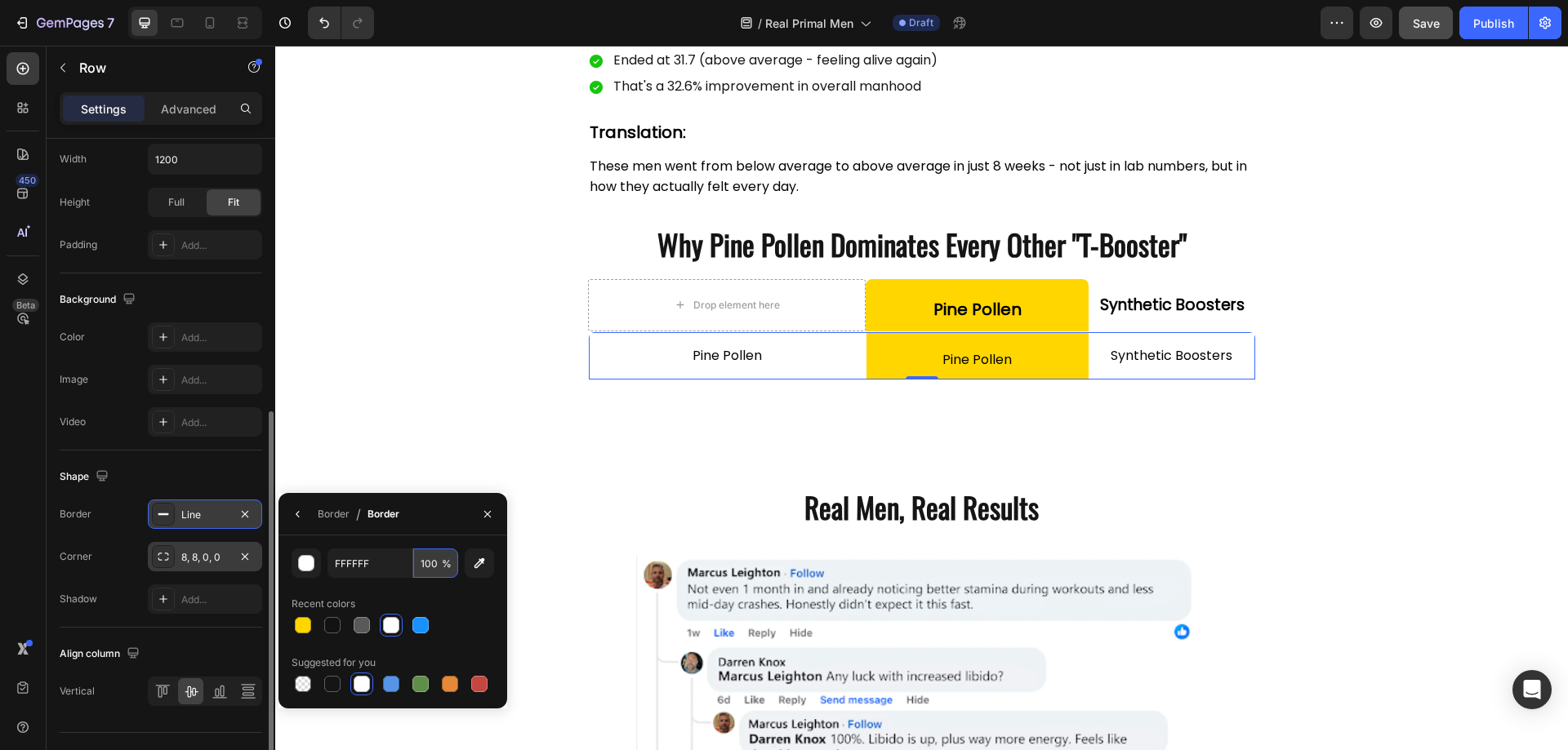
click at [436, 568] on input "100" at bounding box center [435, 563] width 45 height 30
click at [367, 634] on div at bounding box center [362, 626] width 20 height 20
type input "595959"
click at [435, 563] on input "100" at bounding box center [435, 563] width 45 height 30
type input "50"
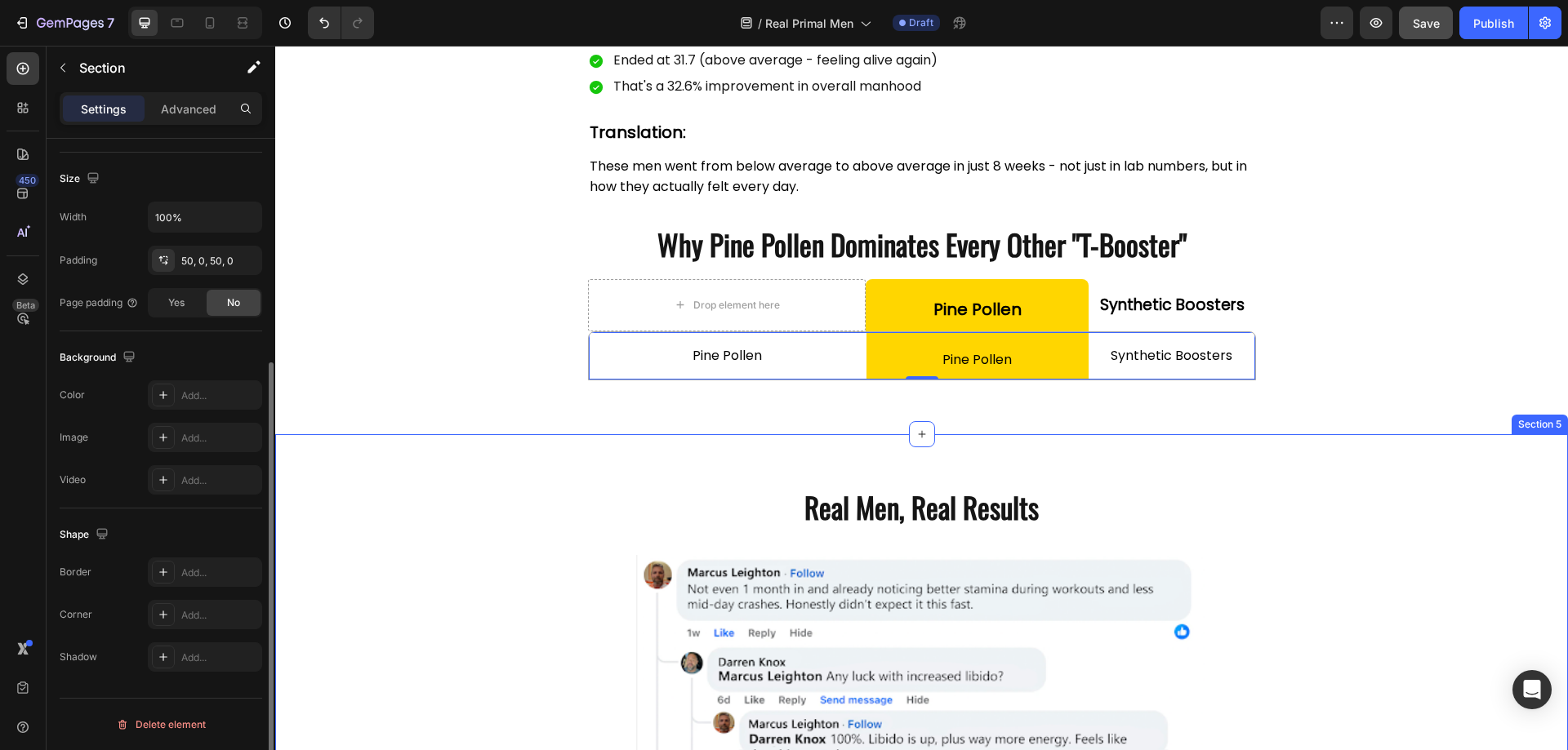
click at [806, 468] on div "Real Men, Real Results Heading Row Image Image Row Section 5" at bounding box center [921, 757] width 1293 height 646
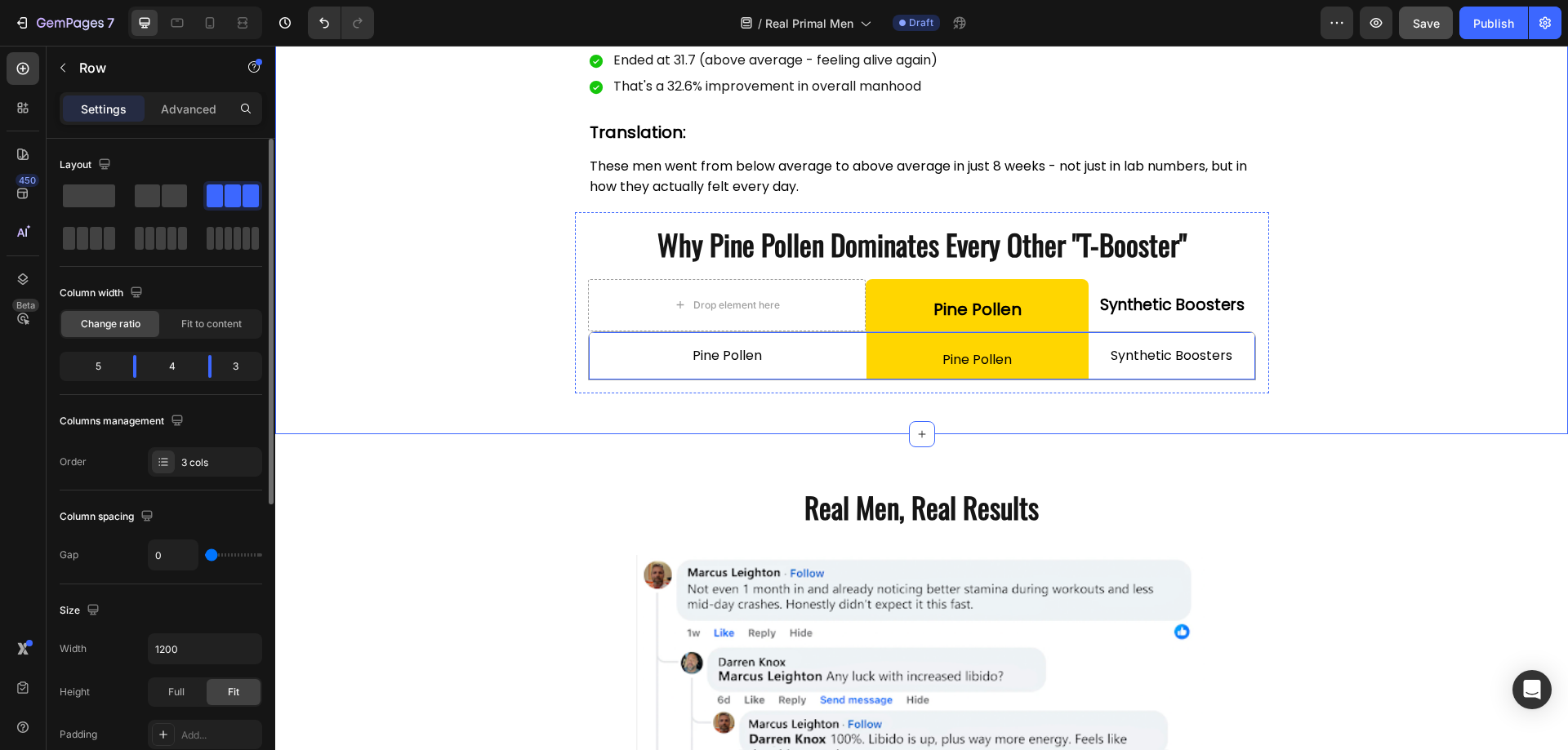
click at [591, 334] on div "Pine Pollen Text Block" at bounding box center [727, 356] width 278 height 48
click at [651, 357] on p "Pine Pollen" at bounding box center [727, 356] width 275 height 20
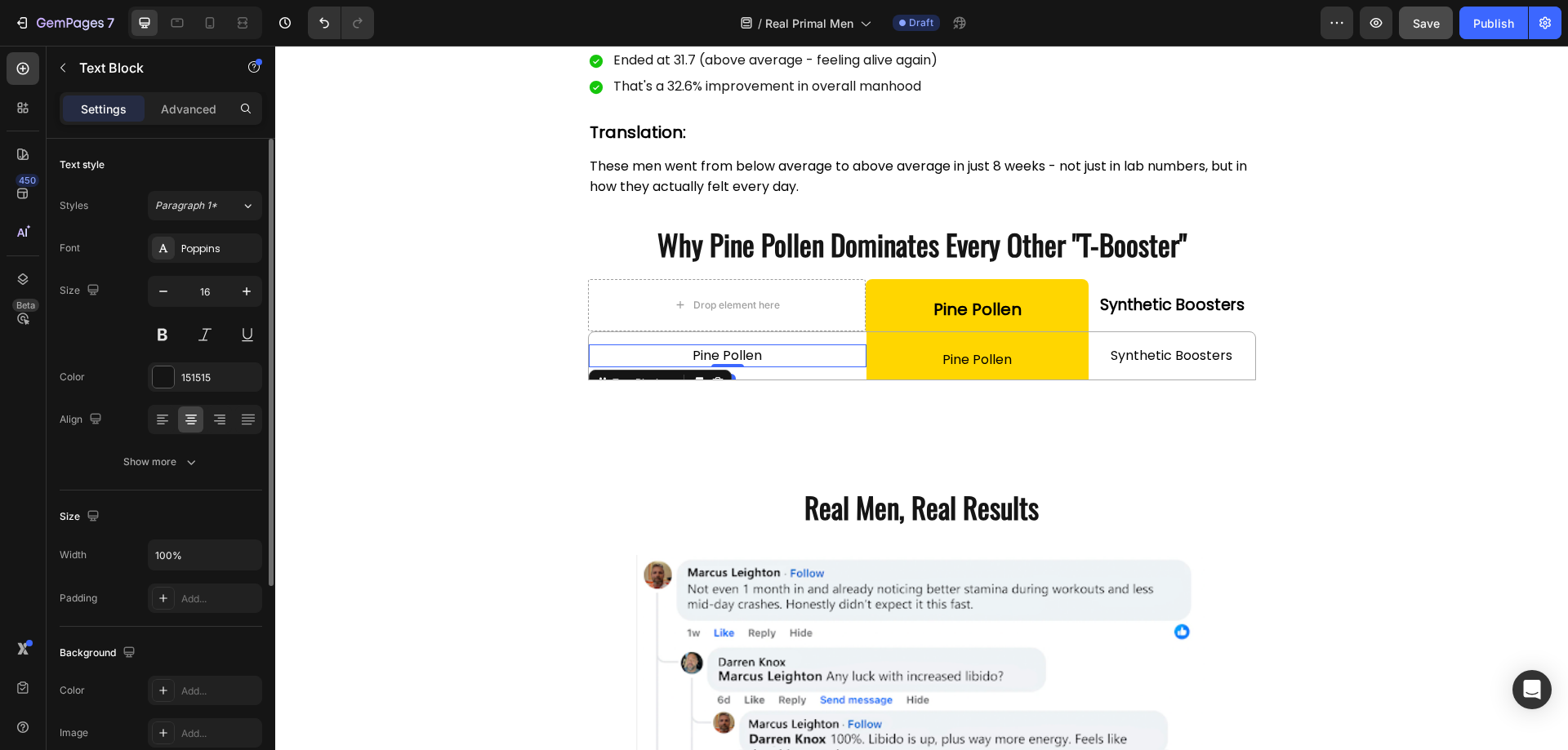
click at [651, 357] on p "Pine Pollen" at bounding box center [727, 356] width 275 height 20
click at [163, 344] on button at bounding box center [163, 335] width 30 height 30
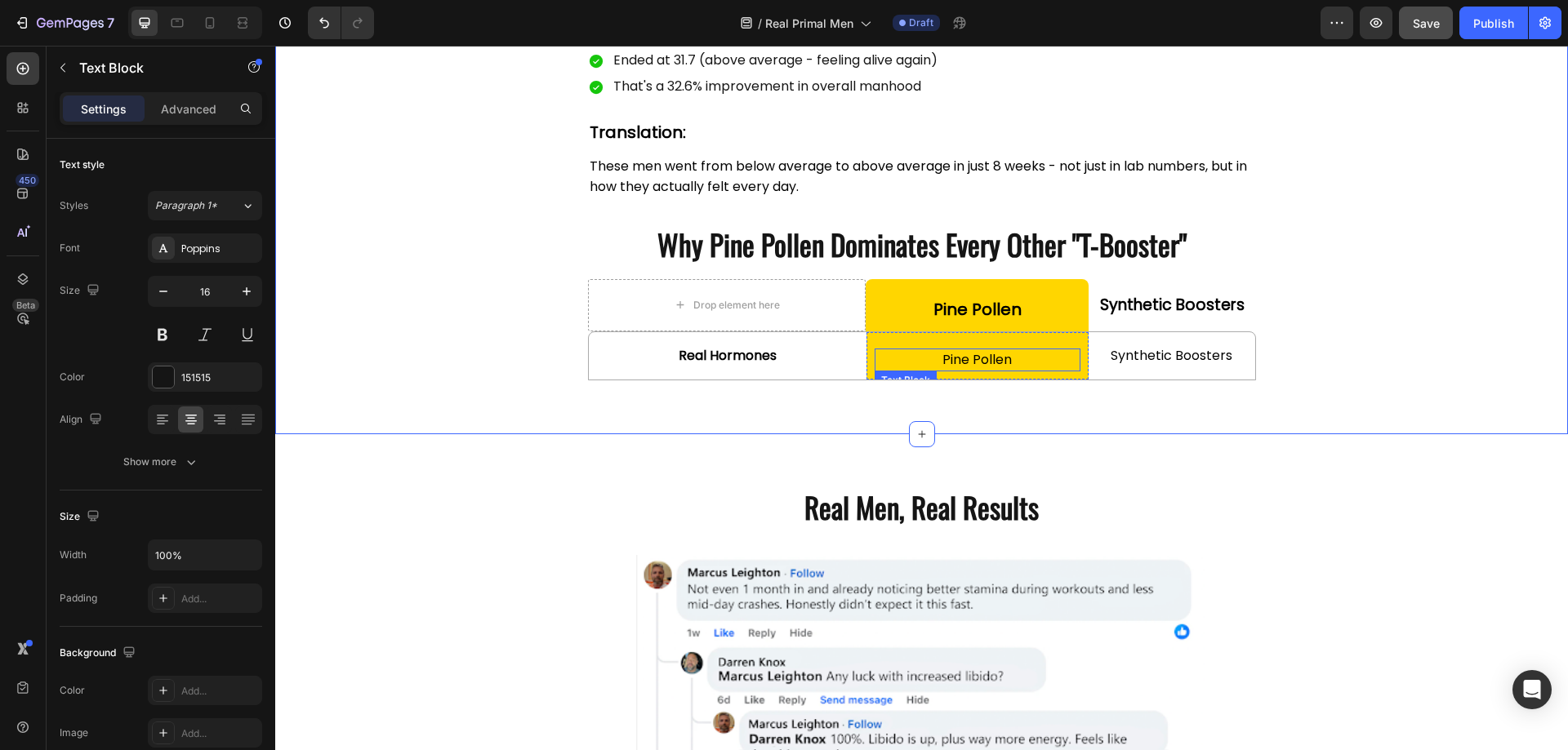
click at [984, 357] on span "Pine Pollen" at bounding box center [978, 359] width 69 height 19
click at [190, 109] on p "Advanced" at bounding box center [189, 108] width 56 height 17
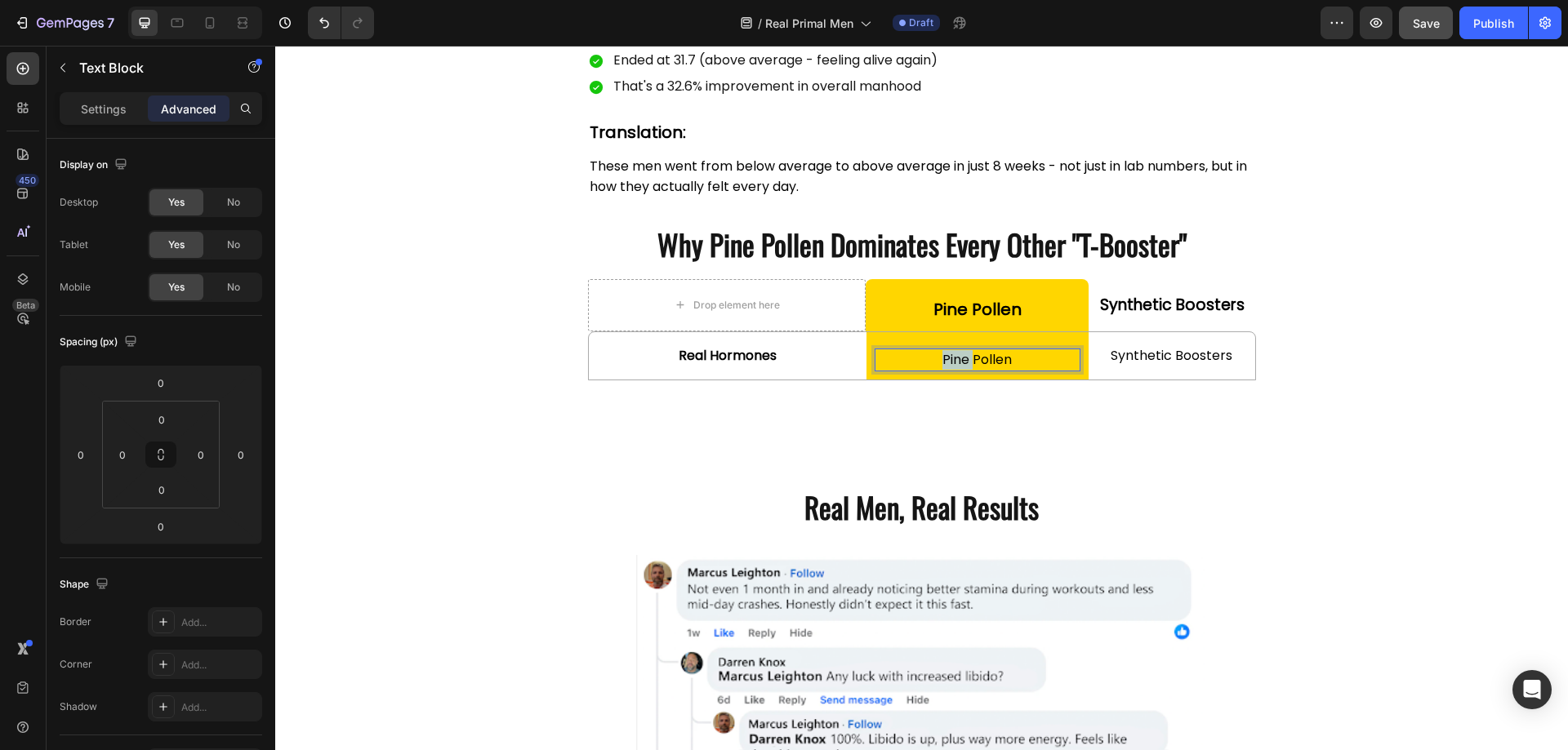
click at [956, 363] on span "Pine Pollen" at bounding box center [978, 359] width 69 height 19
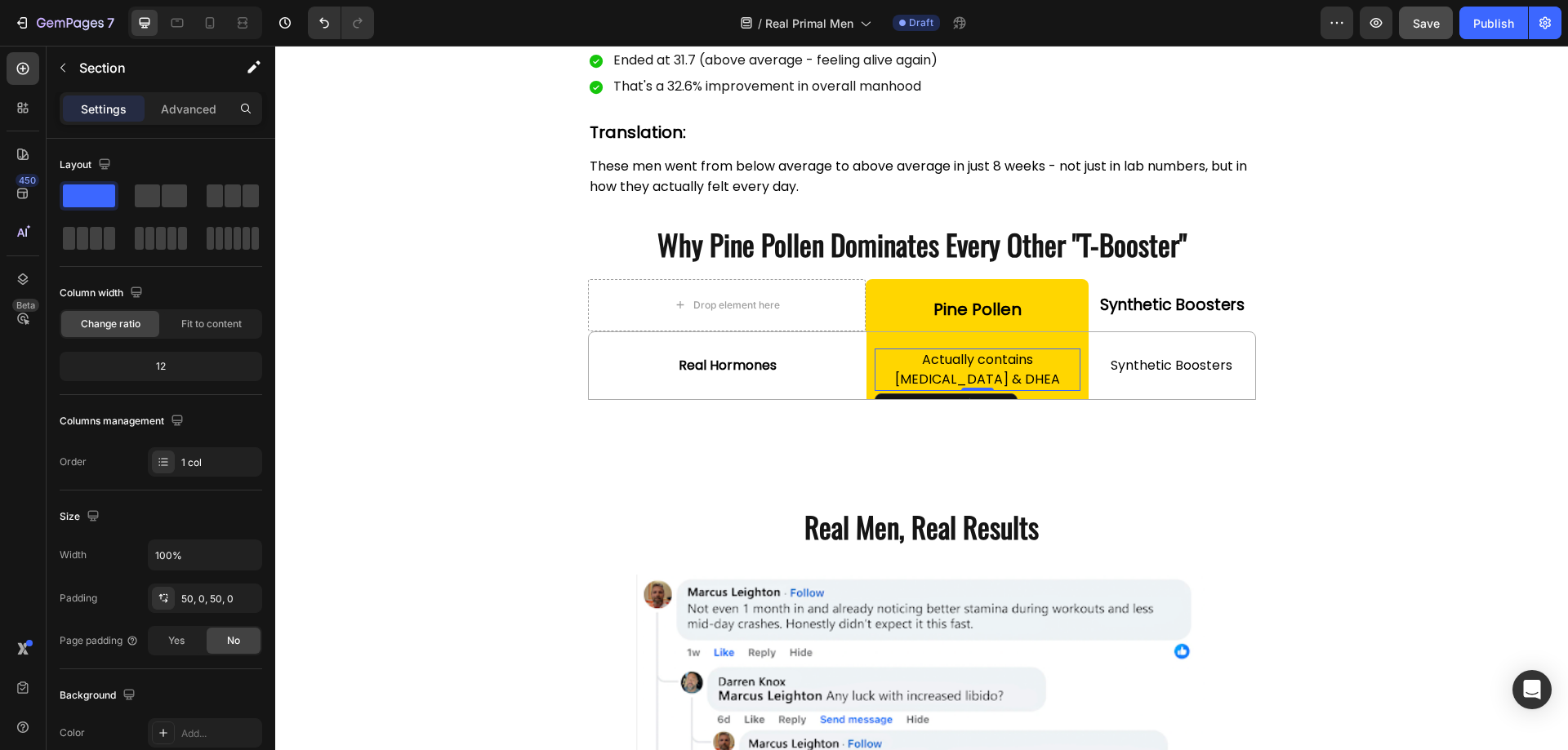
click at [987, 365] on span "Actually contains [MEDICAL_DATA] & DHEA" at bounding box center [978, 369] width 165 height 39
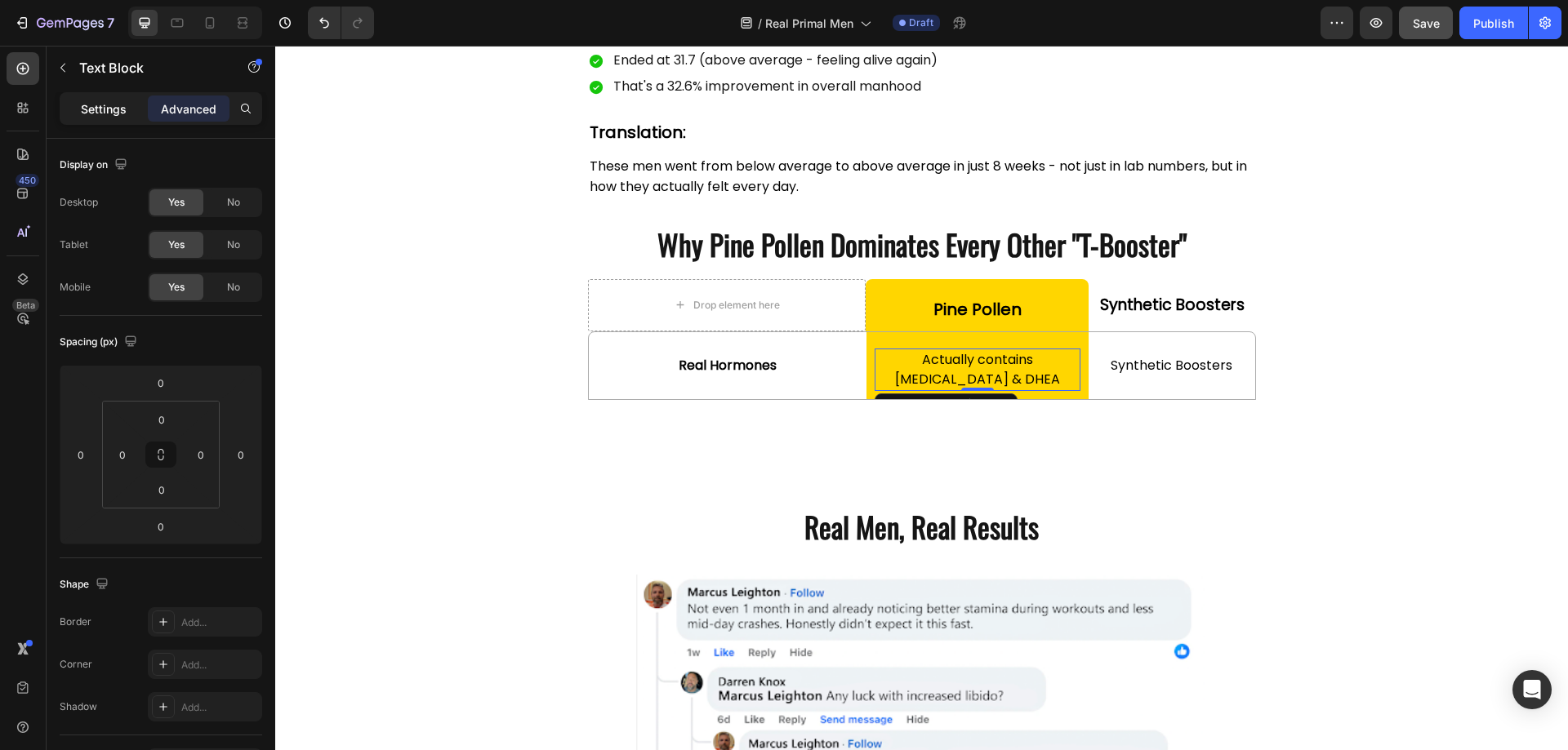
click at [84, 105] on p "Settings" at bounding box center [103, 108] width 46 height 17
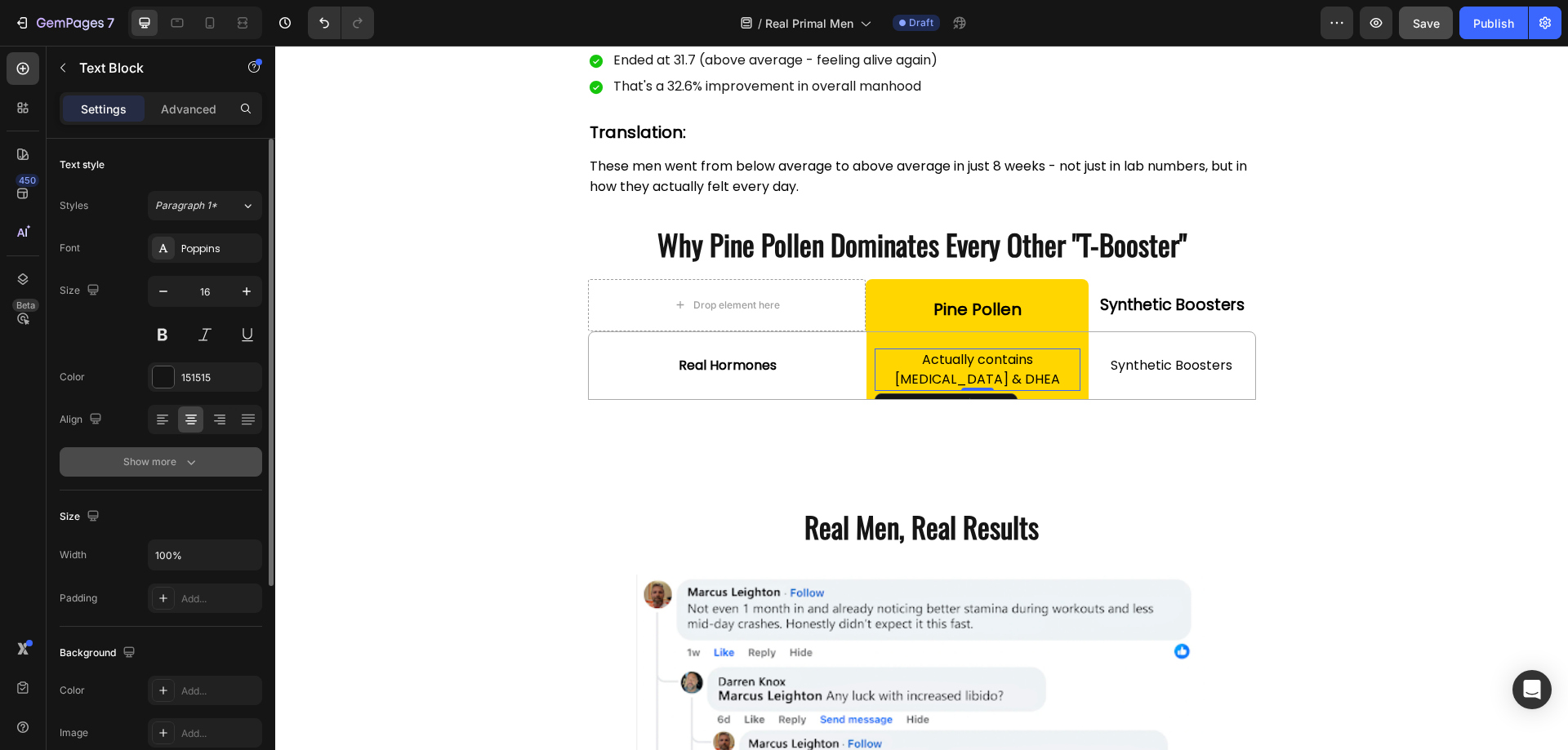
click at [197, 460] on icon "button" at bounding box center [191, 462] width 16 height 16
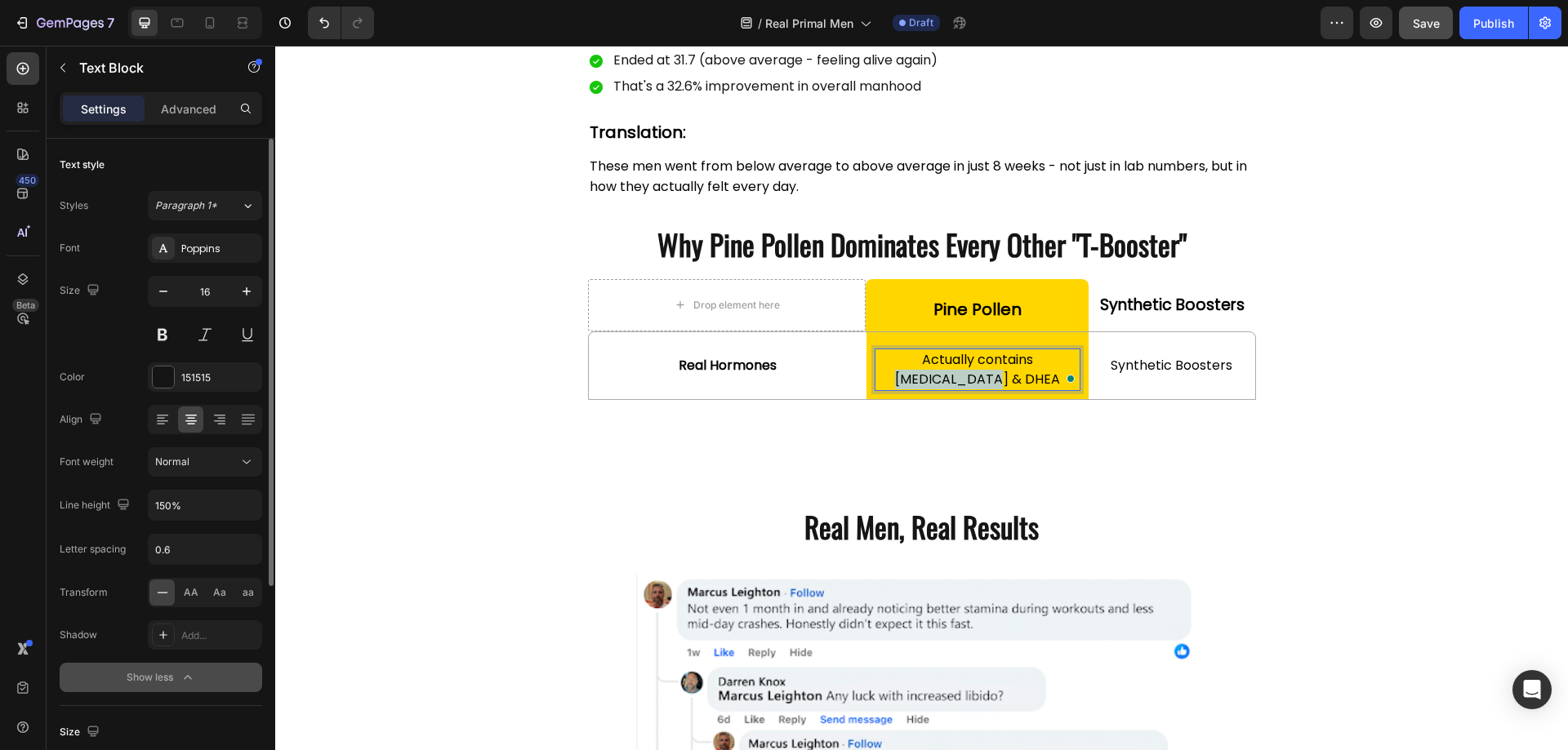
click at [1028, 368] on span "Actually contains [MEDICAL_DATA] & DHEA" at bounding box center [978, 369] width 165 height 39
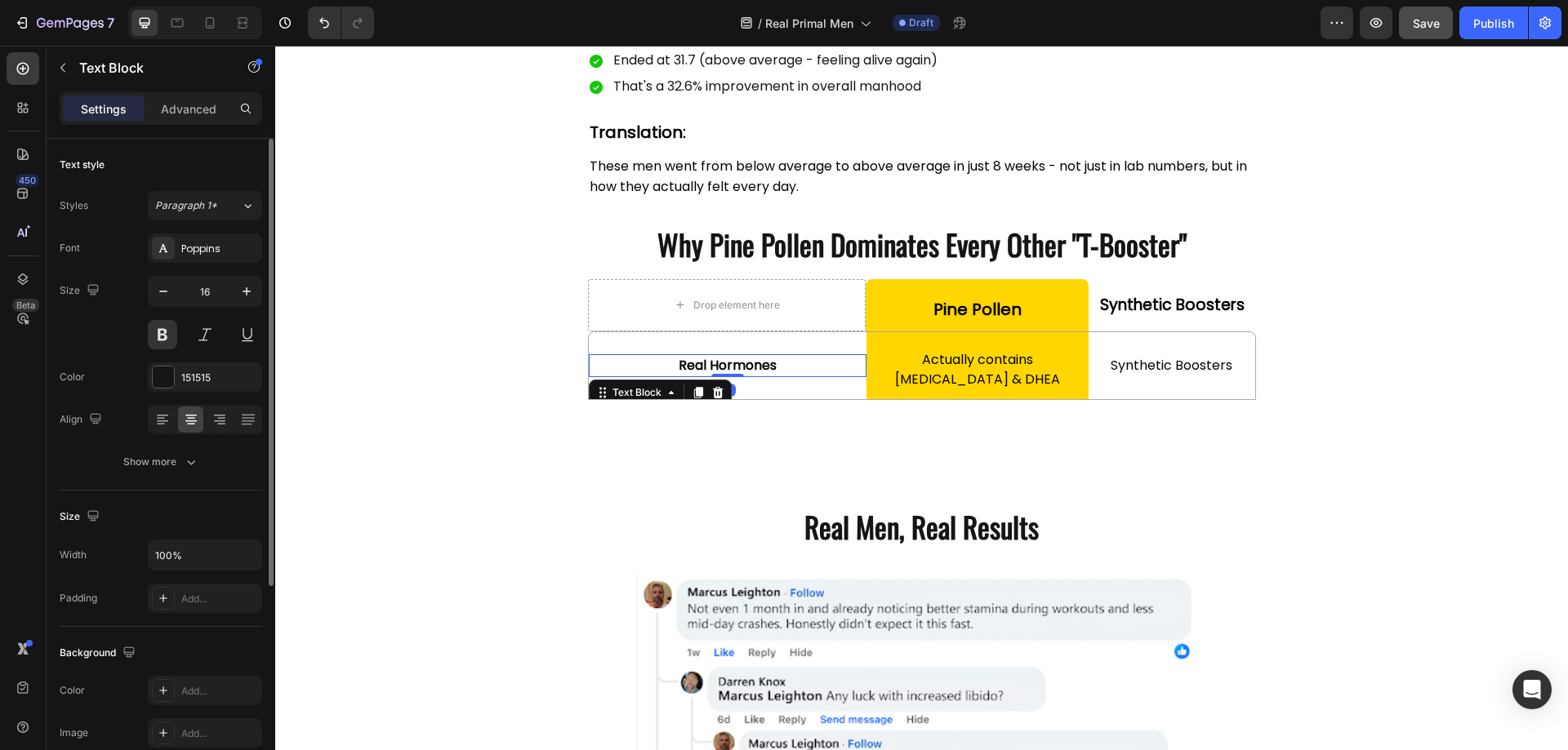
click at [735, 372] on span "Real Hormones" at bounding box center [727, 365] width 98 height 19
click at [241, 292] on icon "button" at bounding box center [246, 292] width 16 height 16
type input "18"
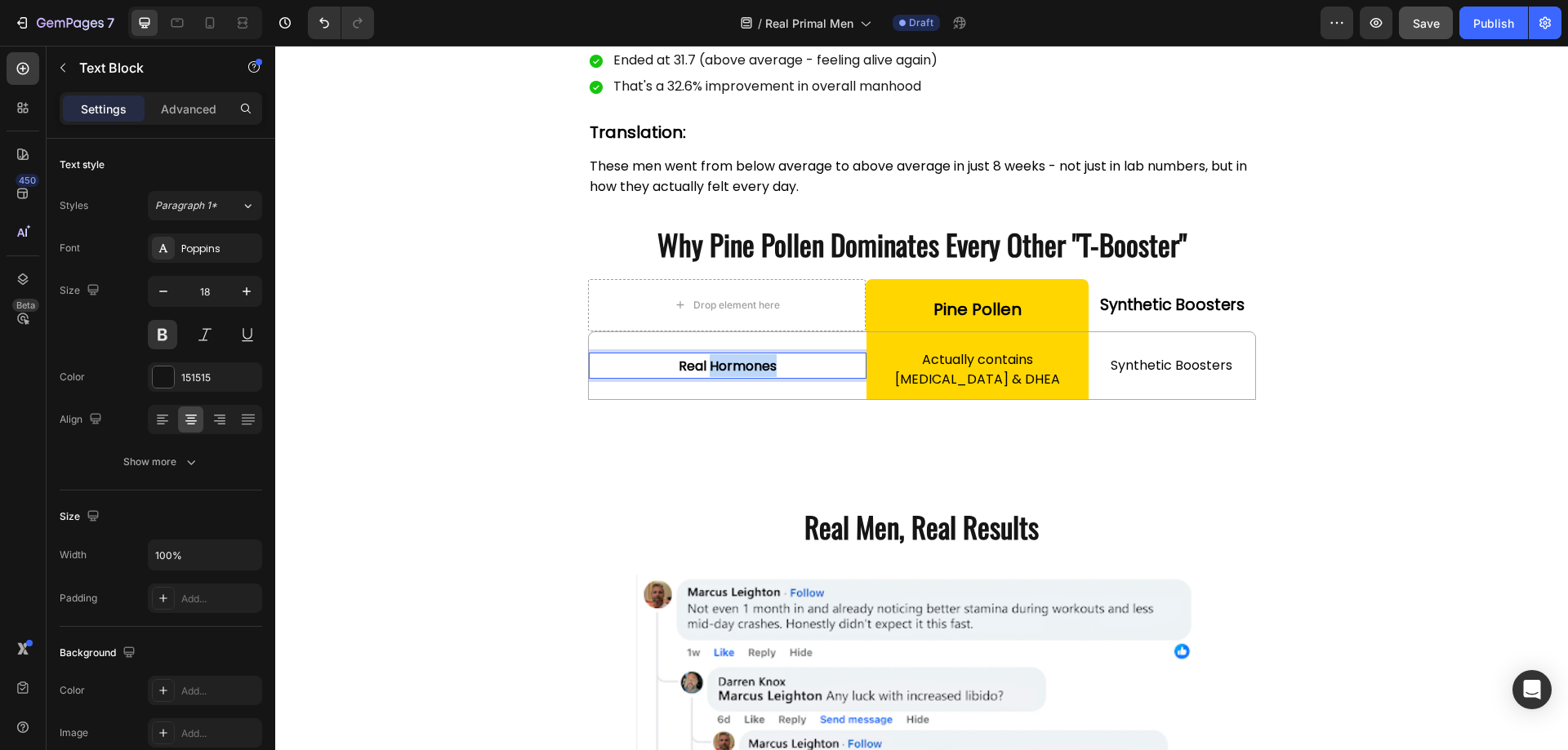
click at [733, 369] on span "Real Hormones" at bounding box center [727, 366] width 98 height 19
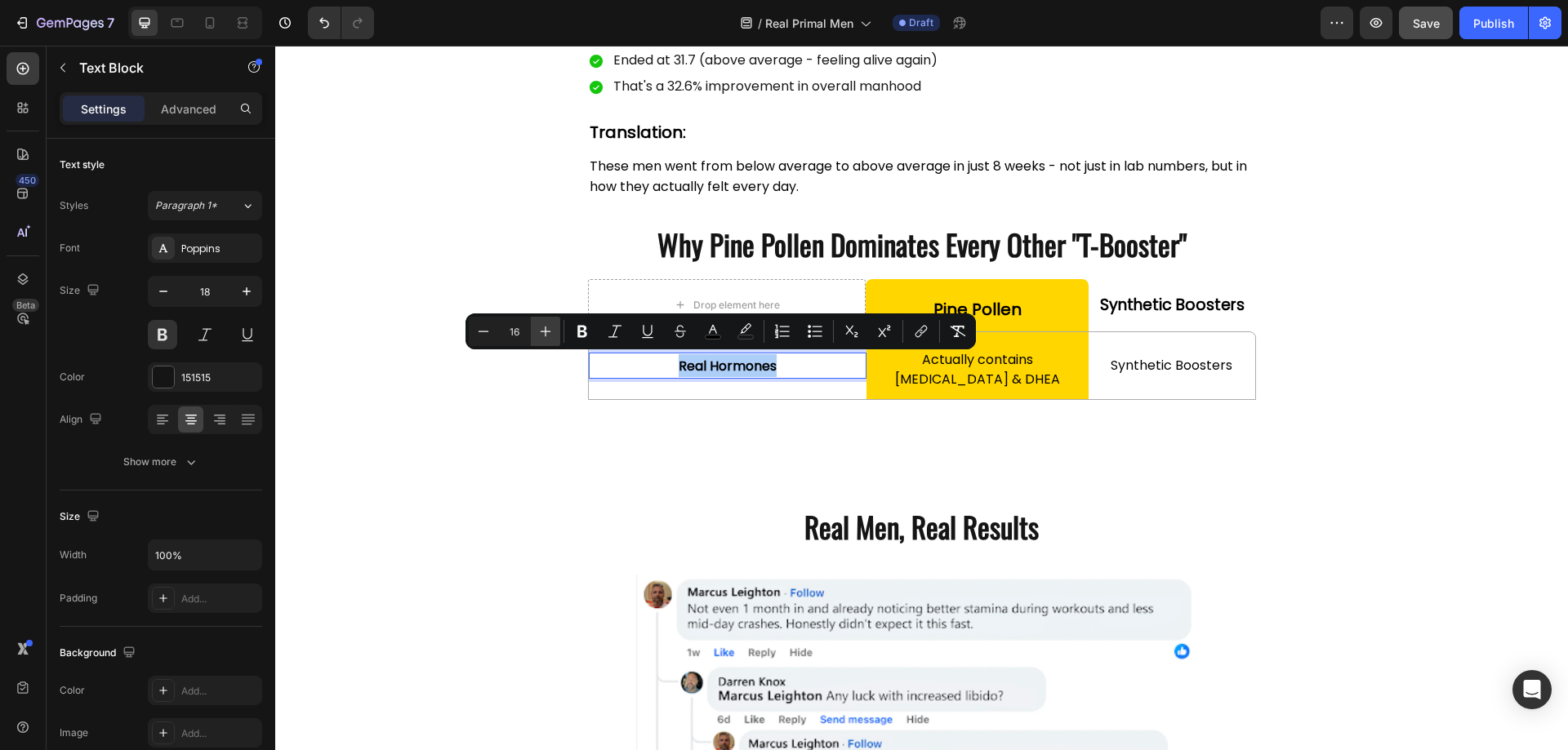
click at [543, 325] on icon "Editor contextual toolbar" at bounding box center [546, 331] width 16 height 16
type input "18"
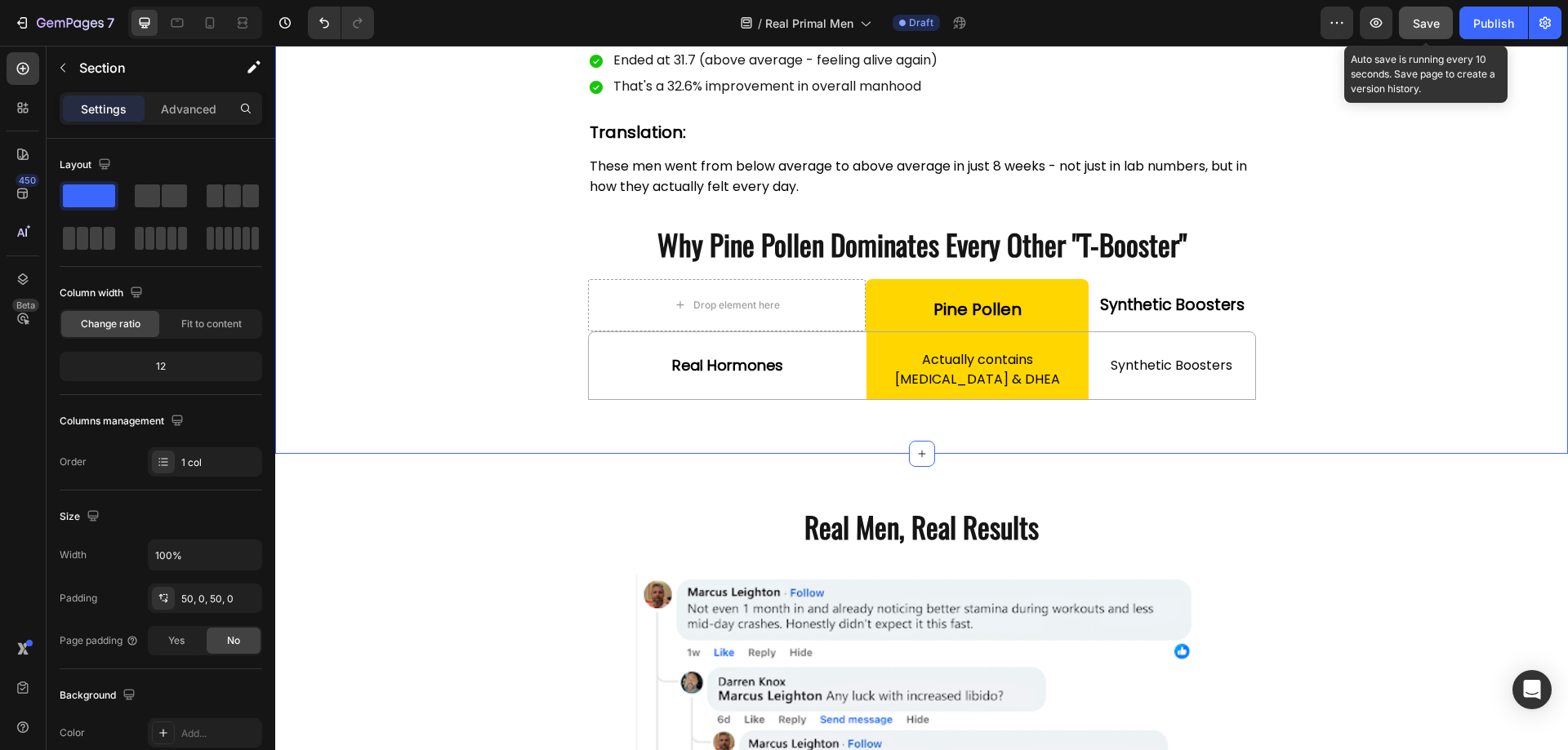
click at [1430, 29] on span "Save" at bounding box center [1426, 23] width 27 height 14
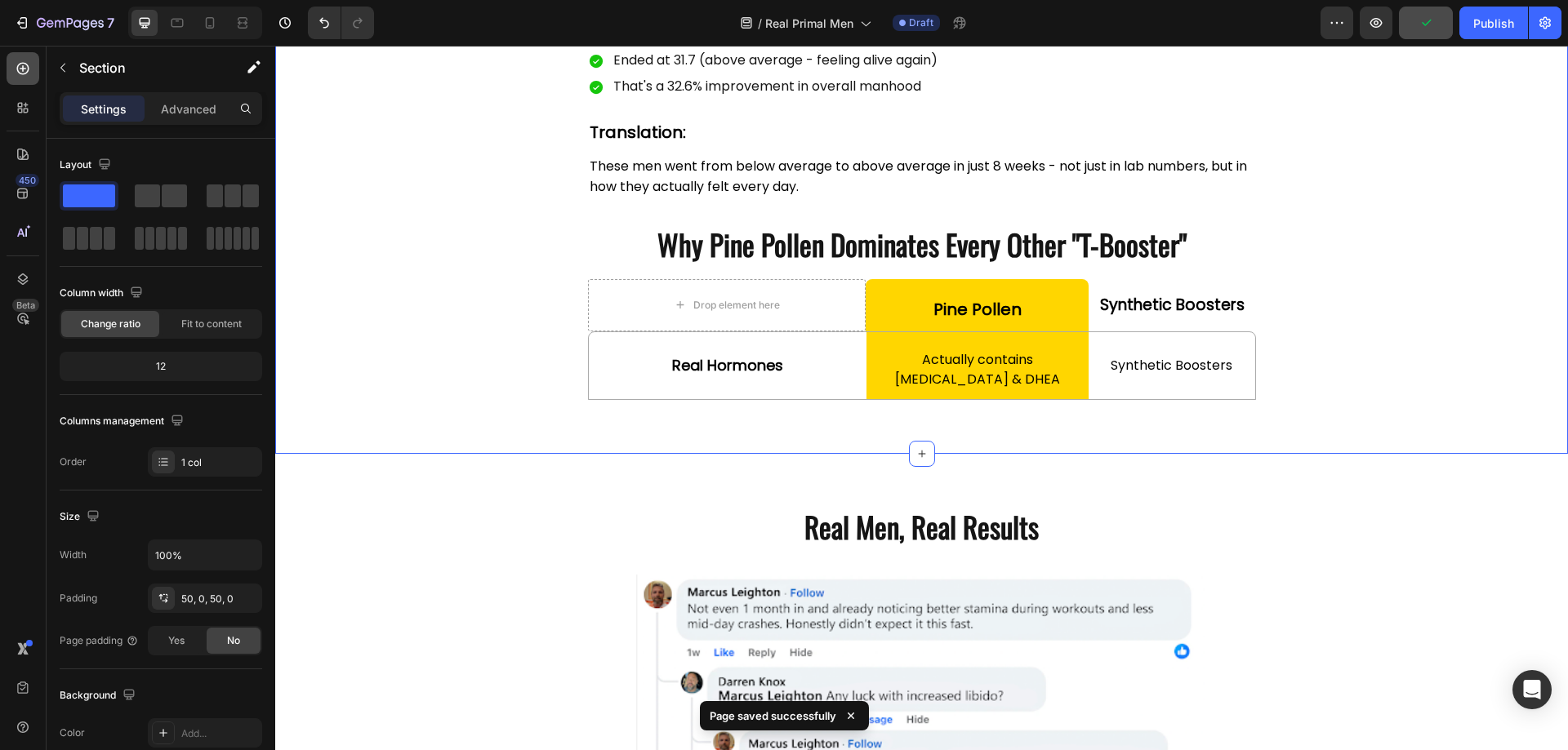
click at [22, 71] on icon at bounding box center [23, 68] width 16 height 16
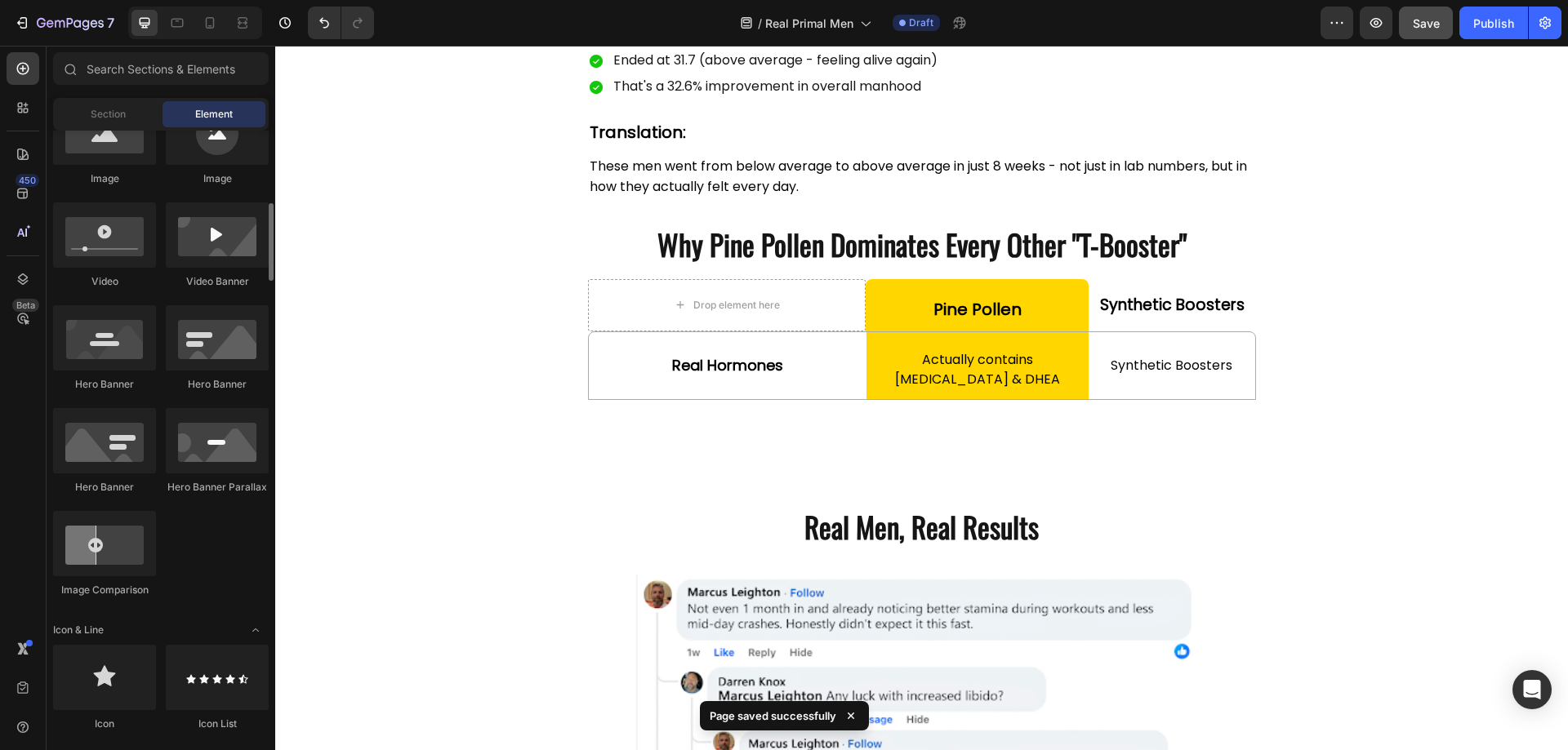
scroll to position [653, 0]
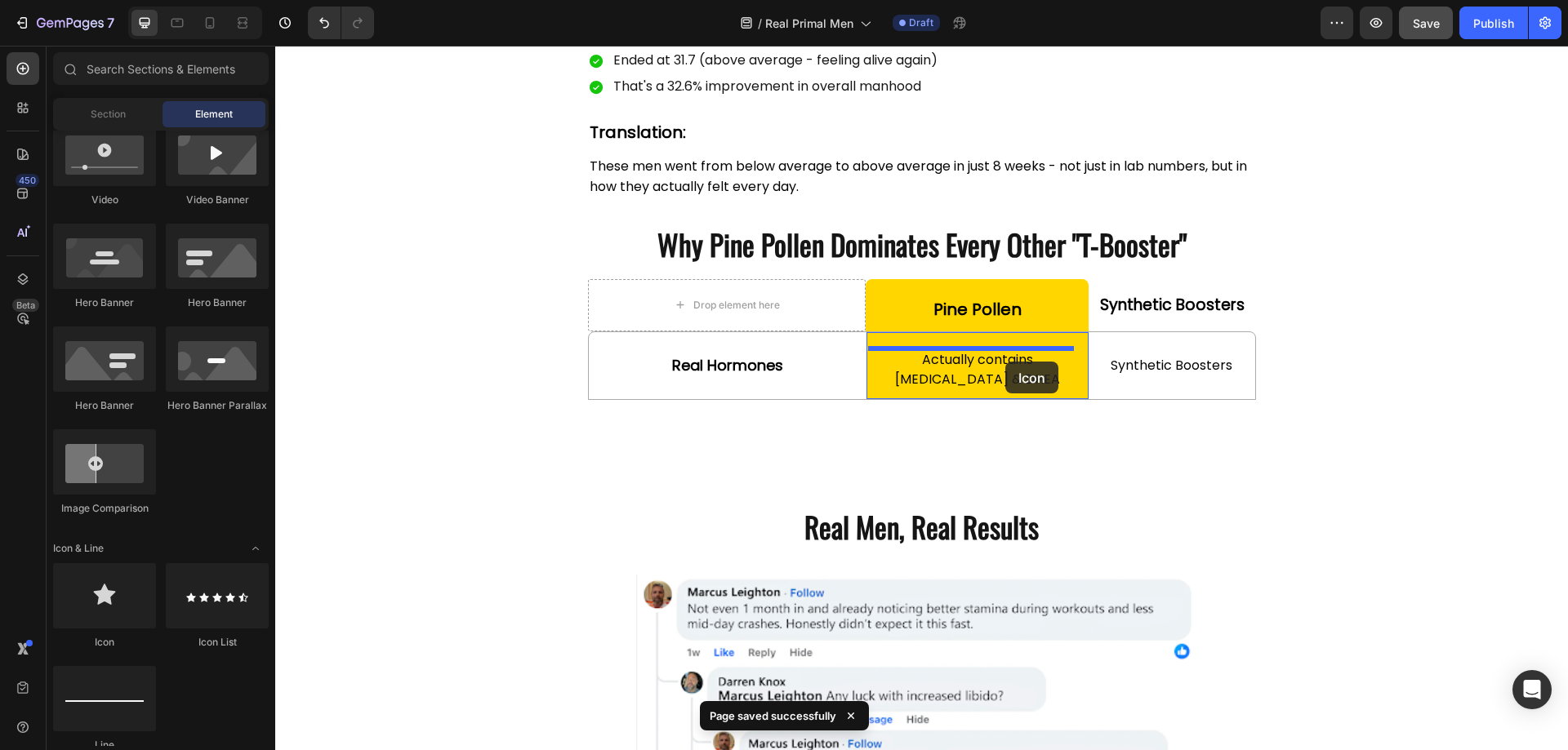
drag, startPoint x: 391, startPoint y: 651, endPoint x: 1005, endPoint y: 362, distance: 678.6
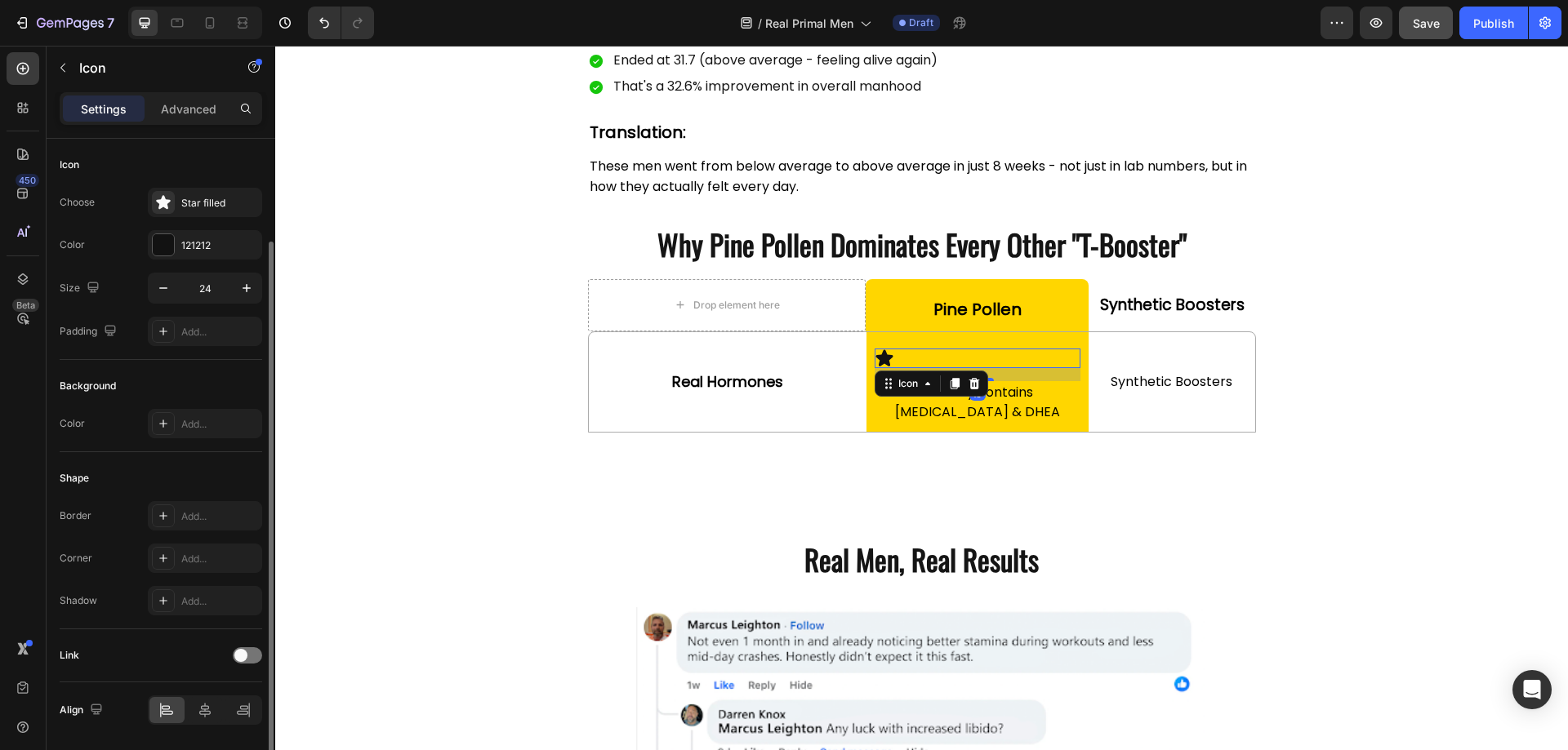
scroll to position [53, 0]
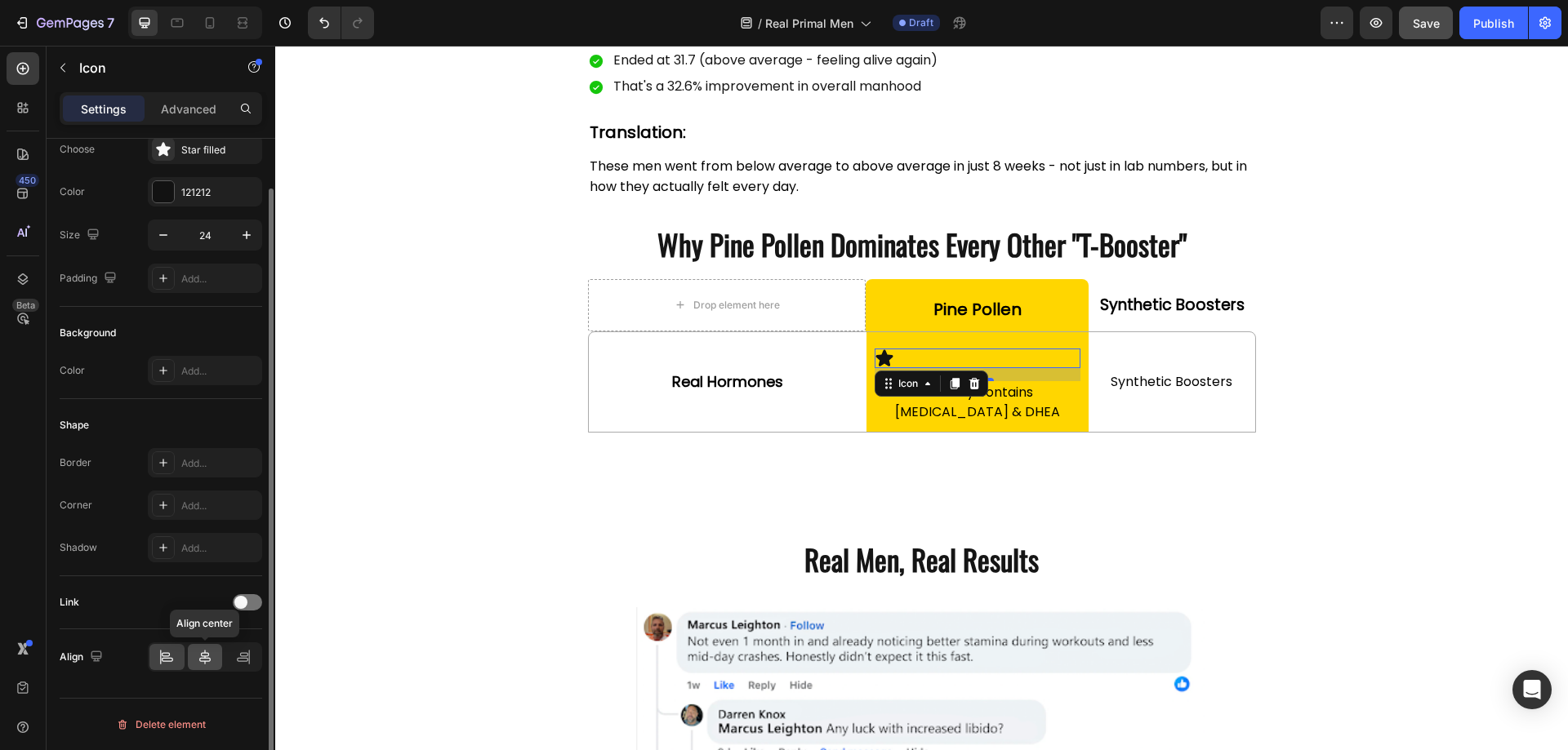
click at [206, 659] on icon at bounding box center [204, 657] width 16 height 16
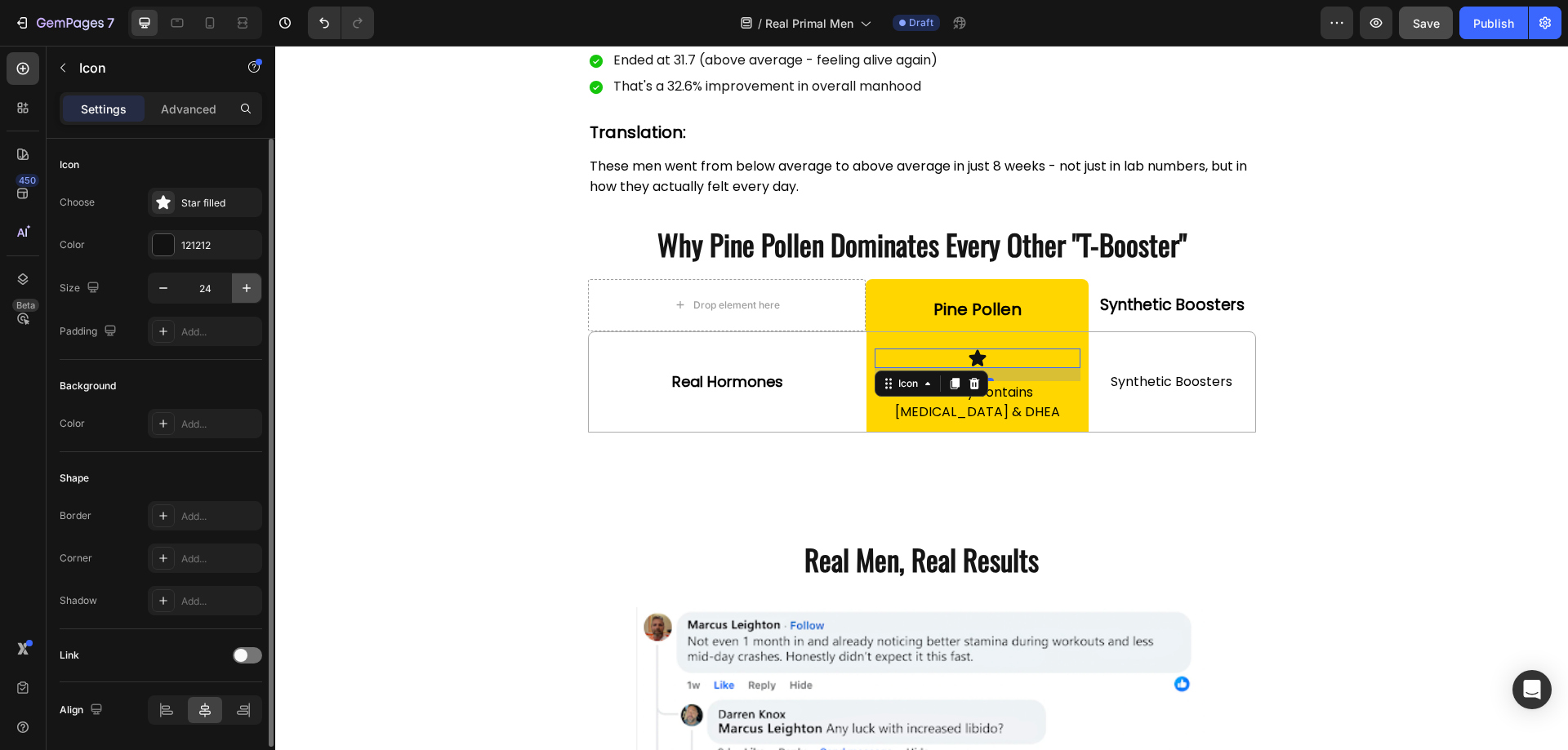
click at [241, 286] on icon "button" at bounding box center [246, 288] width 16 height 16
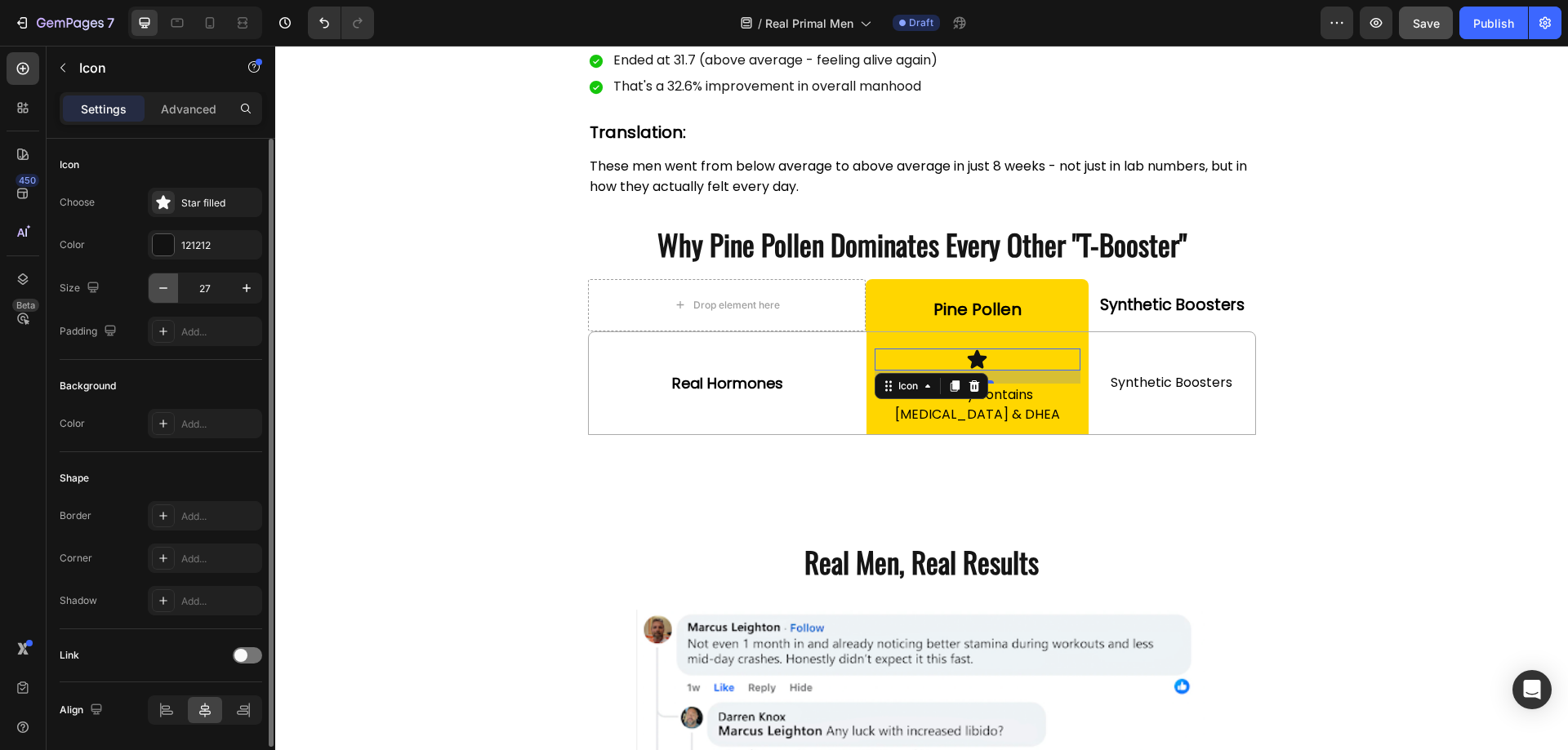
click at [165, 289] on icon "button" at bounding box center [163, 288] width 16 height 16
type input "25"
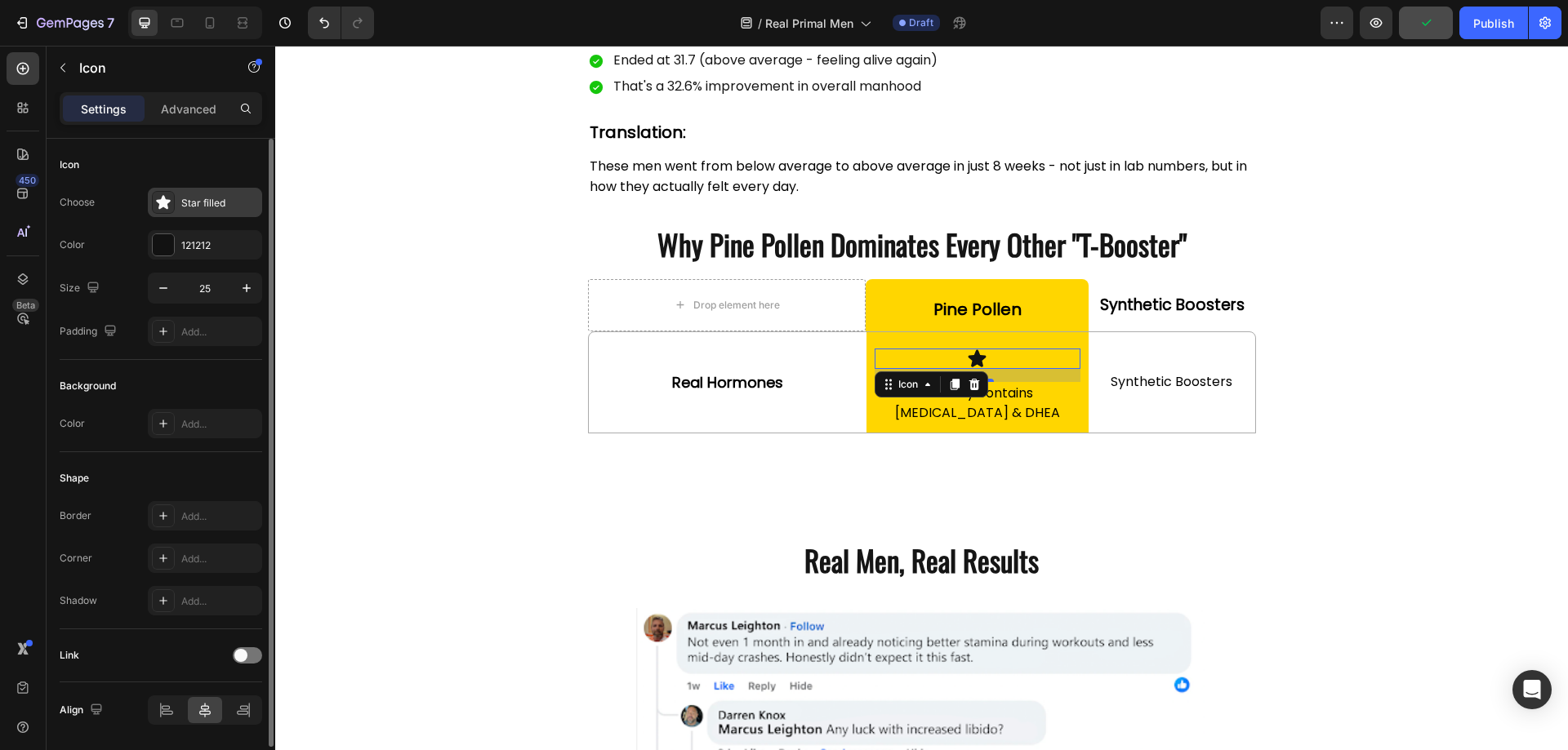
click at [207, 201] on div "Star filled" at bounding box center [219, 203] width 76 height 15
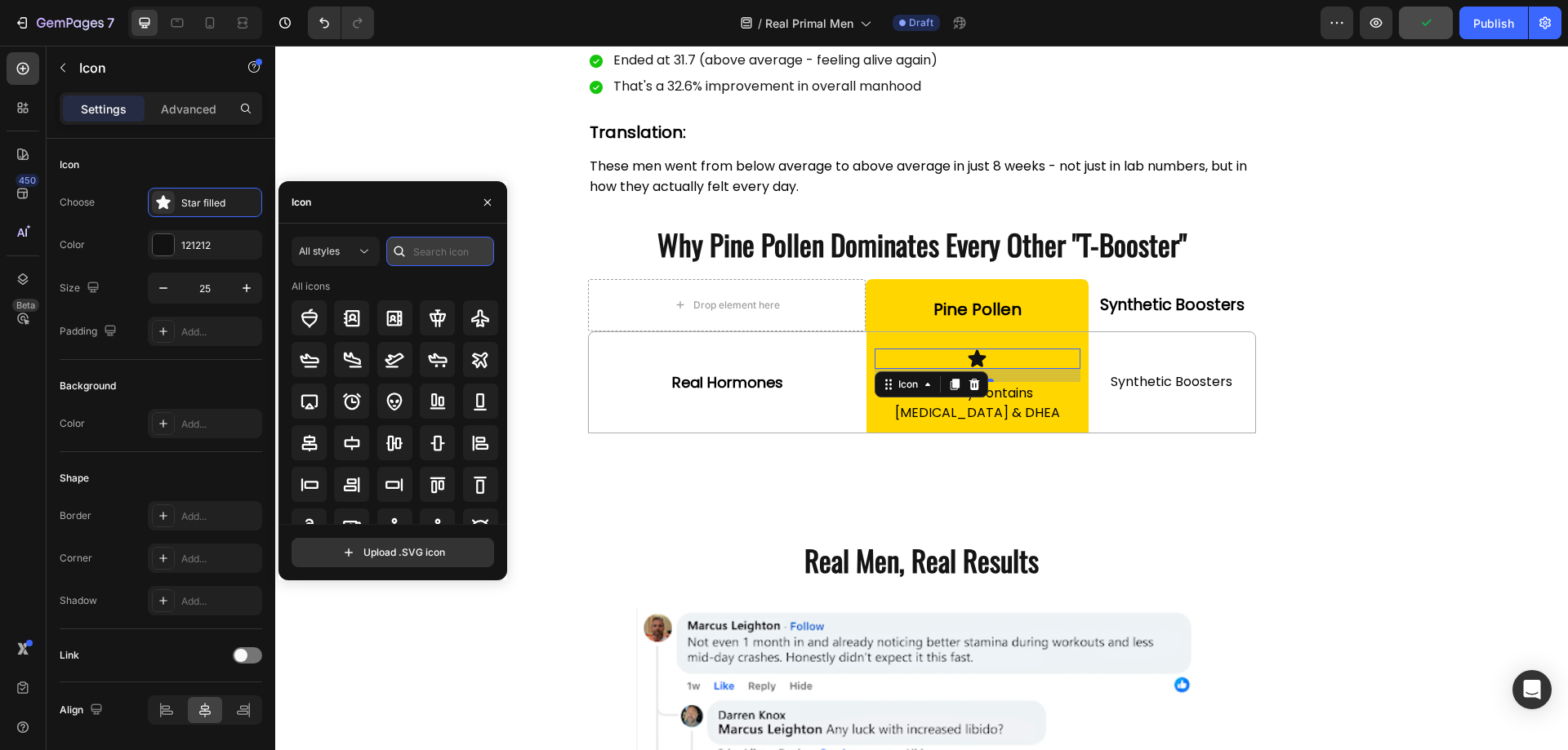
click at [448, 259] on input "text" at bounding box center [440, 252] width 108 height 30
type input "check"
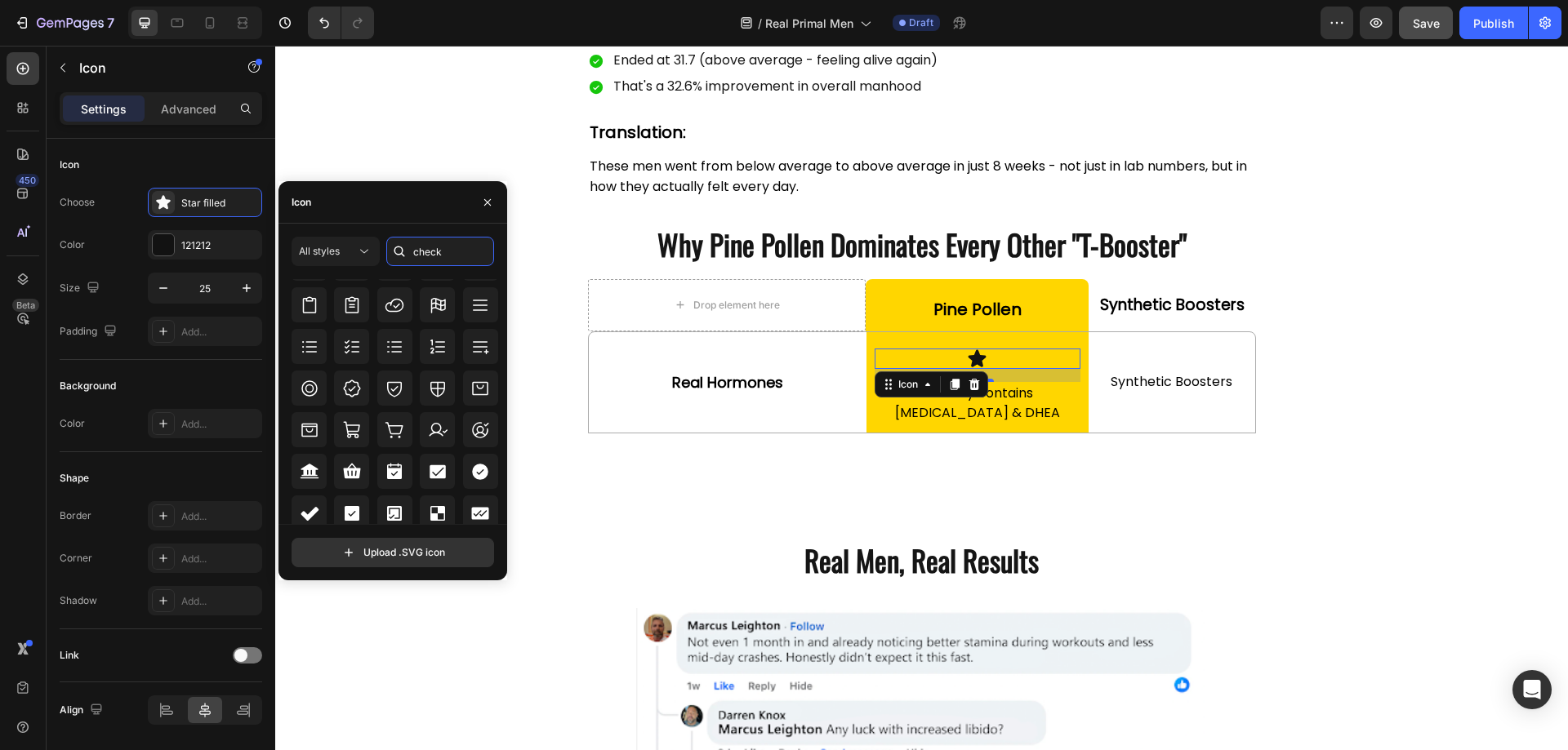
scroll to position [531, 0]
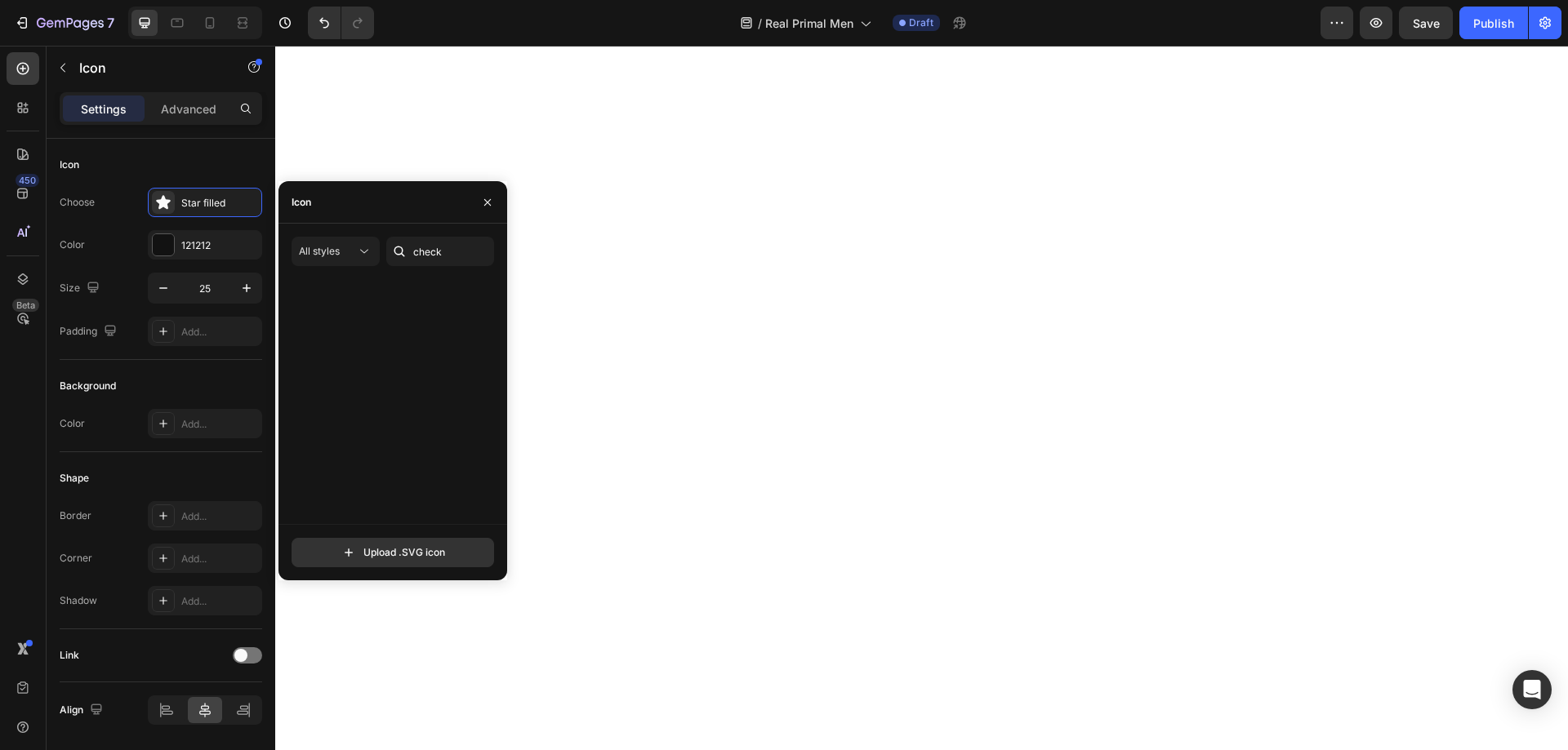
scroll to position [531, 0]
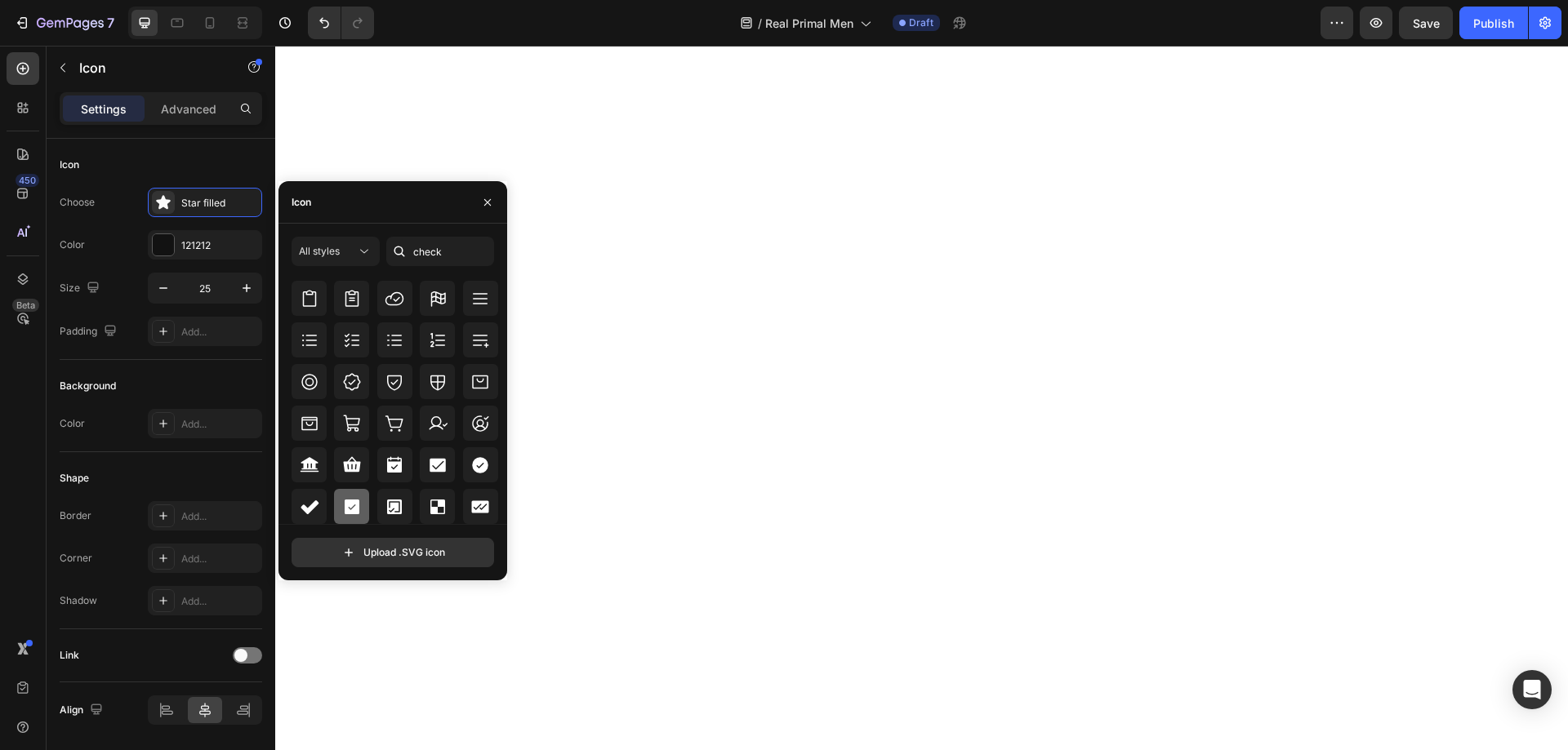
click at [353, 515] on icon at bounding box center [352, 507] width 20 height 20
click at [123, 468] on div "Shape" at bounding box center [161, 478] width 202 height 26
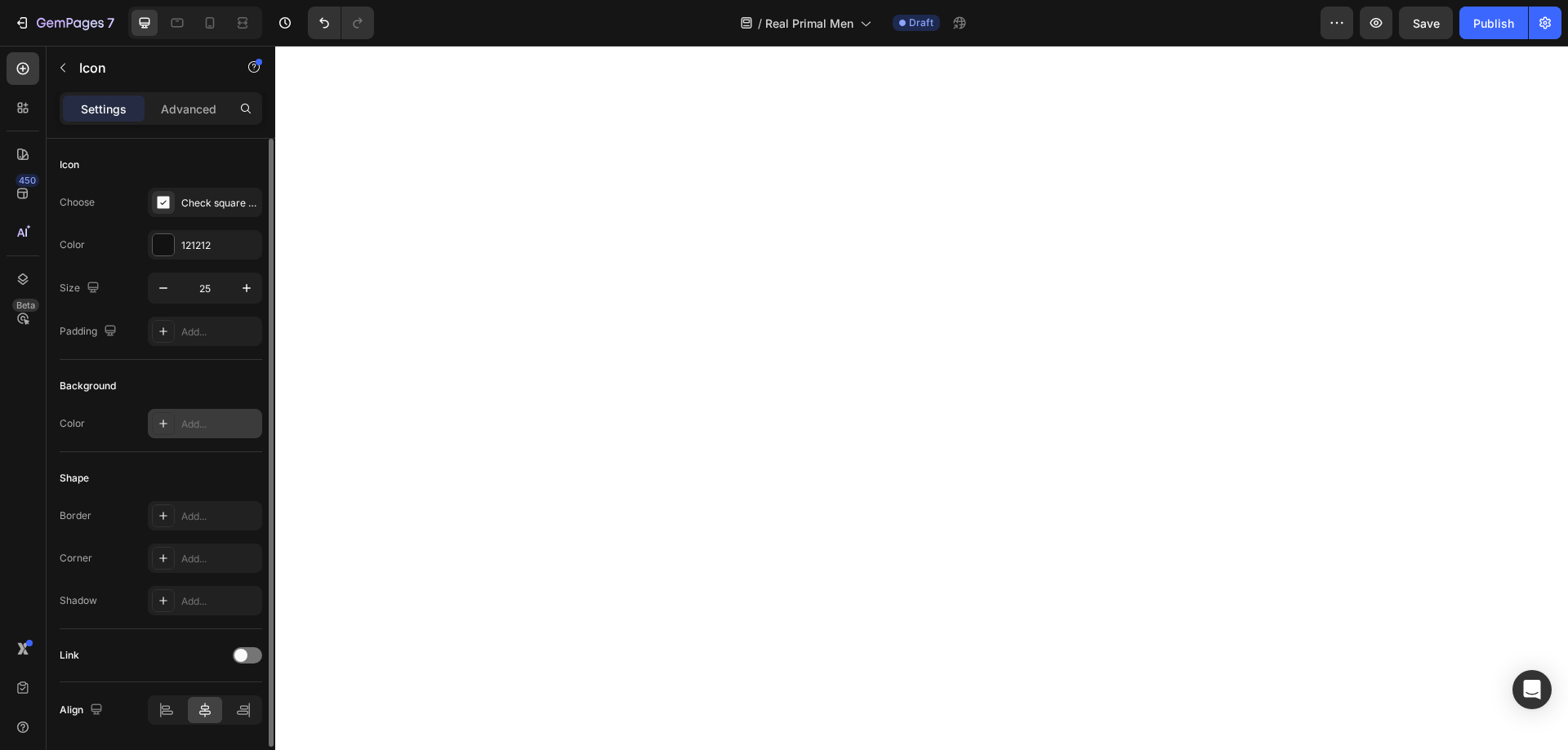
click at [196, 423] on div "Add..." at bounding box center [219, 425] width 76 height 15
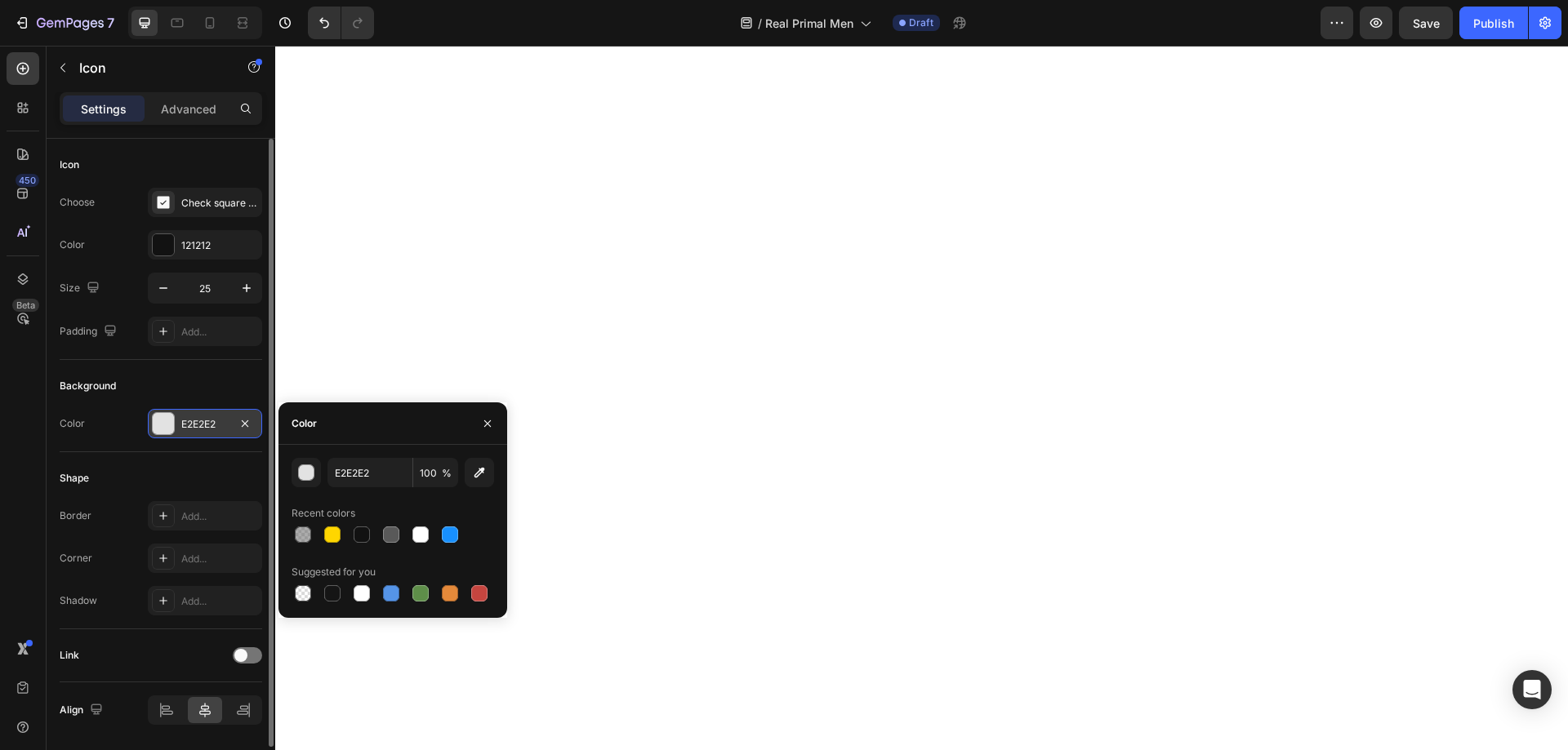
click at [133, 432] on div "Color E2E2E2" at bounding box center [161, 424] width 202 height 30
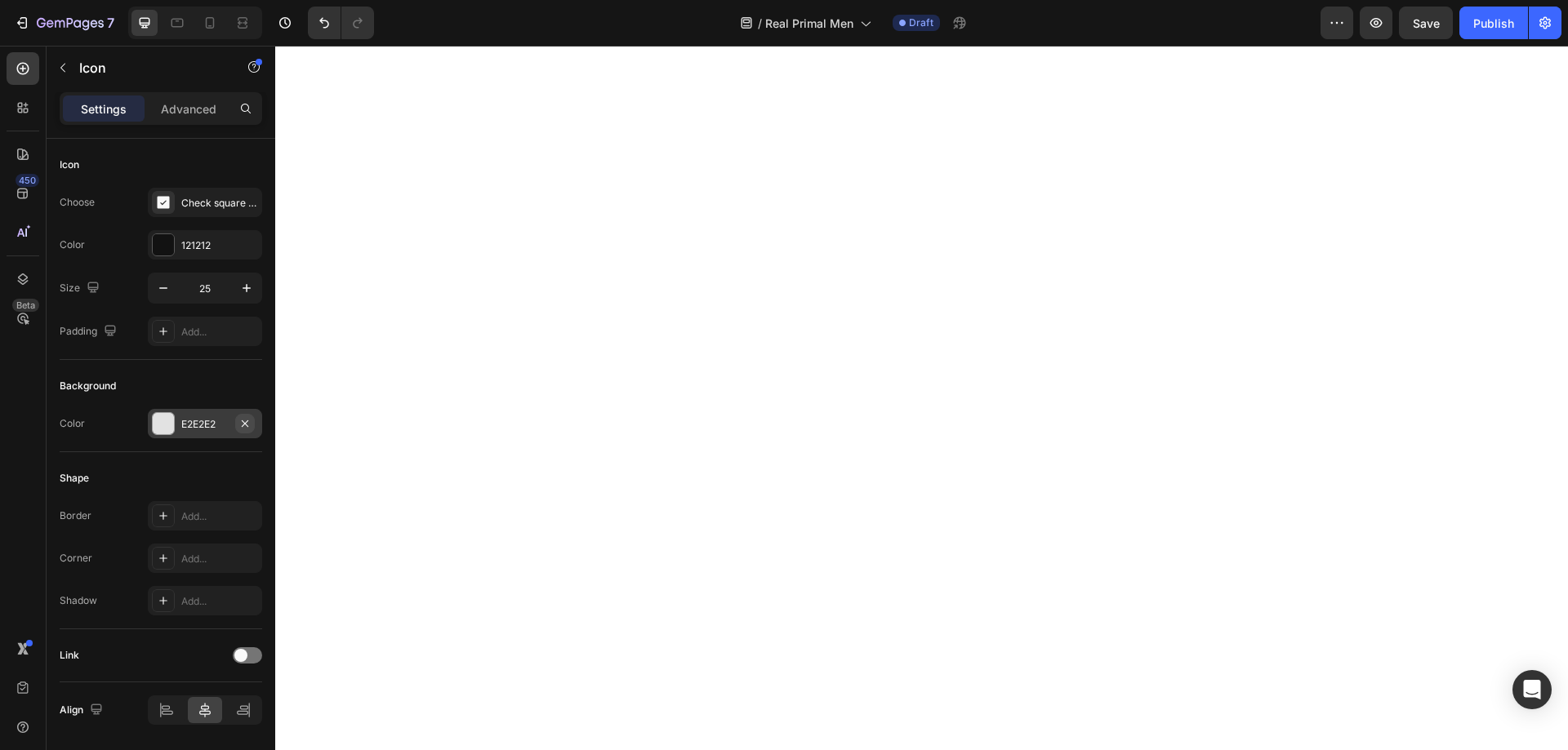
click at [249, 423] on icon "button" at bounding box center [244, 424] width 13 height 13
click at [169, 247] on div at bounding box center [163, 244] width 21 height 21
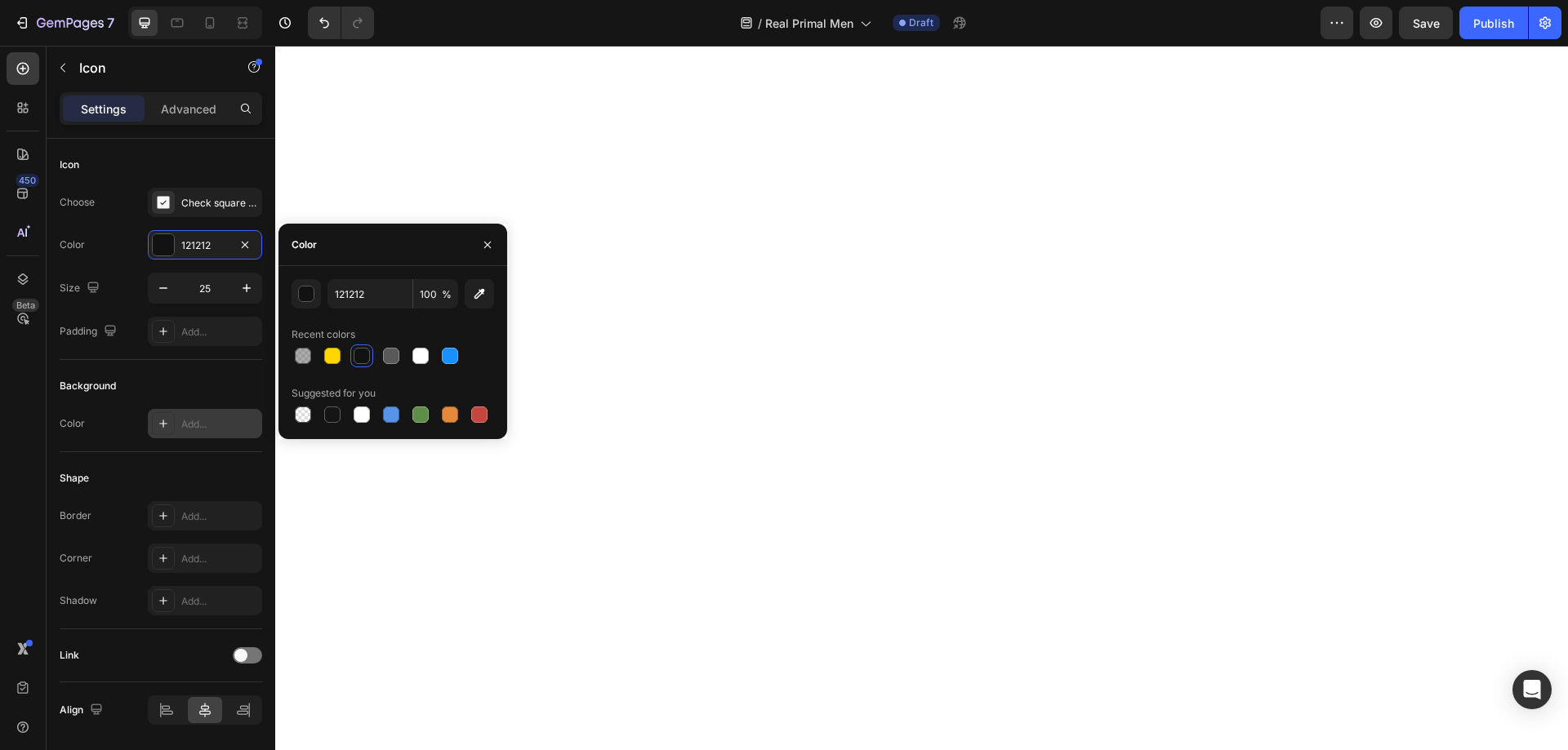
click at [380, 310] on div "121212 100 % Recent colors Suggested for you" at bounding box center [393, 352] width 202 height 147
click at [380, 303] on input "121212" at bounding box center [370, 294] width 85 height 30
paste input "22C55E"
type input "22C55E"
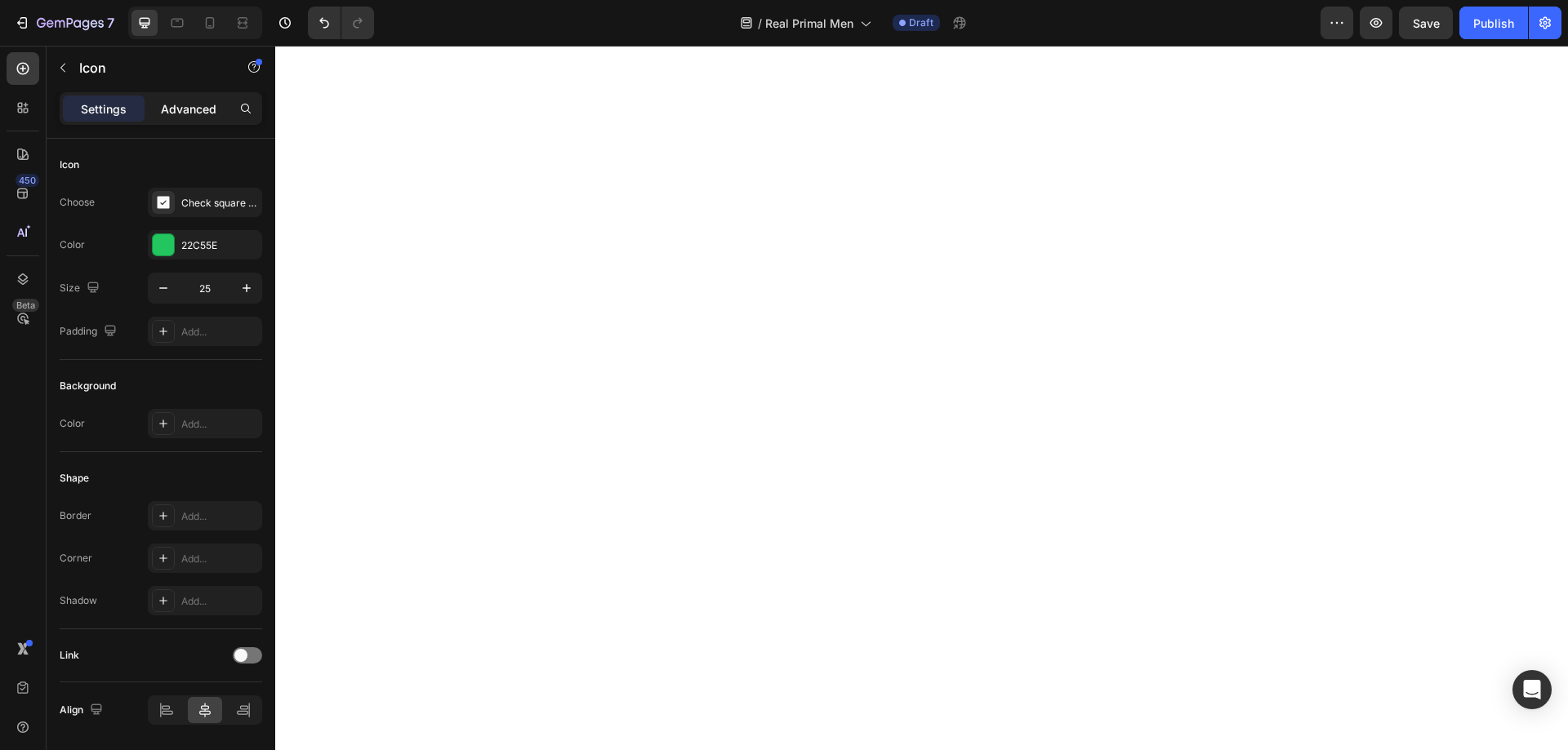
click at [170, 105] on p "Advanced" at bounding box center [189, 108] width 56 height 17
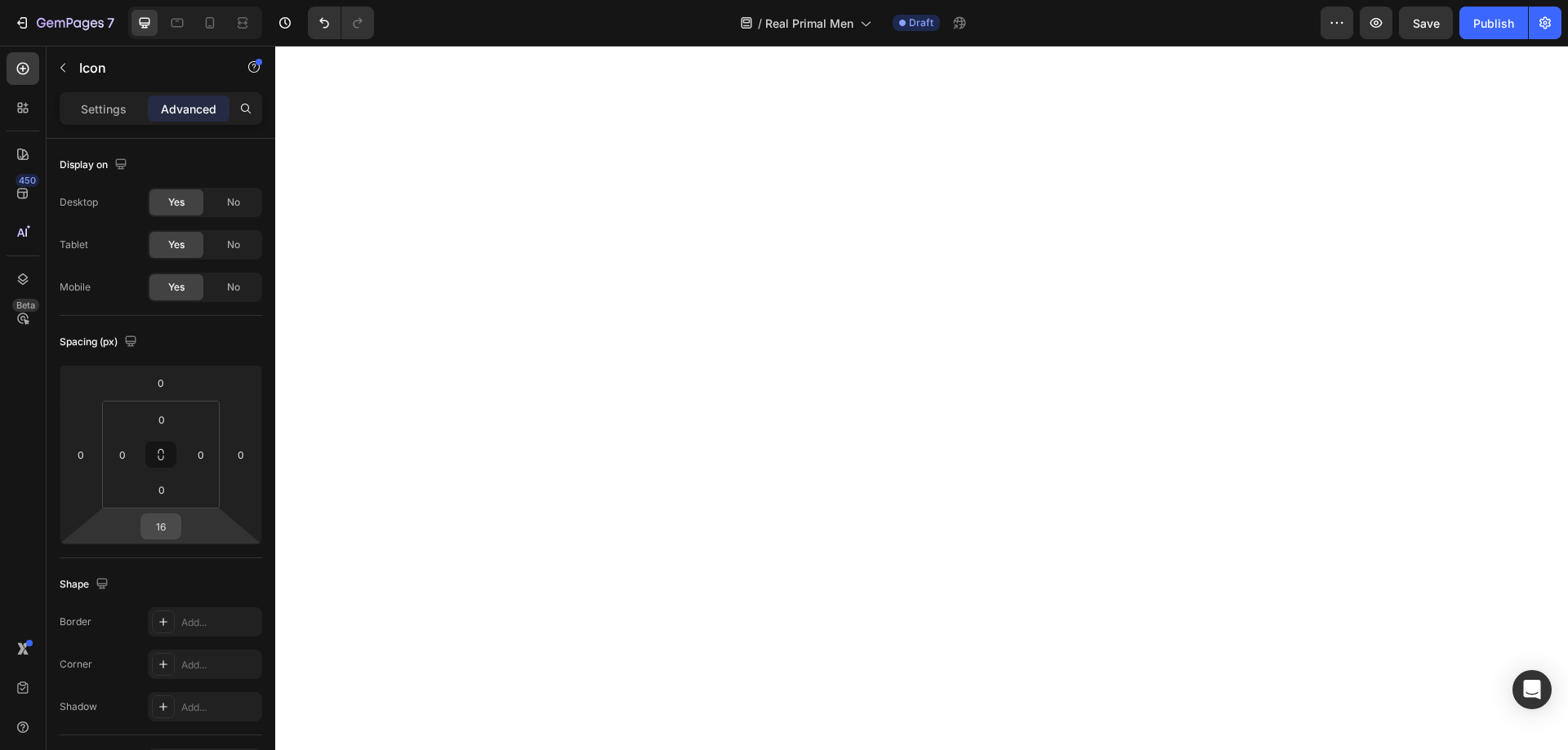
click at [170, 529] on input "16" at bounding box center [161, 526] width 33 height 25
type input "0"
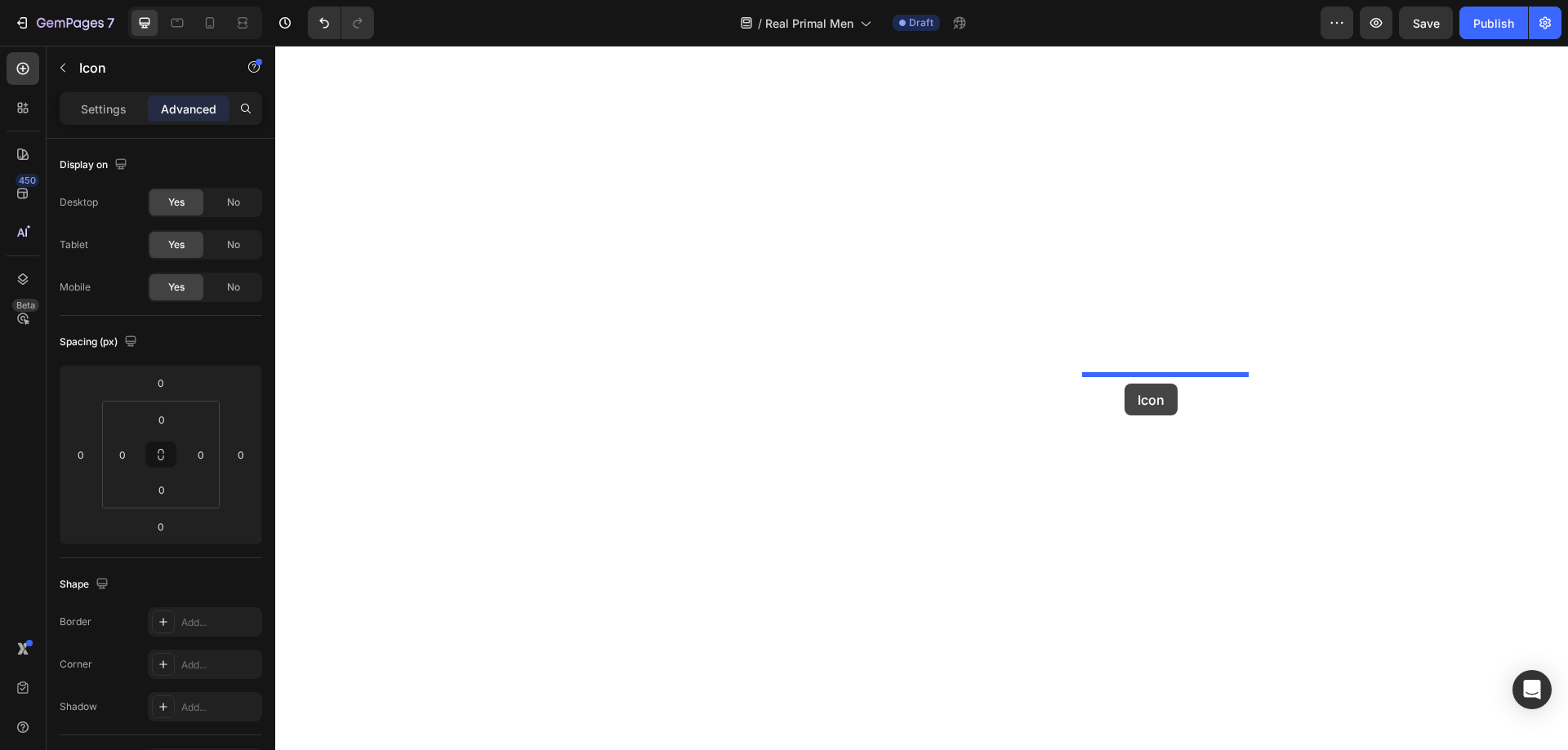
drag, startPoint x: 886, startPoint y: 413, endPoint x: 1124, endPoint y: 384, distance: 239.8
type input "16"
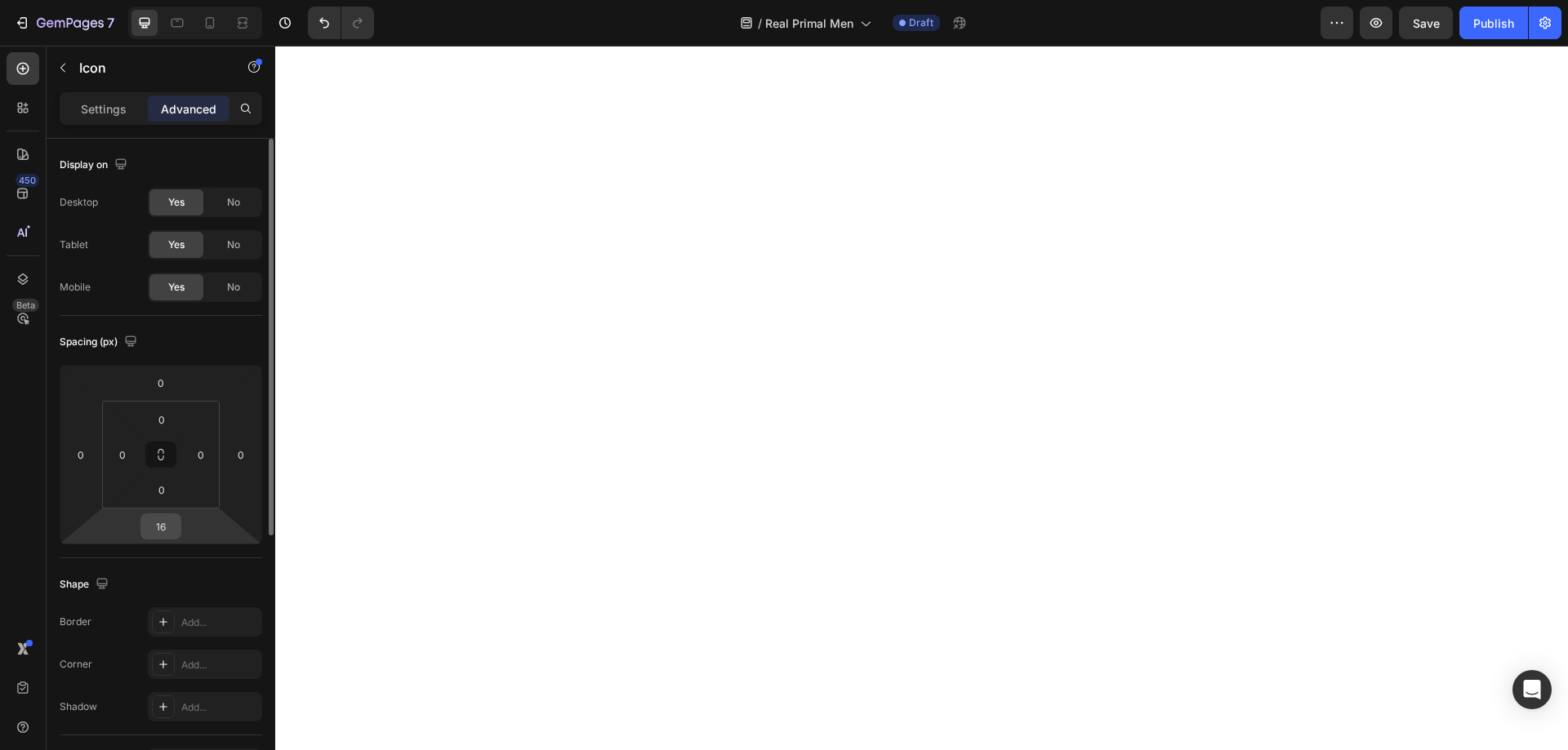
click at [173, 520] on input "16" at bounding box center [161, 526] width 33 height 25
type input "0"
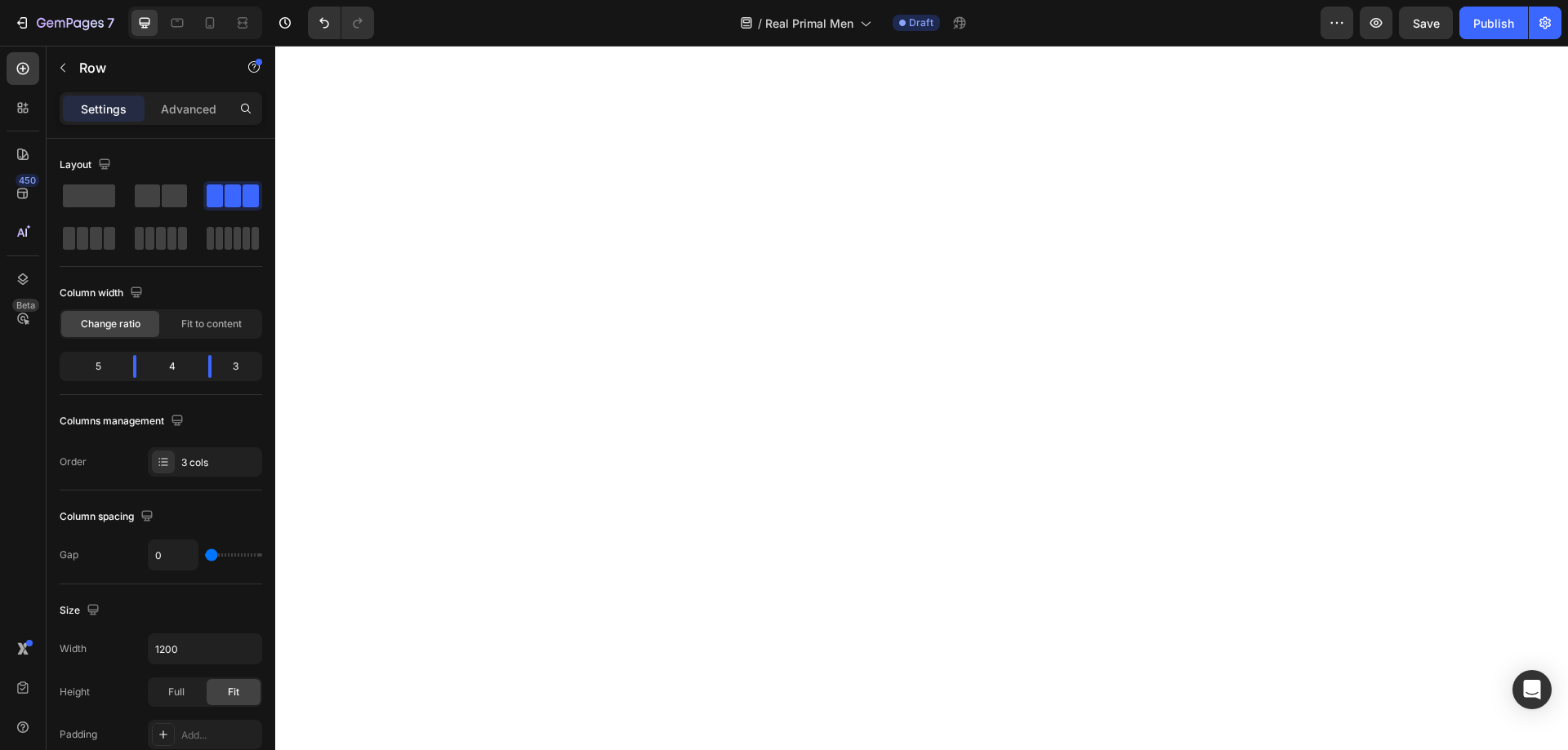
click at [204, 0] on body "7 Version history / Real Primal Men Draft Preview Save Publish 450 Beta Section…" at bounding box center [784, 0] width 1568 height 0
drag, startPoint x: 139, startPoint y: 371, endPoint x: 469, endPoint y: 322, distance: 333.6
click at [134, 0] on body "7 Version history / Real Primal Men Draft Preview Publish 450 Beta Sections(18)…" at bounding box center [784, 0] width 1568 height 0
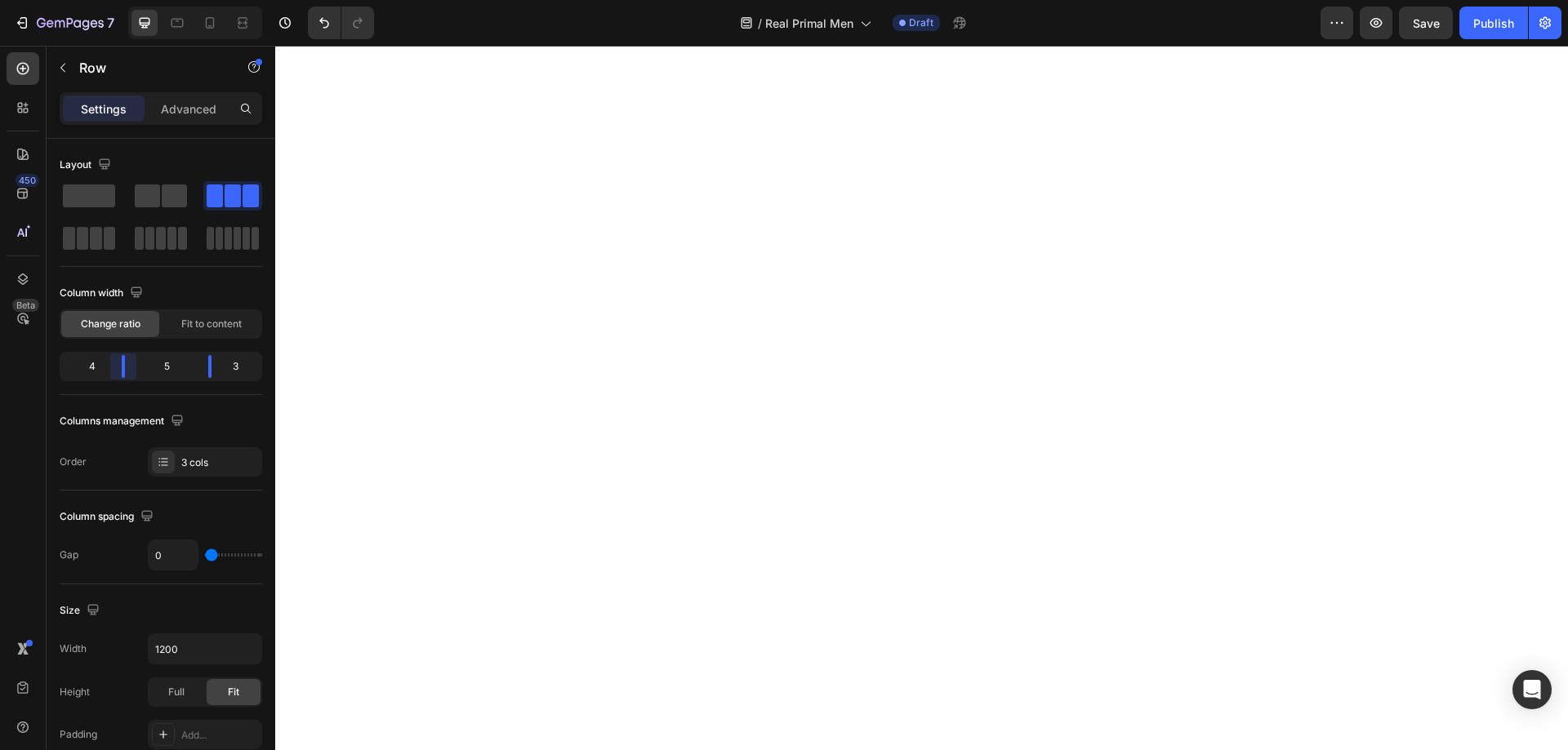
drag, startPoint x: 135, startPoint y: 361, endPoint x: 126, endPoint y: 363, distance: 9.2
click at [126, 0] on body "7 Version history / Real Primal Men Draft Preview Save Publish 450 Beta Section…" at bounding box center [784, 0] width 1568 height 0
drag, startPoint x: 201, startPoint y: 362, endPoint x: 189, endPoint y: 361, distance: 12.0
click at [189, 0] on body "7 Version history / Real Primal Men Draft Preview Save Publish 450 Beta Section…" at bounding box center [784, 0] width 1568 height 0
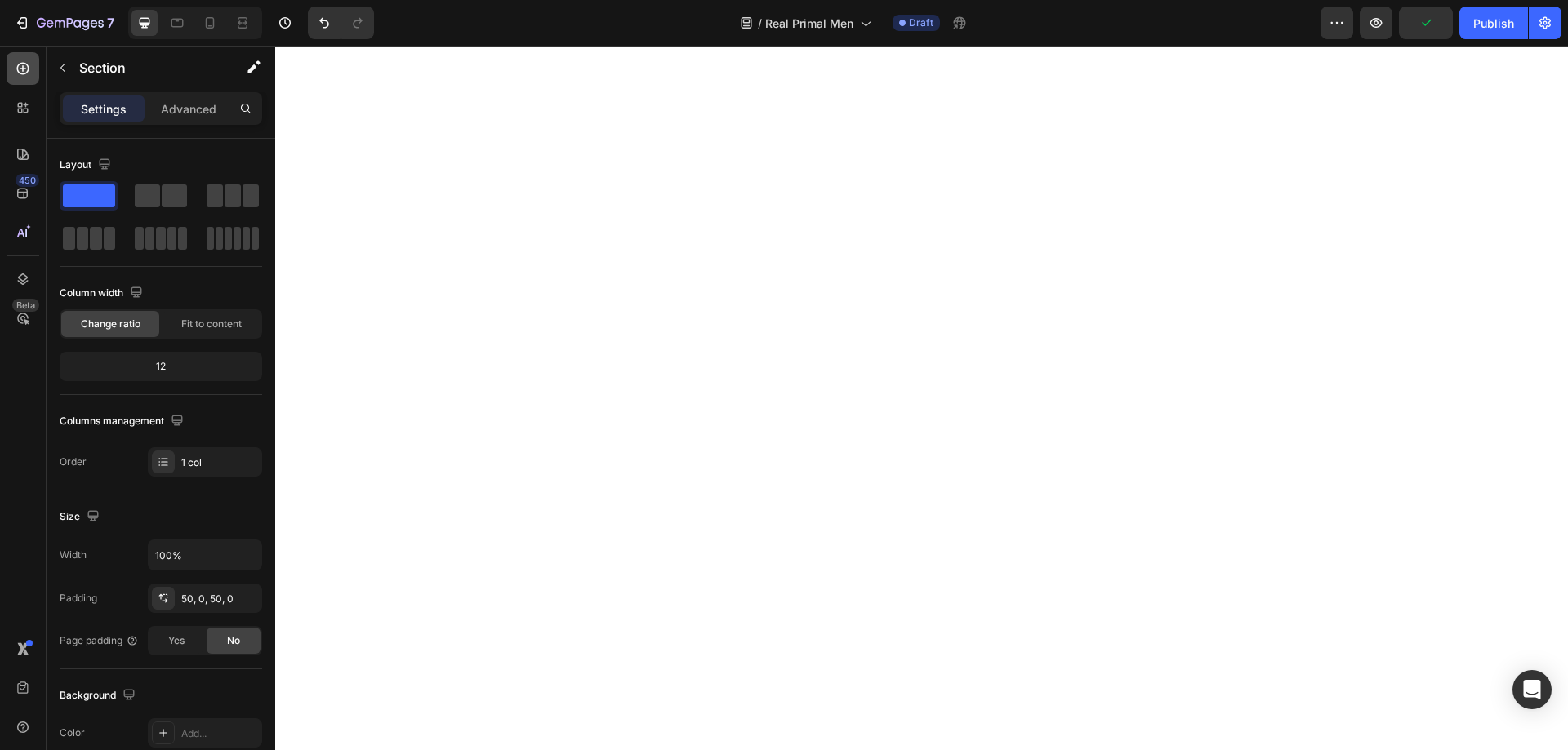
click at [30, 65] on icon at bounding box center [23, 68] width 16 height 16
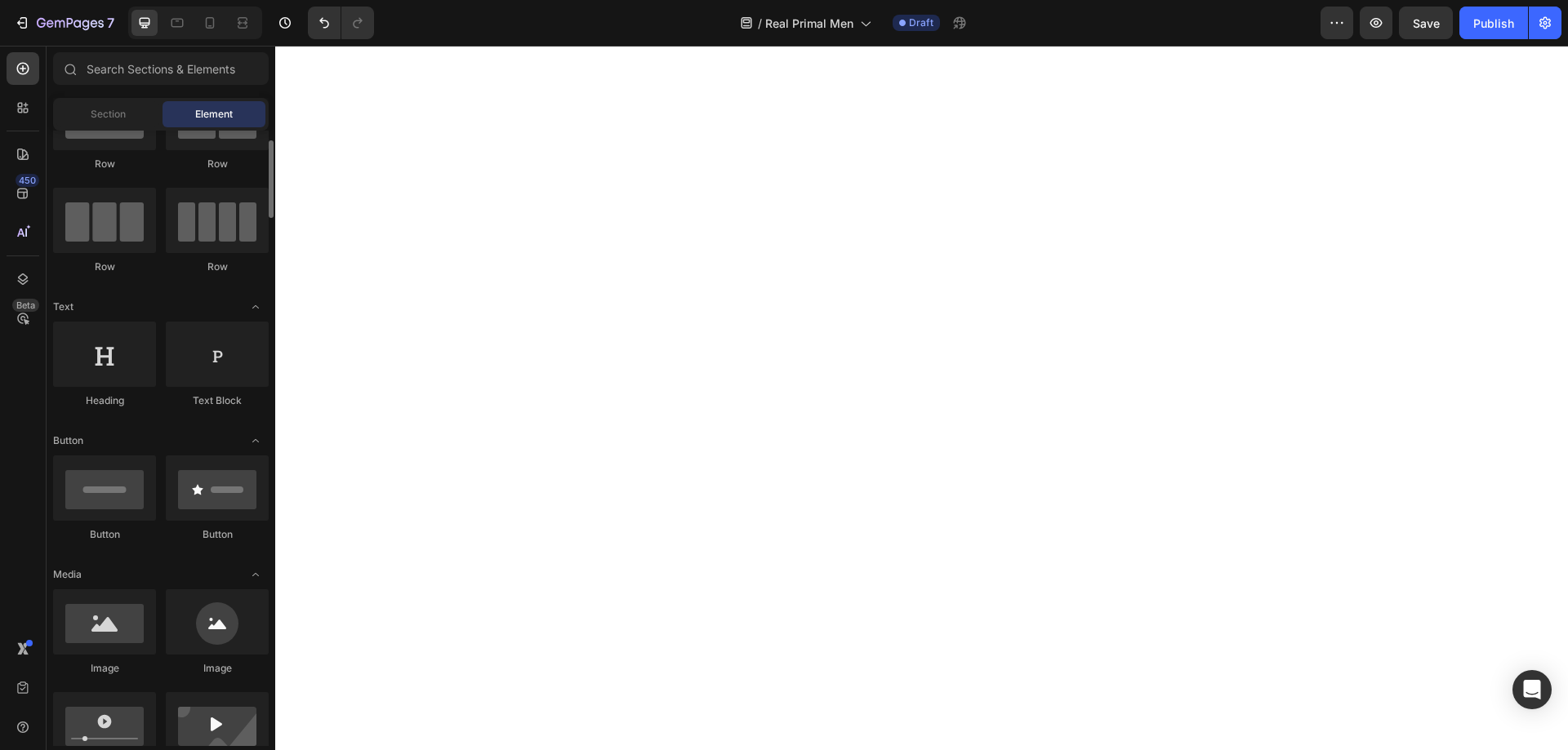
scroll to position [0, 0]
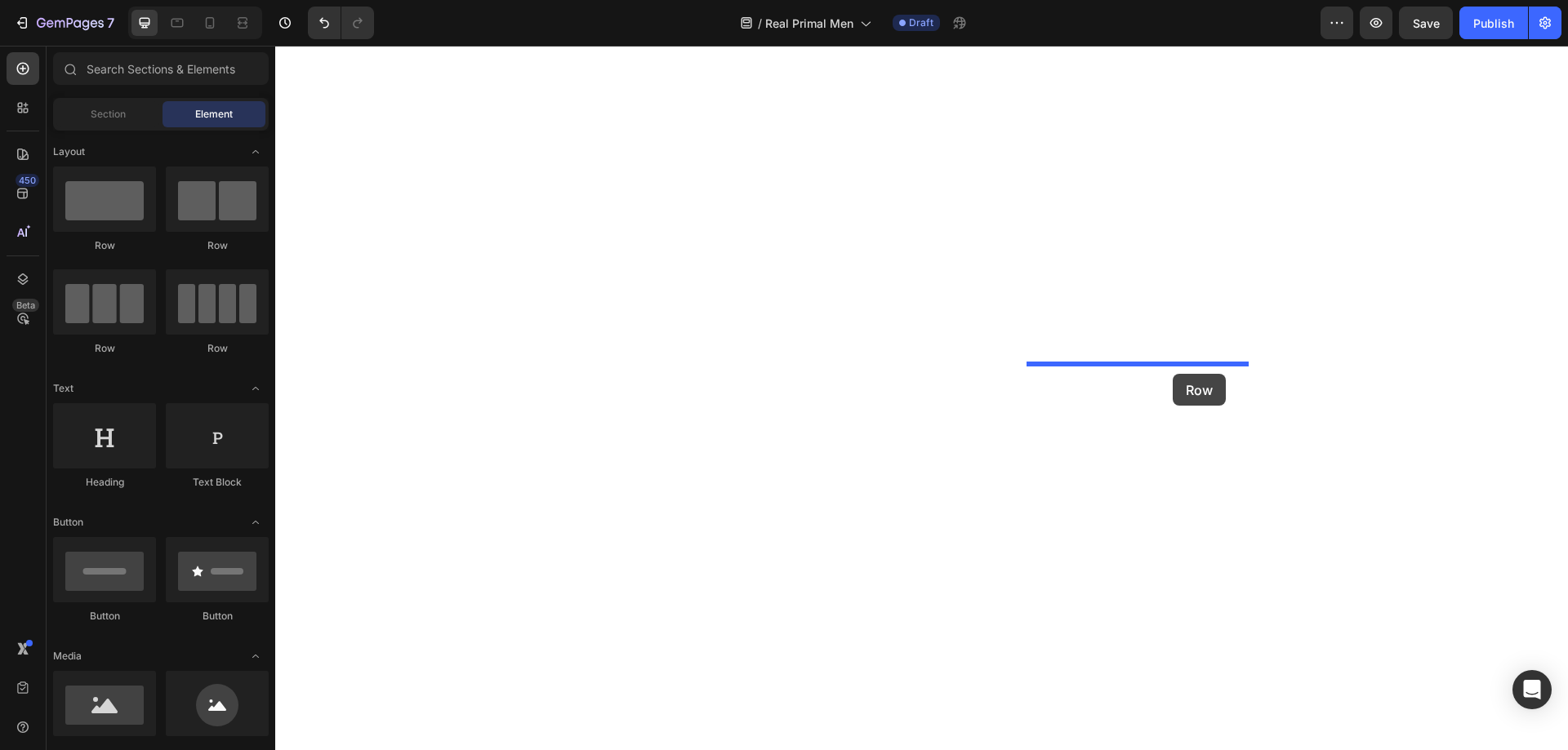
drag, startPoint x: 365, startPoint y: 265, endPoint x: 1173, endPoint y: 374, distance: 815.3
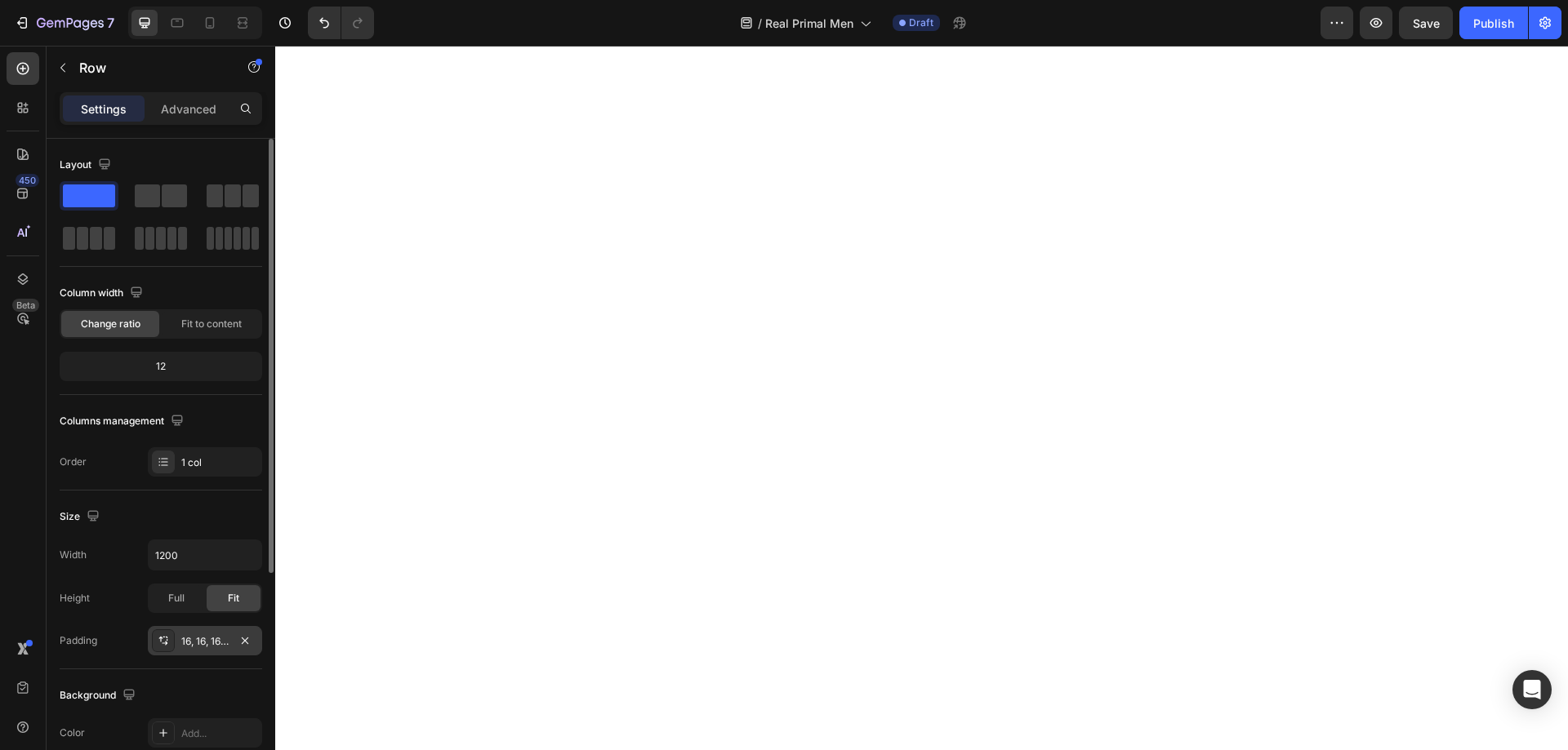
click at [202, 639] on div "16, 16, 16, 16" at bounding box center [205, 641] width 48 height 15
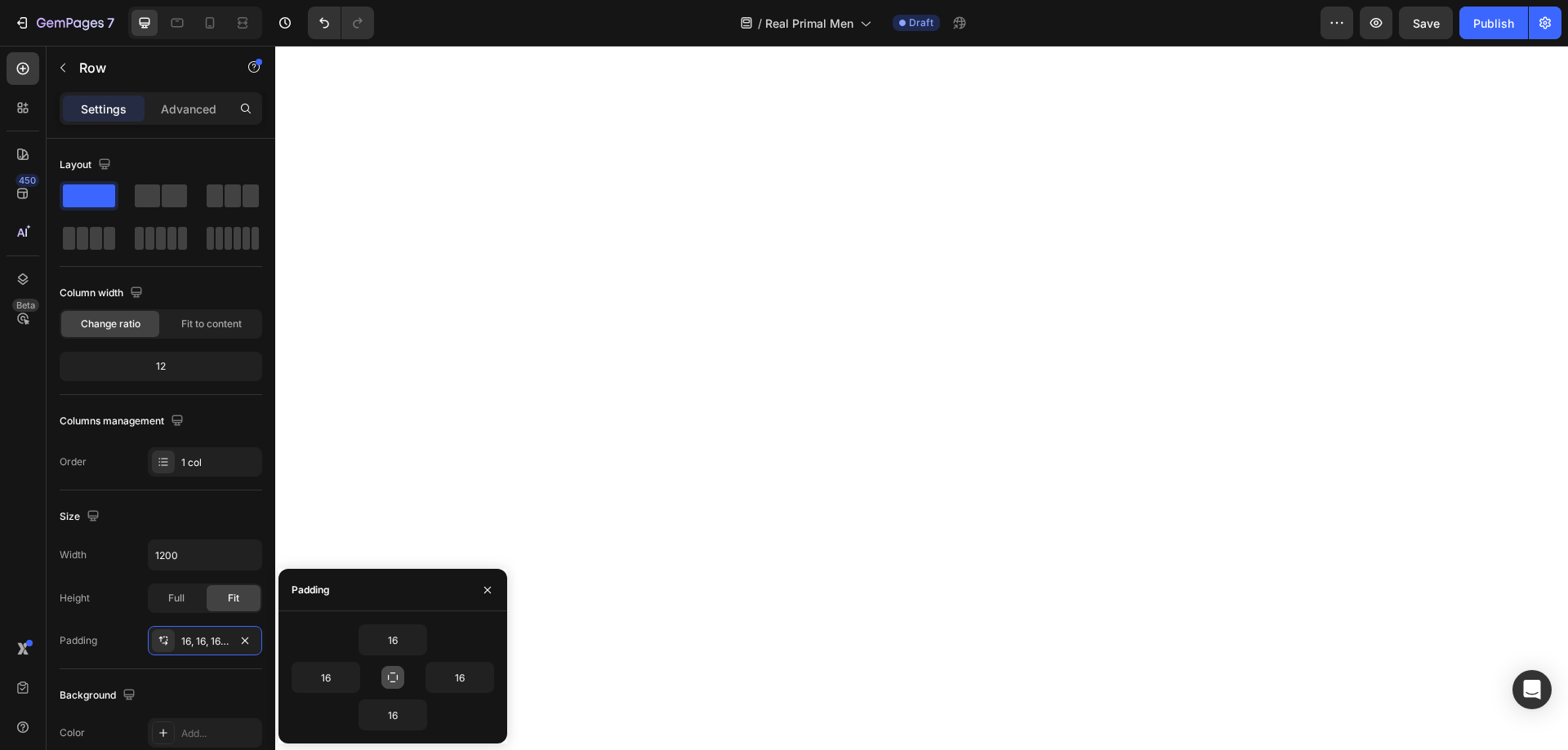
click at [391, 670] on button "button" at bounding box center [392, 678] width 23 height 23
click at [408, 625] on input "16" at bounding box center [392, 640] width 66 height 30
type input "10"
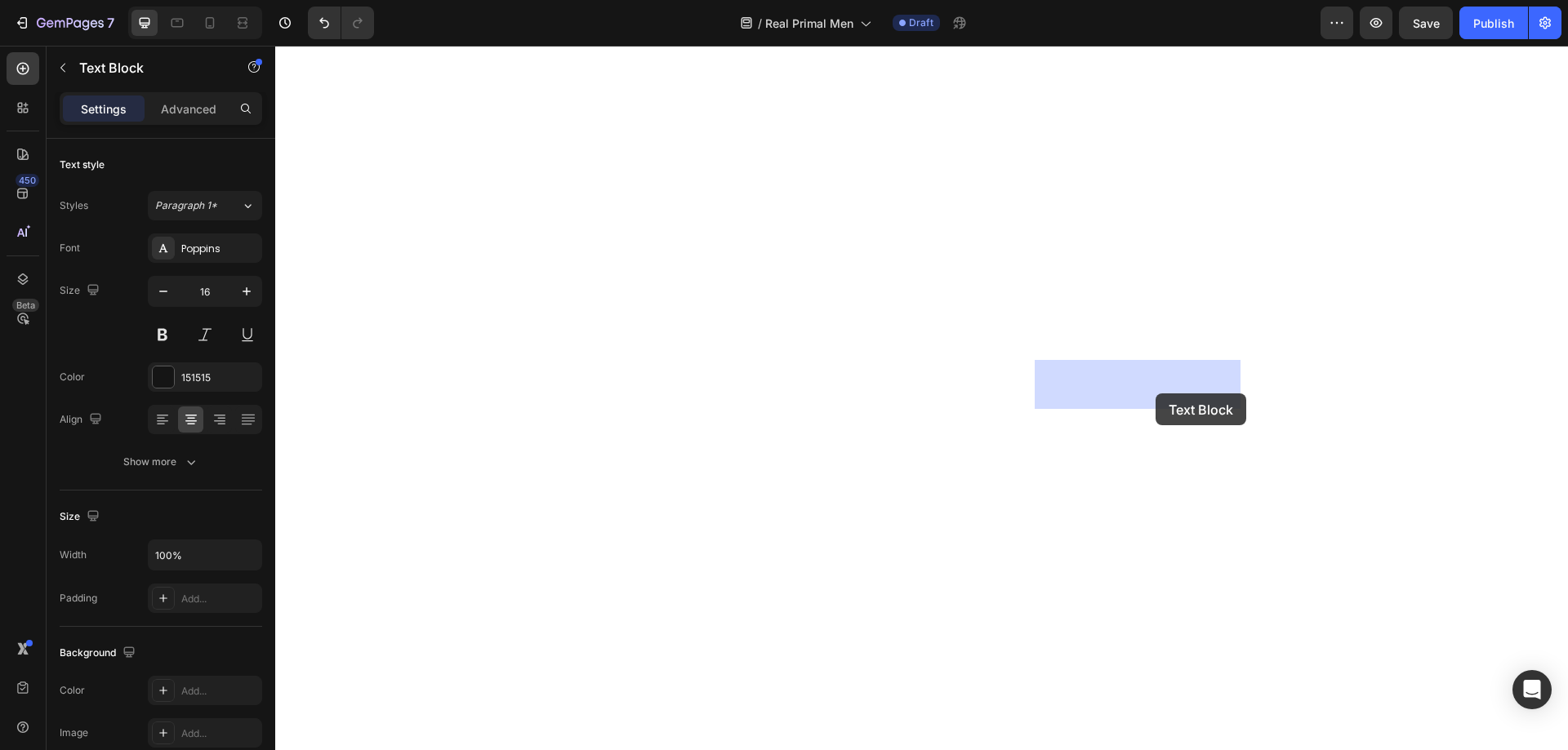
drag, startPoint x: 1074, startPoint y: 427, endPoint x: 1146, endPoint y: 396, distance: 78.4
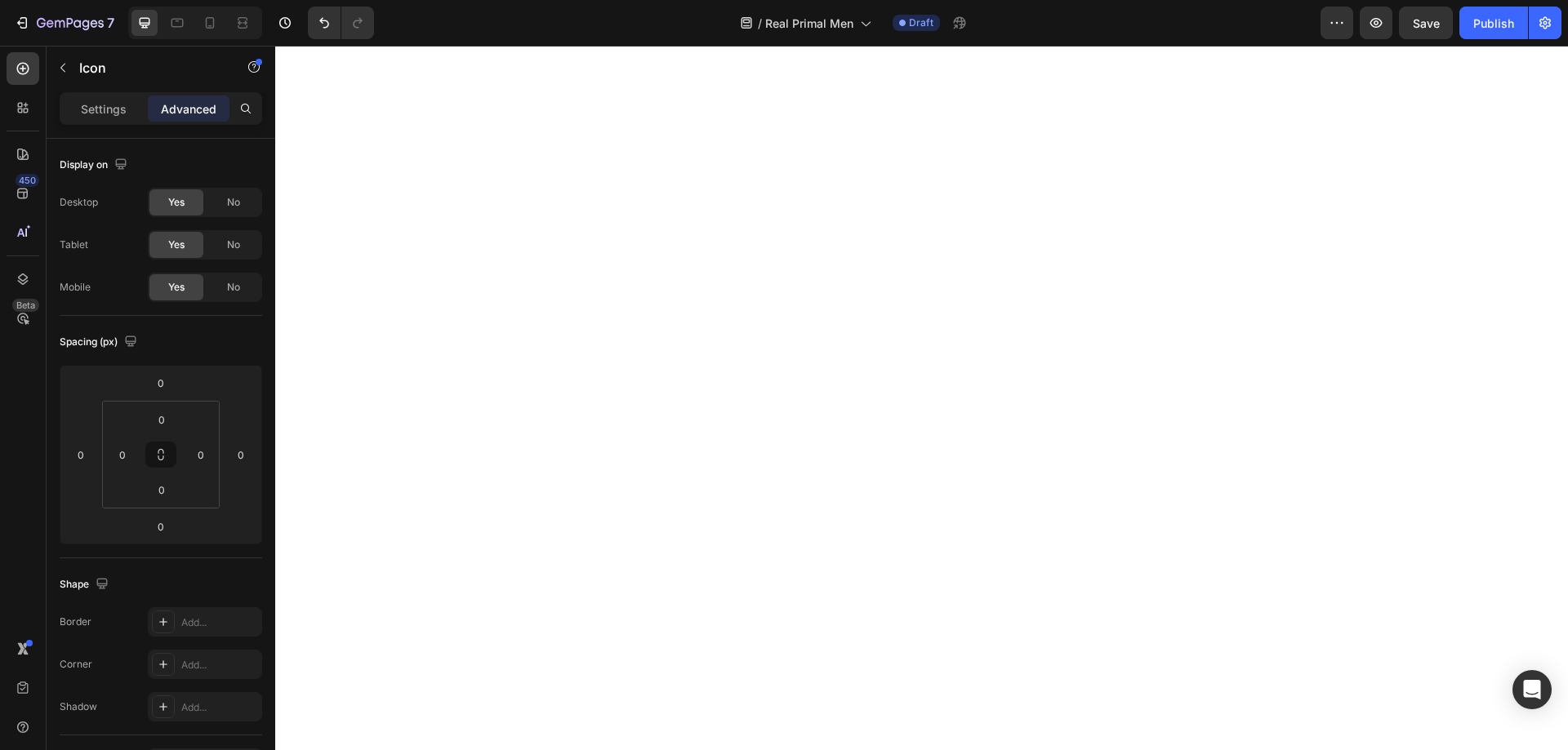
drag, startPoint x: 1054, startPoint y: 404, endPoint x: 1176, endPoint y: 371, distance: 126.4
type input "16"
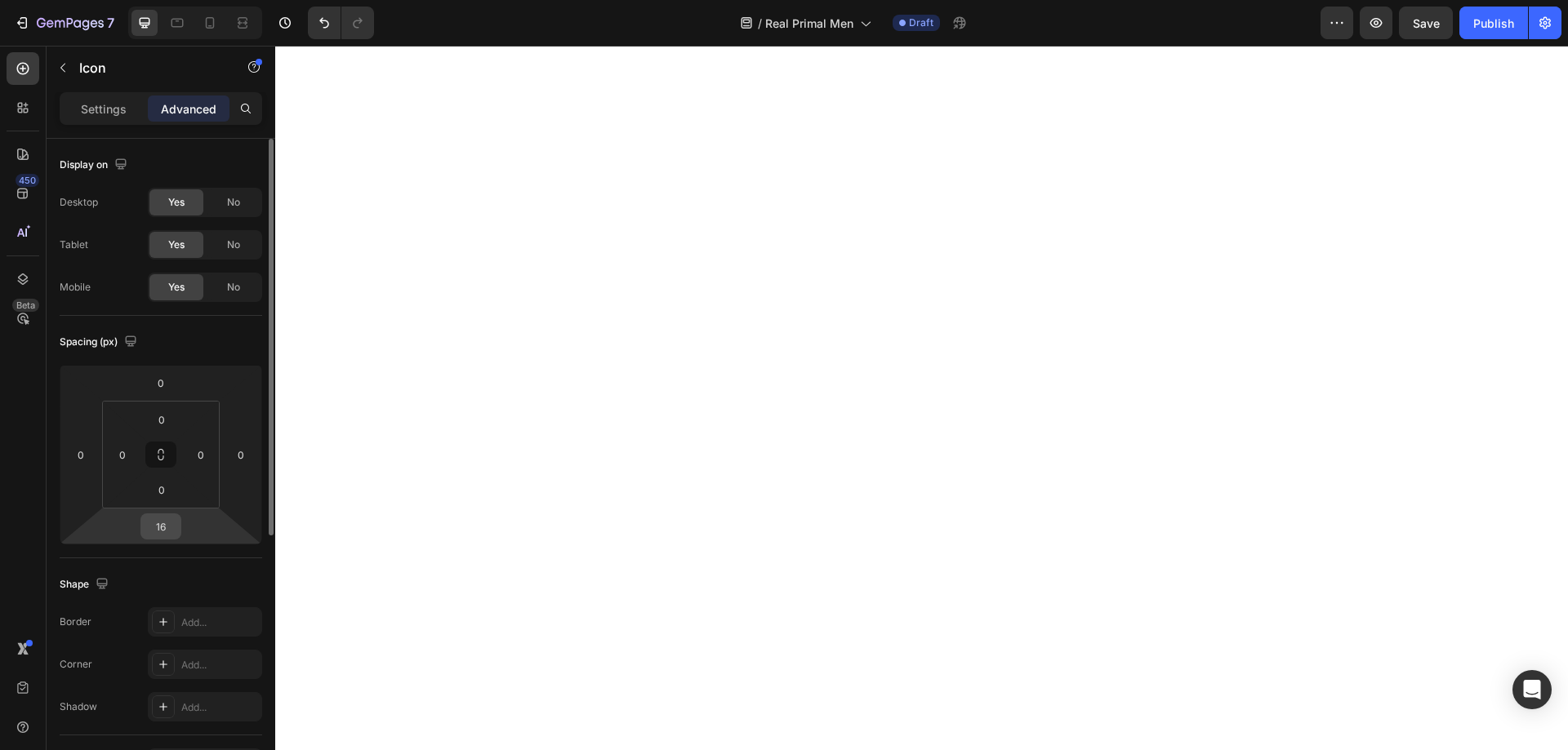
click at [164, 518] on input "16" at bounding box center [161, 526] width 33 height 25
type input "0"
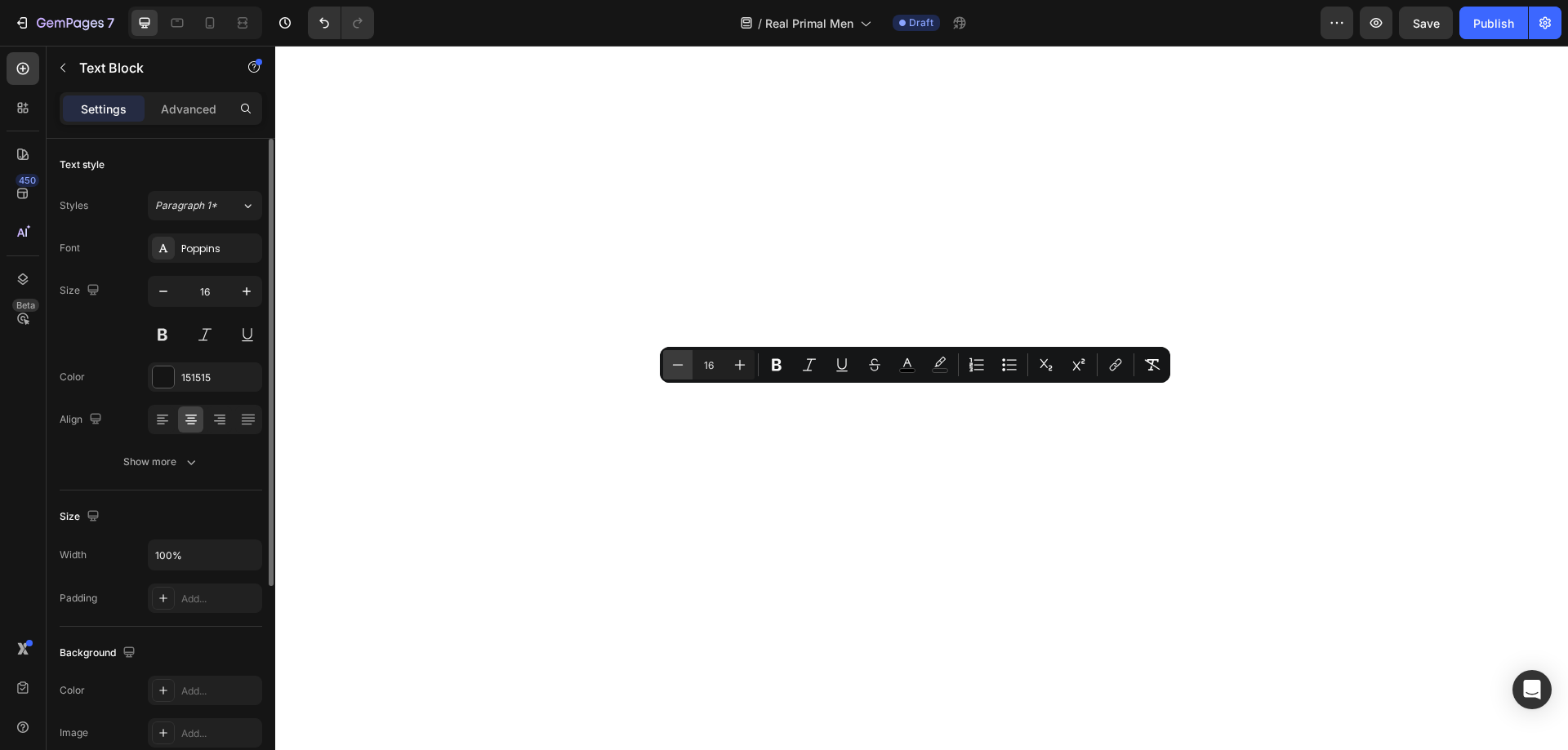
click at [678, 371] on icon "Editor contextual toolbar" at bounding box center [678, 365] width 16 height 16
type input "15"
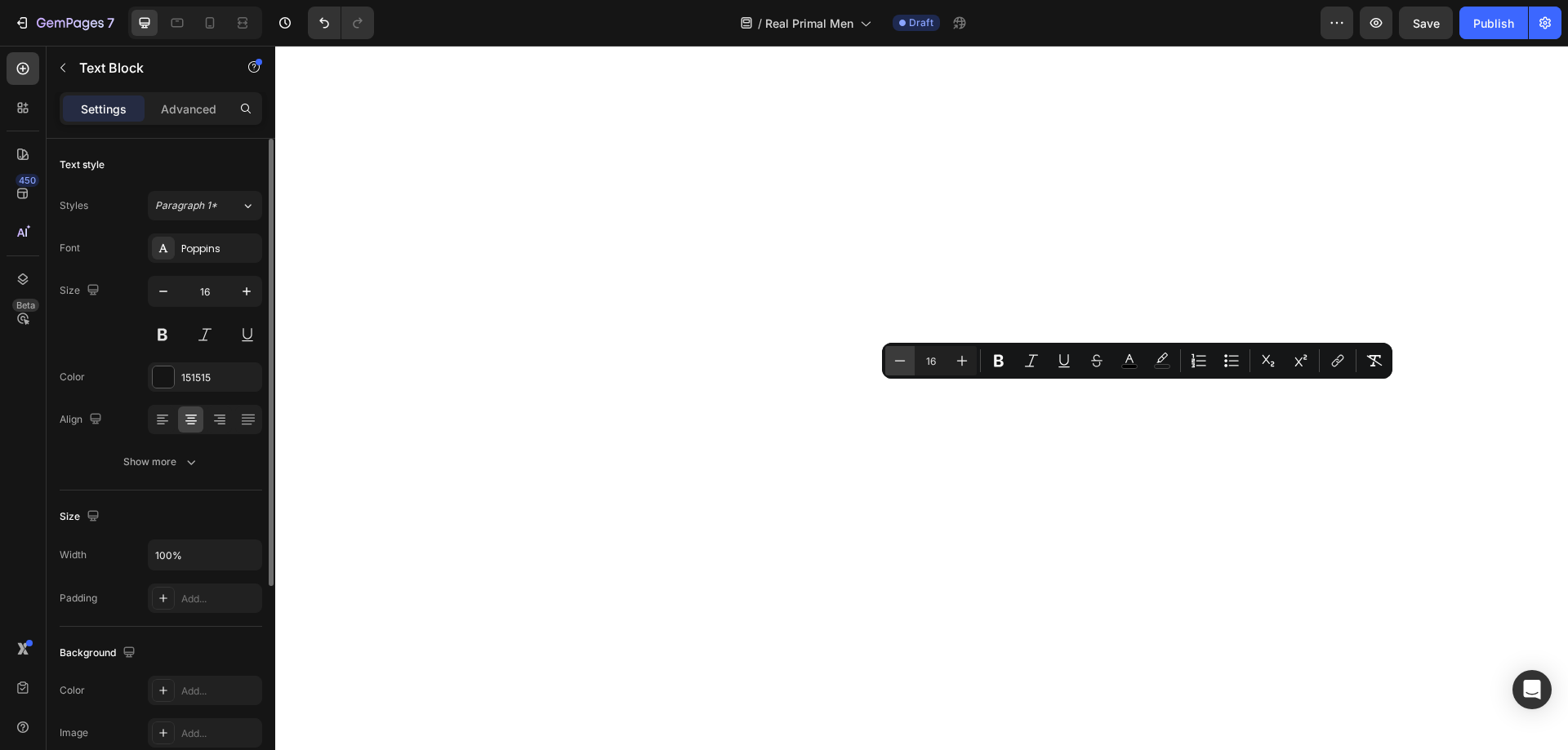
click at [910, 362] on button "Minus" at bounding box center [900, 361] width 30 height 30
type input "15"
click at [155, 286] on icon "button" at bounding box center [163, 292] width 16 height 16
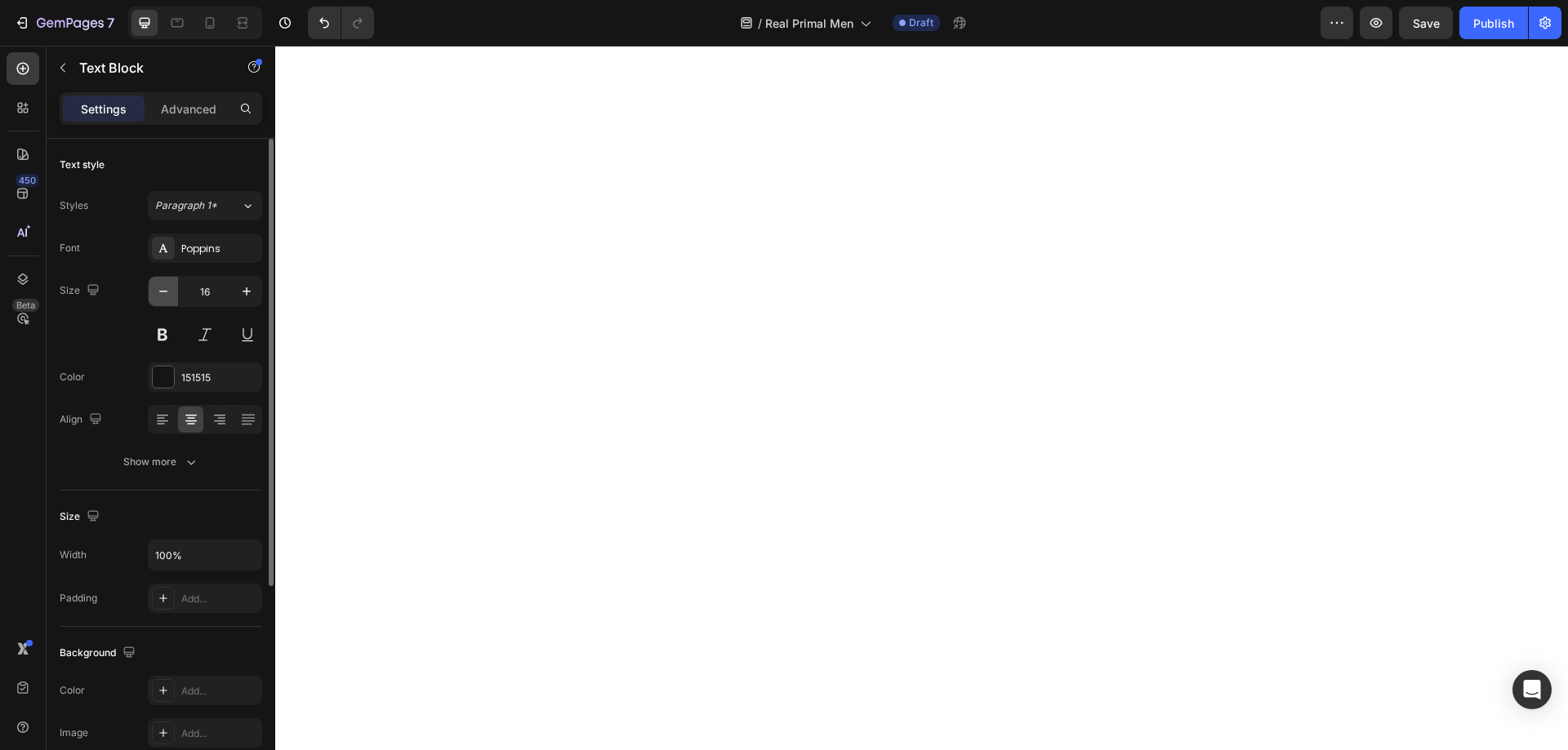
type input "15"
click at [205, 471] on button "Show more" at bounding box center [161, 462] width 202 height 30
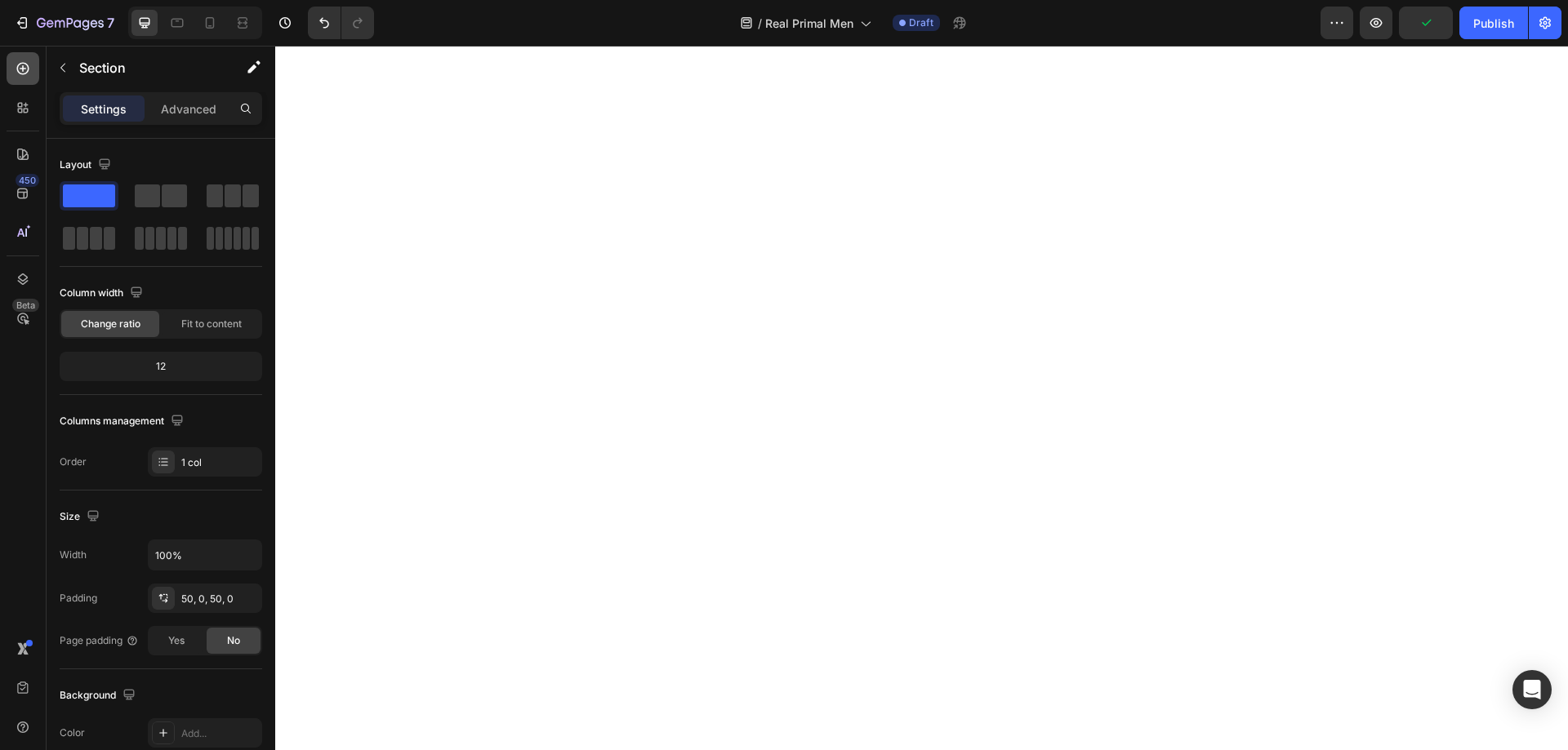
click at [19, 74] on icon at bounding box center [23, 68] width 16 height 16
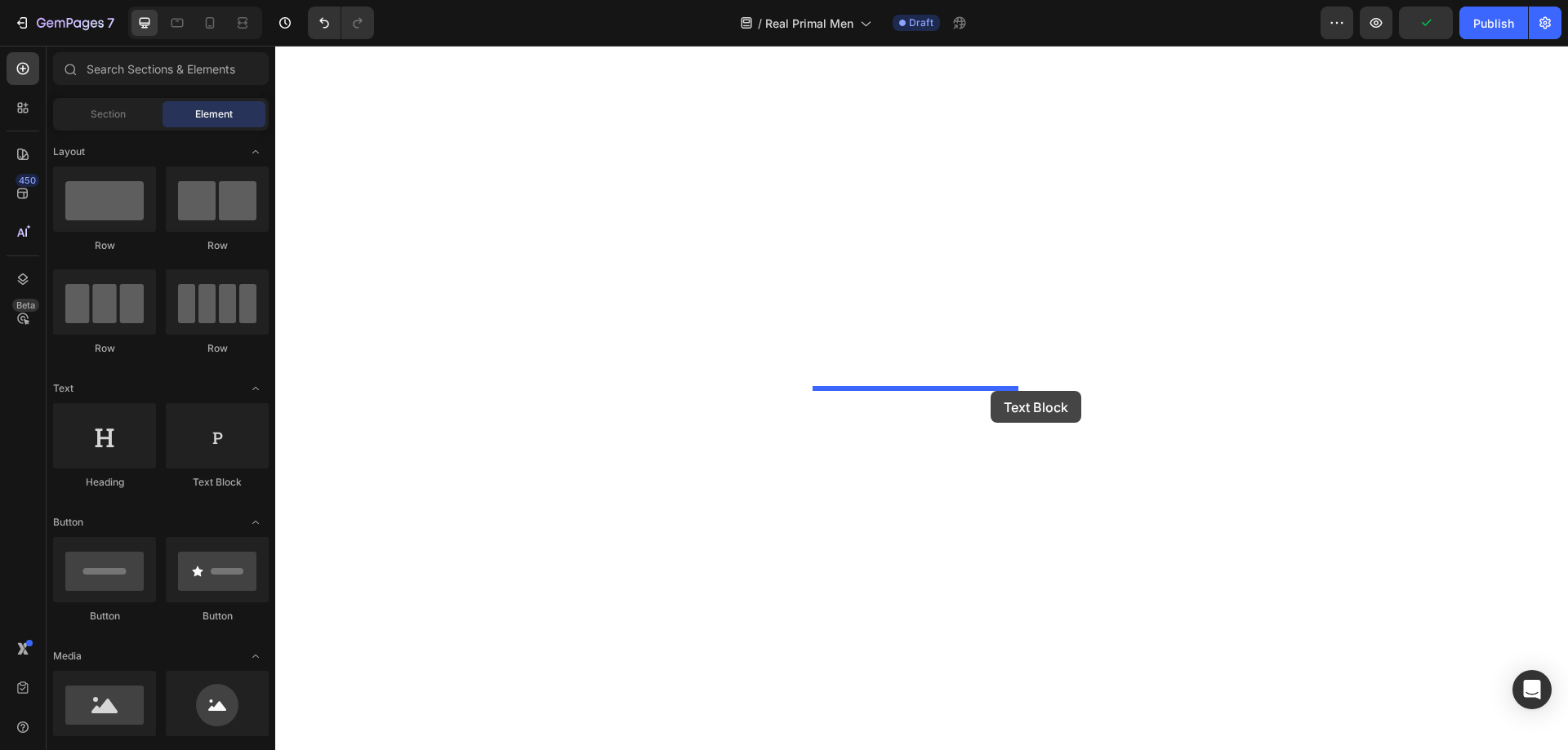
drag, startPoint x: 492, startPoint y: 505, endPoint x: 990, endPoint y: 391, distance: 510.9
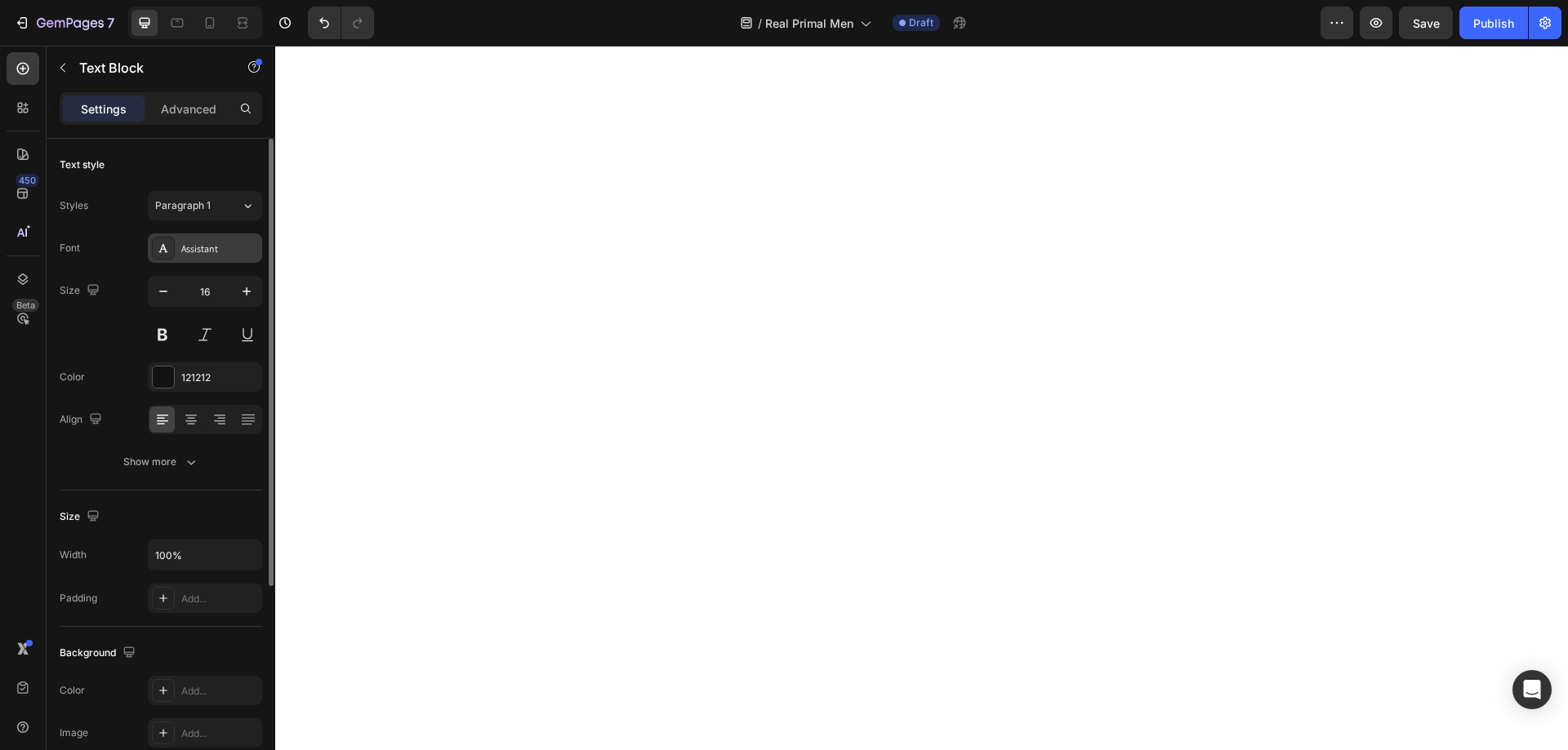
click at [208, 240] on div "Assistant" at bounding box center [204, 248] width 114 height 30
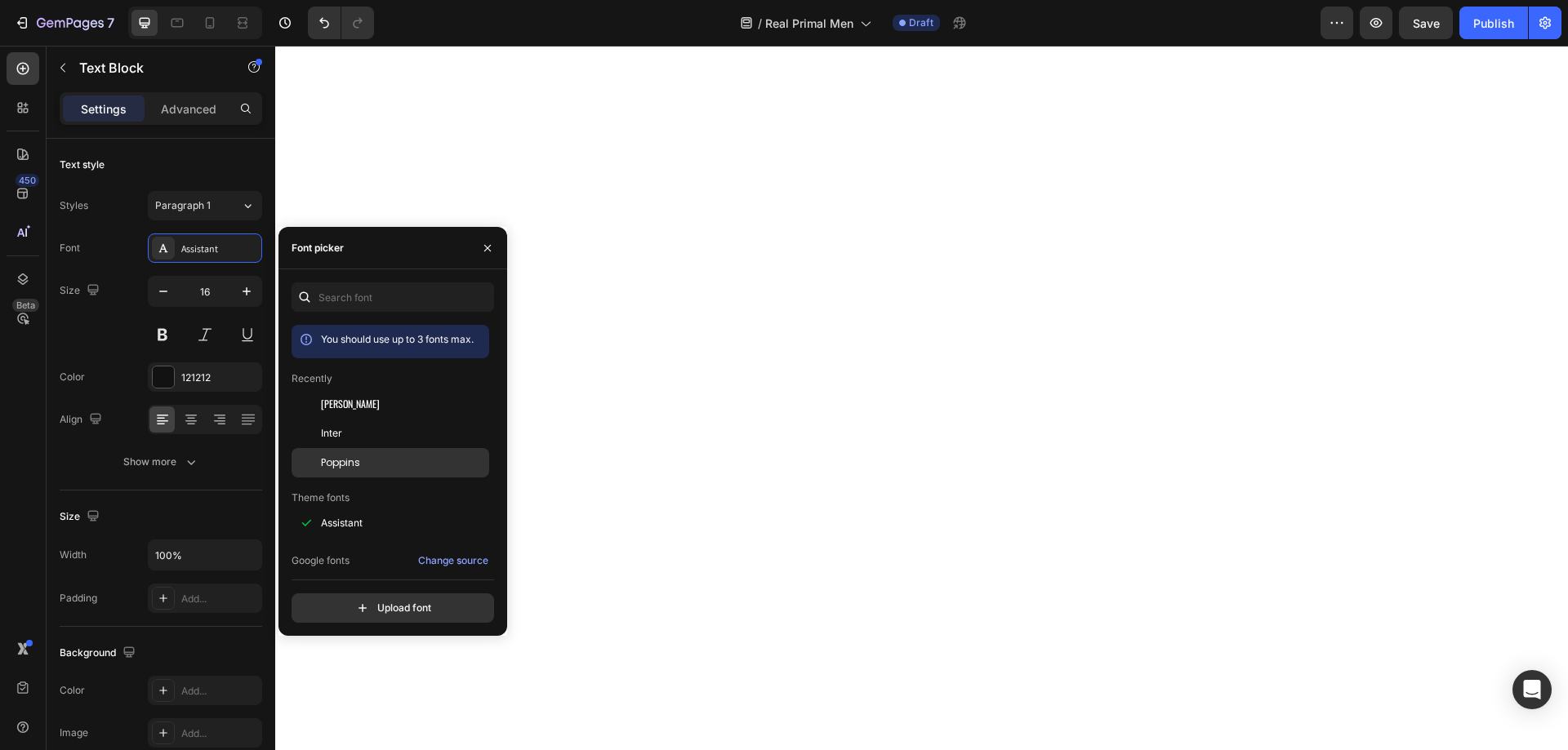
click at [359, 459] on span "Poppins" at bounding box center [340, 462] width 40 height 15
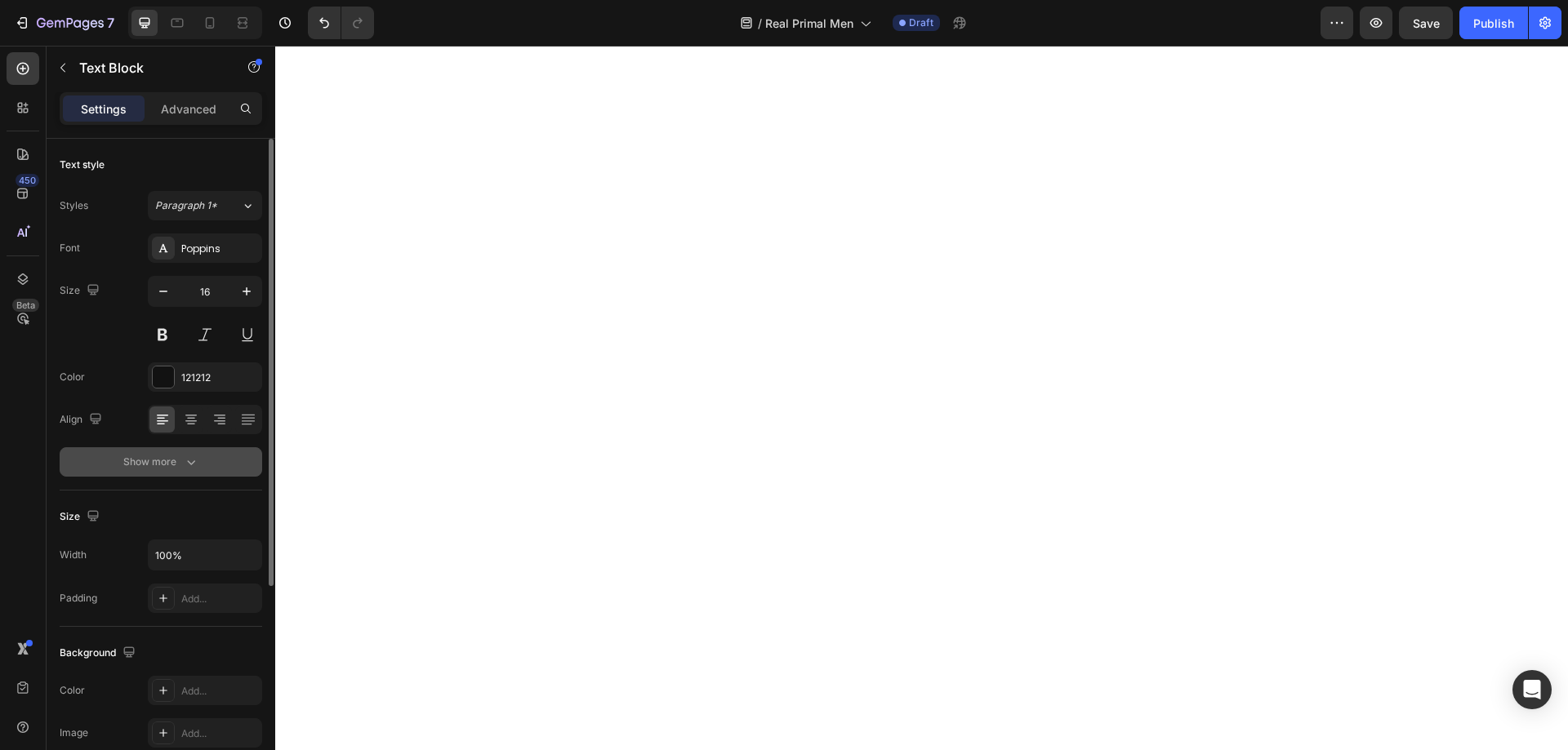
click at [176, 453] on button "Show more" at bounding box center [161, 462] width 202 height 30
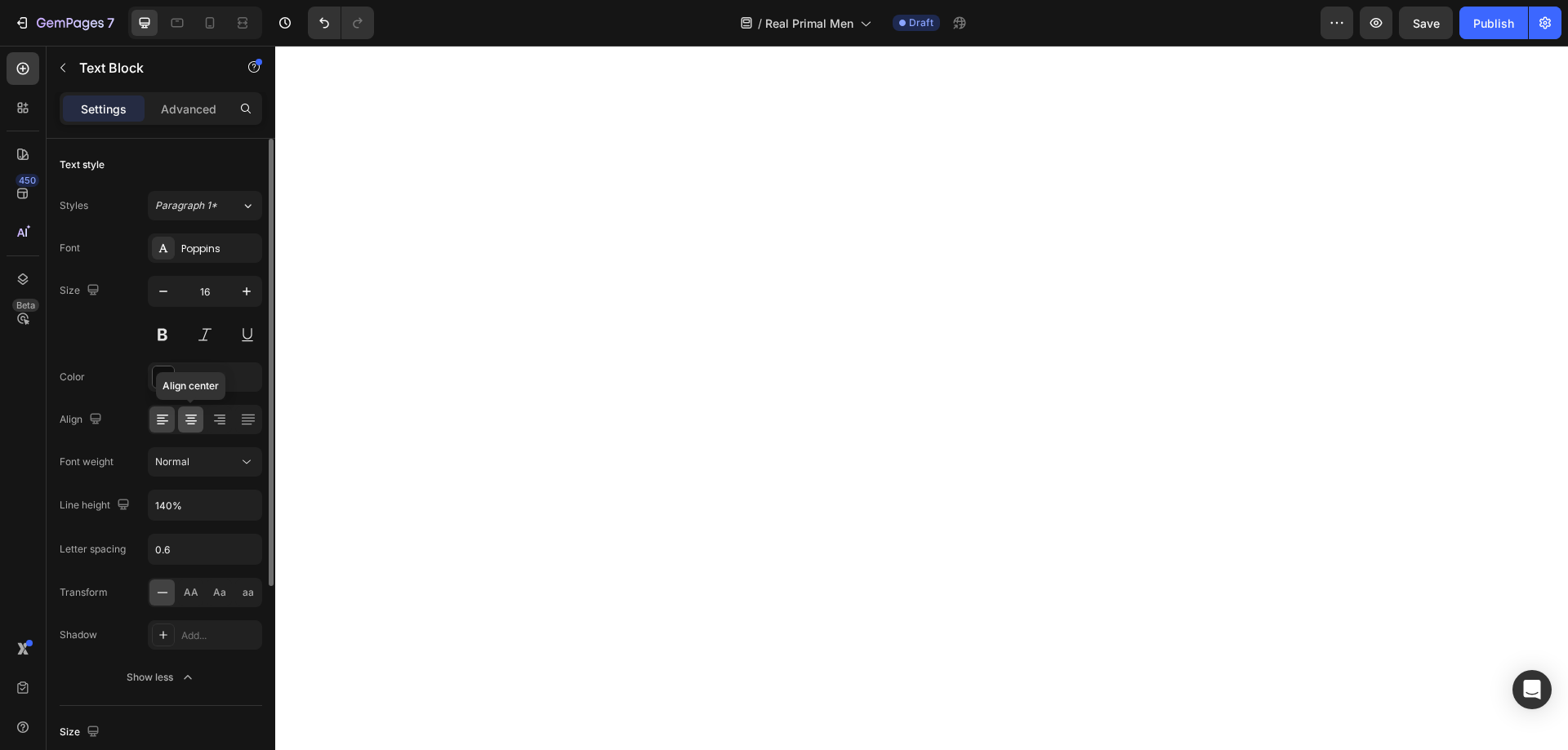
click at [194, 422] on icon at bounding box center [192, 422] width 12 height 2
click at [164, 289] on icon "button" at bounding box center [163, 292] width 16 height 16
type input "15"
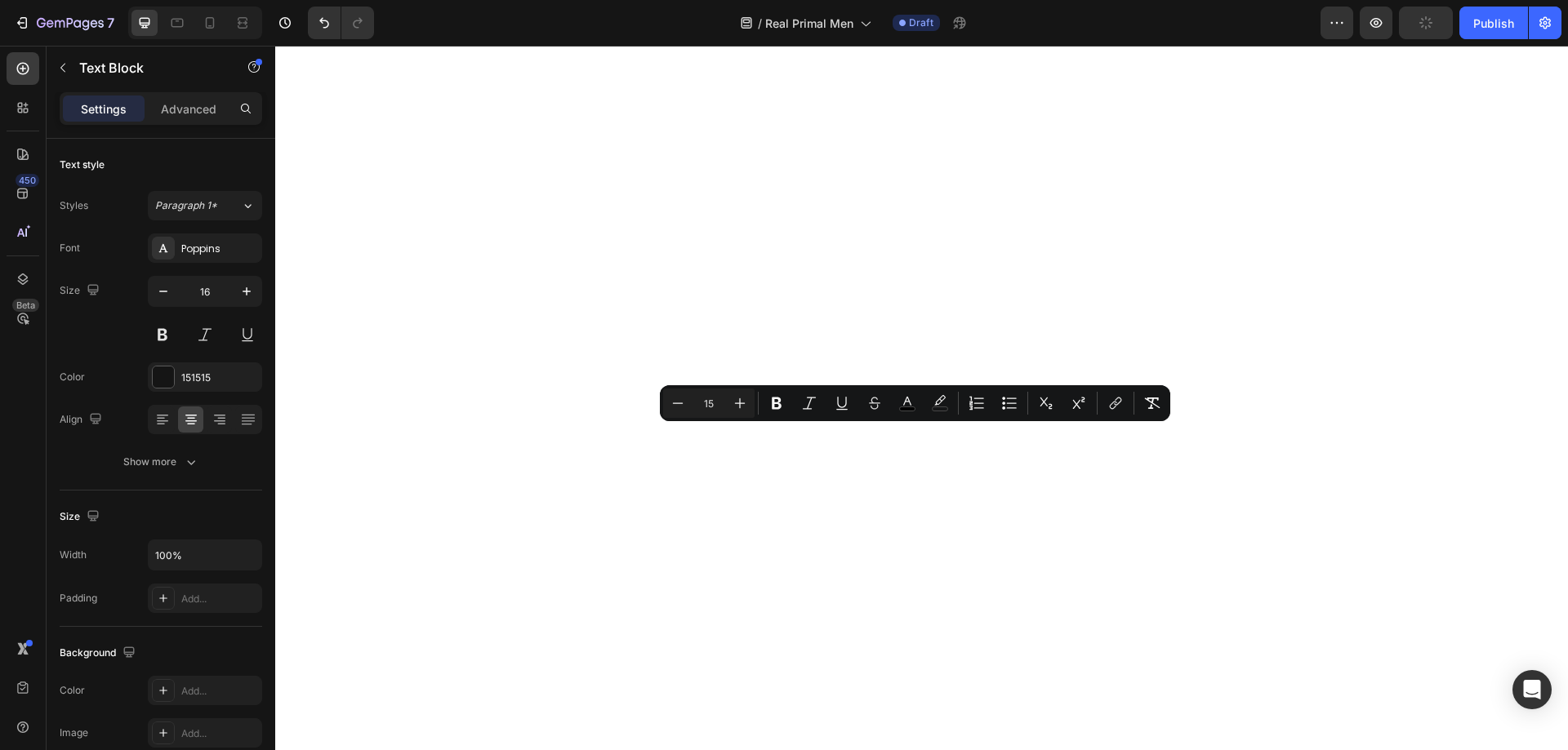
copy span "Actually contains [MEDICAL_DATA] & DHEA"
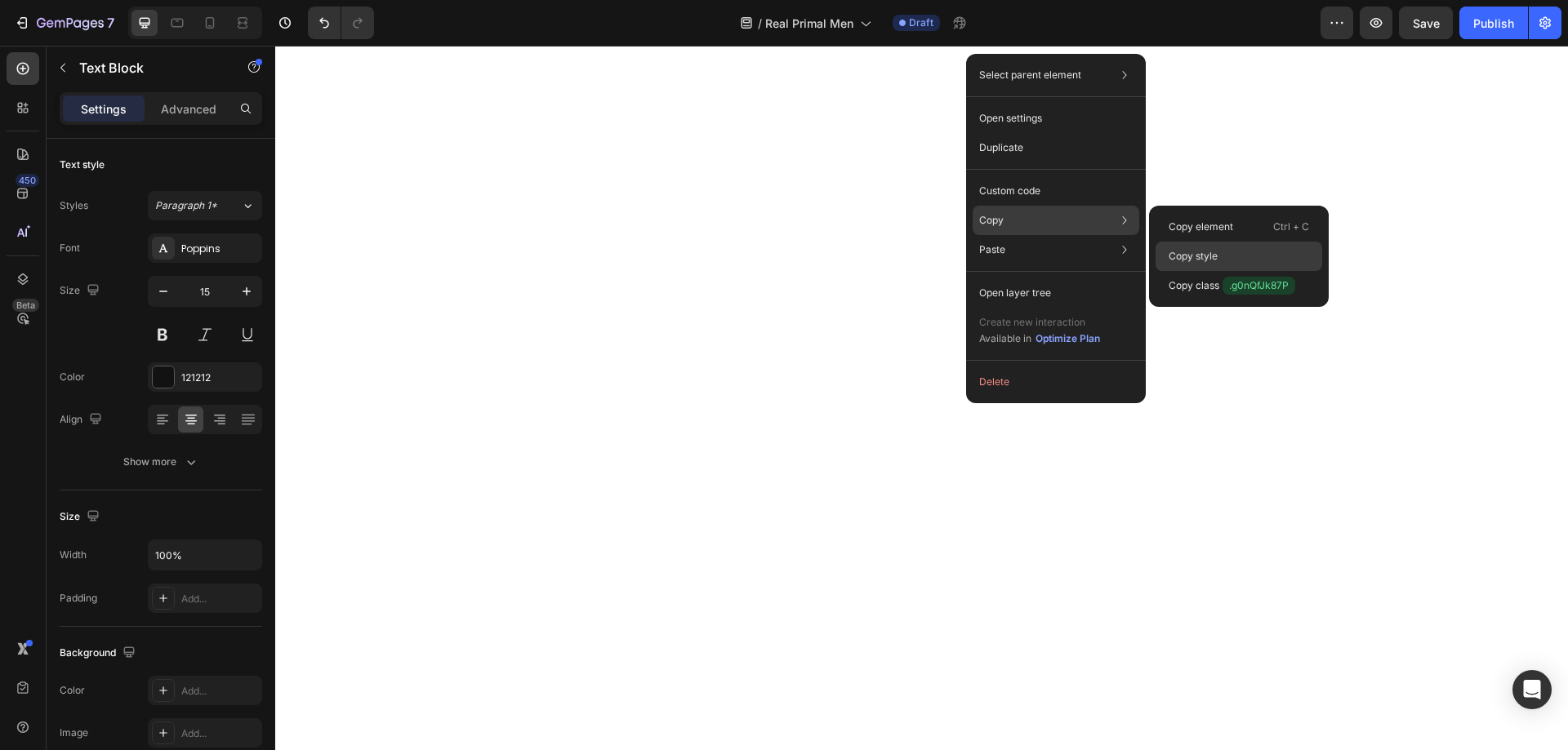
click at [1190, 249] on p "Copy style" at bounding box center [1193, 256] width 49 height 15
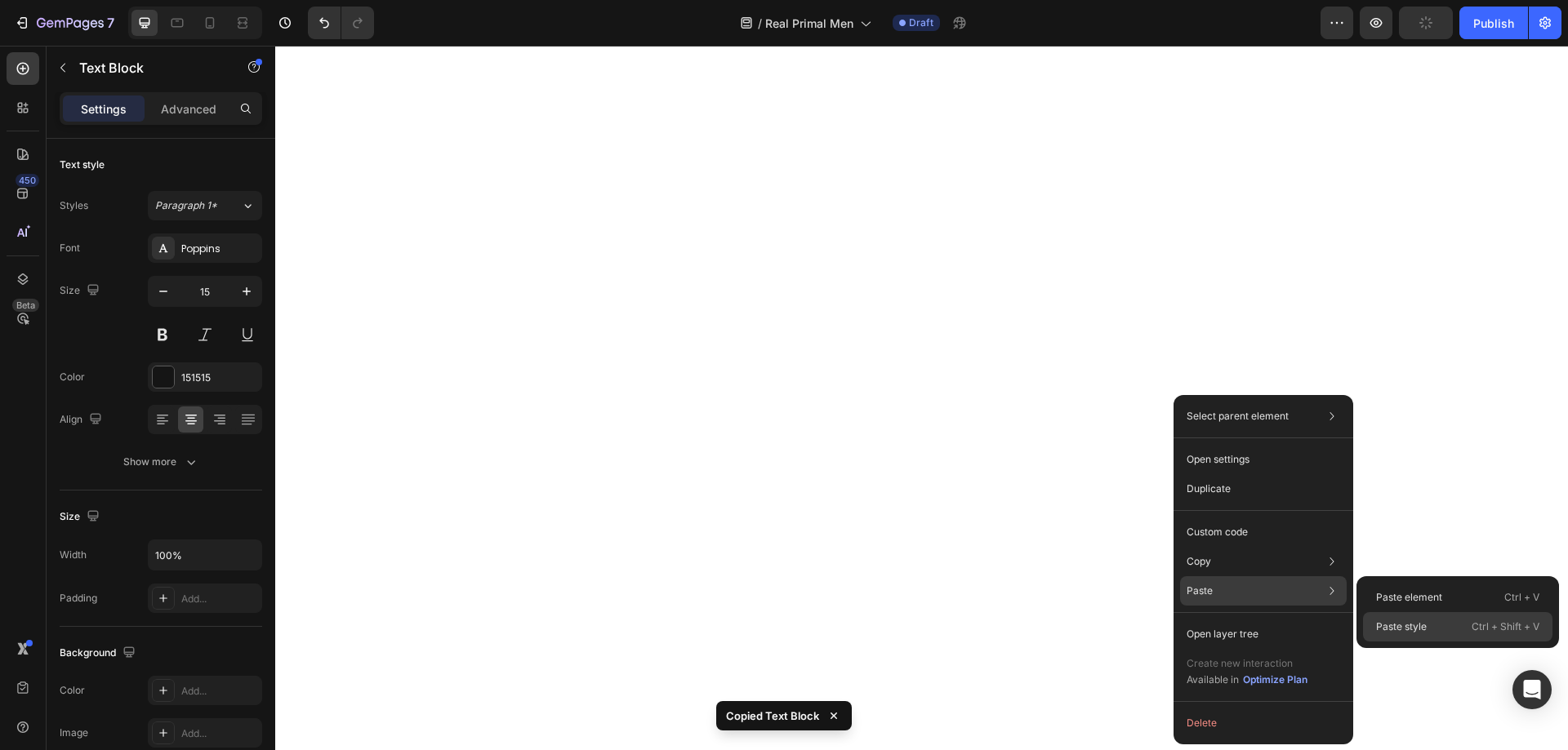
click at [1412, 621] on p "Paste style" at bounding box center [1401, 627] width 51 height 15
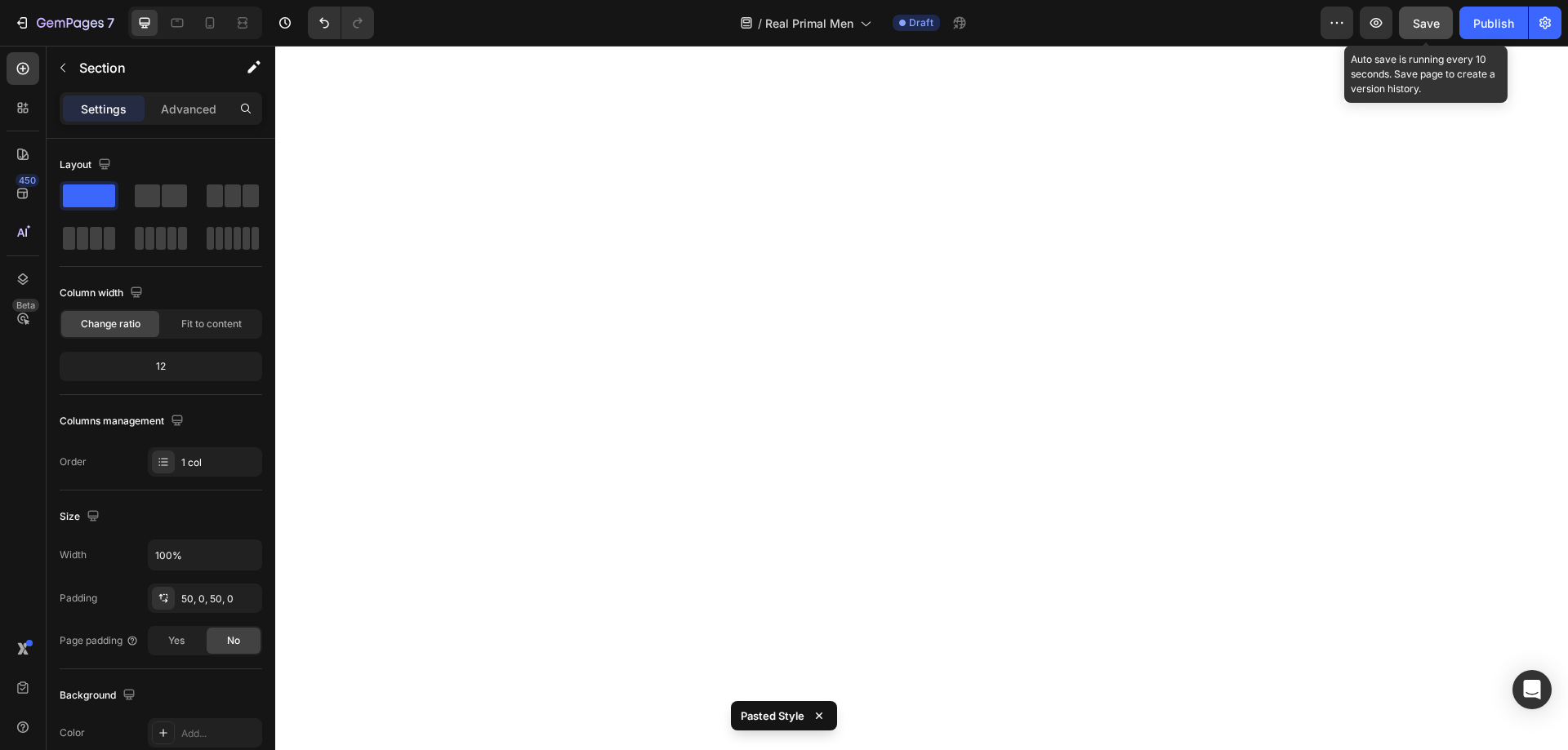
click at [1427, 21] on span "Save" at bounding box center [1426, 23] width 27 height 14
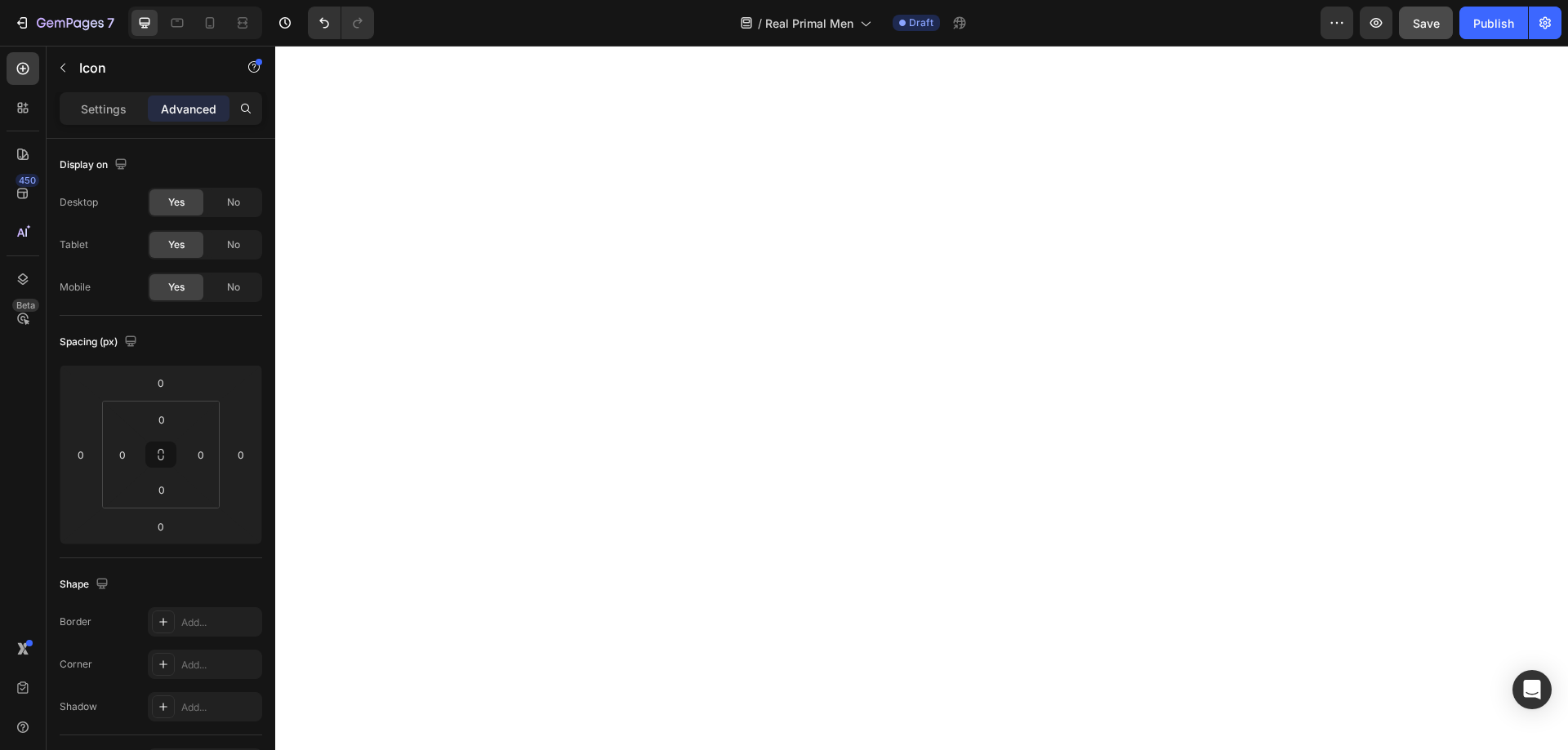
click at [90, 117] on p "Settings" at bounding box center [103, 108] width 46 height 17
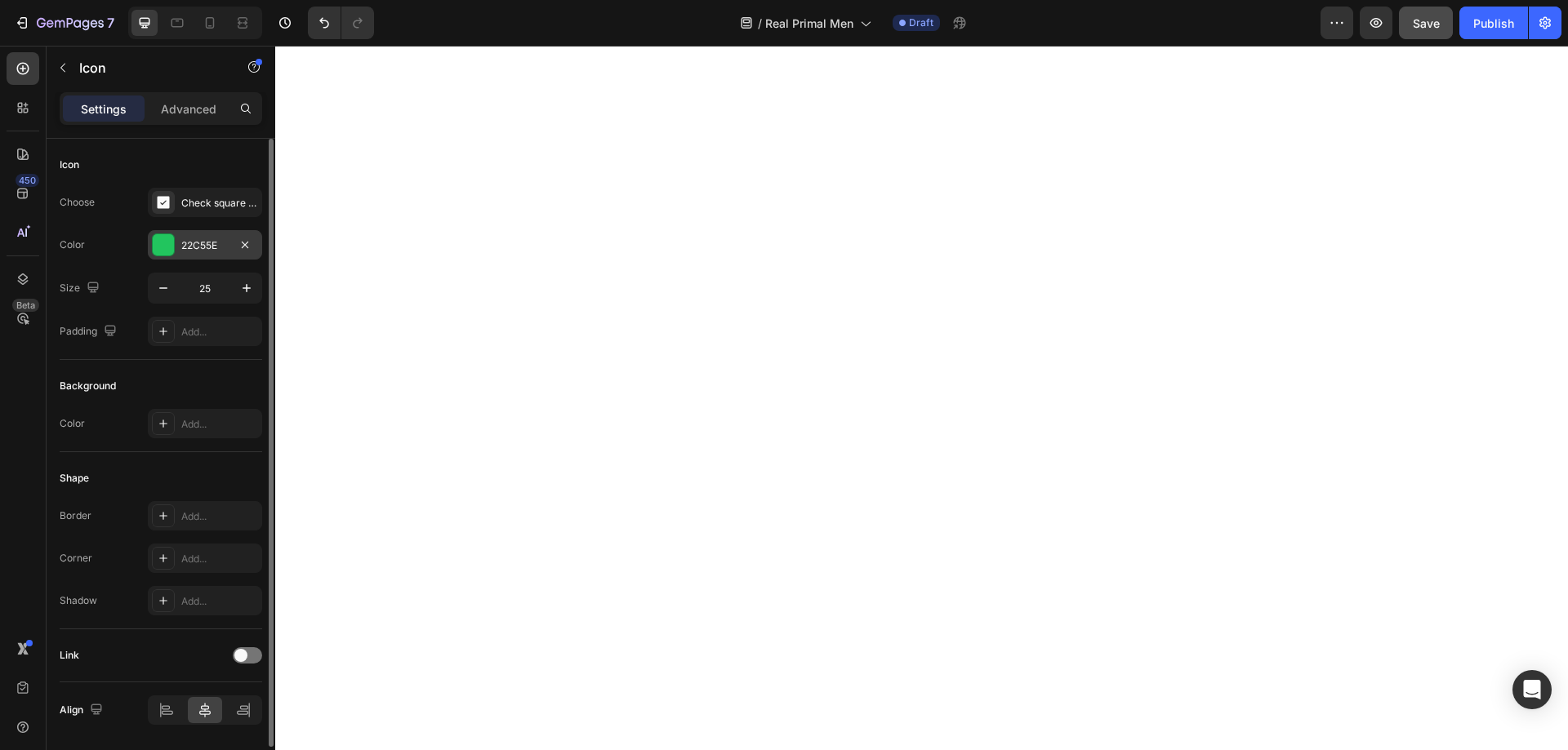
click at [202, 256] on div "22C55E" at bounding box center [204, 245] width 114 height 30
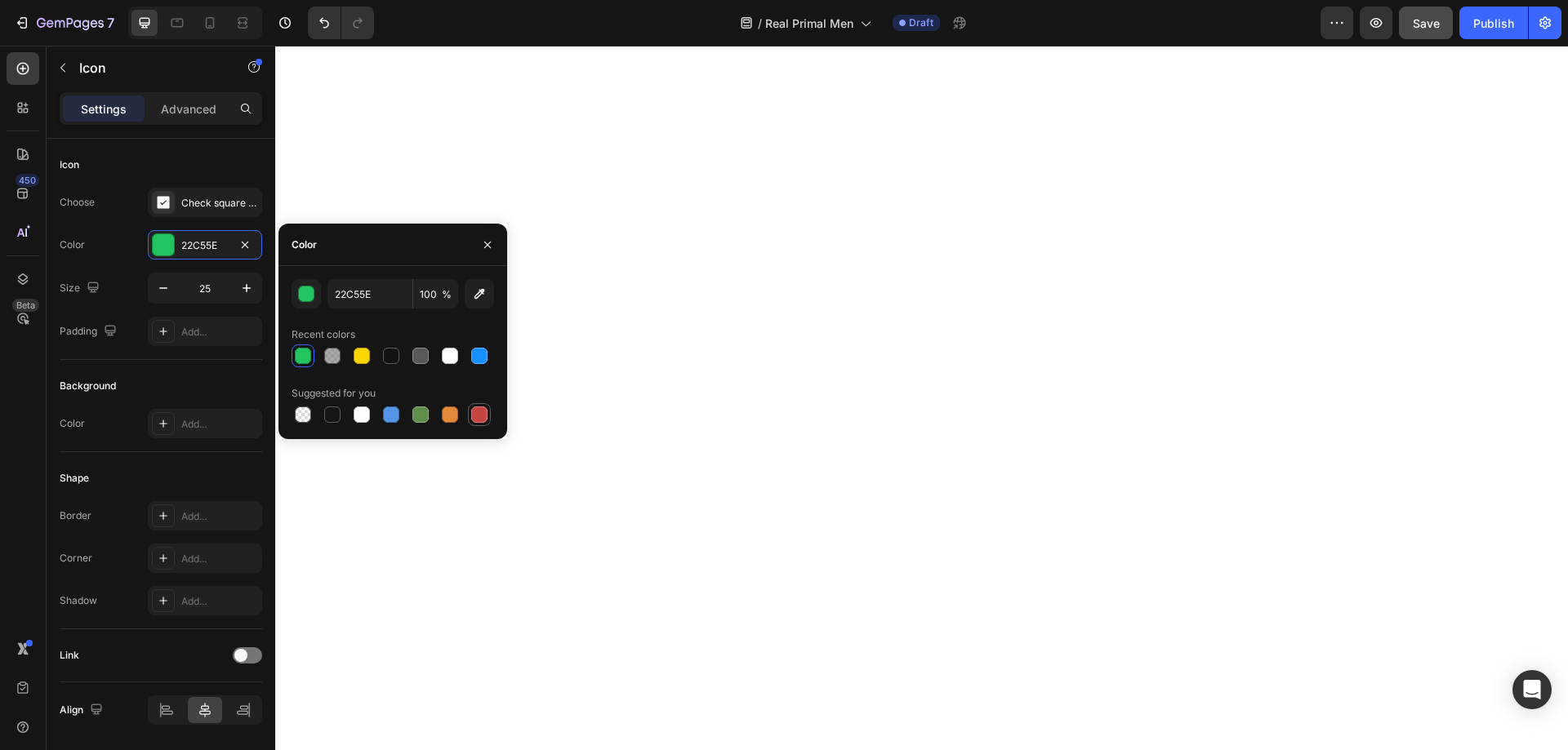
click at [474, 416] on div at bounding box center [479, 415] width 16 height 16
click at [296, 301] on button "button" at bounding box center [307, 294] width 30 height 30
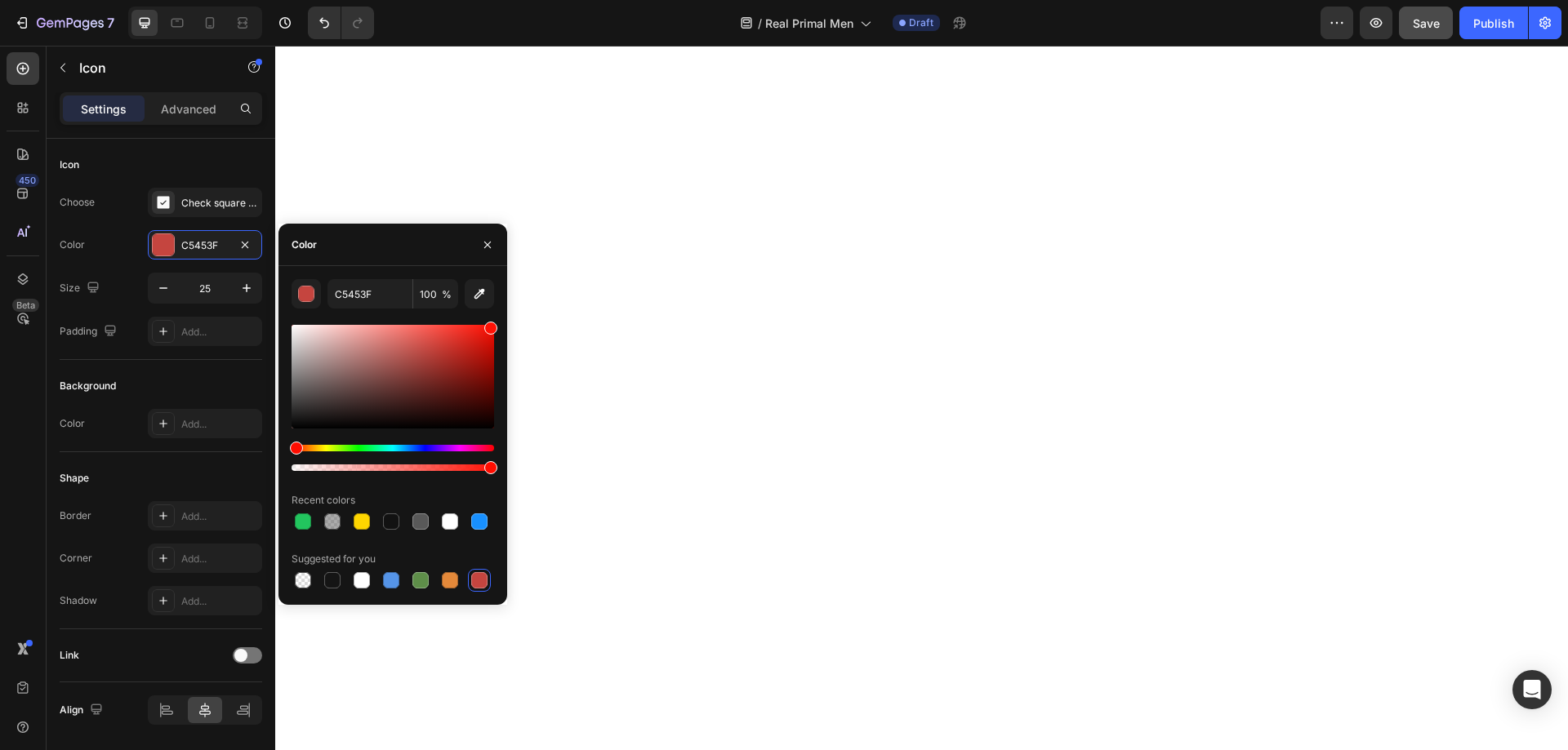
drag, startPoint x: 429, startPoint y: 367, endPoint x: 491, endPoint y: 319, distance: 78.4
click at [491, 319] on div "C5453F 100 % Recent colors Suggested for you" at bounding box center [393, 435] width 202 height 312
type input "FF1105"
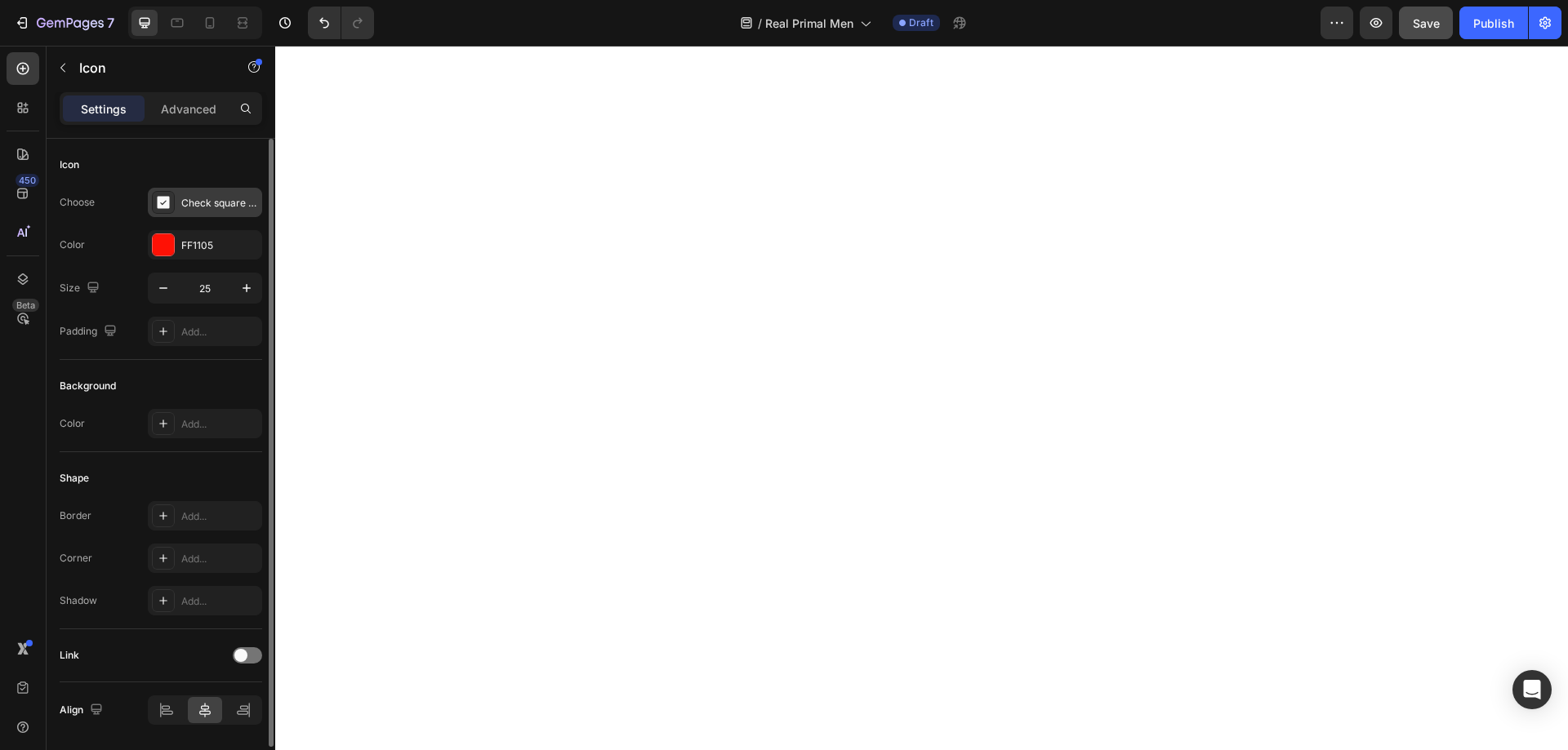
click at [200, 198] on div "Check square filled" at bounding box center [219, 203] width 76 height 15
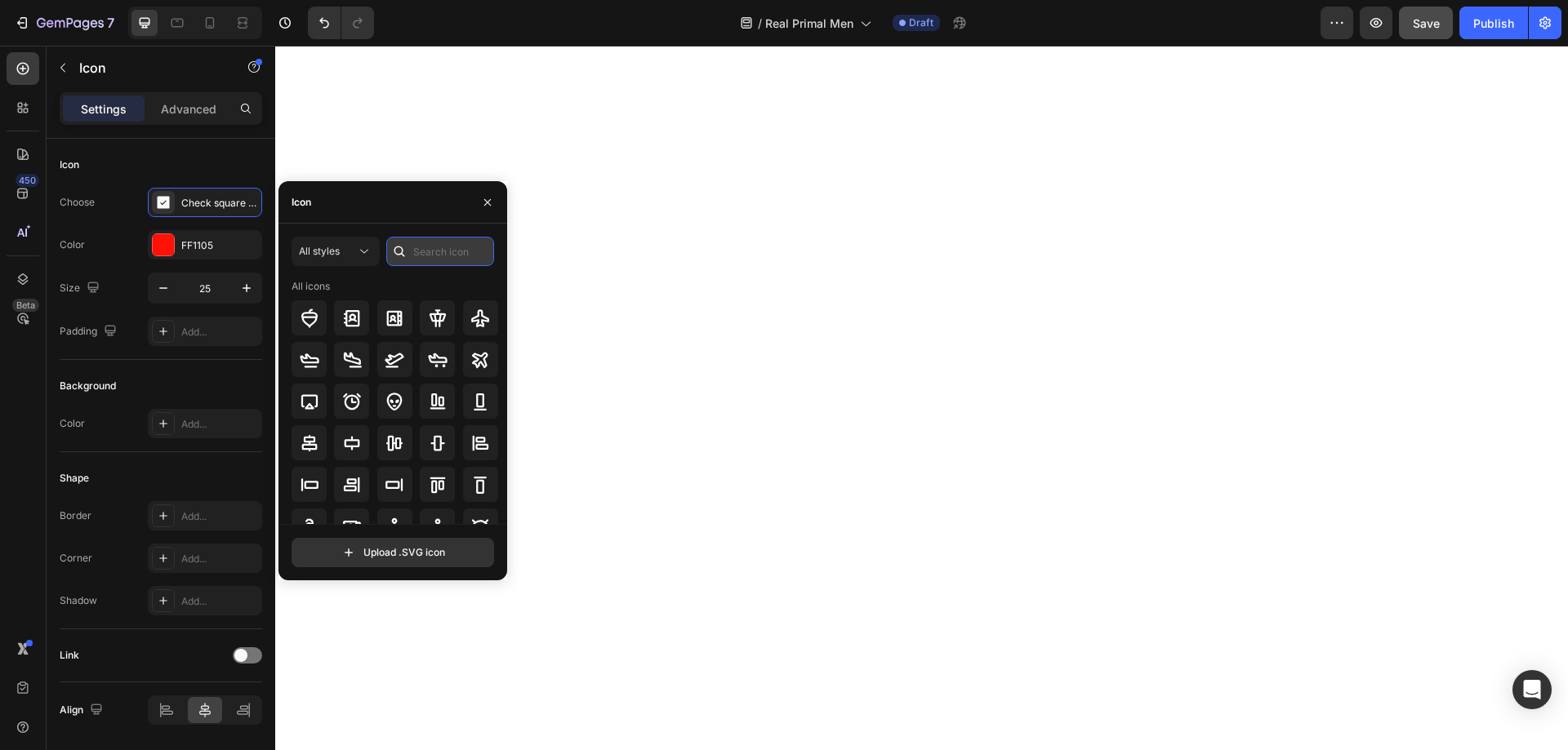
click at [459, 263] on input "text" at bounding box center [440, 252] width 108 height 30
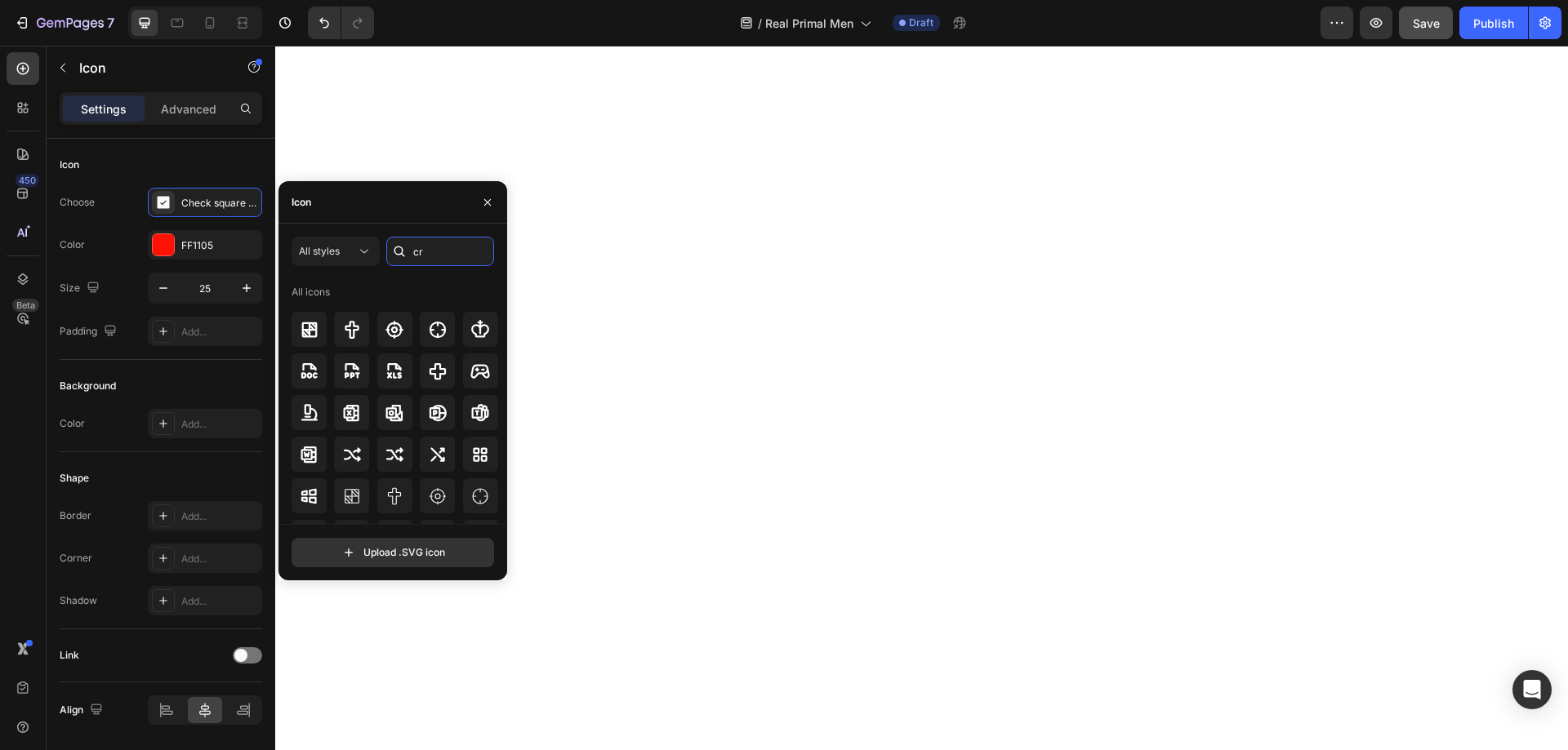
type input "c"
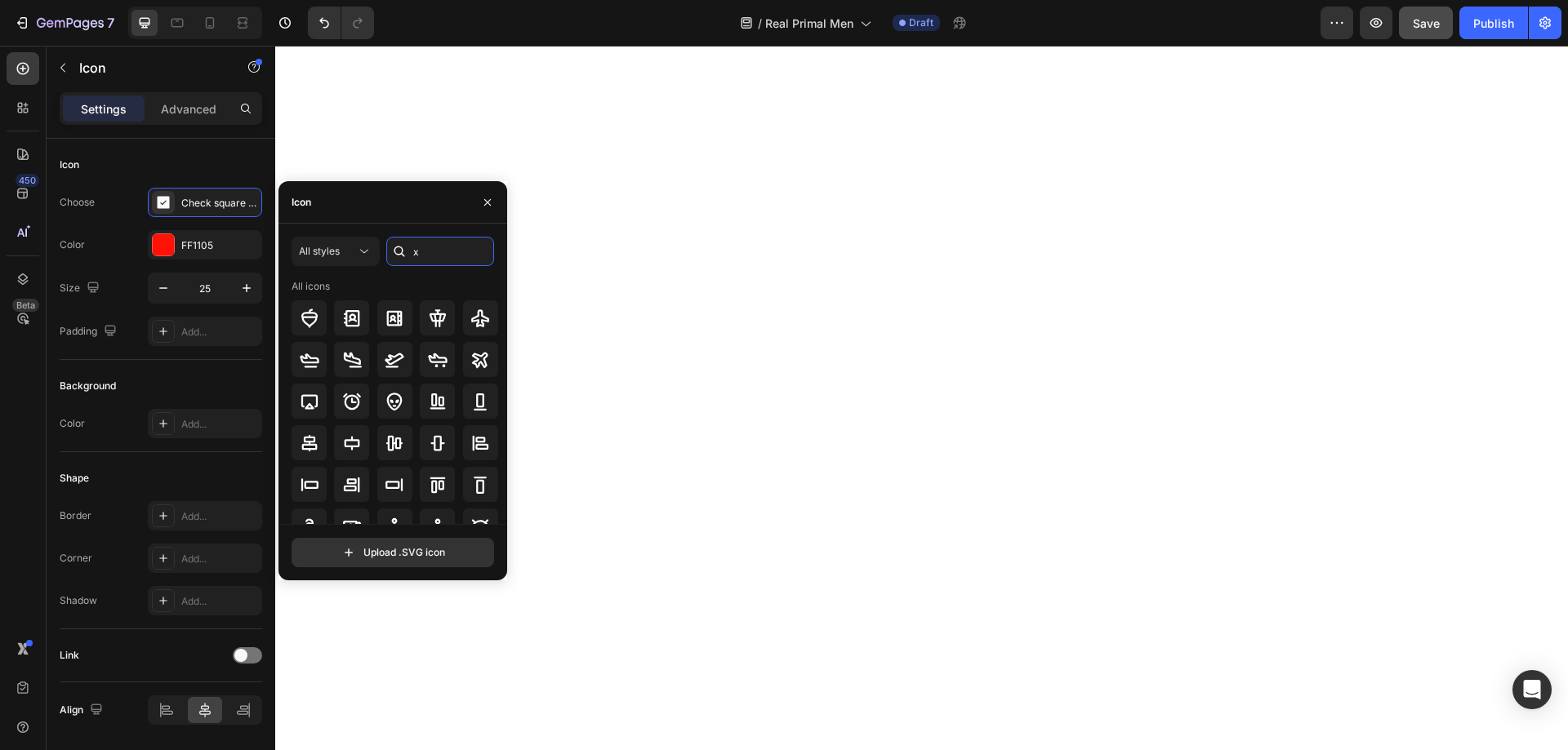
type input "x"
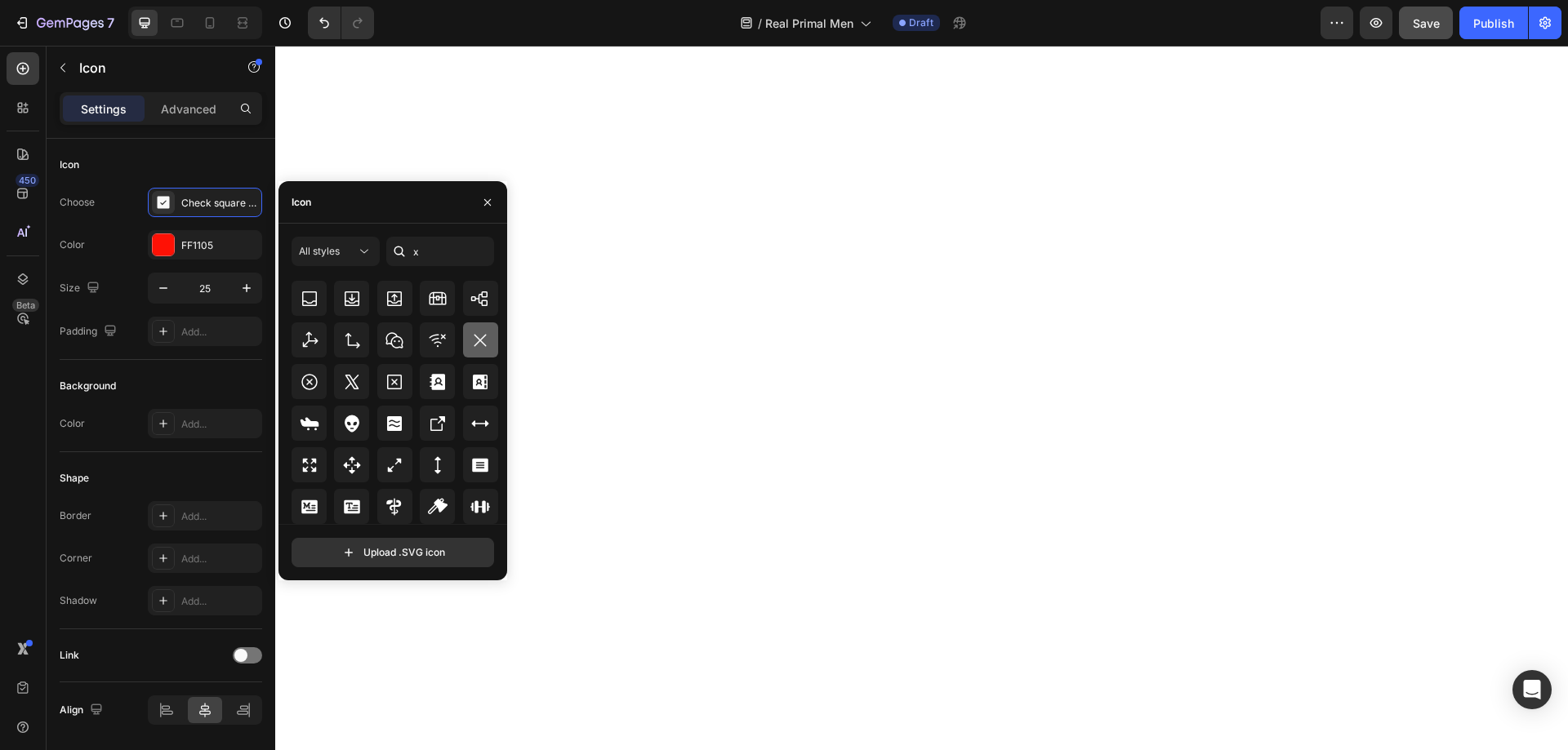
click at [470, 341] on icon at bounding box center [480, 340] width 20 height 20
click at [317, 385] on icon at bounding box center [310, 382] width 20 height 20
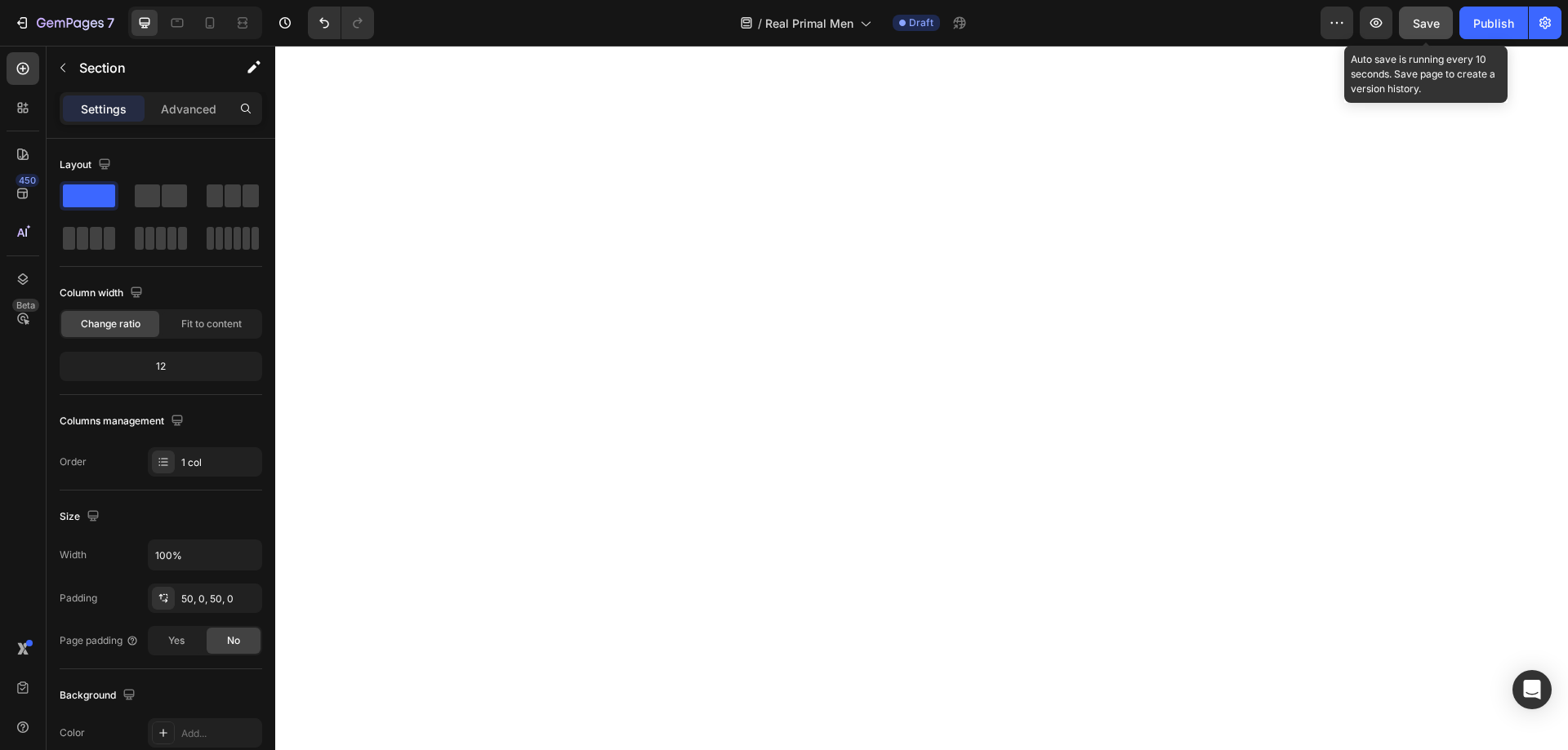
click at [1432, 23] on span "Save" at bounding box center [1426, 23] width 27 height 14
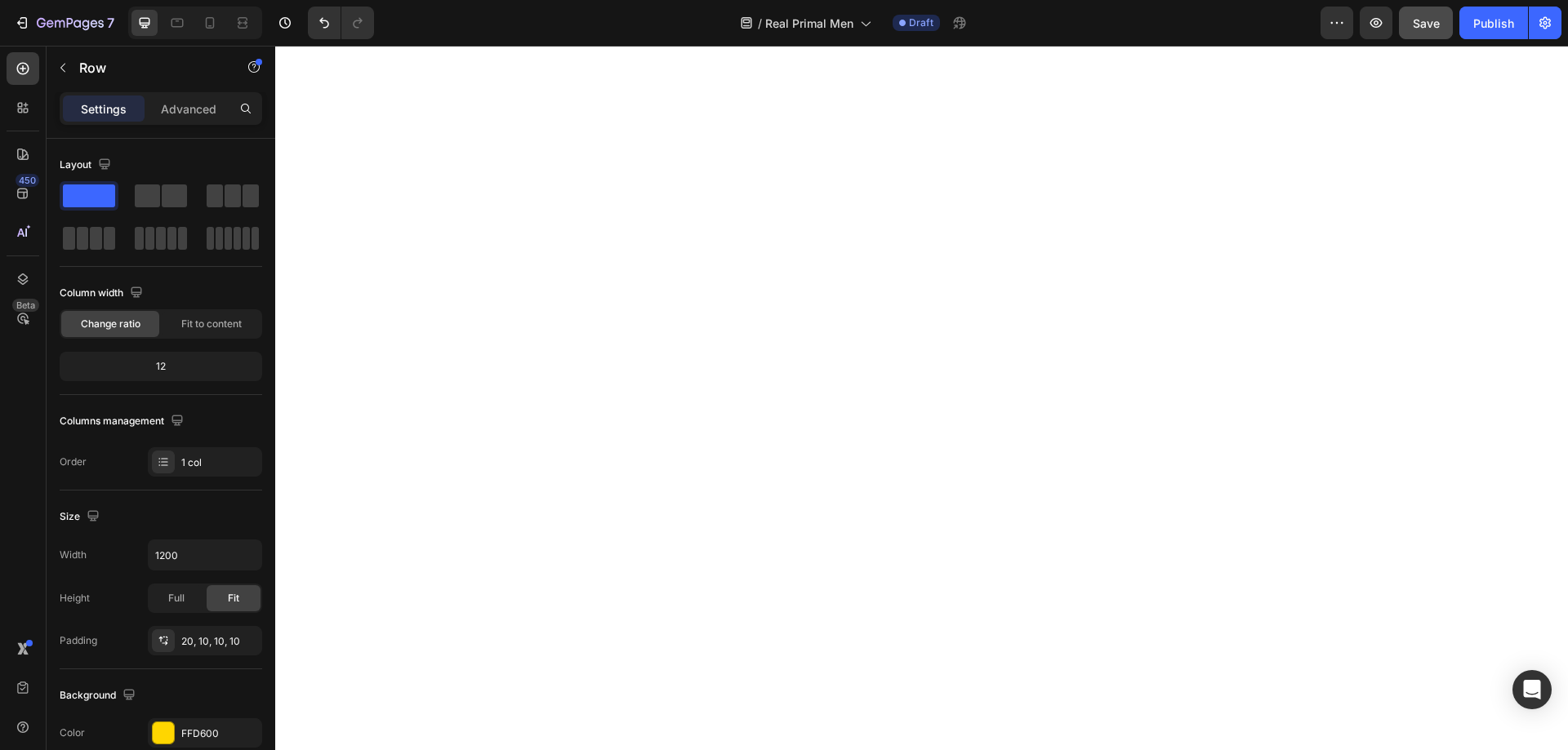
click at [187, 631] on div "20, 10, 10, 10" at bounding box center [204, 641] width 114 height 30
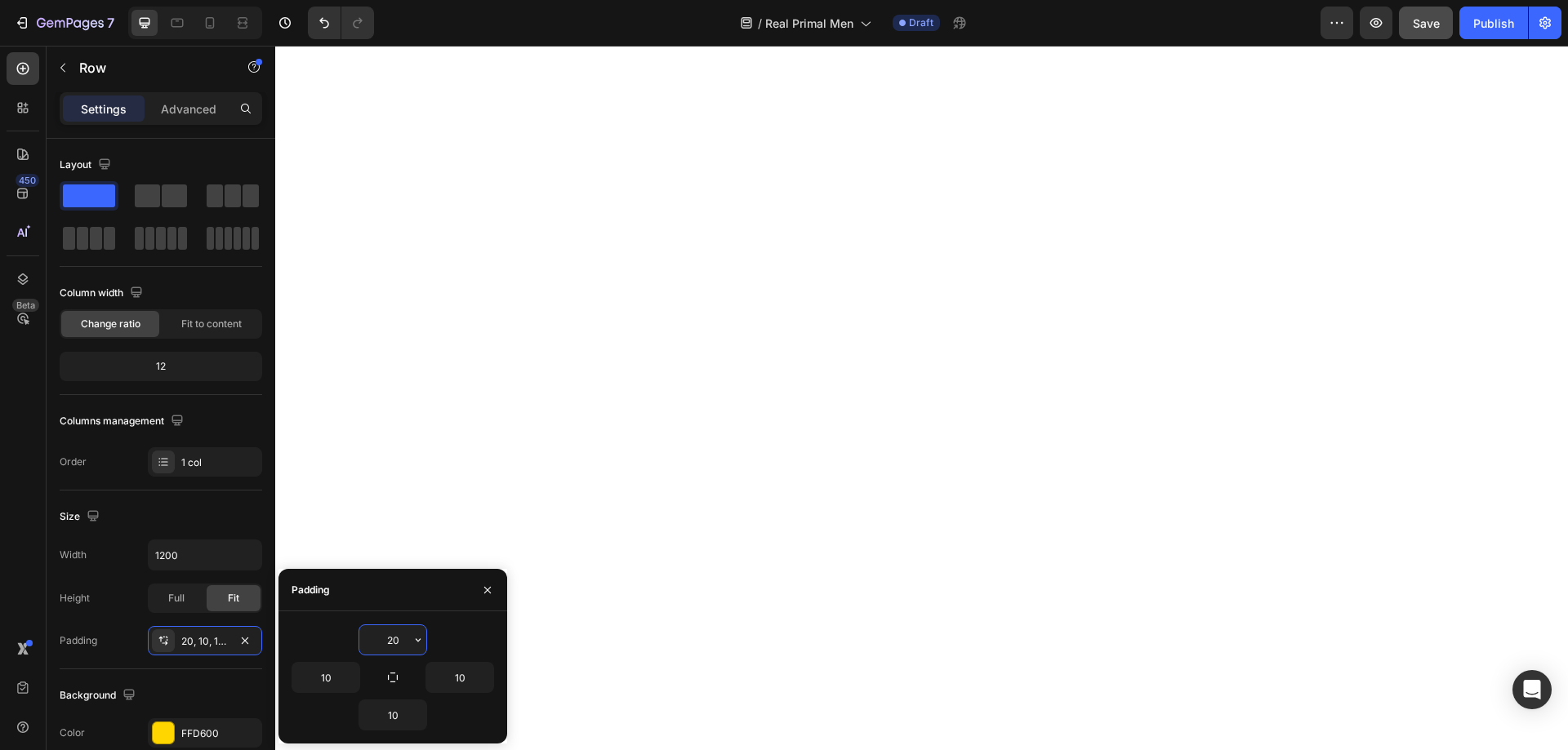
click at [404, 641] on input "20" at bounding box center [392, 640] width 66 height 30
type input "30"
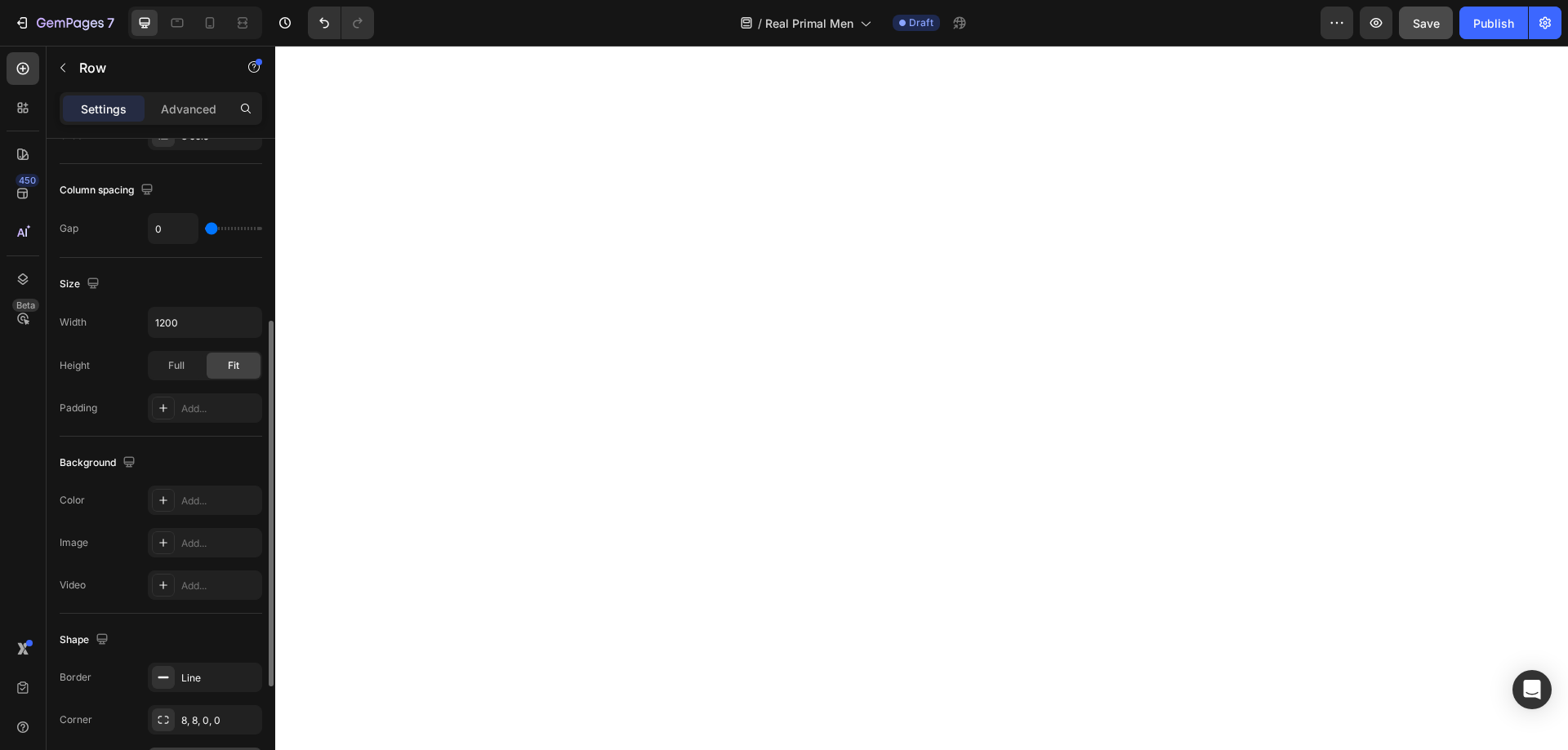
scroll to position [524, 0]
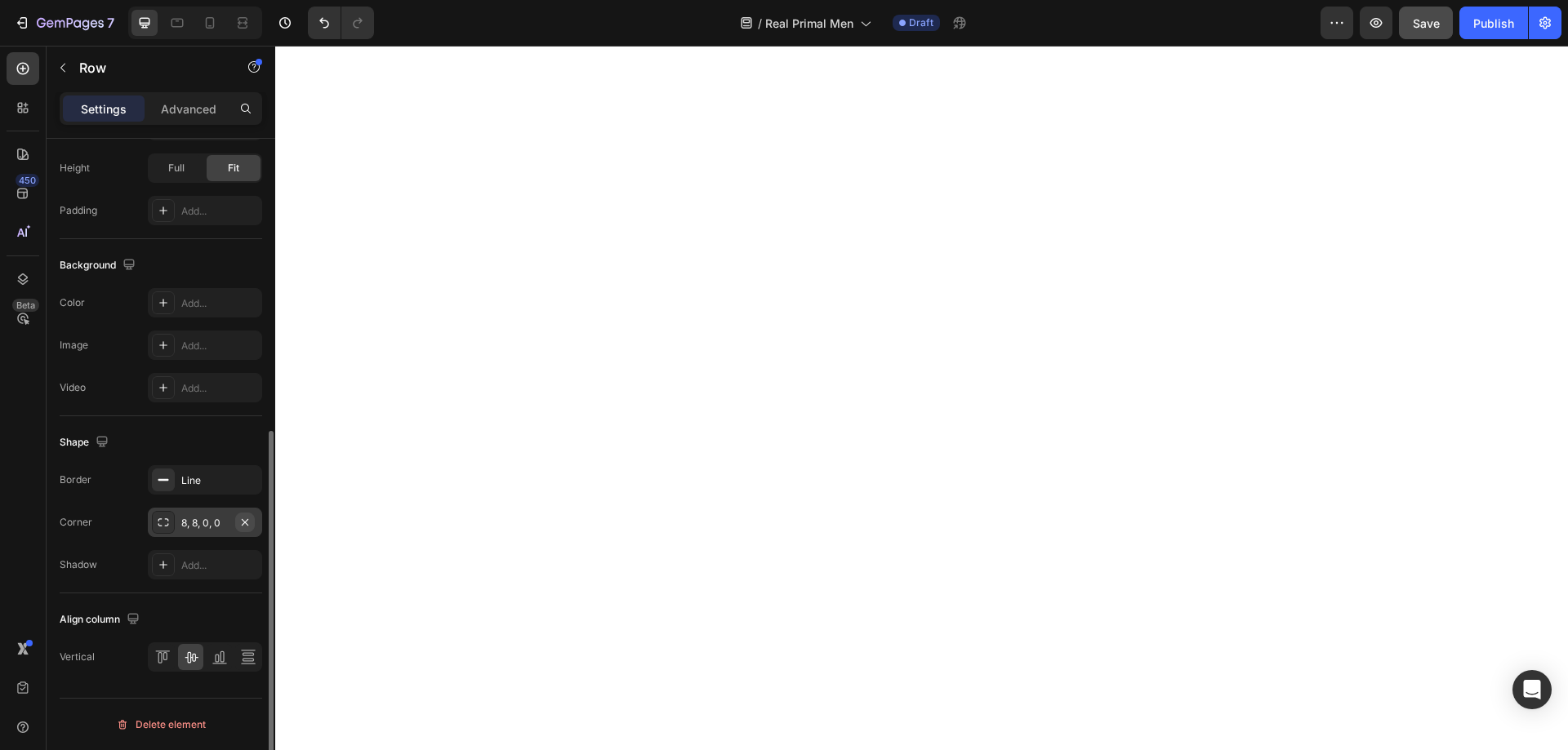
click at [248, 516] on icon "button" at bounding box center [244, 522] width 13 height 13
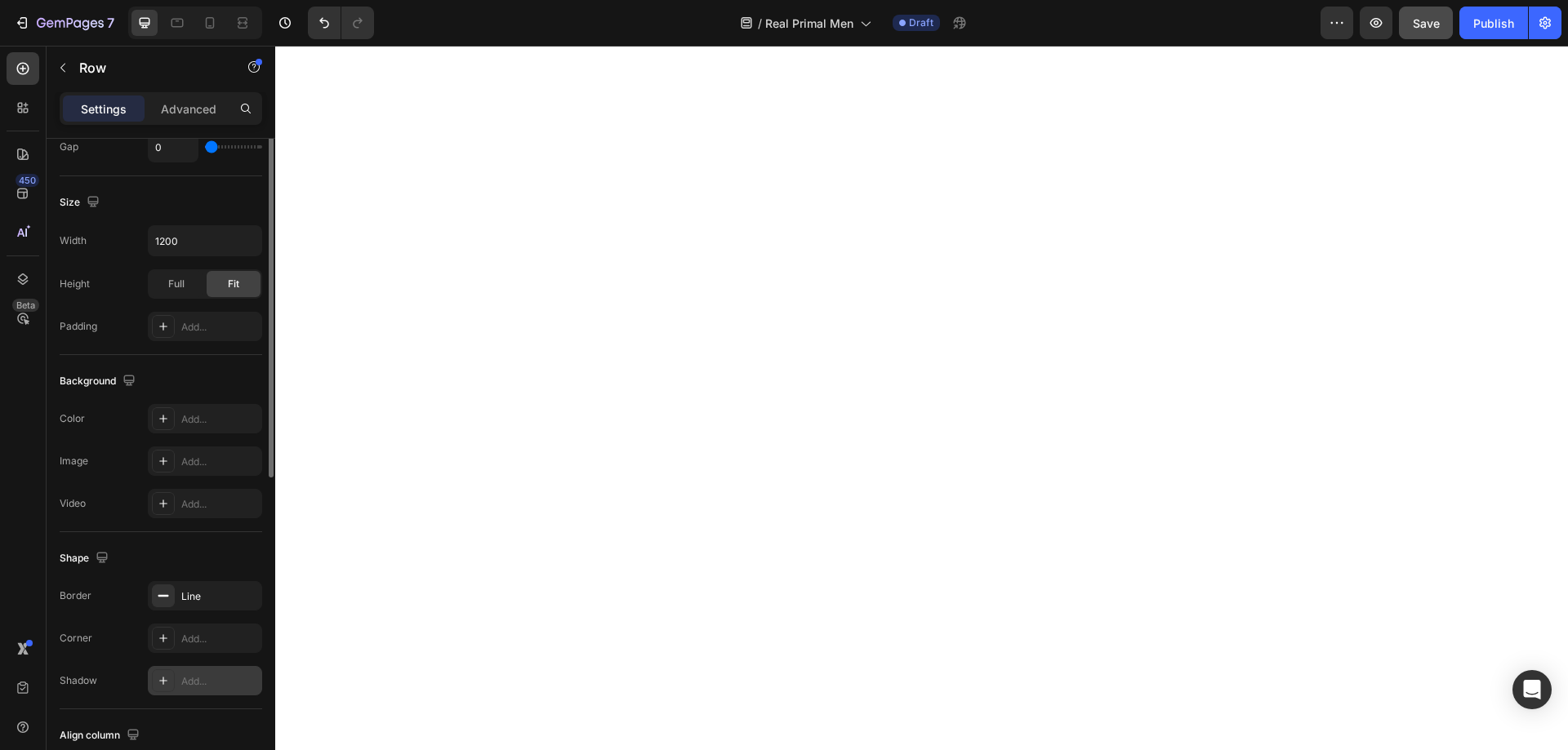
scroll to position [490, 0]
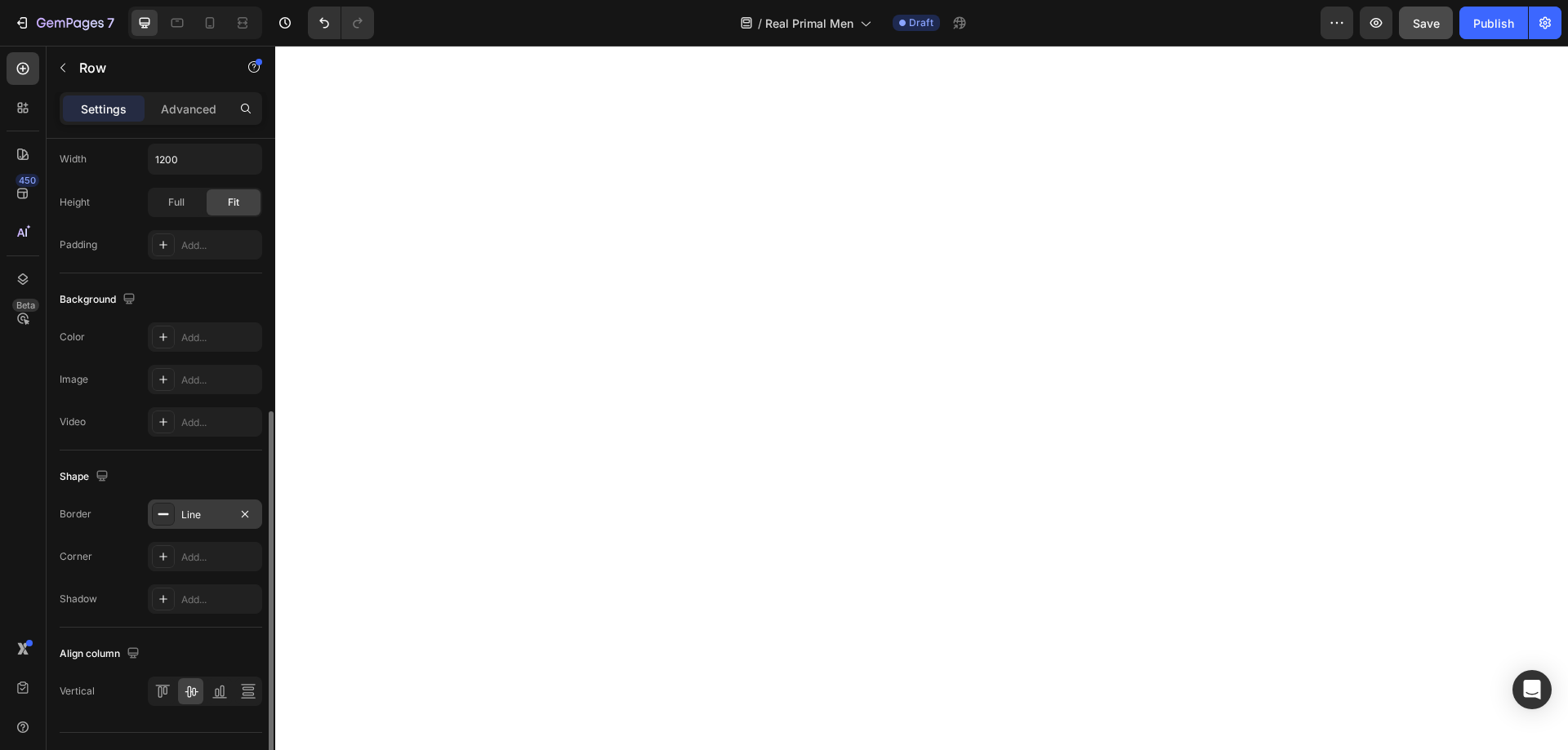
click at [196, 516] on div "Line" at bounding box center [205, 515] width 48 height 15
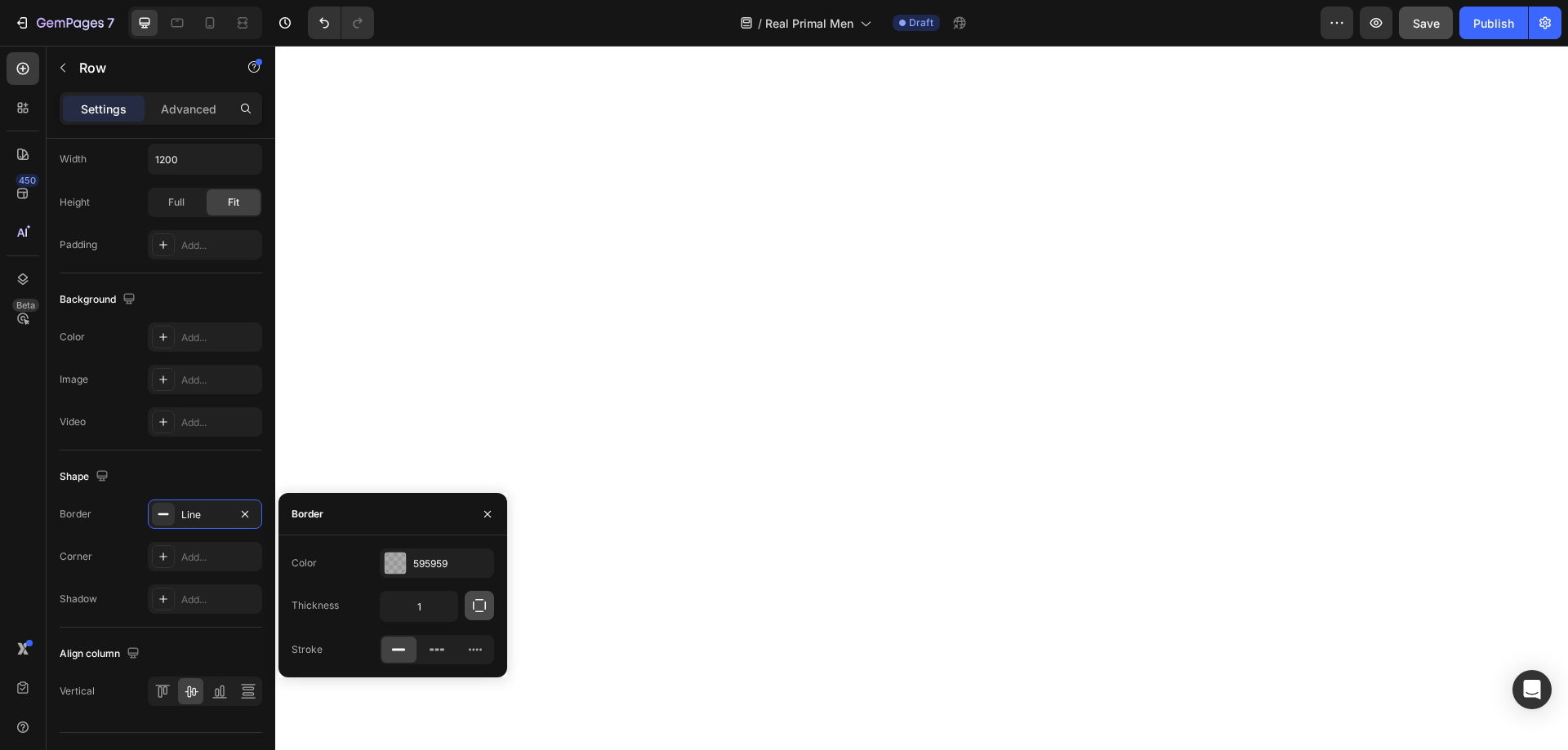
click at [471, 606] on icon "button" at bounding box center [479, 605] width 16 height 16
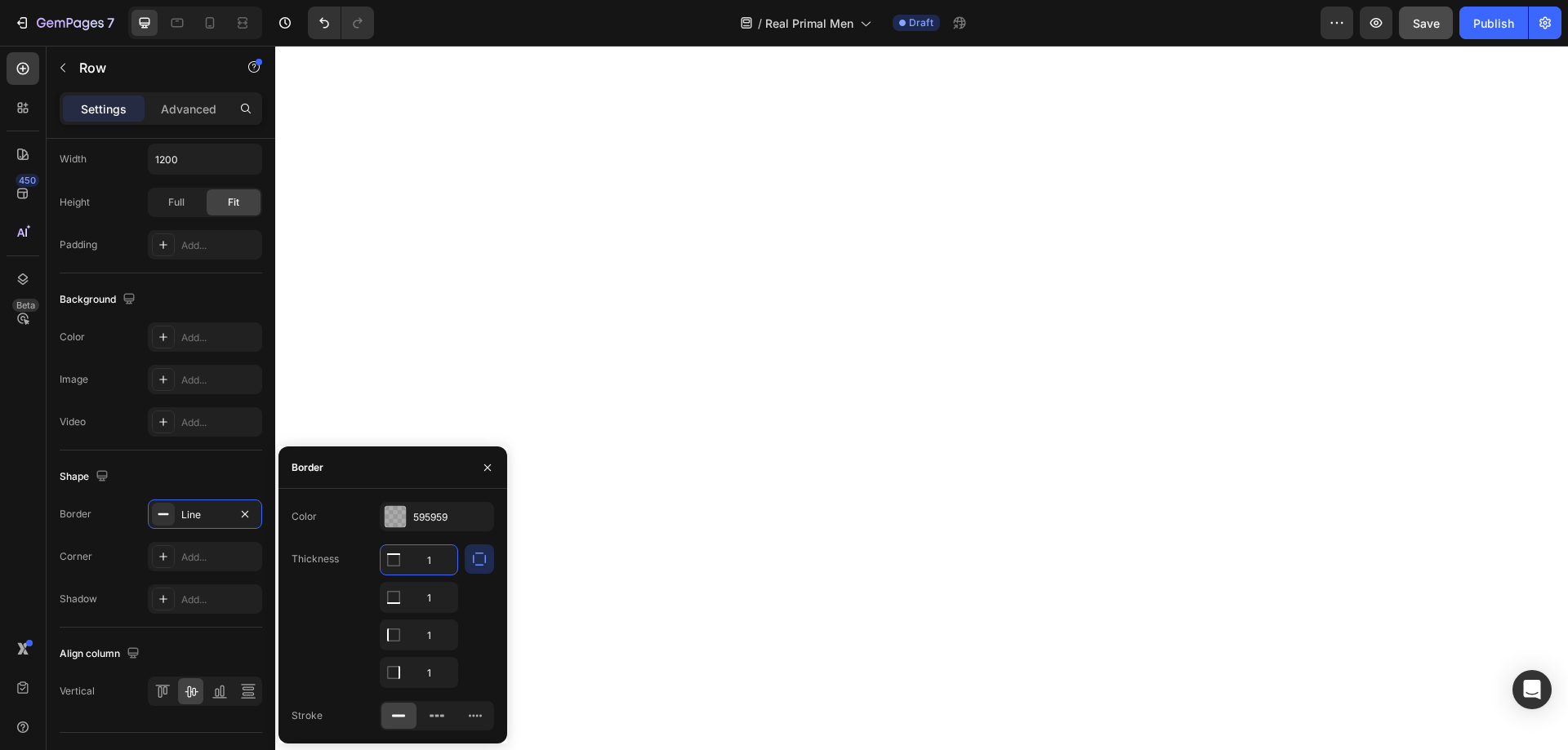
click at [424, 559] on input "1" at bounding box center [419, 561] width 76 height 30
type input "0"
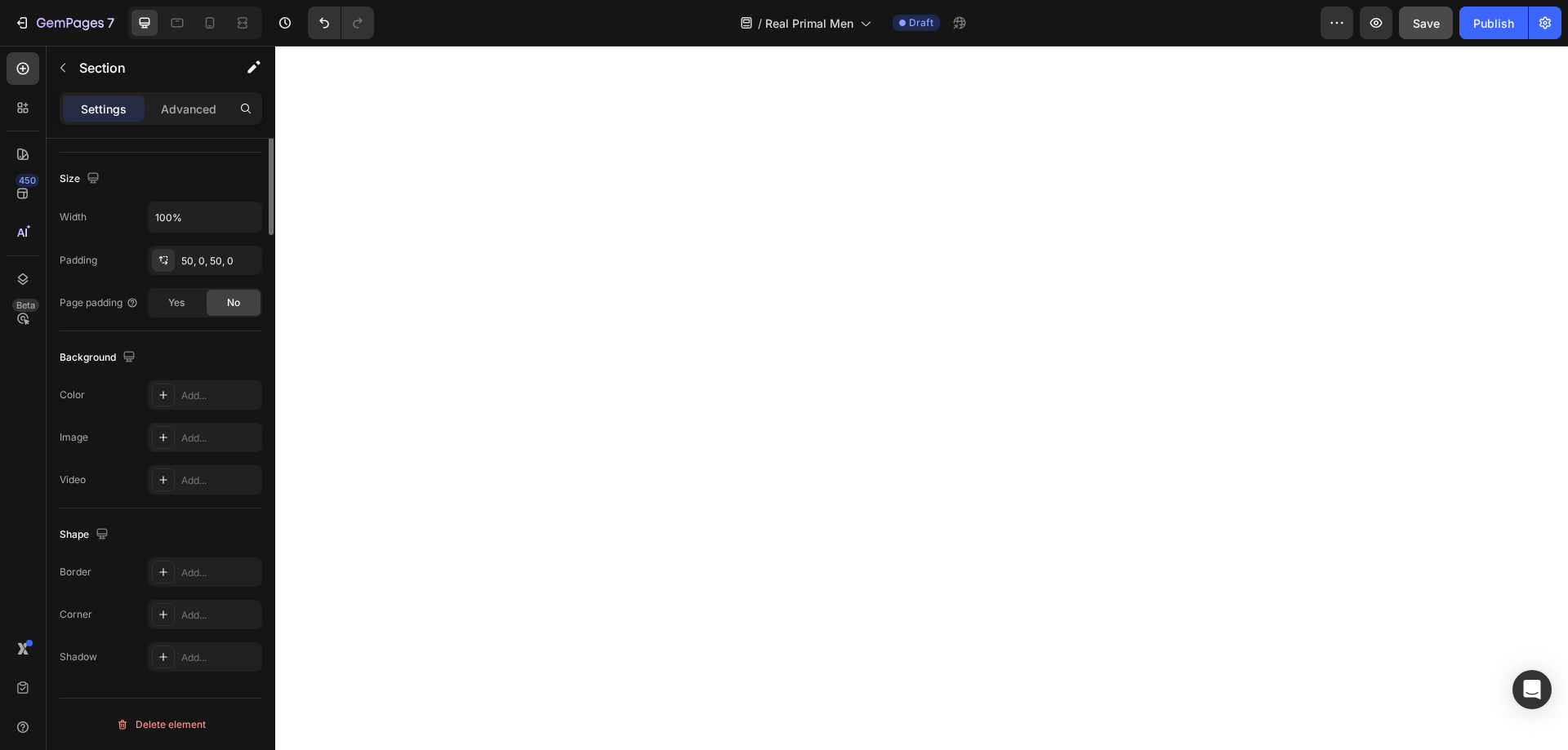
scroll to position [0, 0]
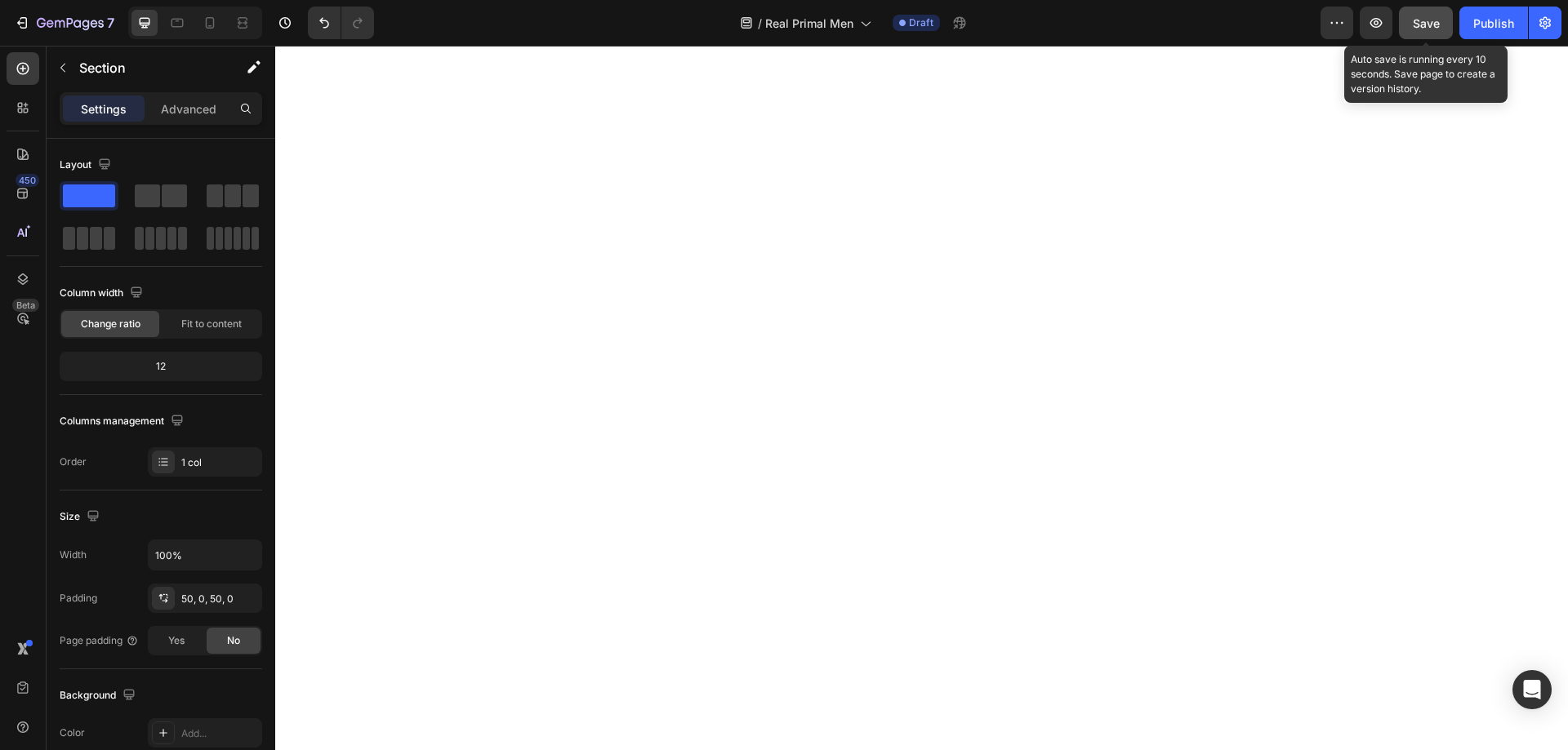
click at [1415, 21] on span "Save" at bounding box center [1426, 23] width 27 height 14
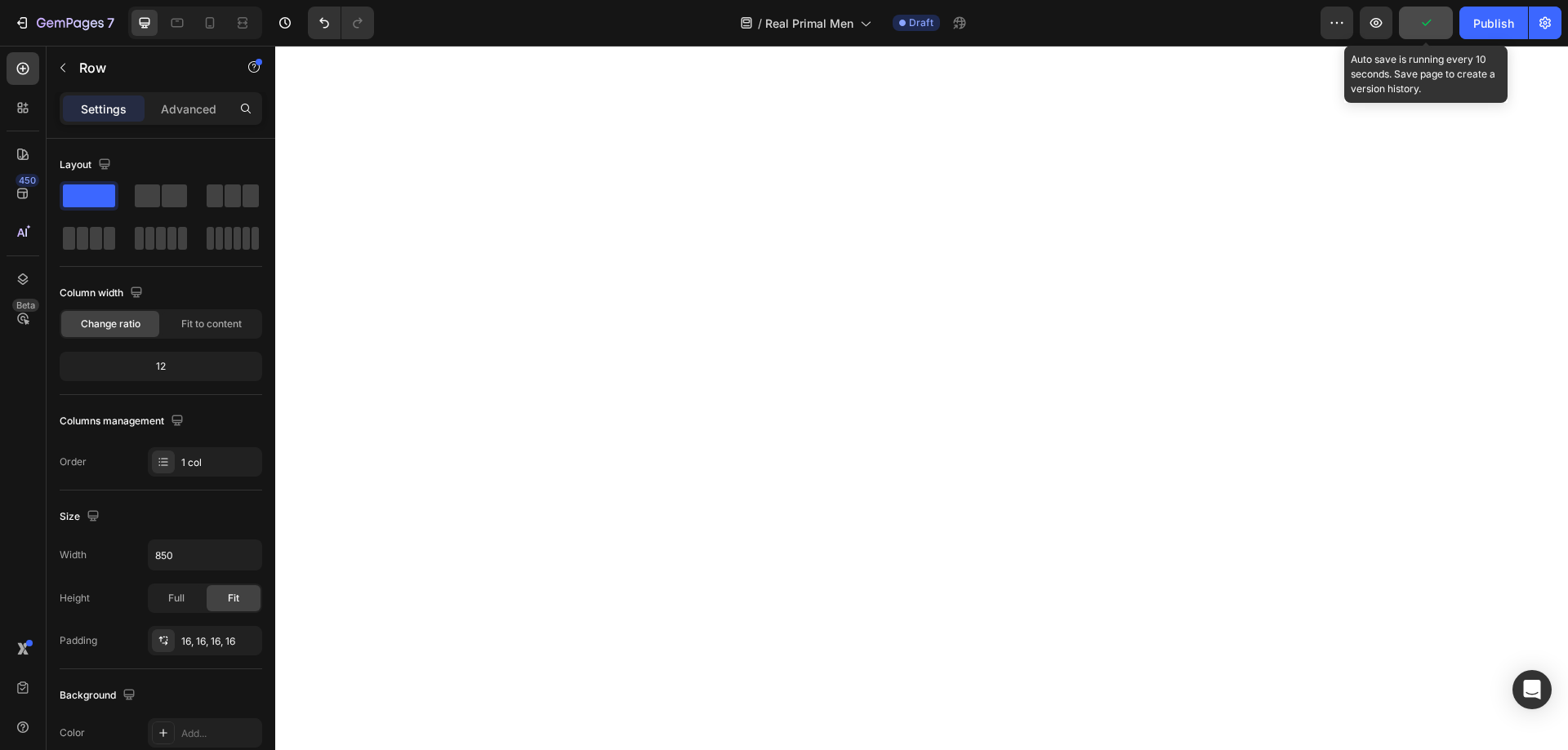
click at [1430, 24] on icon "button" at bounding box center [1426, 23] width 16 height 16
click at [1408, 35] on button "Save" at bounding box center [1426, 23] width 54 height 33
